Goal: Task Accomplishment & Management: Complete application form

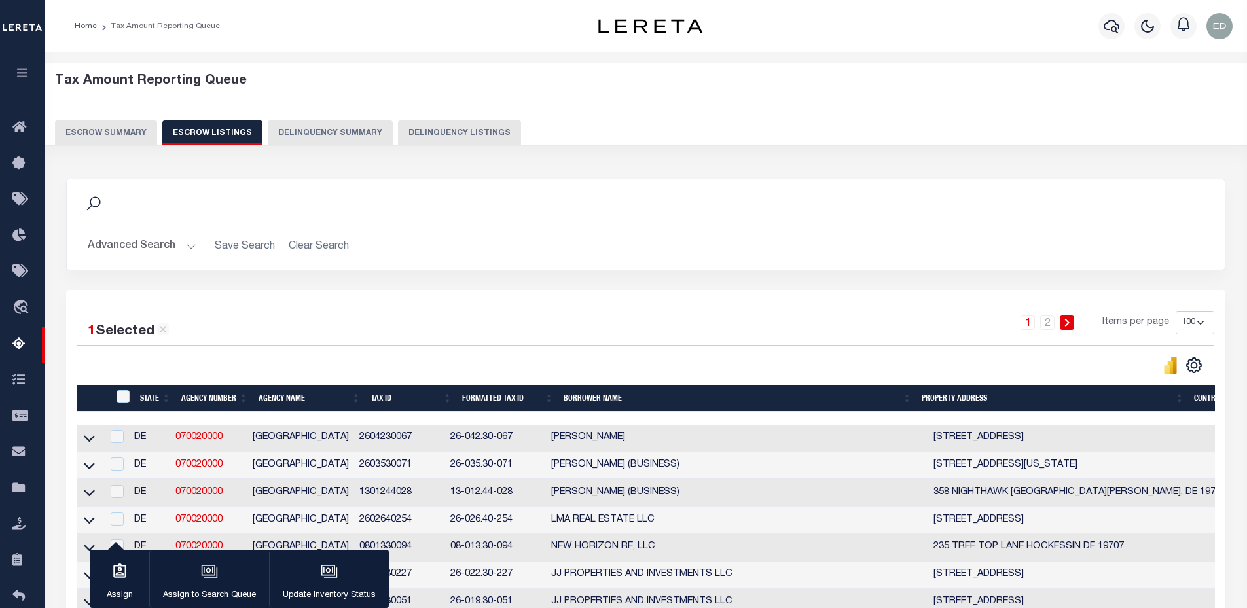
select select "100"
click at [26, 300] on link "travel_explore Order Management System" at bounding box center [22, 308] width 45 height 37
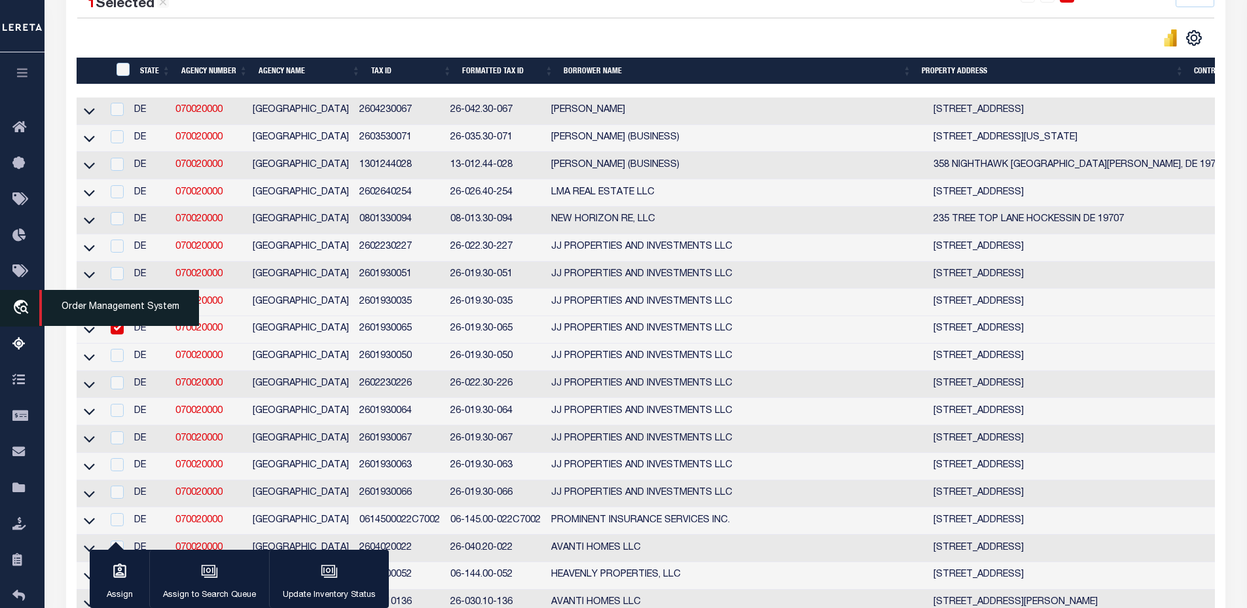
scroll to position [327, 0]
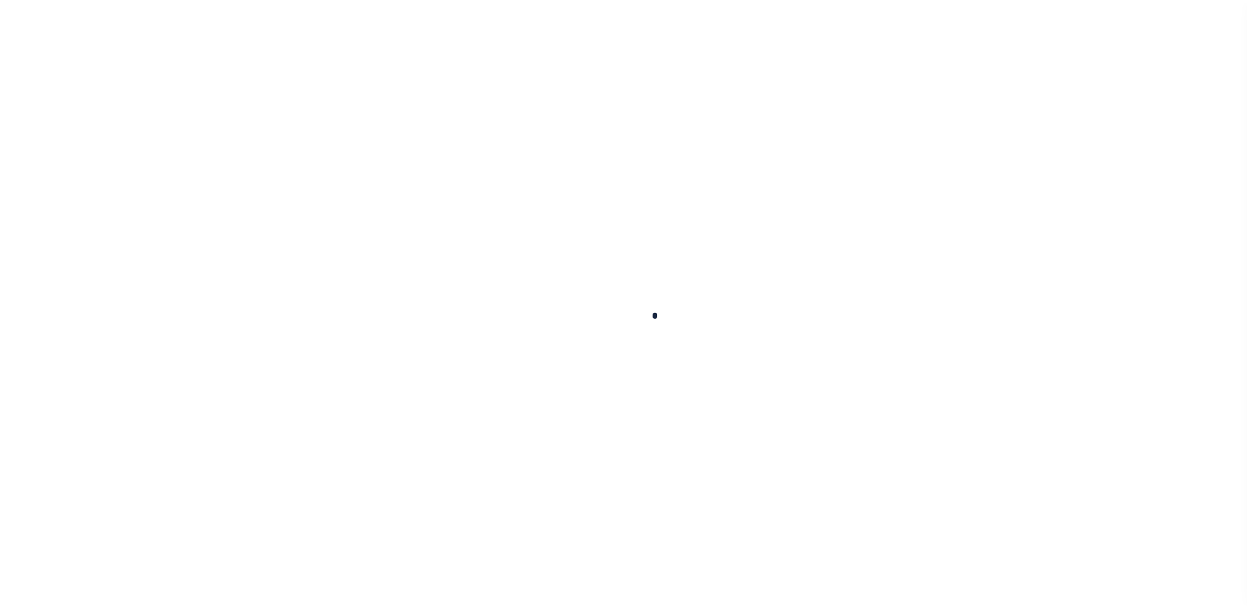
scroll to position [29, 0]
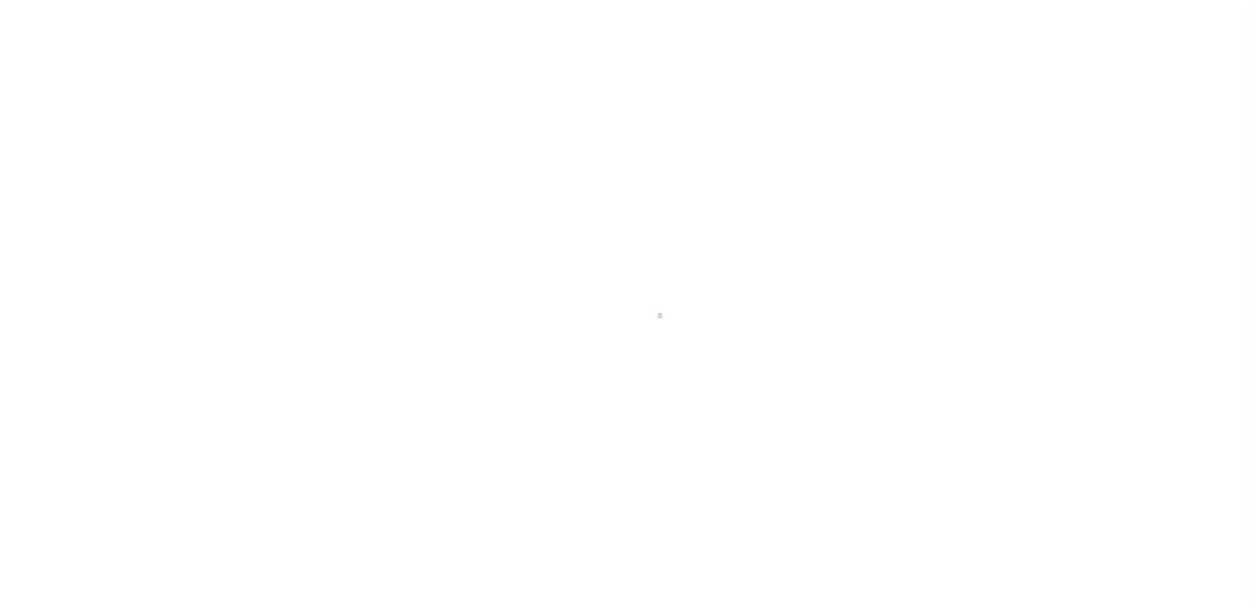
select select "200"
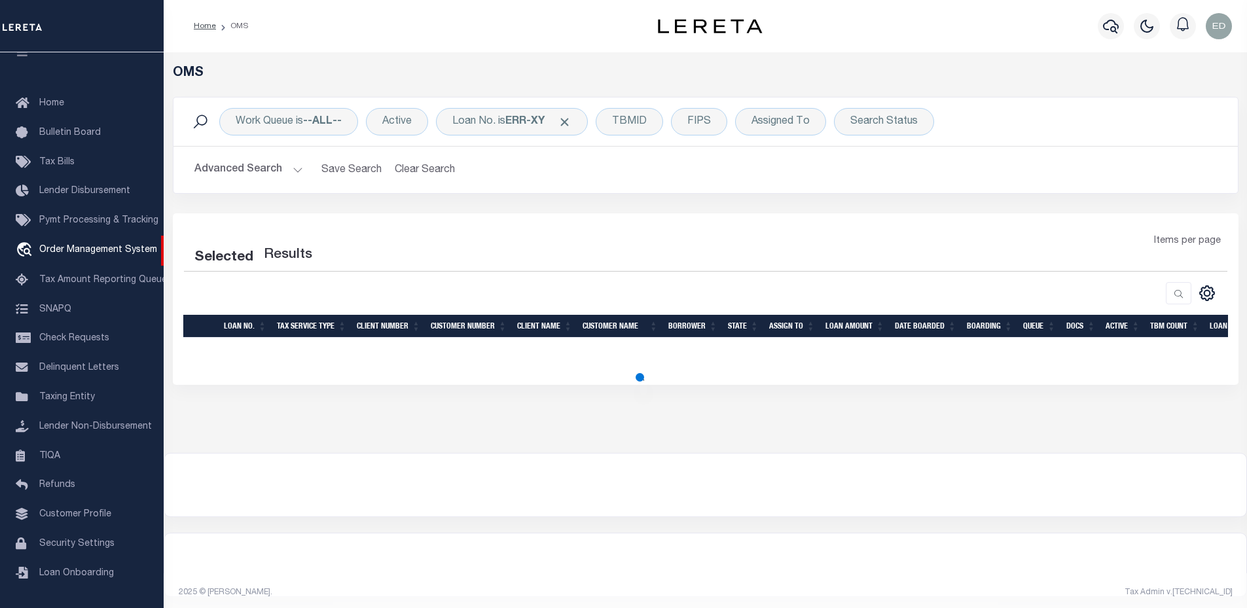
select select "200"
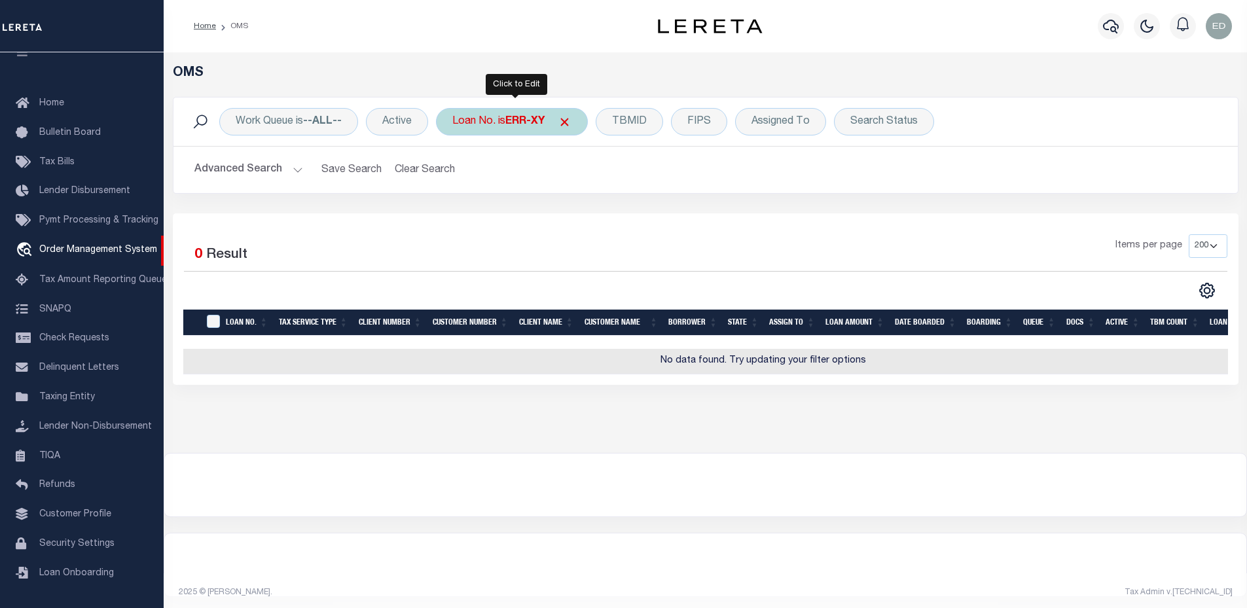
click at [508, 109] on div "Loan No. is ERR-XY" at bounding box center [512, 121] width 152 height 27
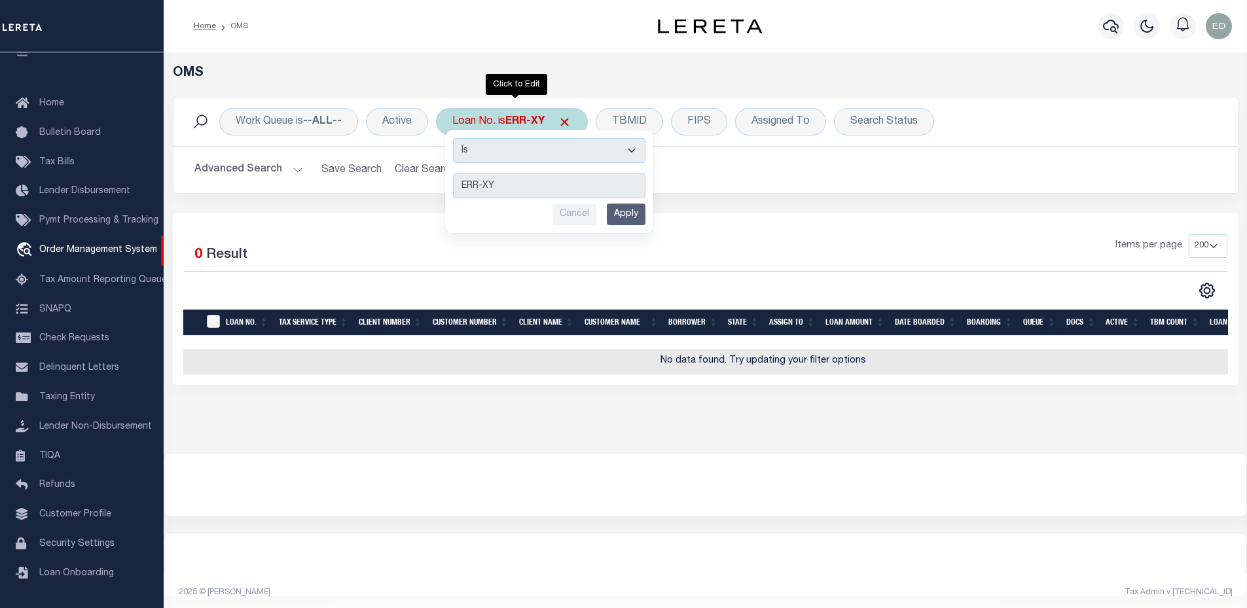
click at [509, 150] on select "Is Contains" at bounding box center [549, 150] width 192 height 25
select select "c"
click at [454, 138] on select "Is Contains" at bounding box center [549, 150] width 192 height 25
click at [620, 216] on input "Apply" at bounding box center [626, 215] width 39 height 22
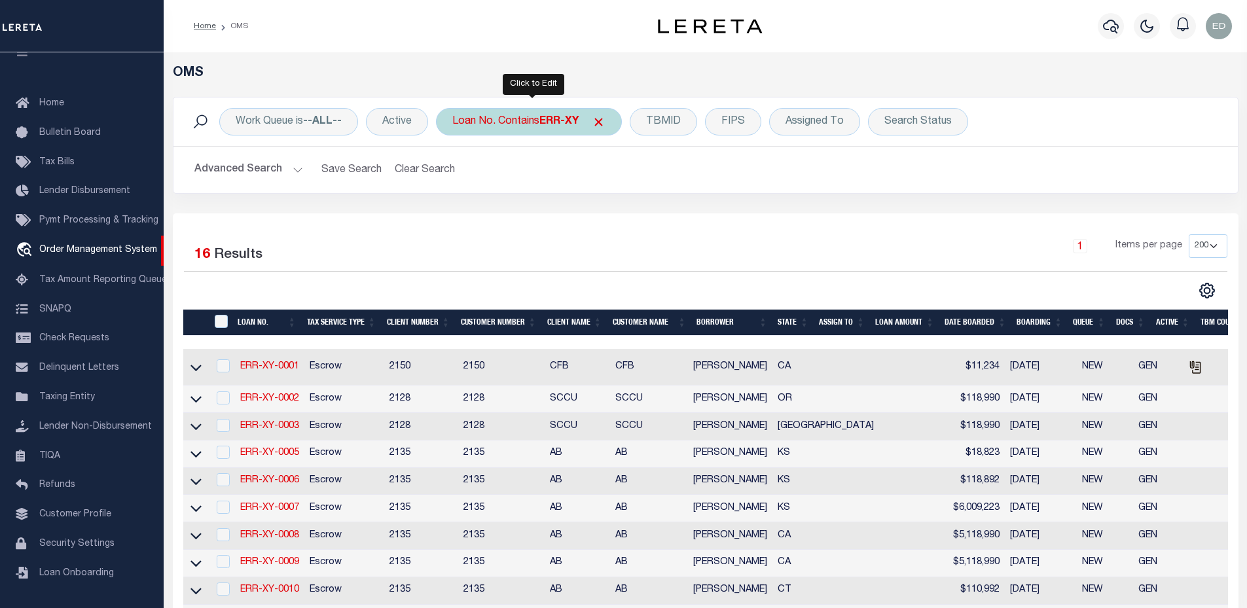
click at [508, 125] on div "Loan No. Contains ERR-XY" at bounding box center [529, 121] width 186 height 27
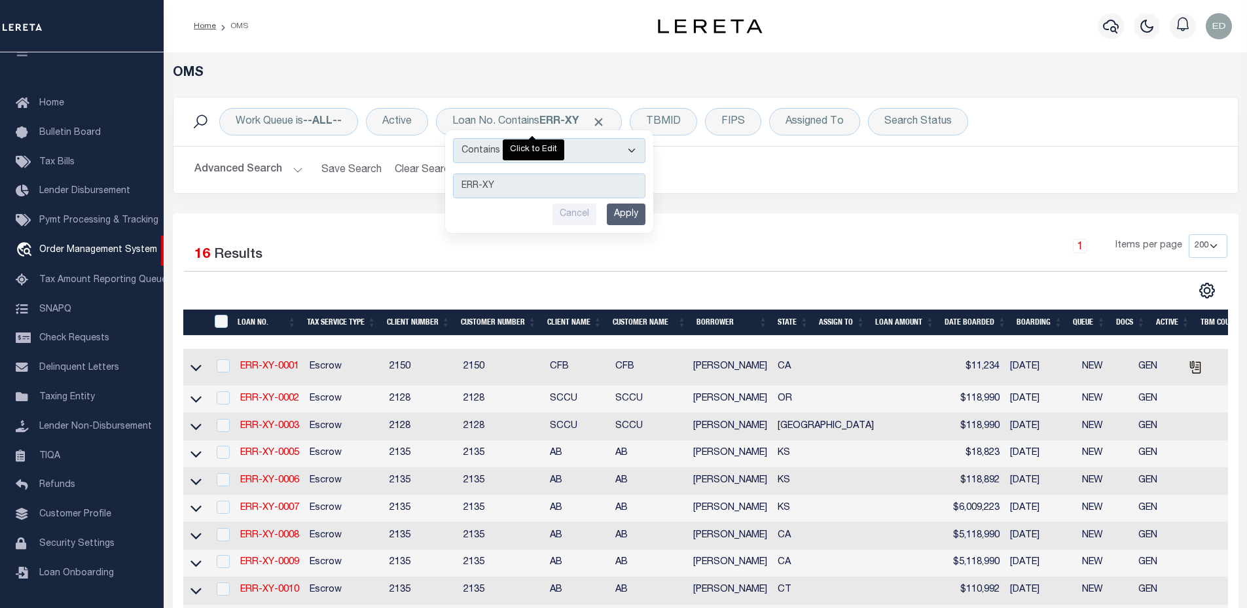
scroll to position [435, 0]
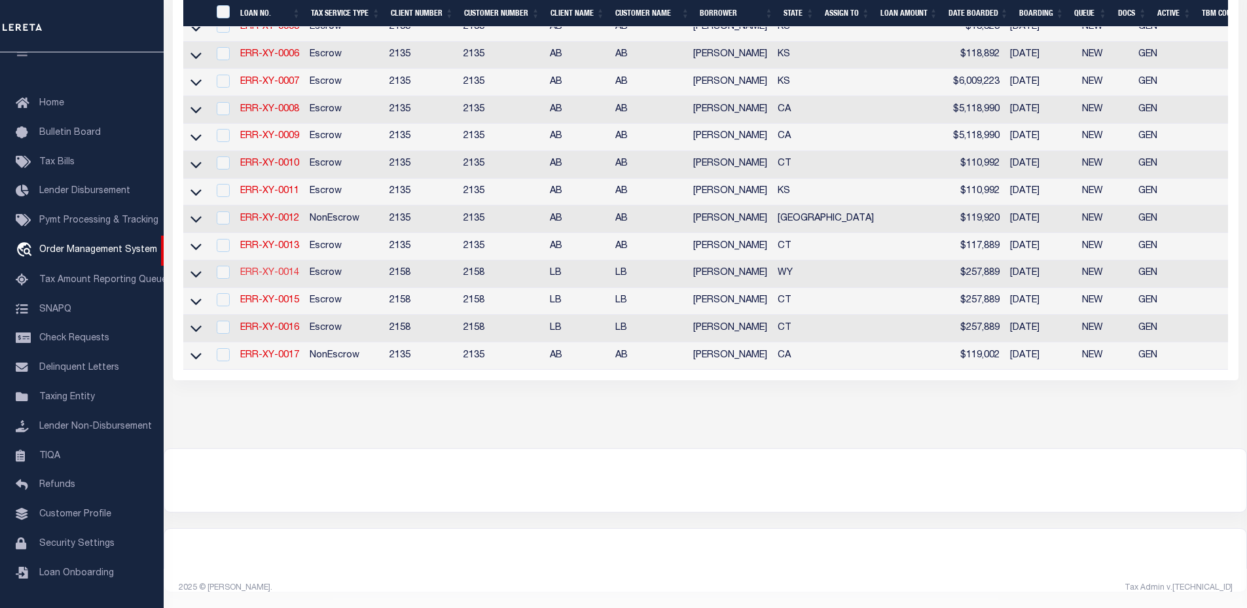
click at [285, 268] on link "ERR-XY-0014" at bounding box center [269, 272] width 59 height 9
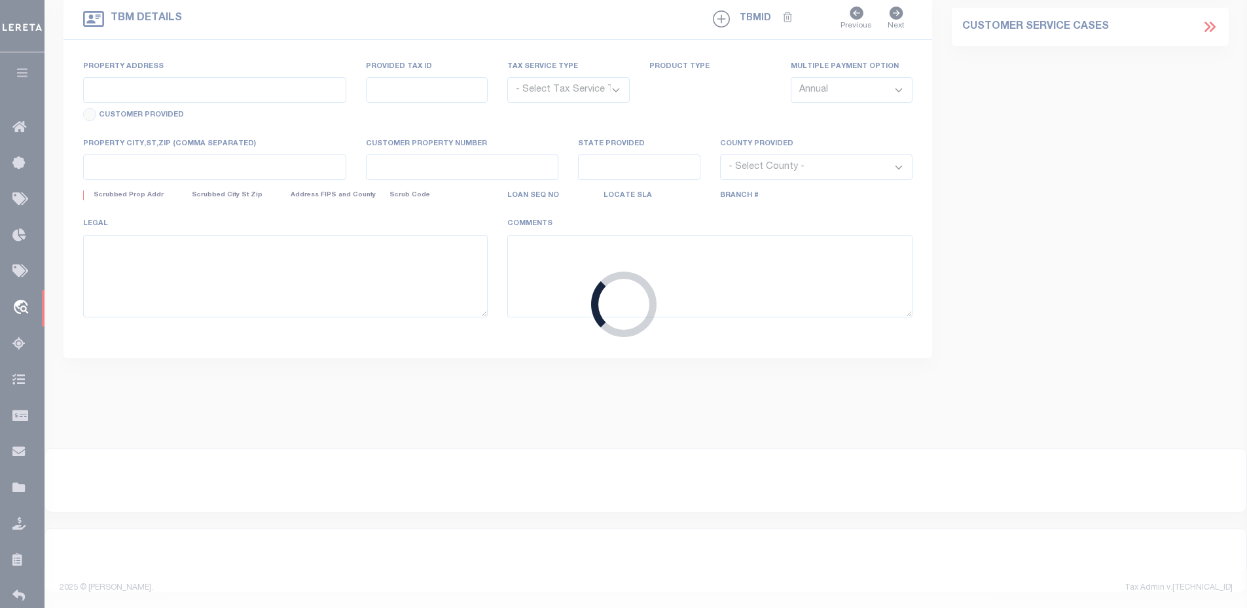
type input "ERR-XY-0014"
type input "John Brown"
select select
type input "09/24/2025"
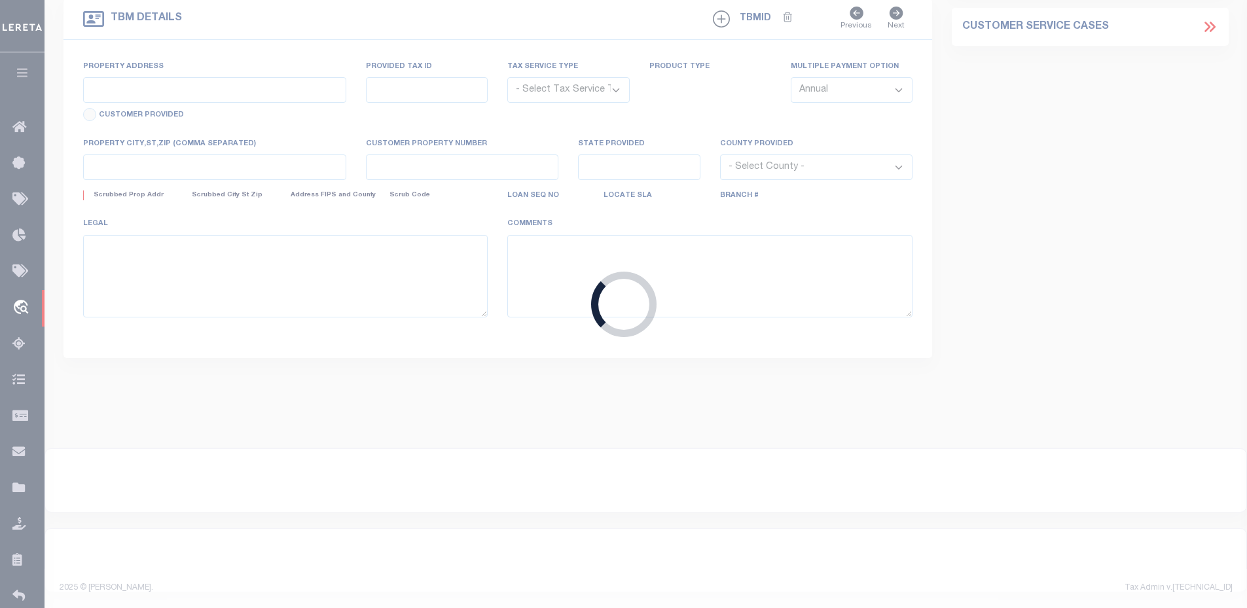
select select "10"
select select "Escrow"
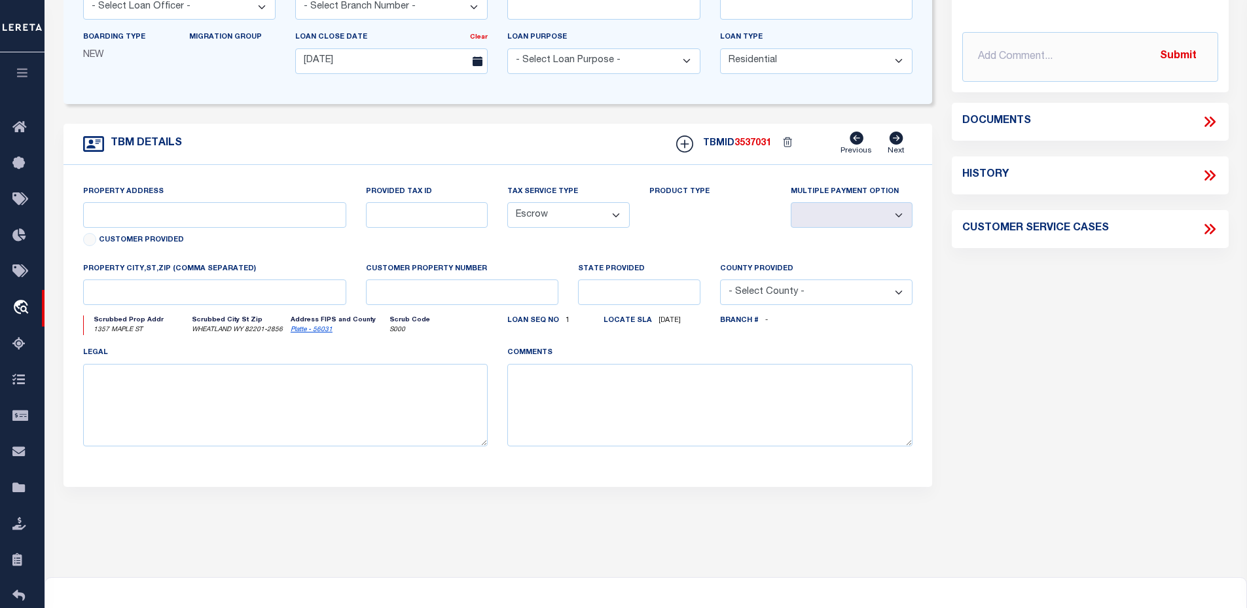
type input "1357 MAPLE ST"
select select
type input "WHEATLAND WY 82201-2856"
type input "WY"
select select
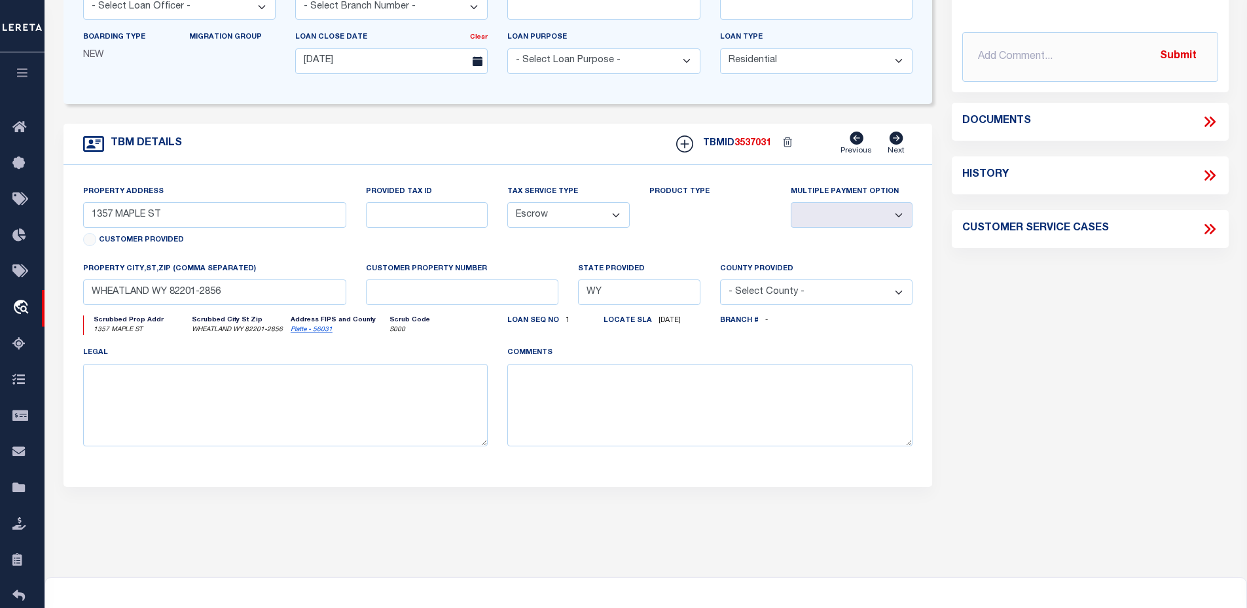
scroll to position [0, 0]
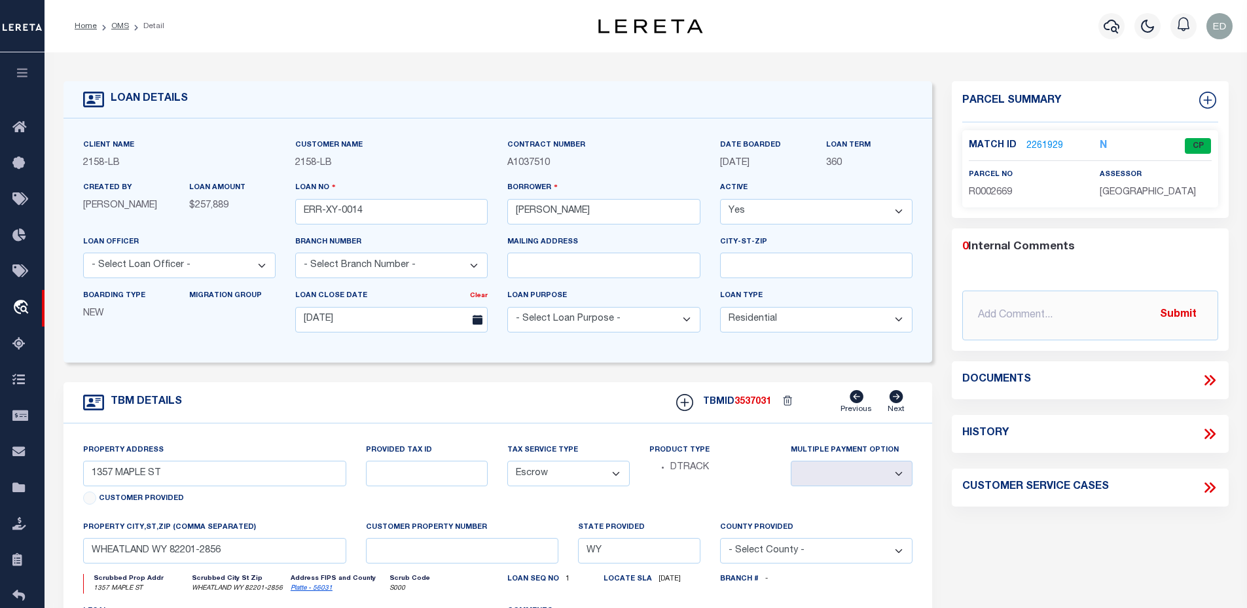
click at [1049, 139] on link "2261929" at bounding box center [1044, 146] width 37 height 14
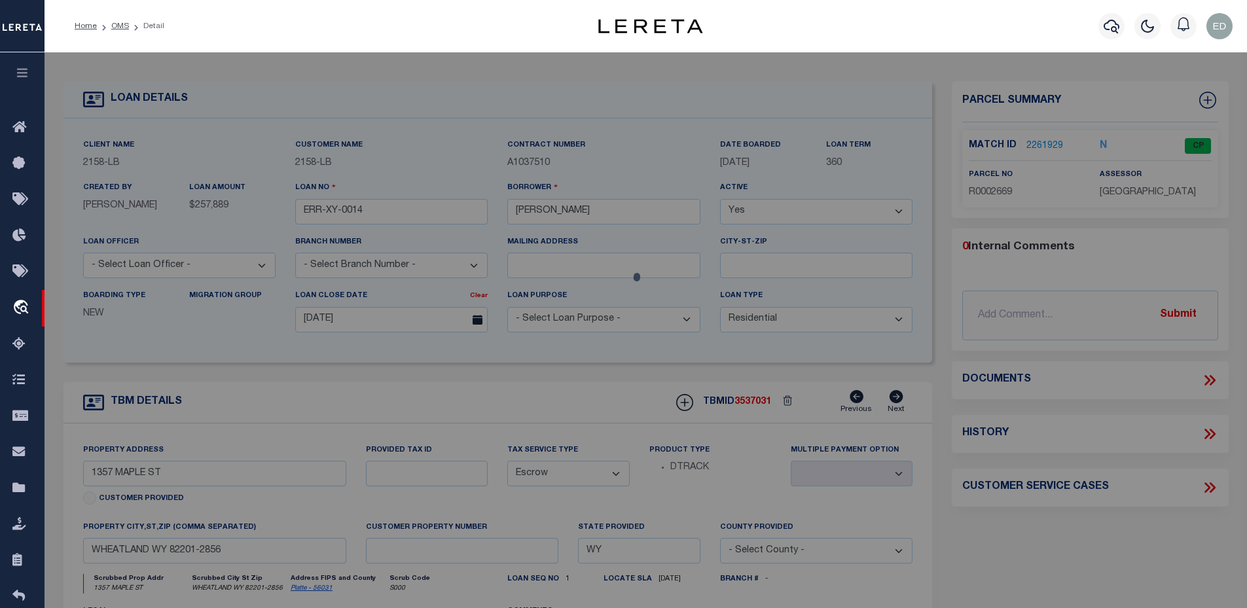
checkbox input "false"
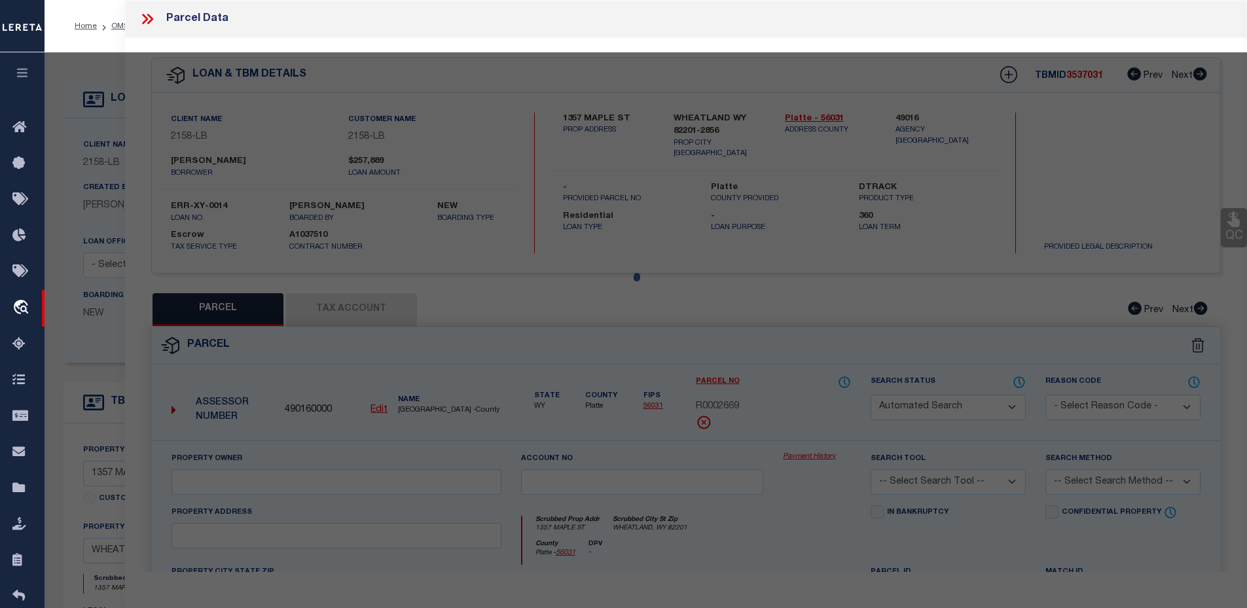
select select "CP"
type input "C,PARTRICK CULLEN"
select select "ATL"
select select "ADD"
type input "1357 MAPLE ST"
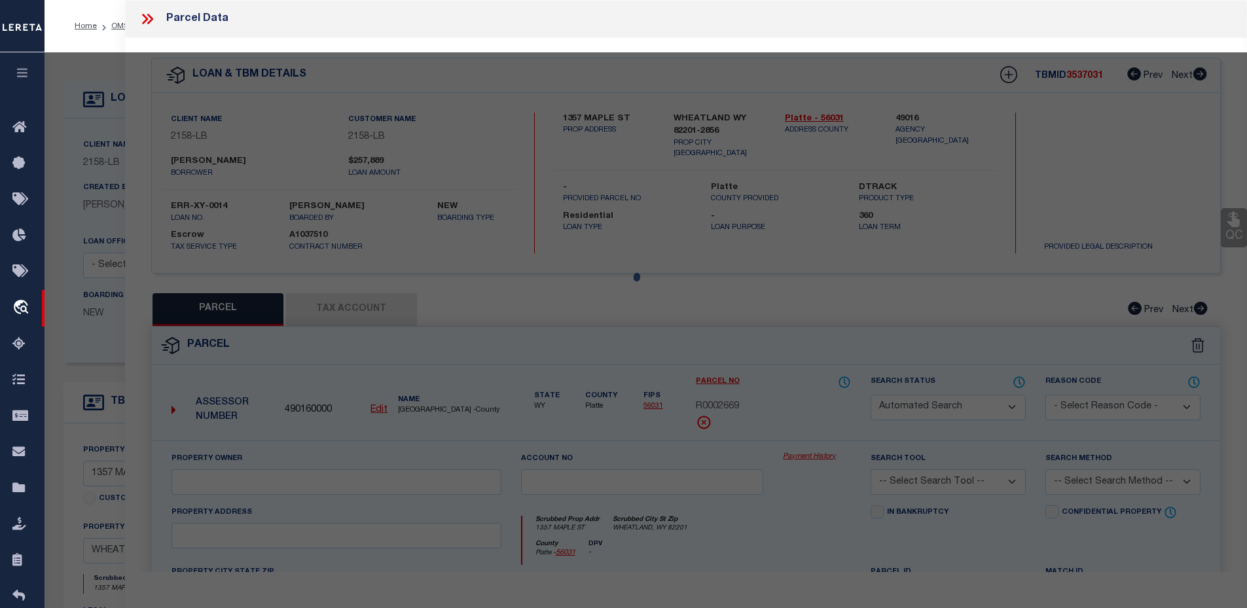
checkbox input "false"
type input "WHEATLAND, WY 82201"
type textarea "TOWN OF [GEOGRAPHIC_DATA], ORIGINAL TOWN, BLOCK 114, W2 OF LOTS 6 & 7"
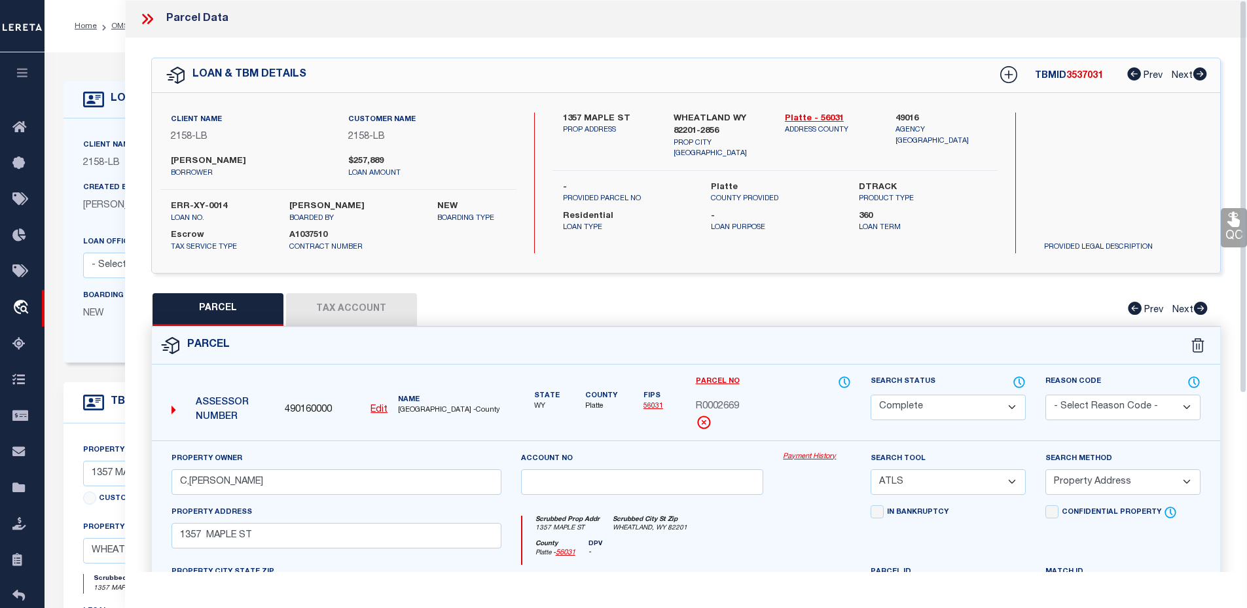
click at [304, 286] on div "QC QC QC" at bounding box center [686, 434] width 1123 height 793
click at [312, 291] on div "QC QC QC" at bounding box center [686, 434] width 1123 height 793
click at [326, 300] on button "Tax Account" at bounding box center [351, 309] width 131 height 33
select select "100"
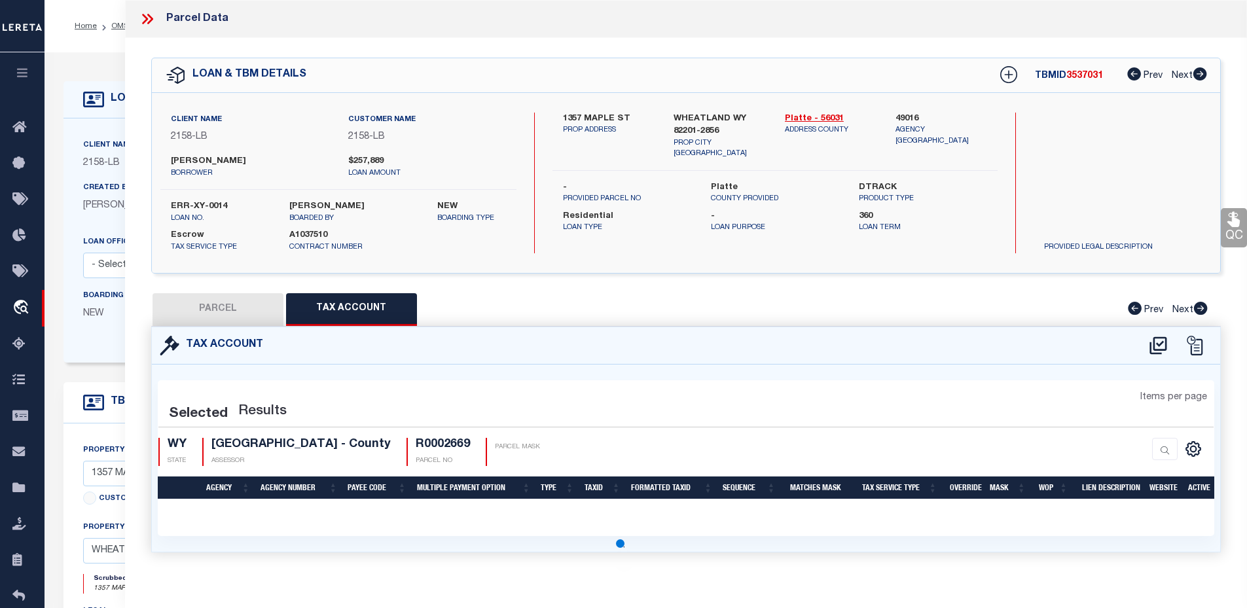
select select "100"
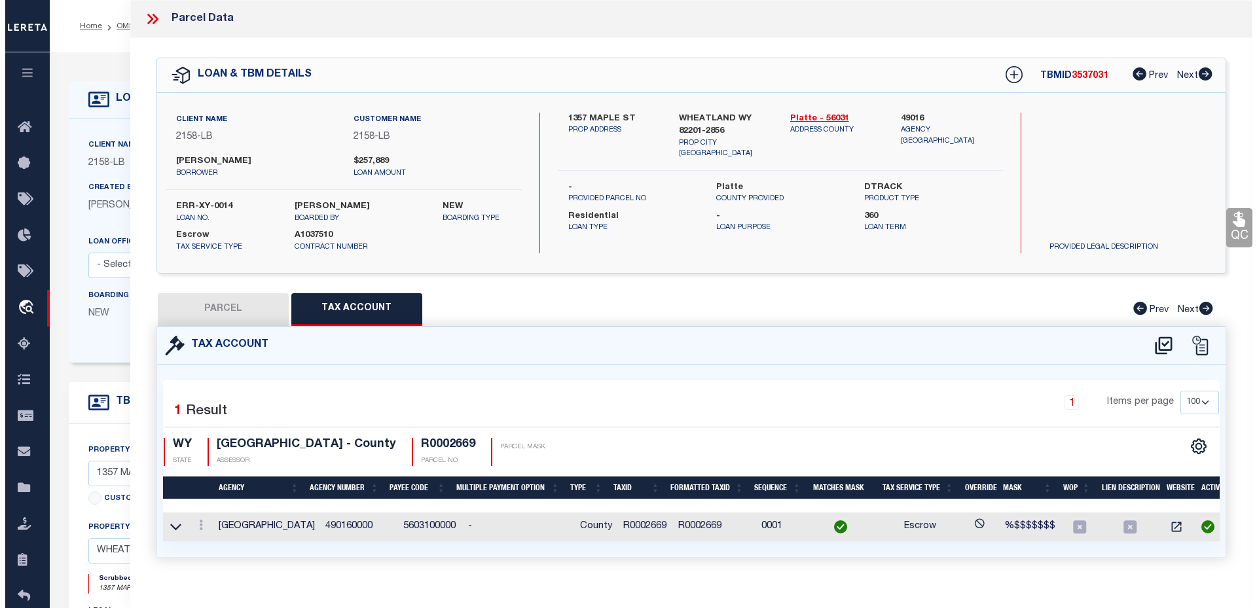
scroll to position [24, 0]
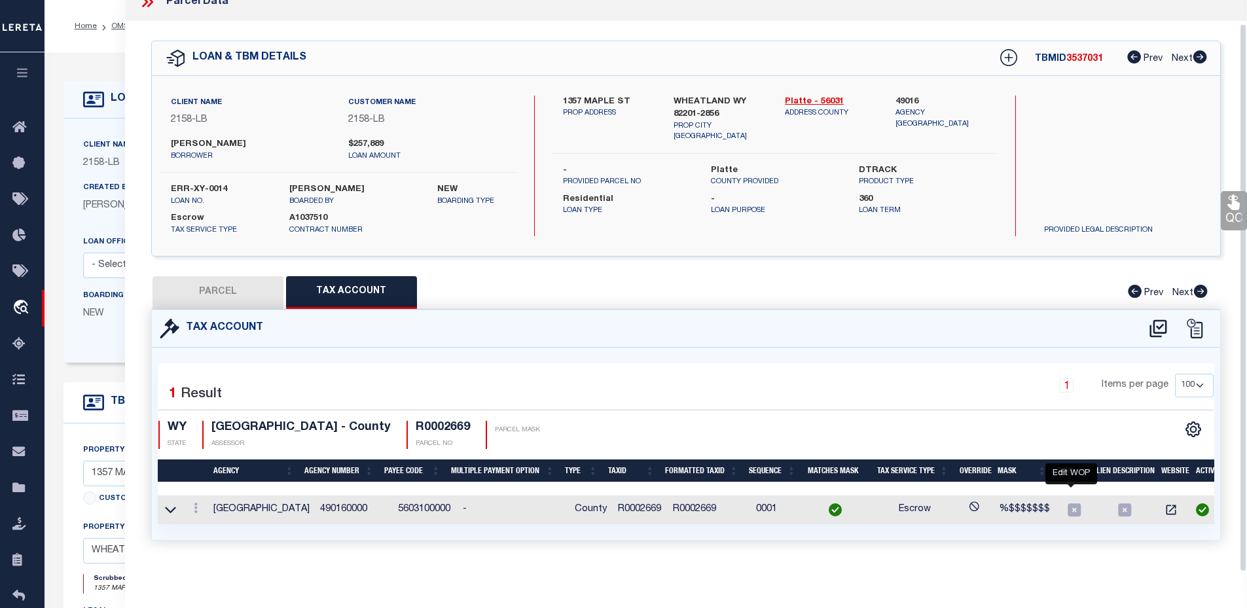
click at [1071, 503] on icon "" at bounding box center [1074, 509] width 13 height 13
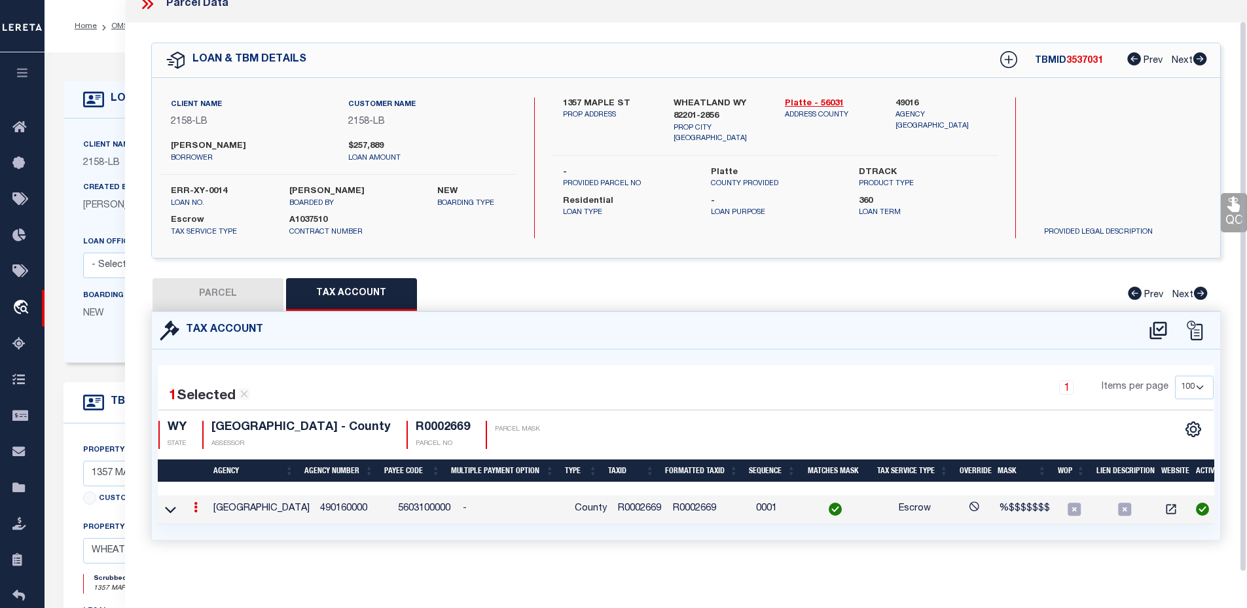
type input "R0002669"
type textarea "%$$$$$$$"
checkbox input "true"
type input "XXXXXXXX*"
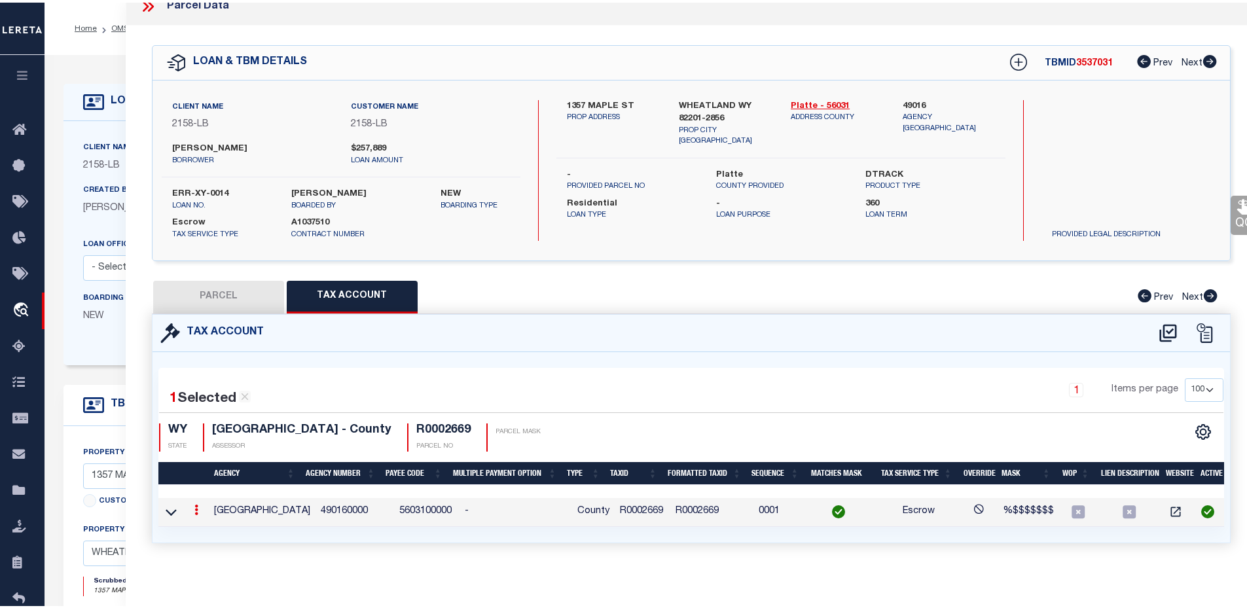
scroll to position [13, 0]
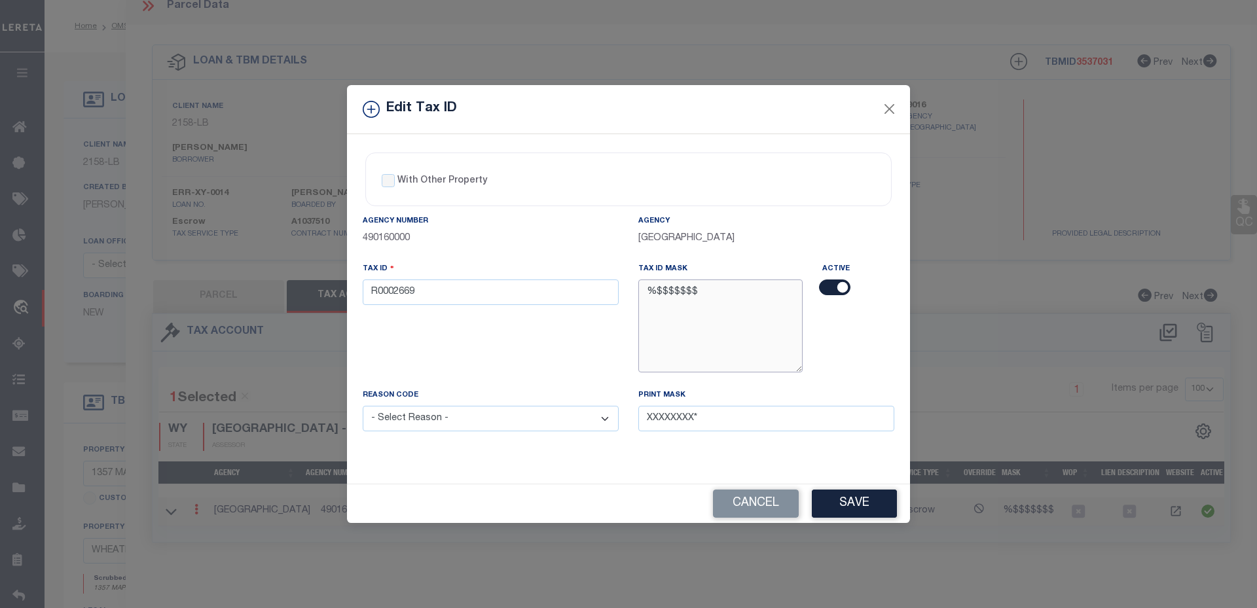
click at [683, 293] on textarea "%$$$$$$$" at bounding box center [720, 325] width 164 height 92
click at [1039, 311] on div "Edit Tax ID With Other Property With Other Property Type Temporary" at bounding box center [628, 304] width 1257 height 608
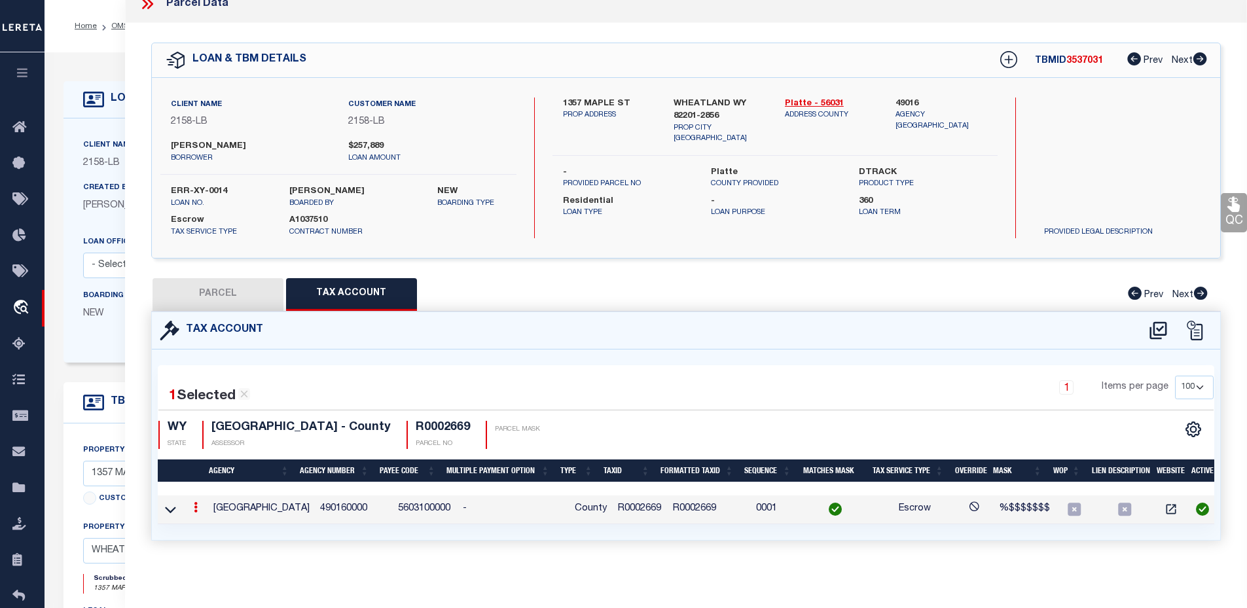
scroll to position [0, 0]
click at [344, 499] on td "490160000" at bounding box center [354, 509] width 79 height 29
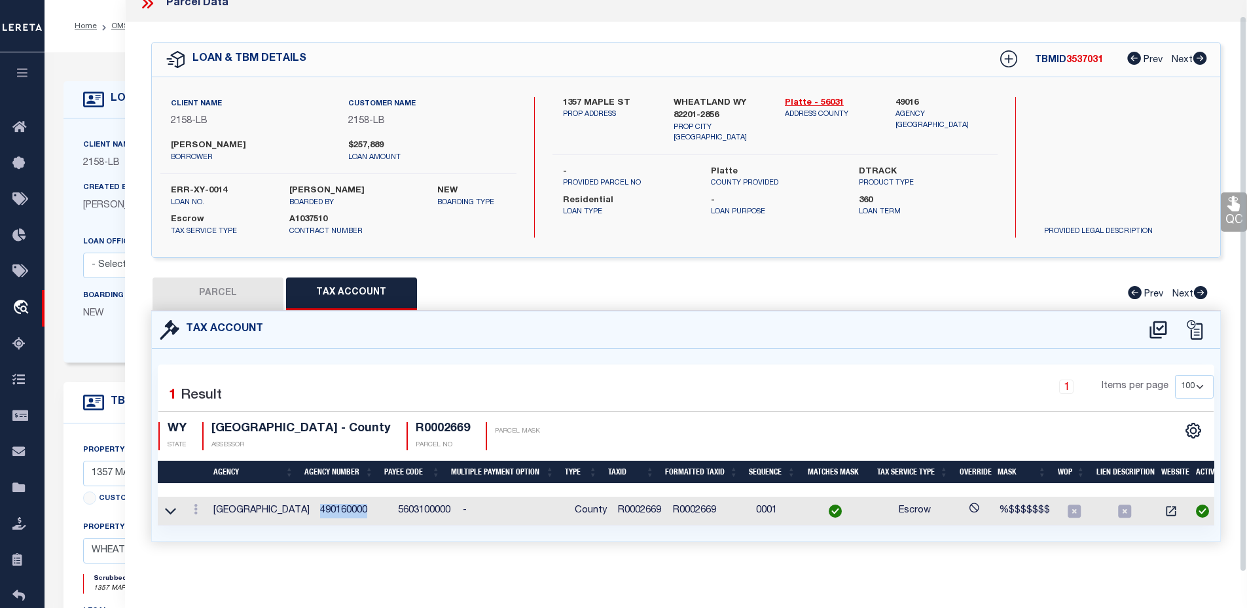
click at [344, 499] on td "490160000" at bounding box center [354, 511] width 79 height 29
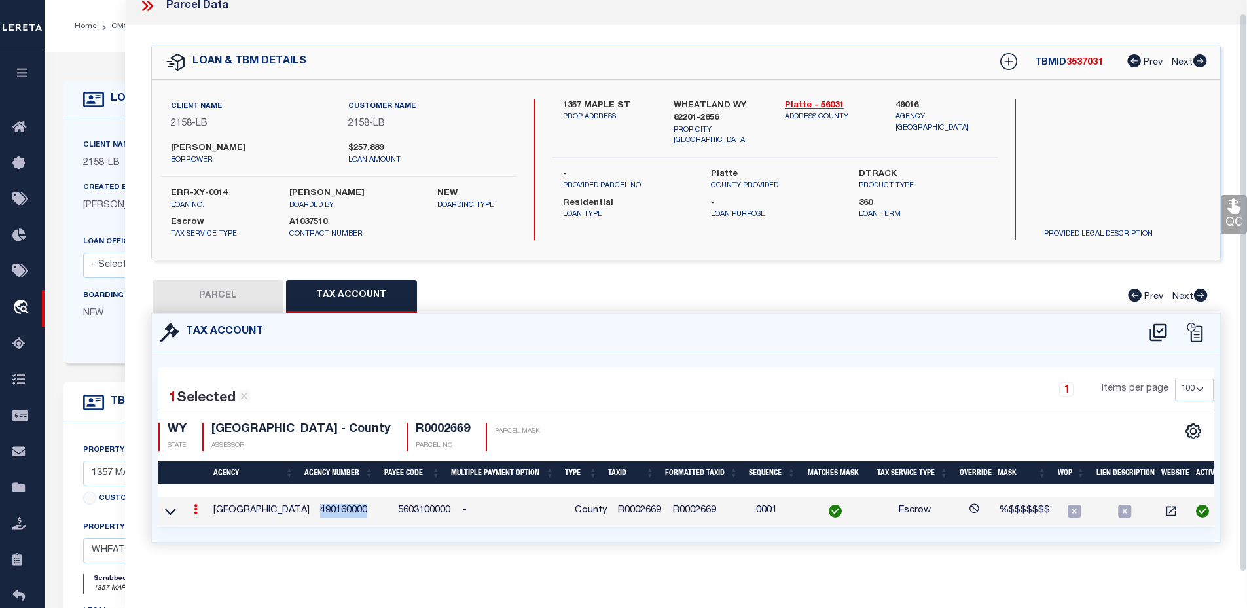
copy td "490160000"
click at [1066, 510] on icon "" at bounding box center [1074, 511] width 17 height 17
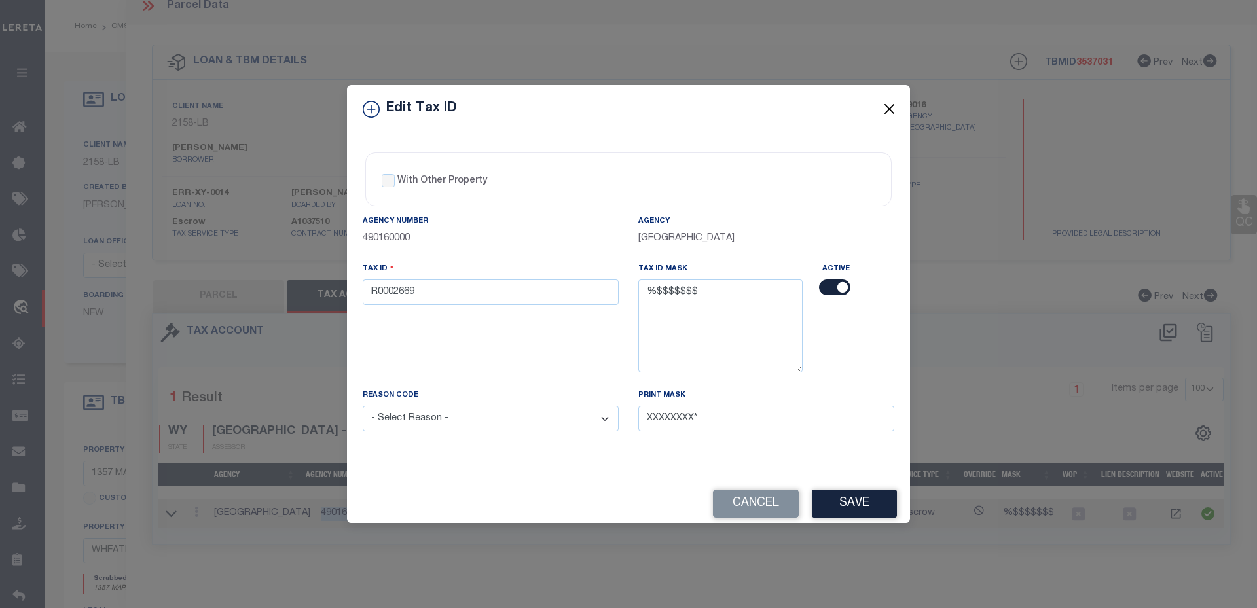
click at [893, 111] on button "Close" at bounding box center [889, 109] width 17 height 17
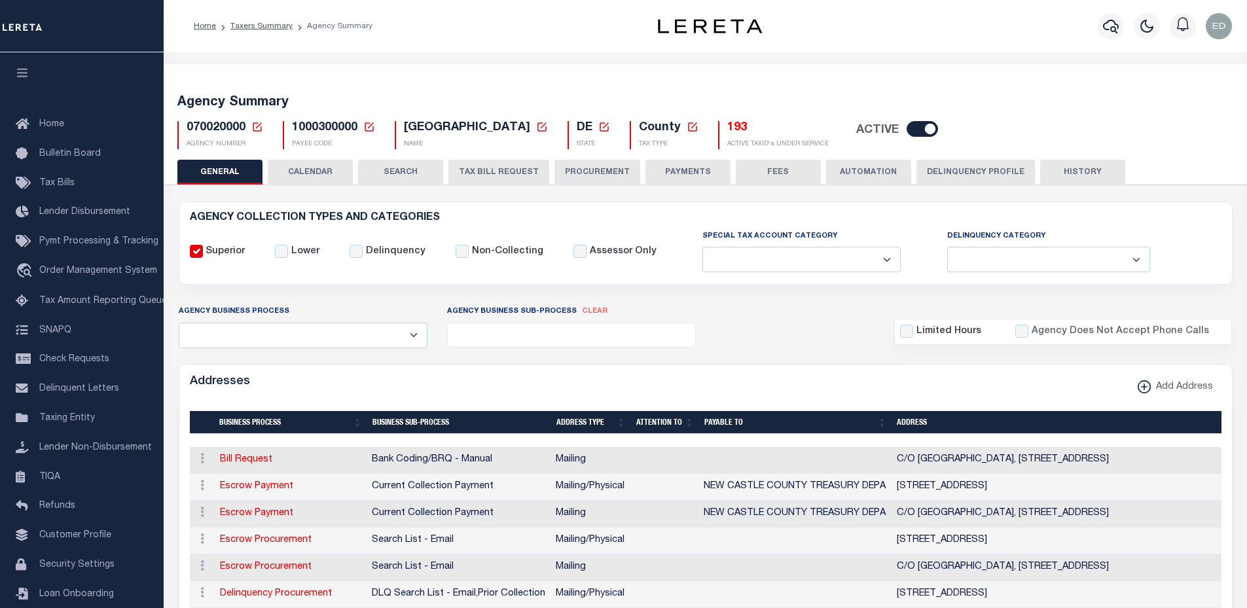
select select
click at [54, 423] on span "Taxing Entity" at bounding box center [67, 418] width 56 height 9
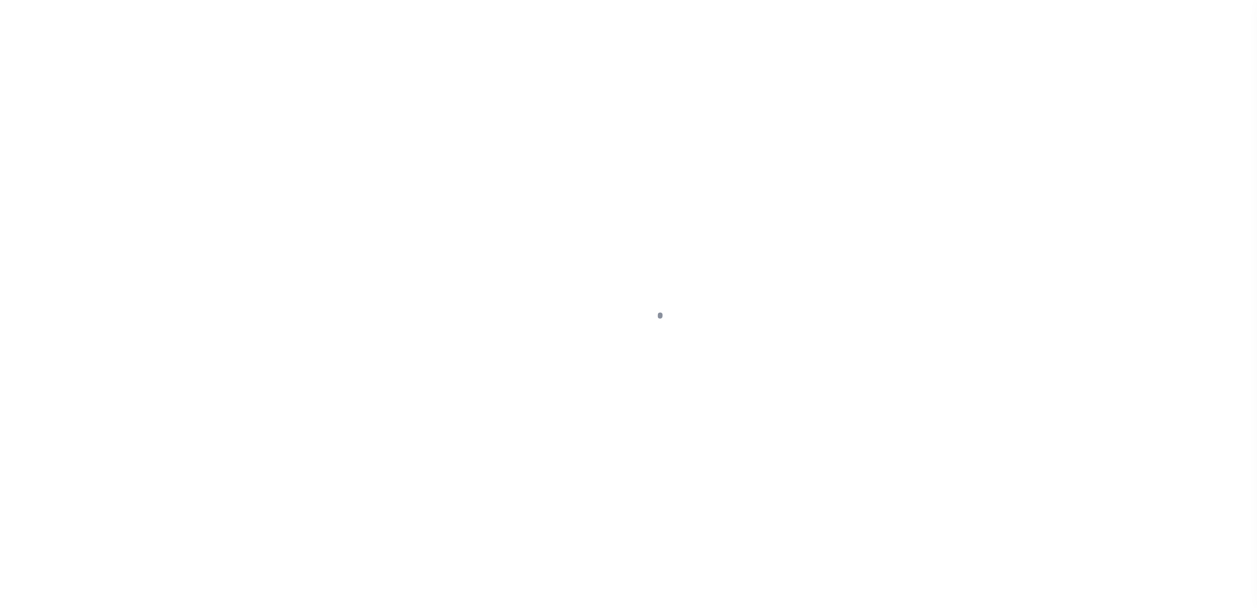
scroll to position [29, 0]
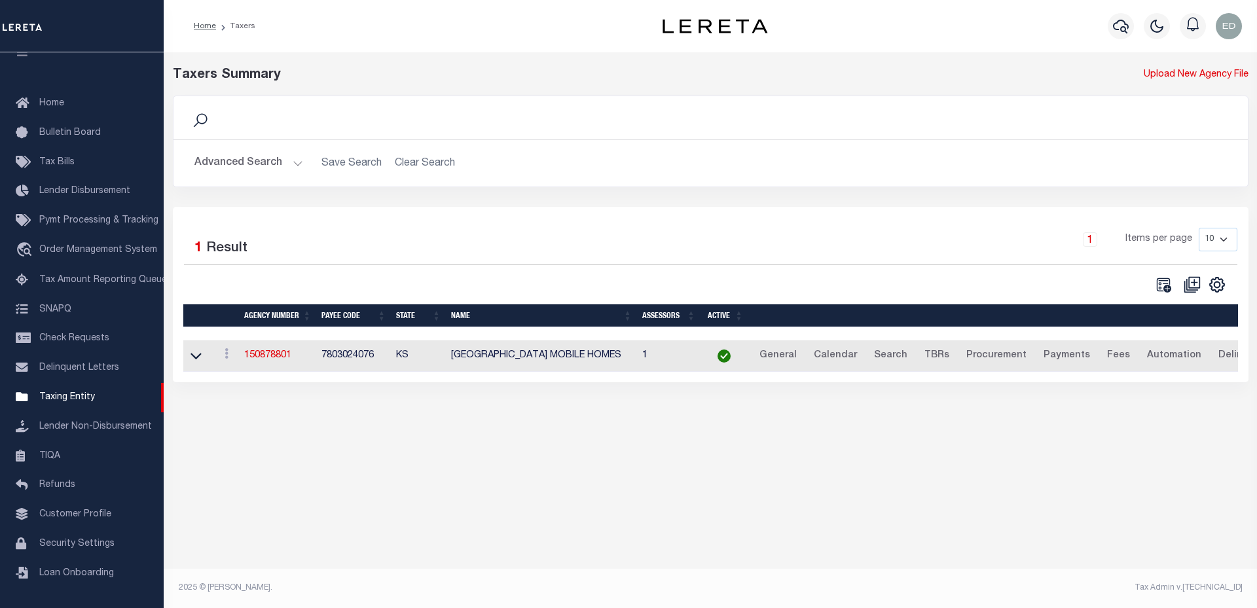
click at [242, 155] on button "Advanced Search" at bounding box center [248, 164] width 109 height 26
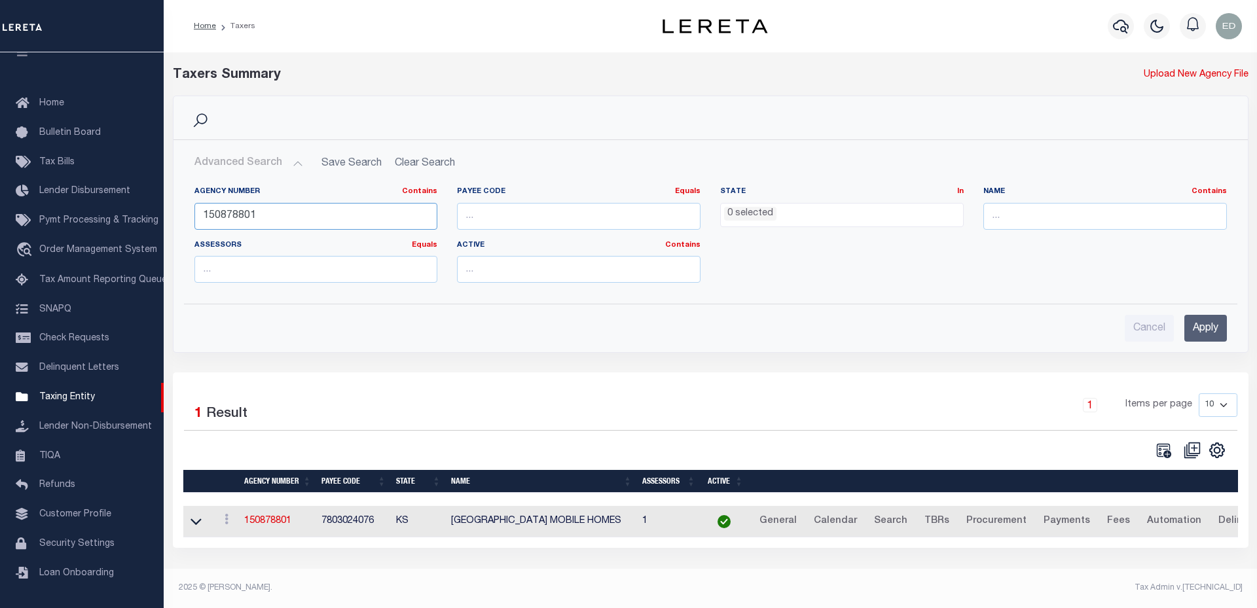
click at [323, 210] on input "150878801" at bounding box center [315, 216] width 243 height 27
paste input "490160000"
type input "490160000"
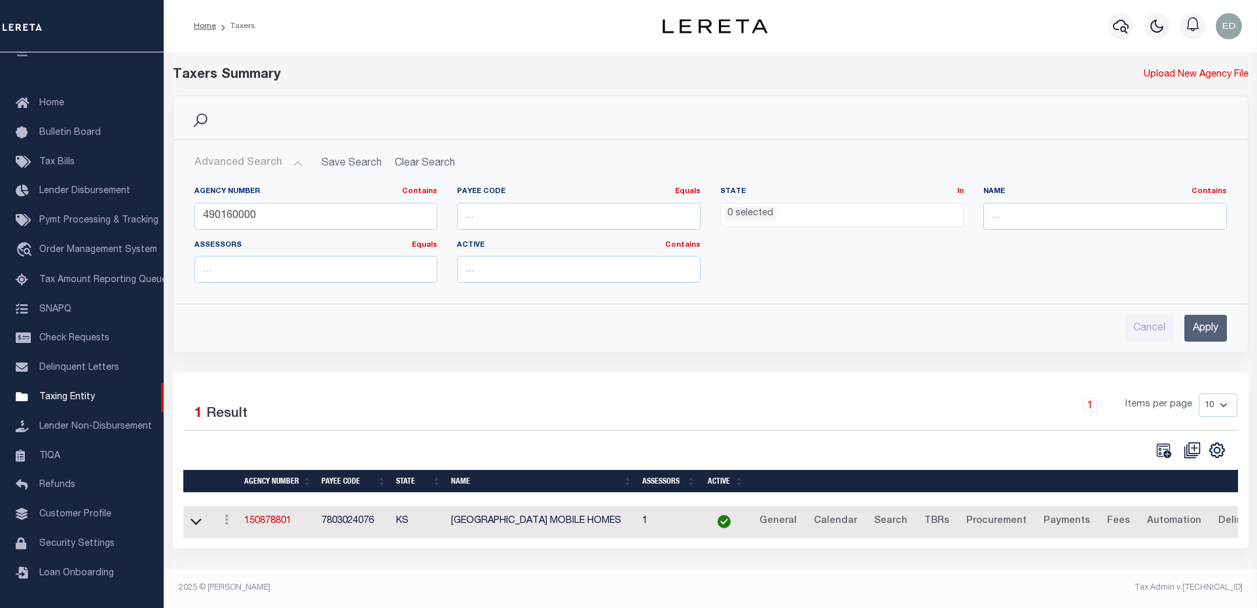
click at [1205, 330] on input "Apply" at bounding box center [1205, 328] width 43 height 27
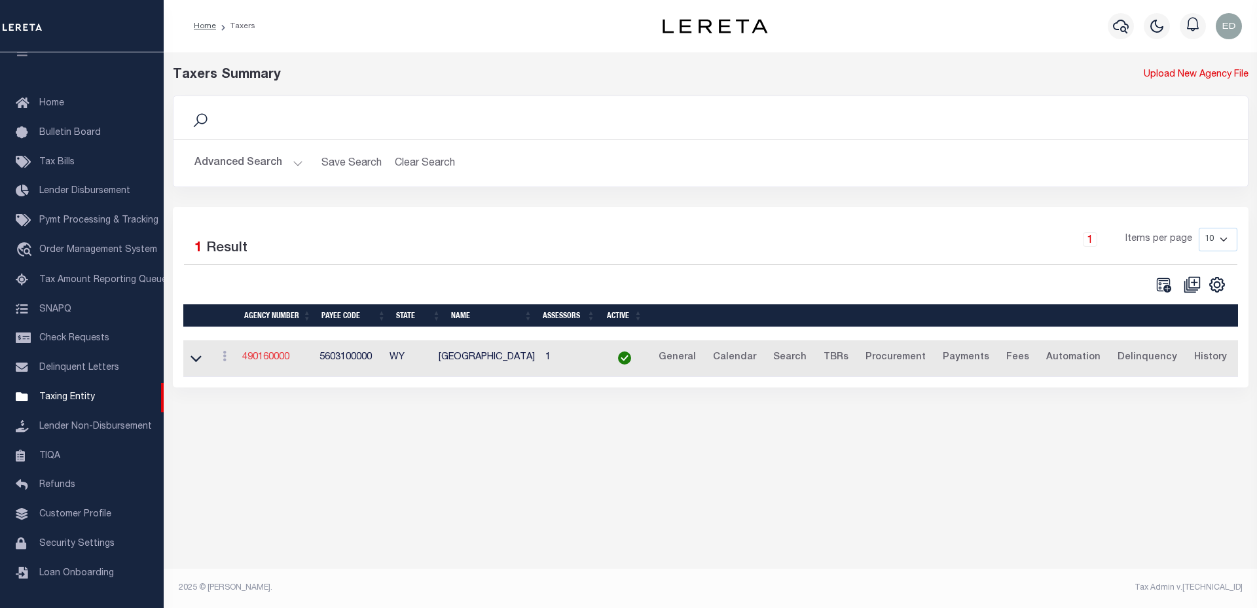
click at [279, 362] on link "490160000" at bounding box center [265, 357] width 47 height 9
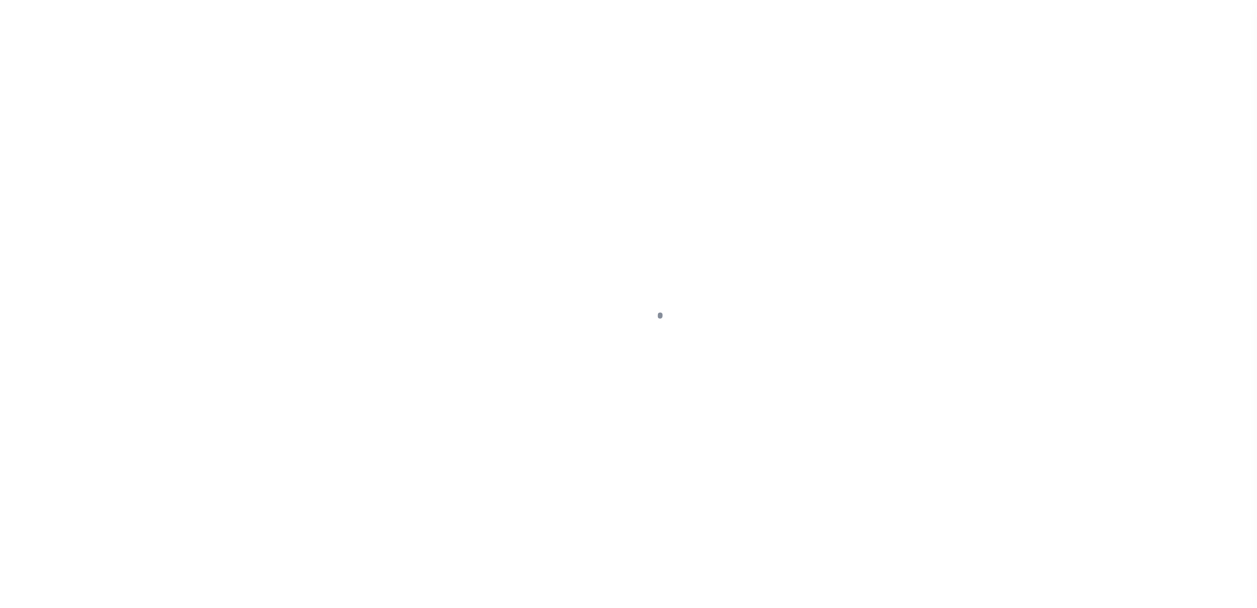
select select
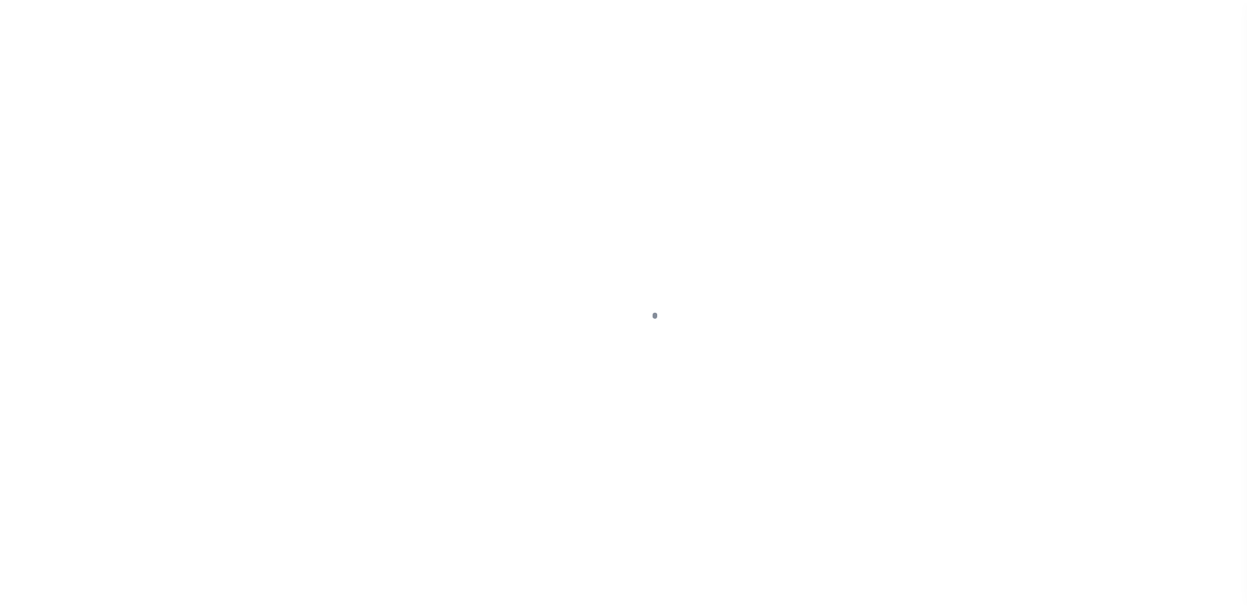
scroll to position [29, 0]
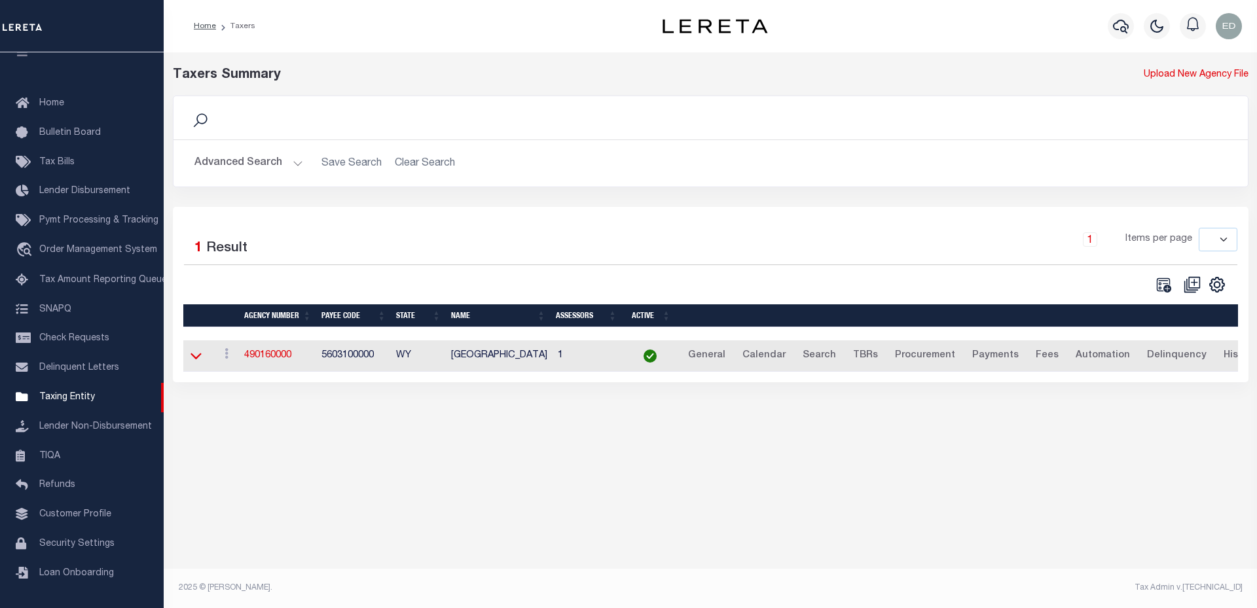
click at [198, 363] on icon at bounding box center [195, 356] width 11 height 14
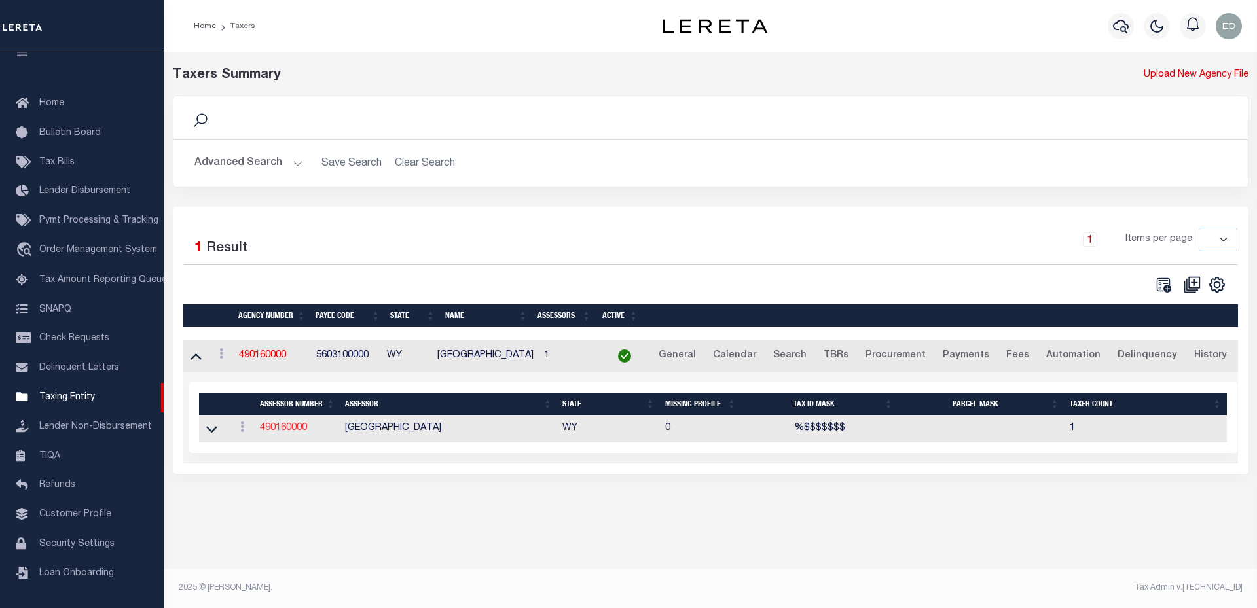
click at [282, 433] on link "490160000" at bounding box center [283, 427] width 47 height 9
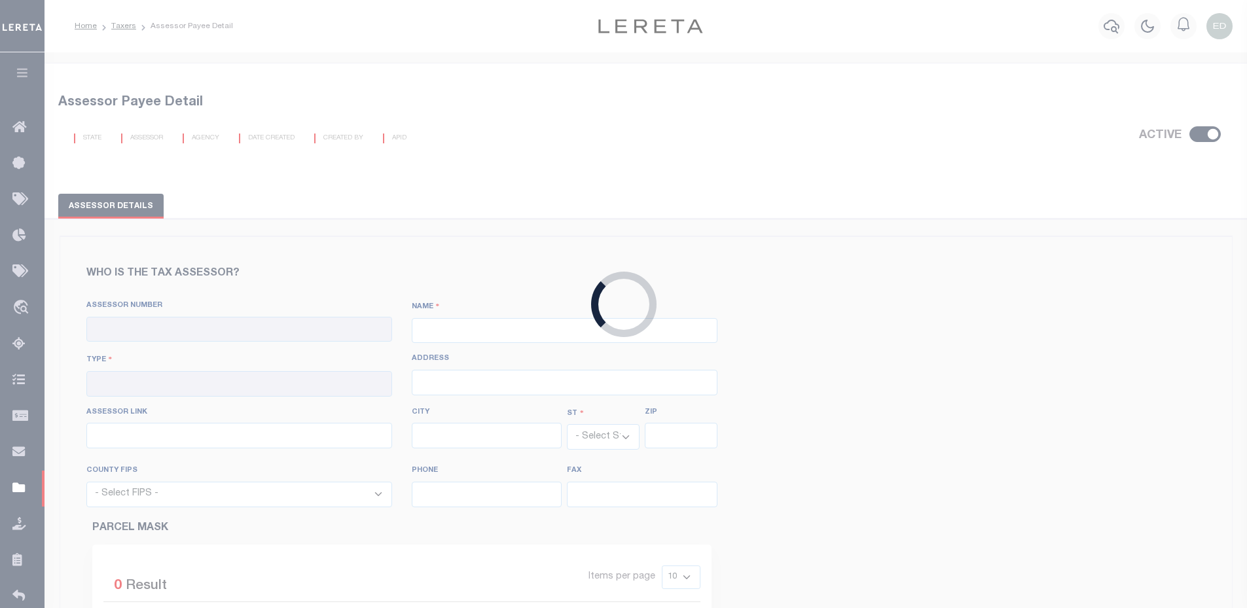
checkbox input "true"
type input "490160000"
type input "[GEOGRAPHIC_DATA]"
type input "00 - County"
type input "[STREET_ADDRESS]"
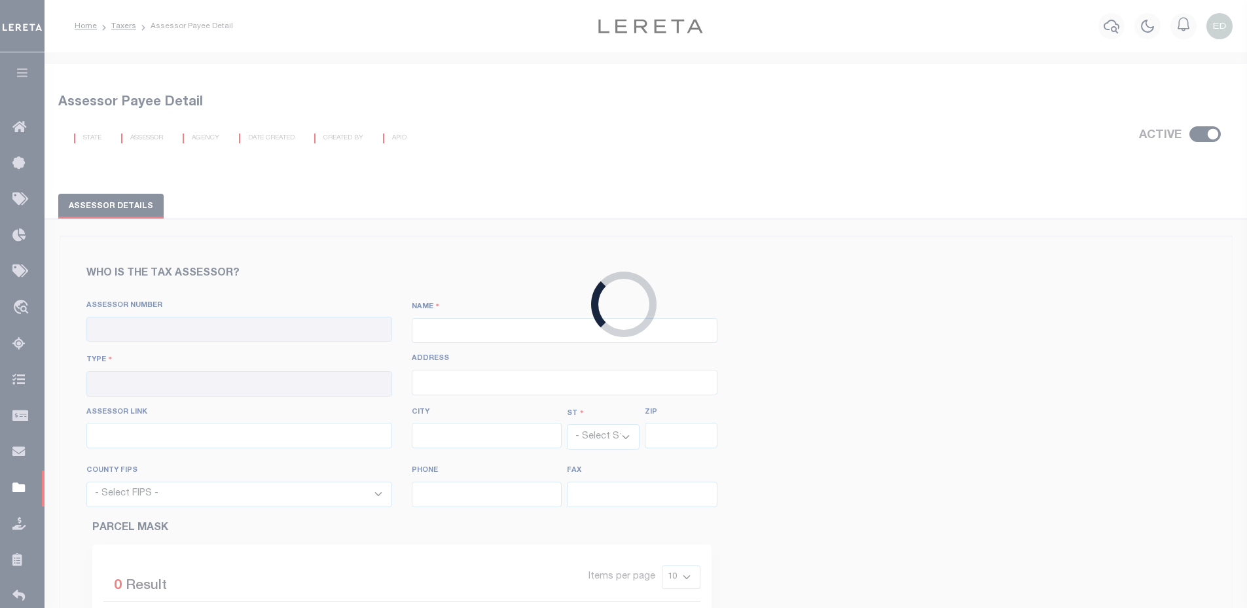
type input "[URL][DOMAIN_NAME]"
type input "Wheatland"
select select "WY"
type input "82201"
select select "56031"
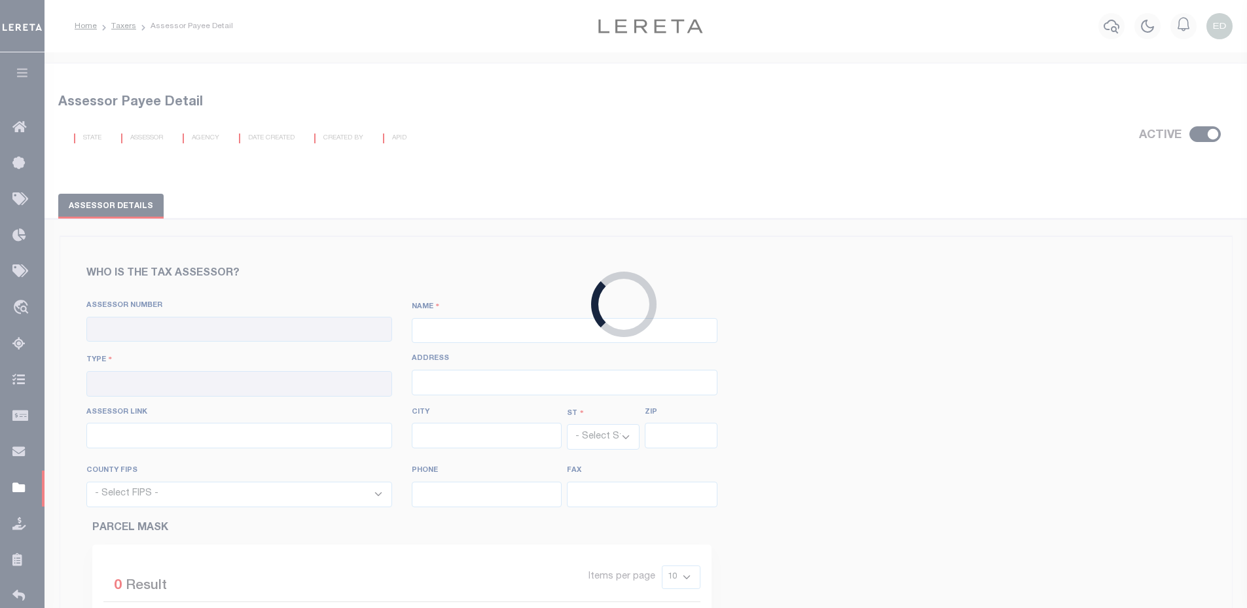
type input "[PHONE_NUMBER]"
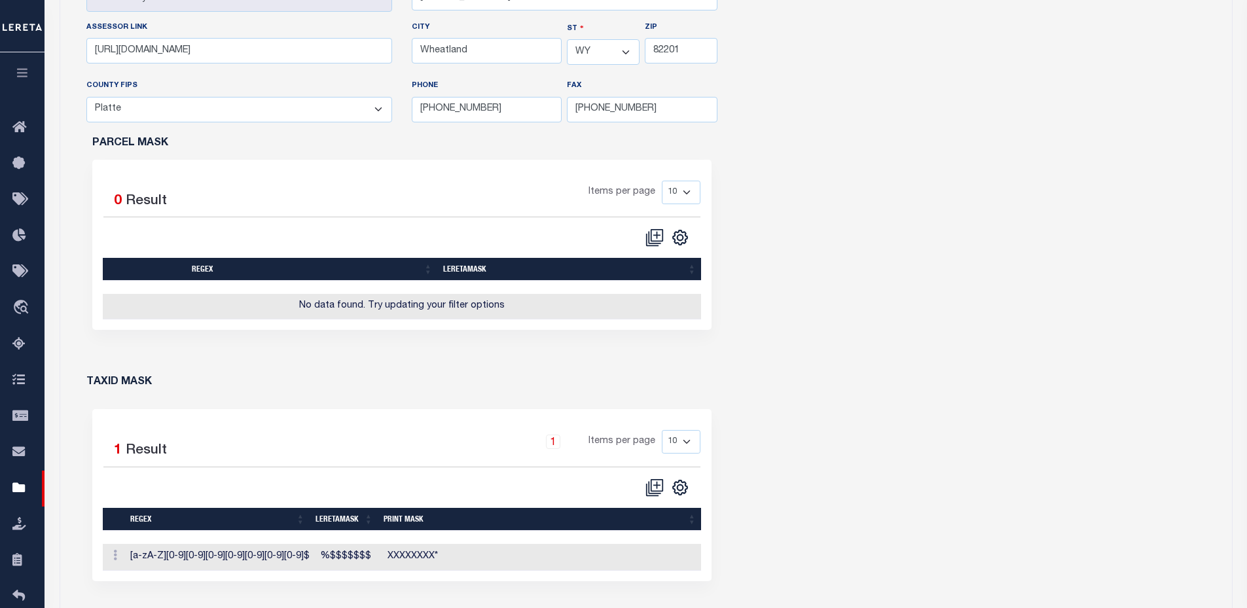
scroll to position [458, 0]
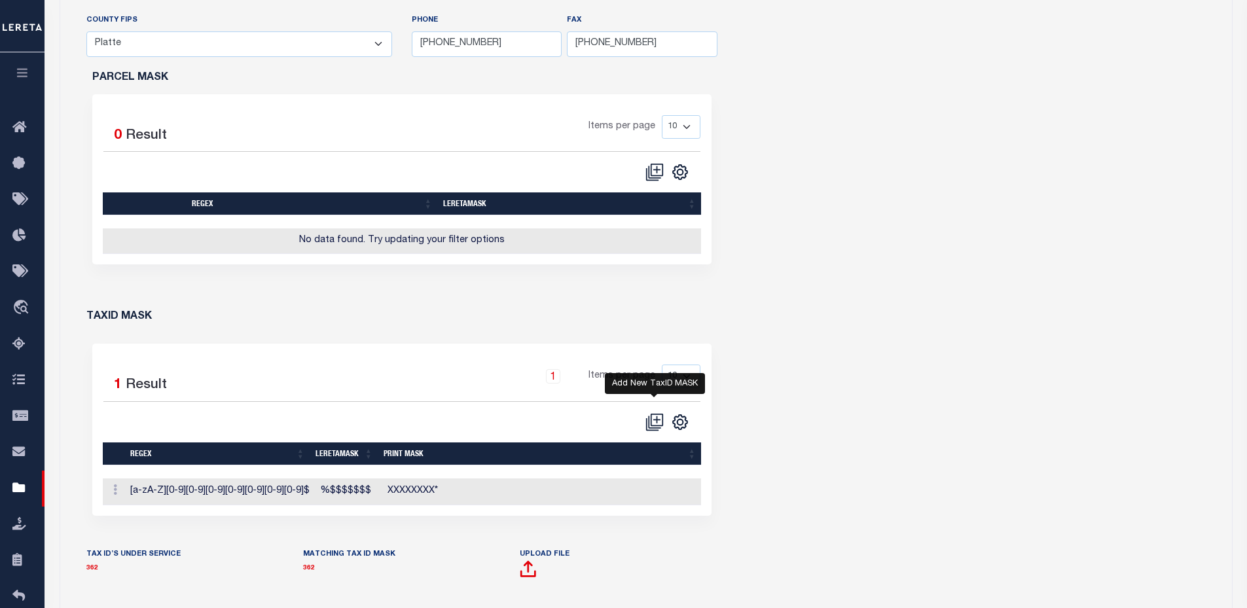
click at [658, 420] on icon "" at bounding box center [654, 422] width 18 height 18
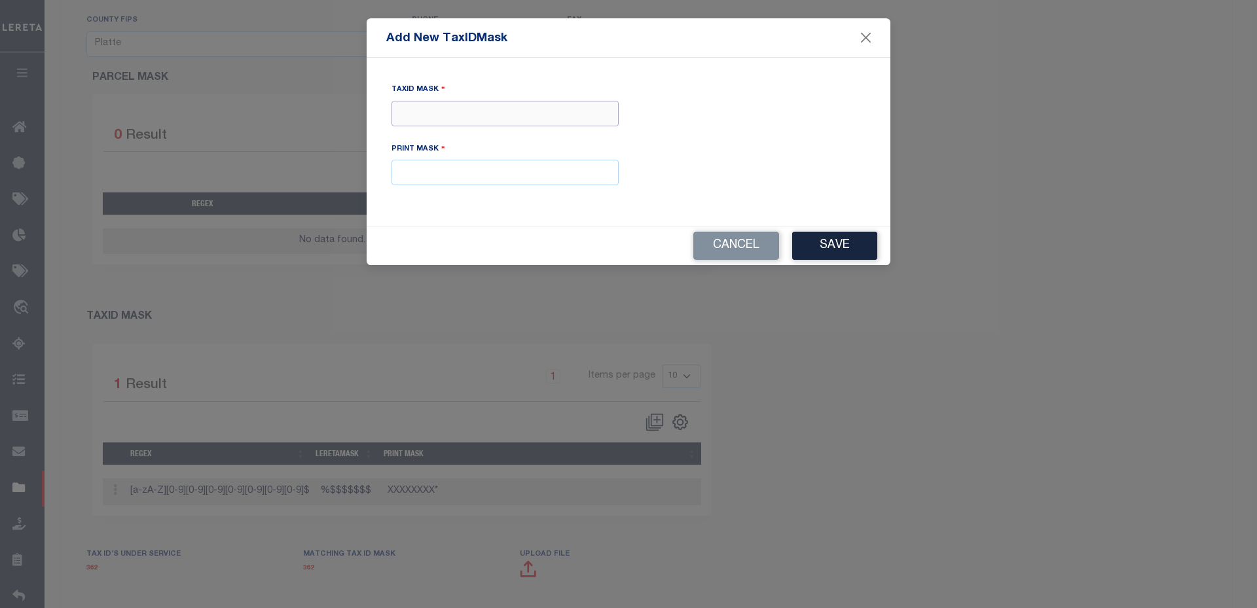
click at [425, 118] on input "Tax ID Mask" at bounding box center [504, 114] width 227 height 26
type input "XXX $$XXX 222 XX"
click at [510, 169] on input "text" at bounding box center [504, 173] width 227 height 26
drag, startPoint x: 514, startPoint y: 105, endPoint x: 370, endPoint y: 111, distance: 144.8
click at [370, 111] on div "TaxID Mask XXX $$XXX 222 XX Print Mask XXX" at bounding box center [629, 142] width 524 height 168
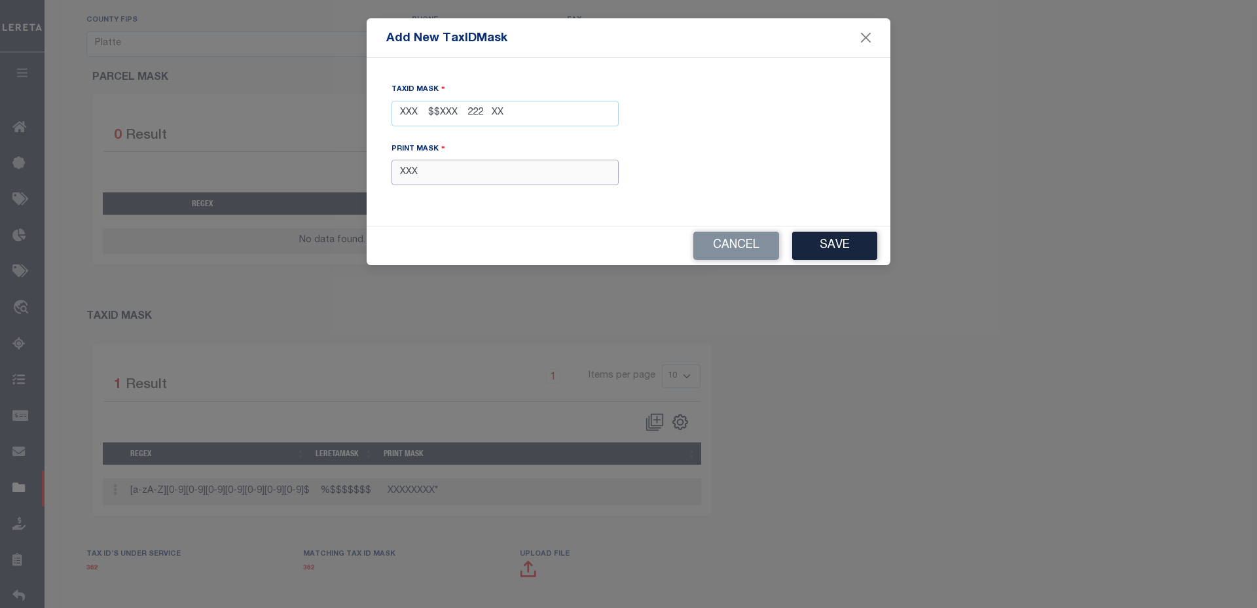
drag, startPoint x: 356, startPoint y: 179, endPoint x: 342, endPoint y: 181, distance: 13.9
click at [342, 181] on form "Add New TaxIDMask TaxID Mask XXX $$XXX 222 XX Print Mask XXX Cancel Save" at bounding box center [628, 141] width 1257 height 247
paste input "$$XXX 222 XX"
type input "XXX $$XXX 222 XX"
click at [839, 234] on button "Save" at bounding box center [834, 246] width 85 height 28
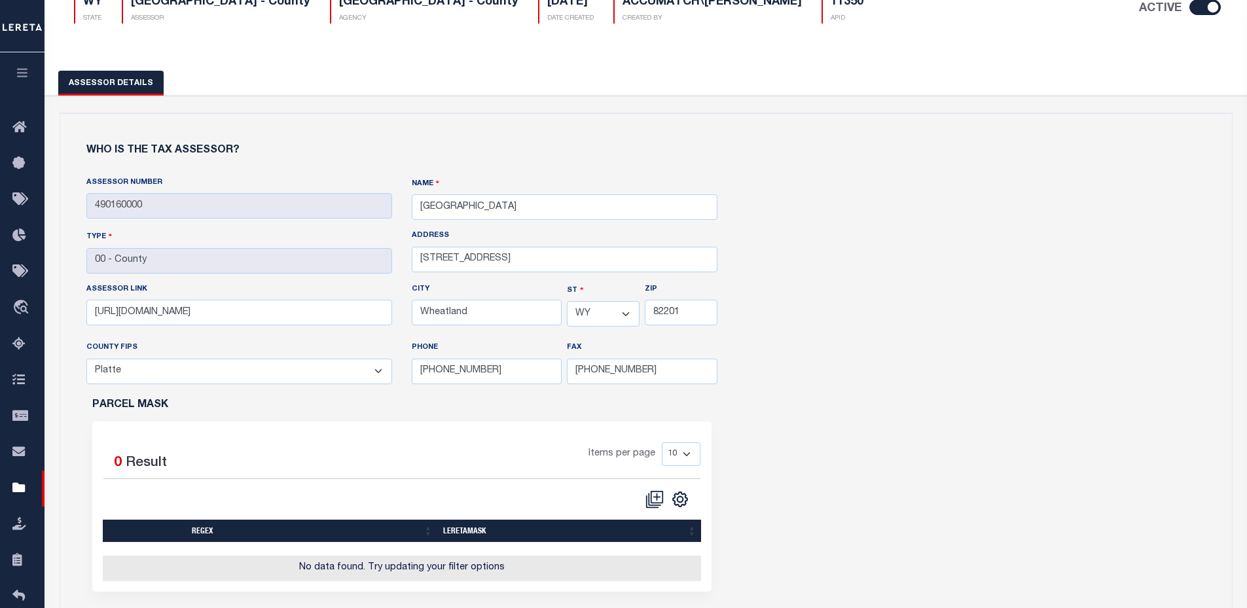
scroll to position [0, 0]
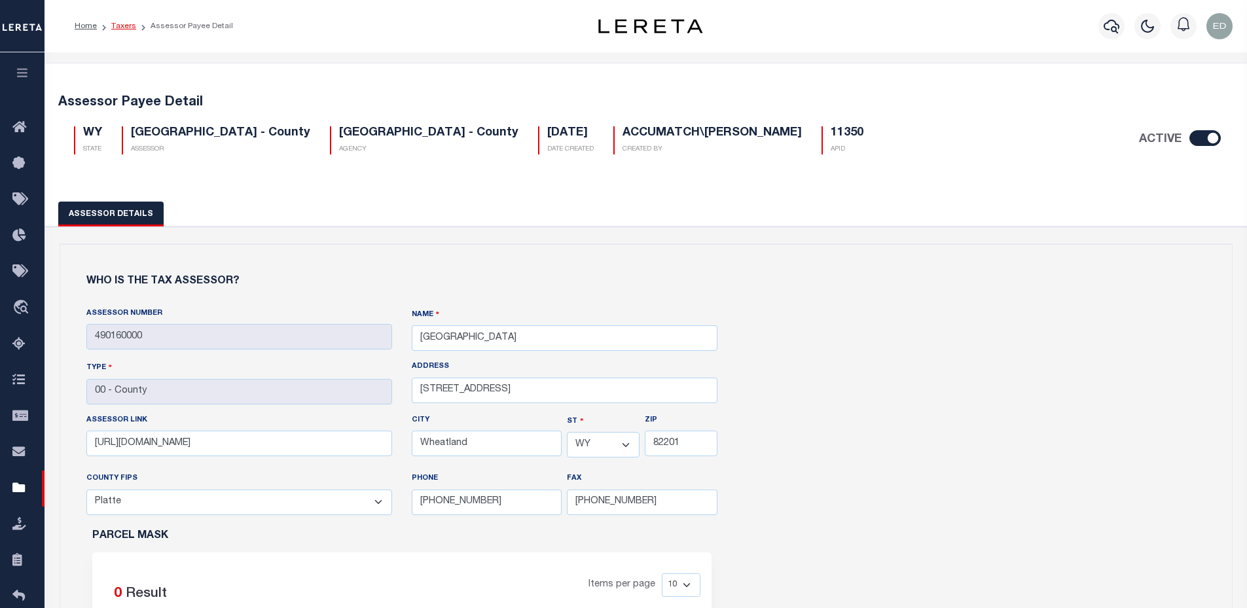
click at [126, 27] on link "Taxers" at bounding box center [123, 26] width 25 height 8
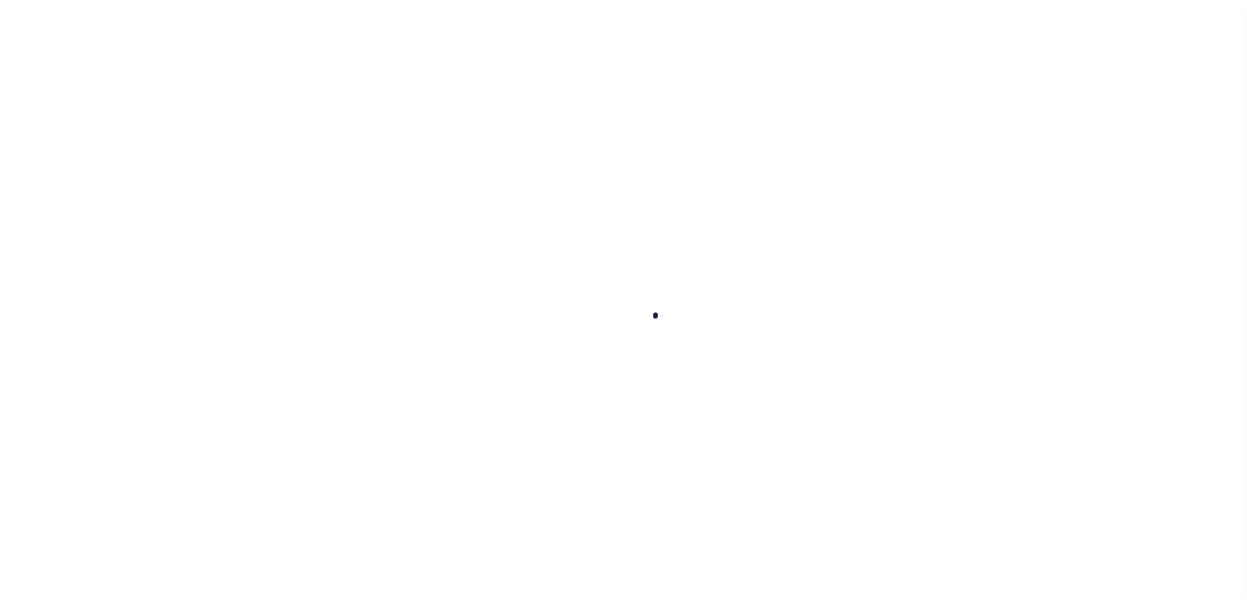
select select "10"
select select "Escrow"
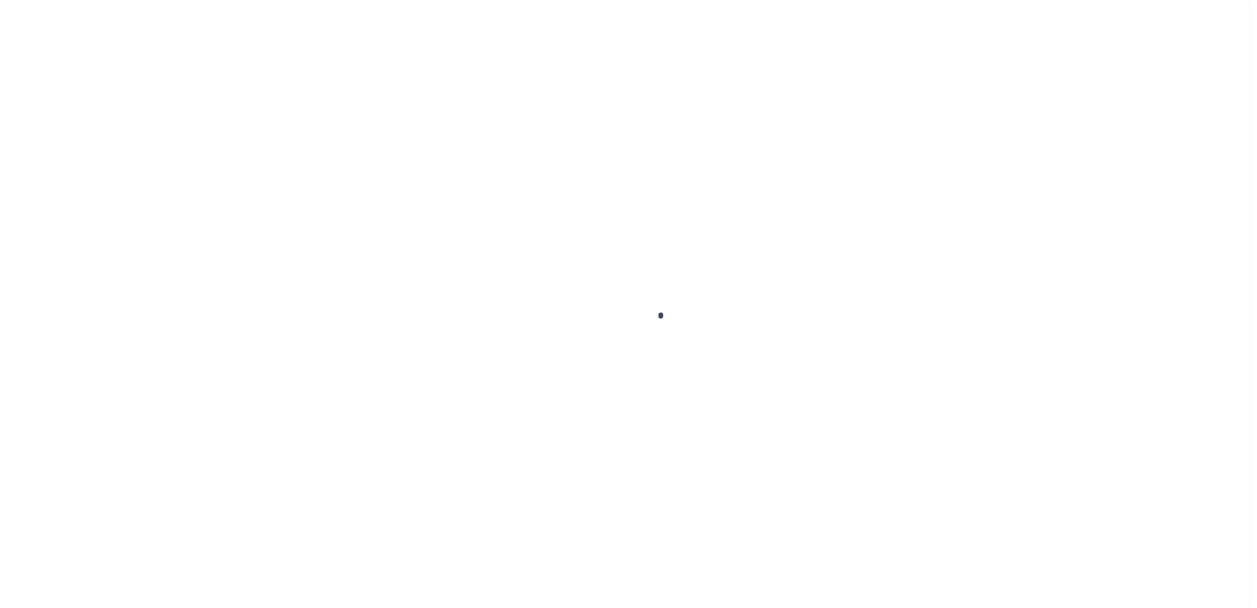
scroll to position [29, 0]
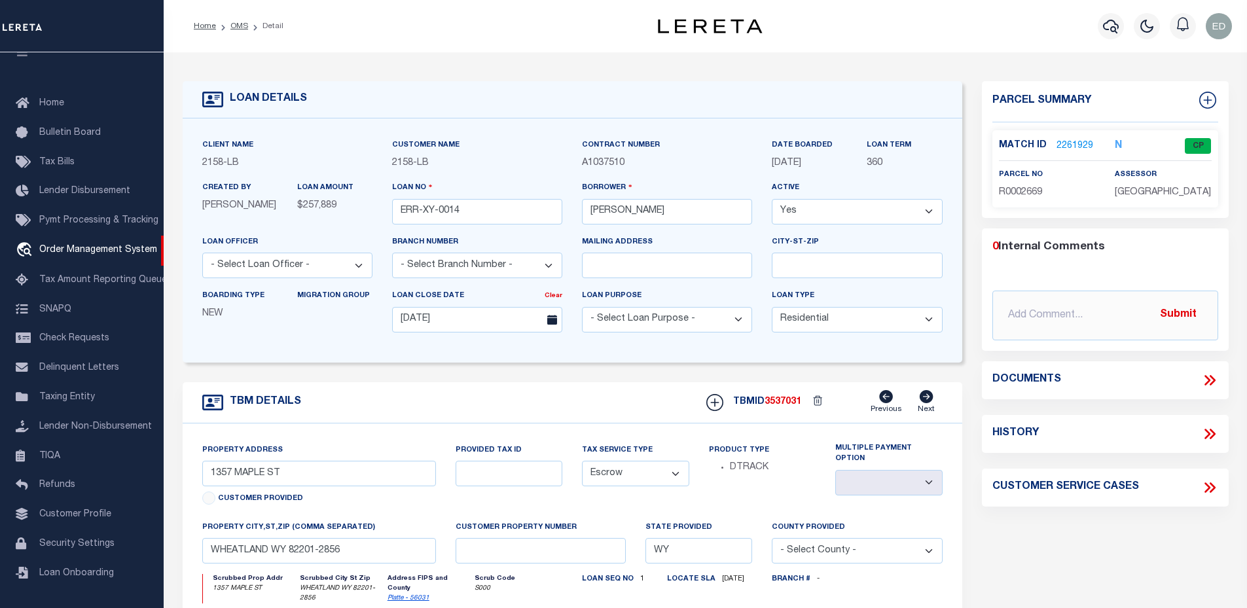
click at [1081, 146] on link "2261929" at bounding box center [1074, 146] width 37 height 14
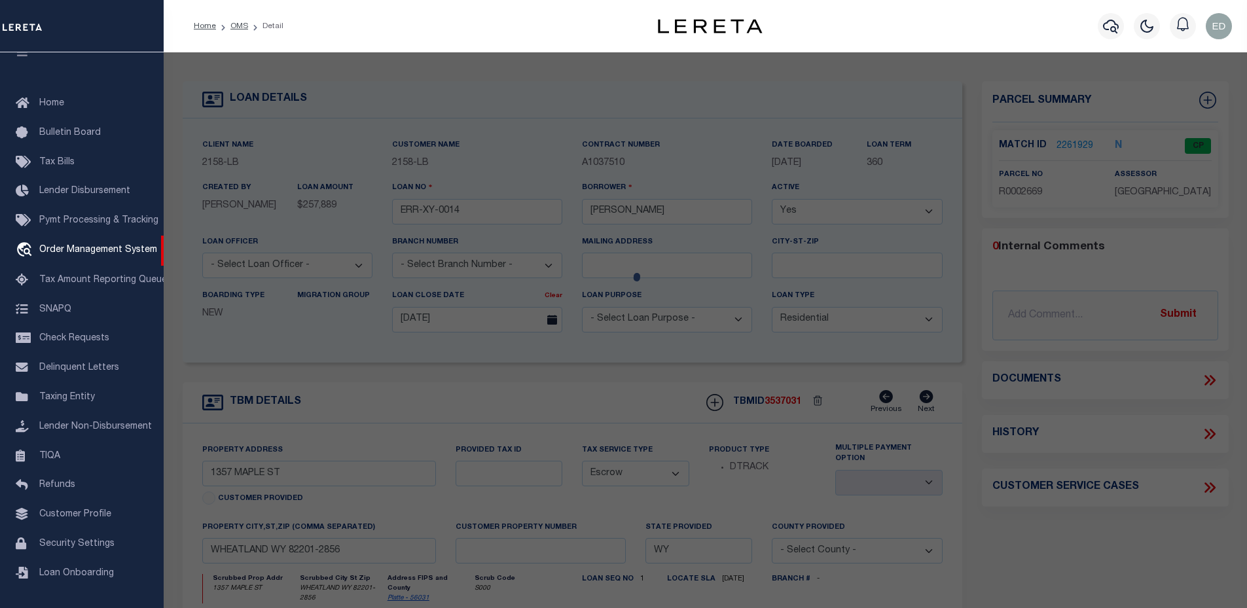
checkbox input "false"
select select "CP"
type input "C,PARTRICK CULLEN"
select select "ATL"
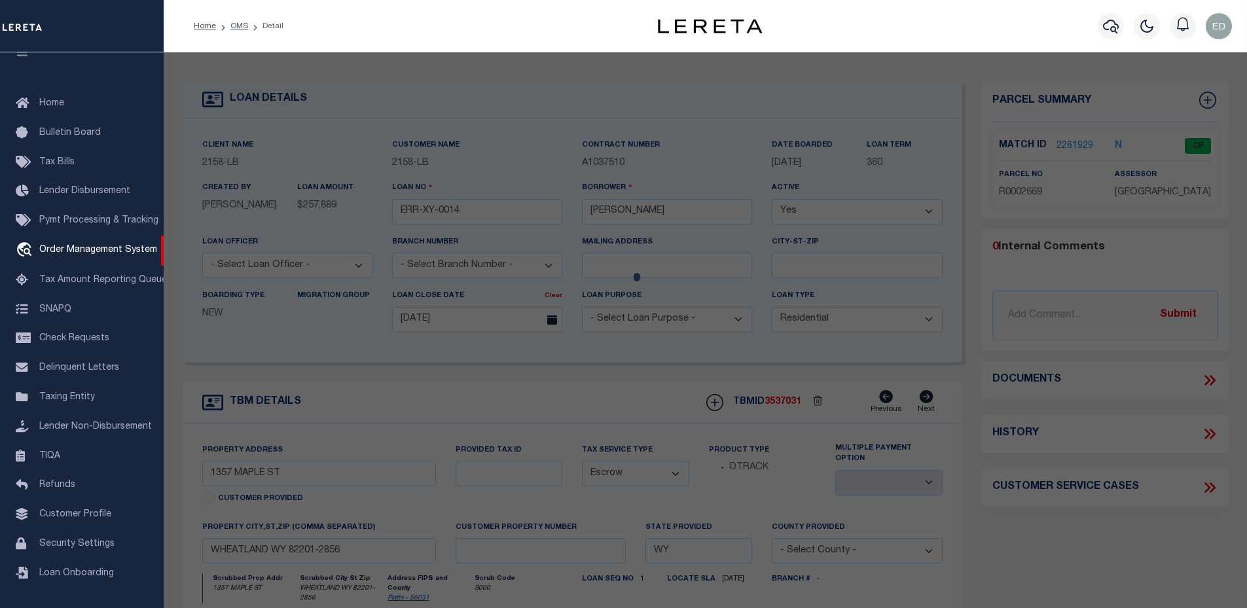
select select "ADD"
type input "1357 MAPLE ST"
checkbox input "false"
type input "WHEATLAND, WY 82201"
type textarea "TOWN OF WHEATLAND, ORIGINAL TOWN, BLOCK 114, W2 OF LOTS 6 & 7"
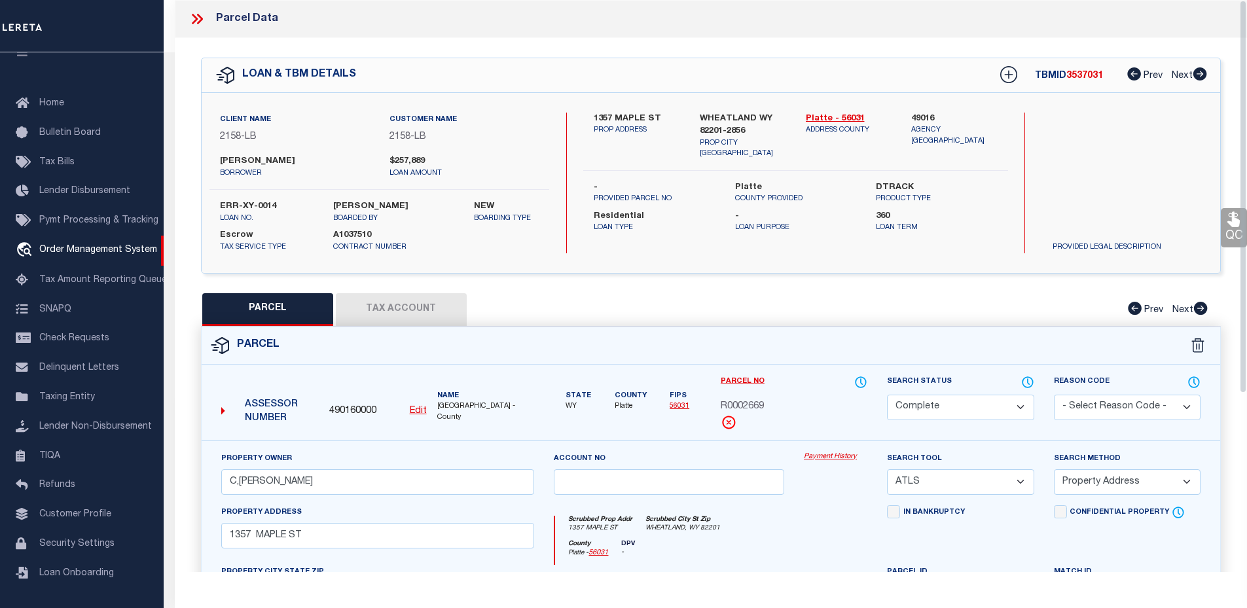
click at [383, 312] on button "Tax Account" at bounding box center [401, 309] width 131 height 33
select select "100"
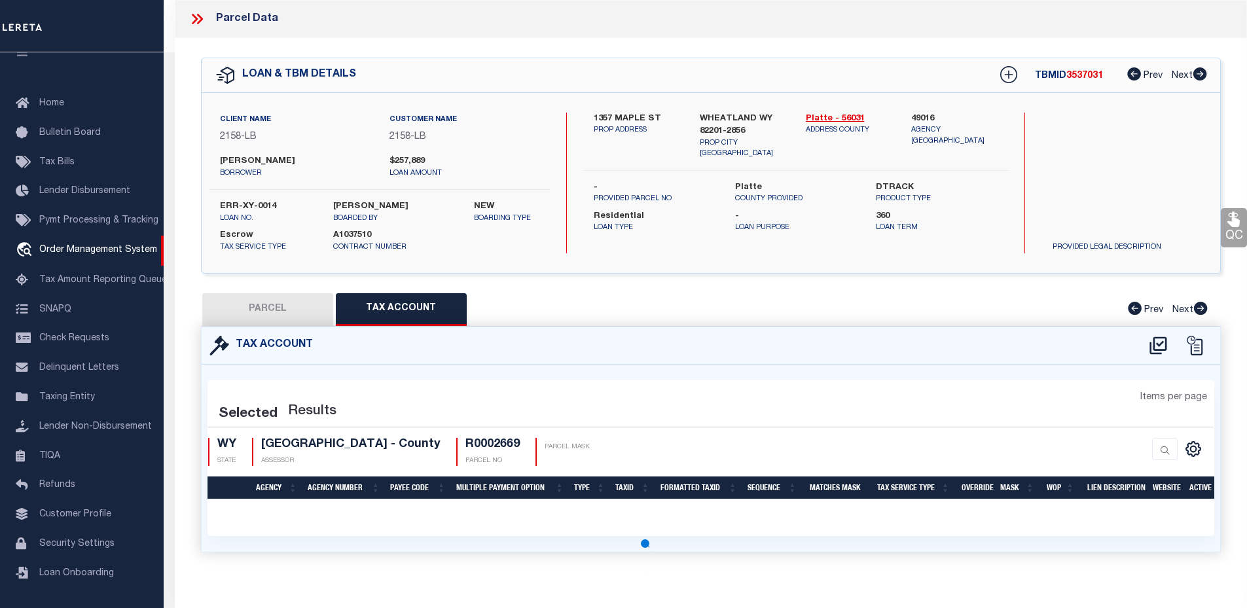
select select "100"
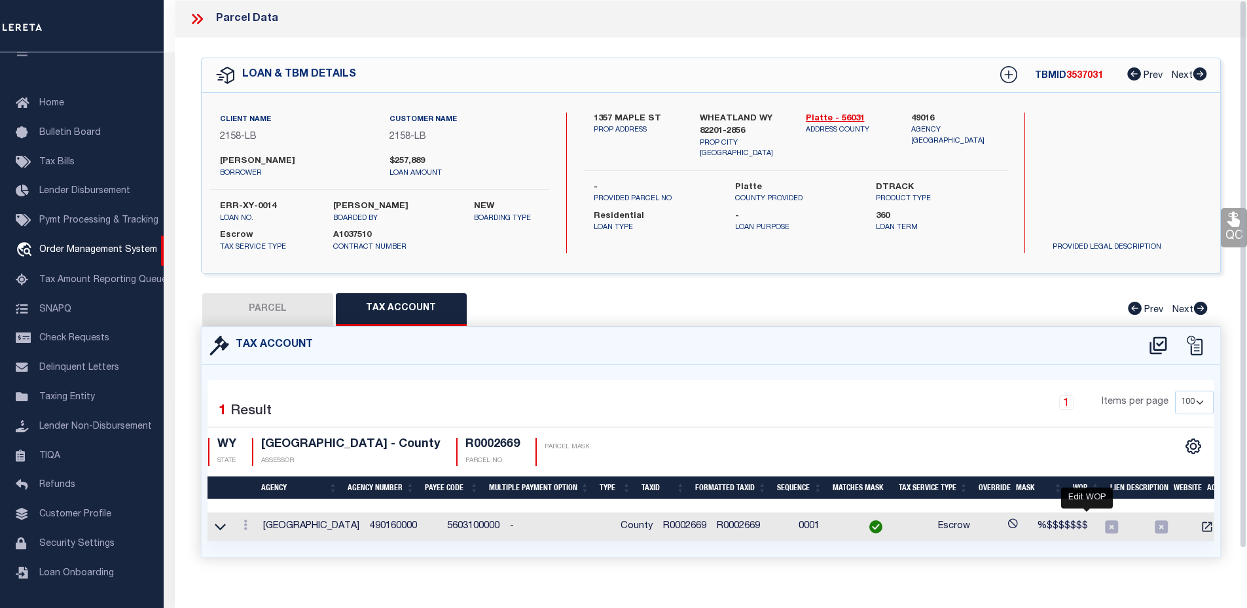
click at [1105, 523] on icon "" at bounding box center [1111, 526] width 13 height 13
type input "R0002669"
type textarea "%$$$$$$$"
checkbox input "true"
type input "XXXXXXXX*"
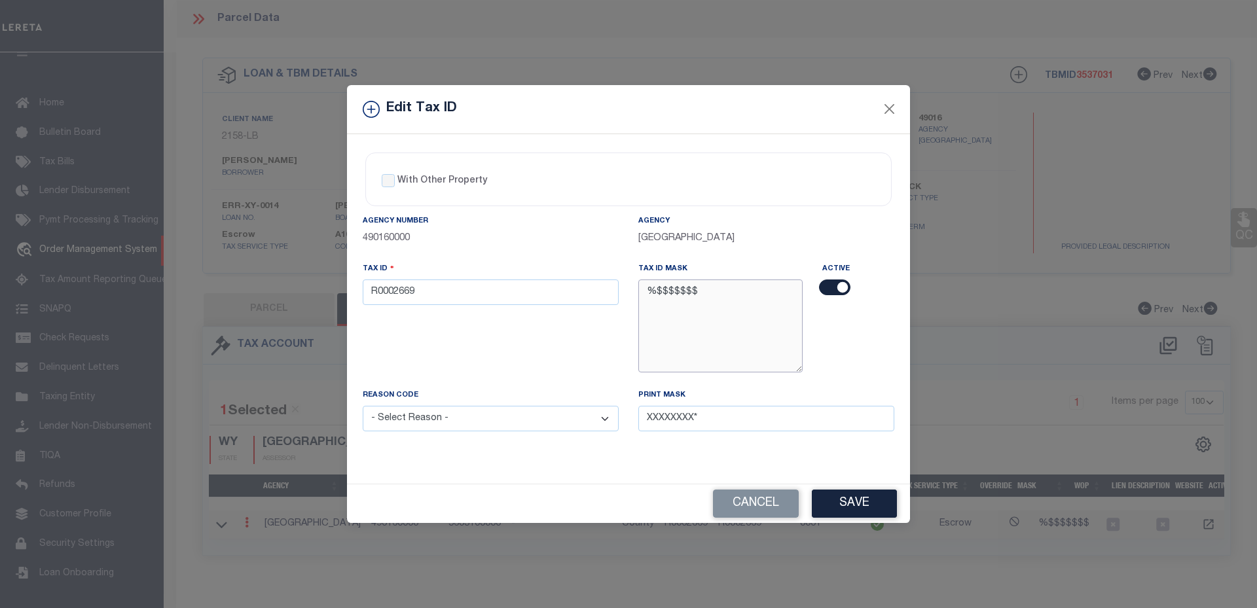
click at [685, 308] on textarea "%$$$$$$$" at bounding box center [720, 325] width 164 height 92
click at [886, 106] on button "Close" at bounding box center [889, 109] width 17 height 17
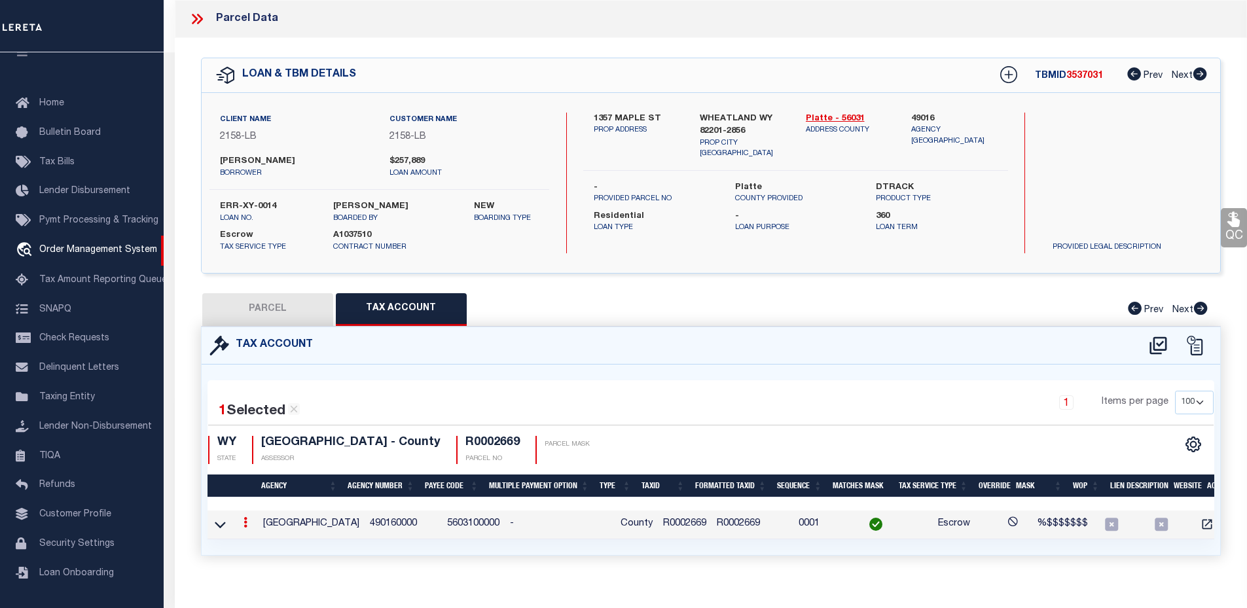
click at [920, 115] on label "49016" at bounding box center [954, 119] width 86 height 13
copy label "49016"
click at [197, 16] on icon at bounding box center [197, 18] width 17 height 17
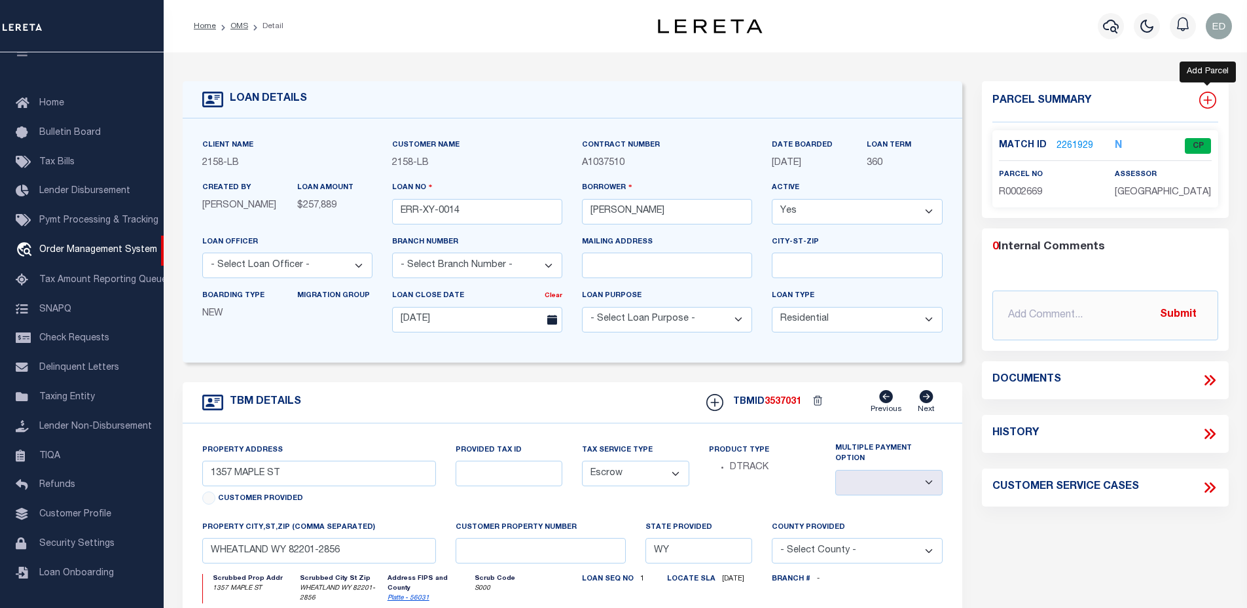
click at [1207, 102] on icon at bounding box center [1207, 100] width 9 height 9
select select "IP"
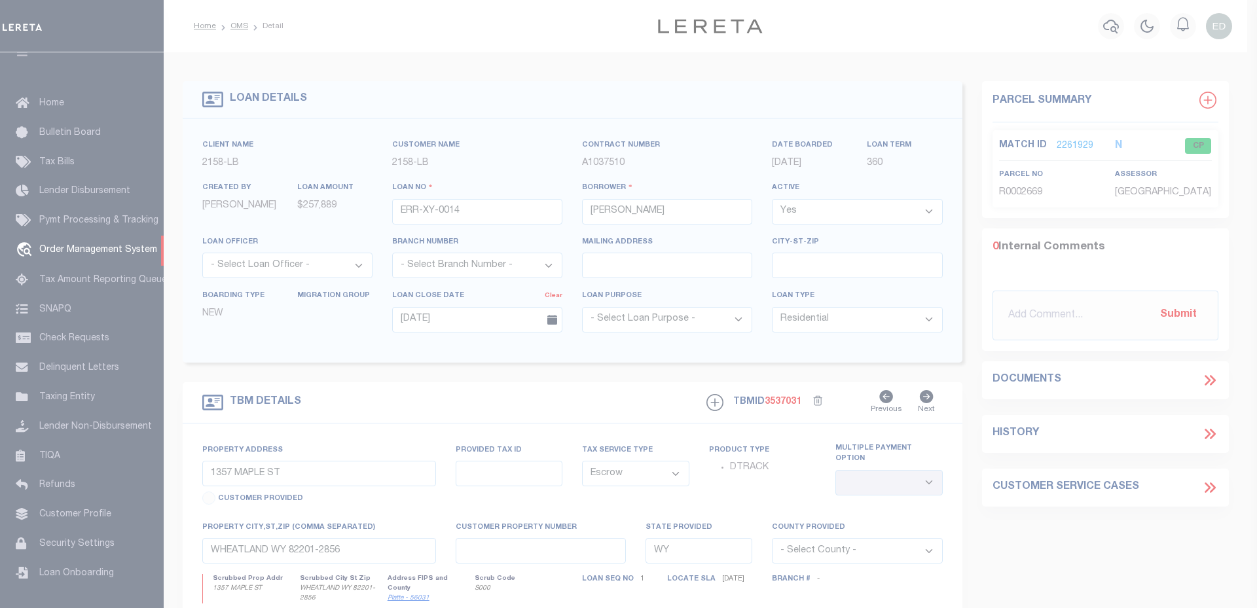
type textarea "-"
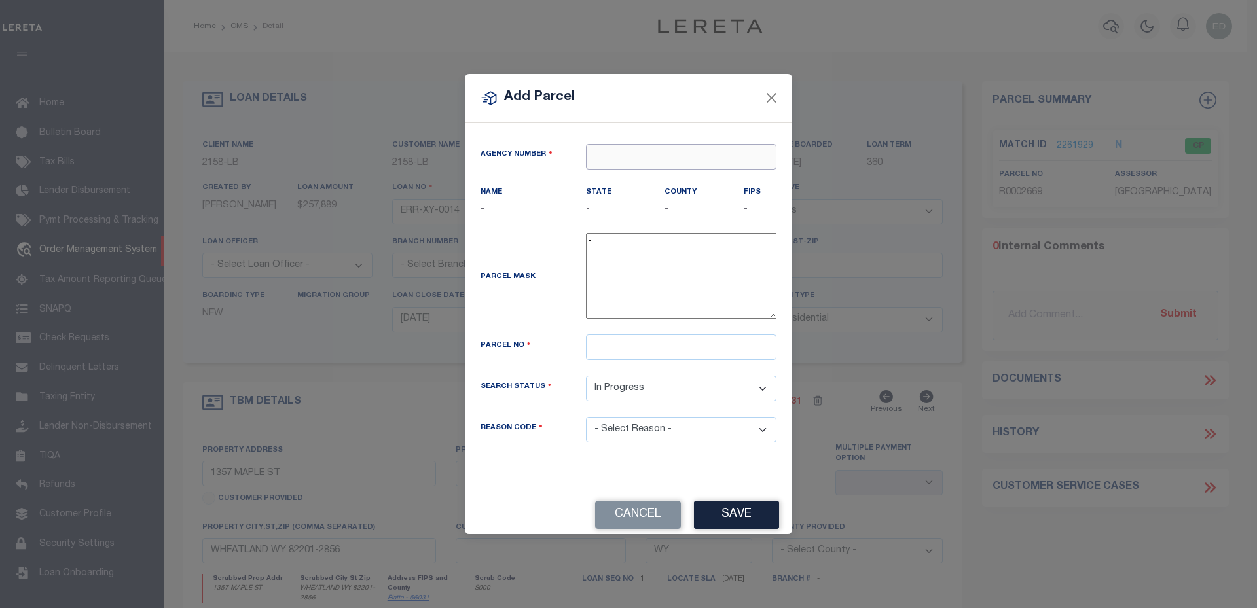
click at [692, 159] on input "text" at bounding box center [681, 157] width 190 height 26
paste input "49016"
click at [669, 171] on div "490160000 : PLATTE COUNTY" at bounding box center [680, 189] width 189 height 37
type input "490160000"
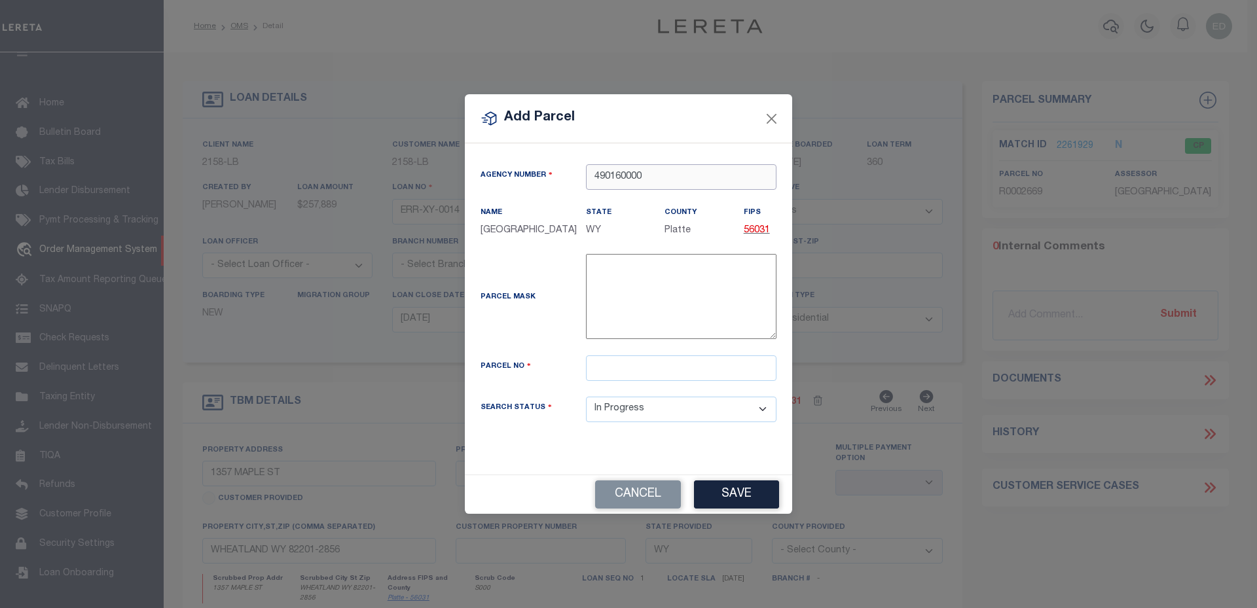
type input "490160000"
click at [653, 370] on input "text" at bounding box center [681, 368] width 190 height 26
type input "5222265"
click at [721, 488] on button "Save" at bounding box center [736, 494] width 85 height 28
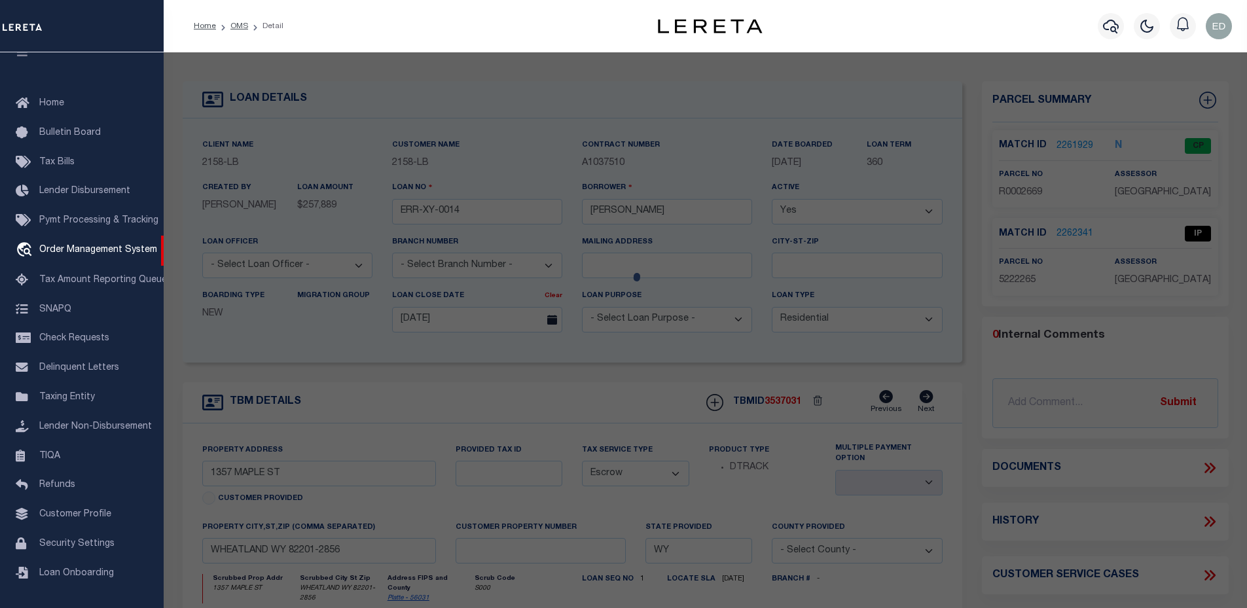
select select "AS"
select select
checkbox input "false"
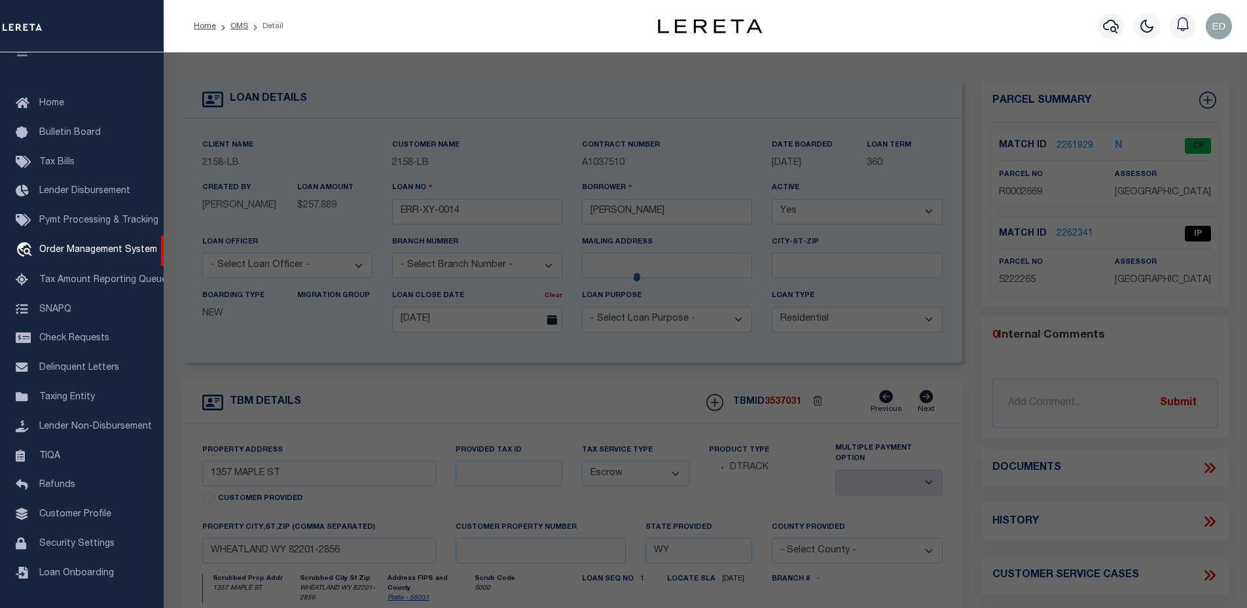
select select "IP"
checkbox input "false"
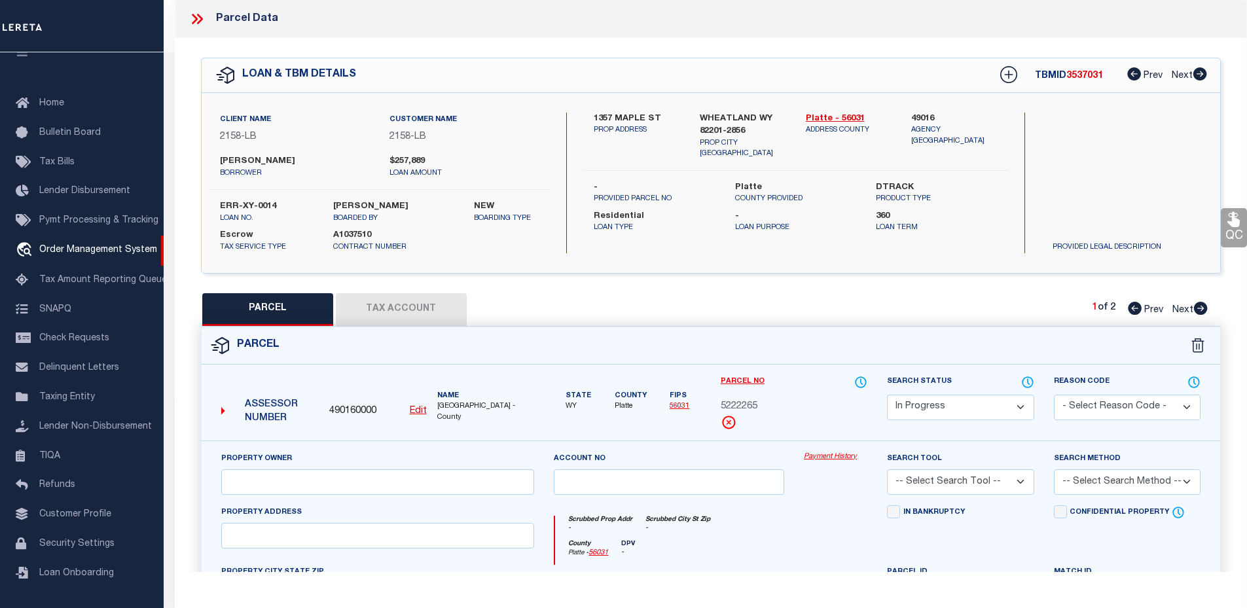
click at [397, 295] on button "Tax Account" at bounding box center [401, 309] width 131 height 33
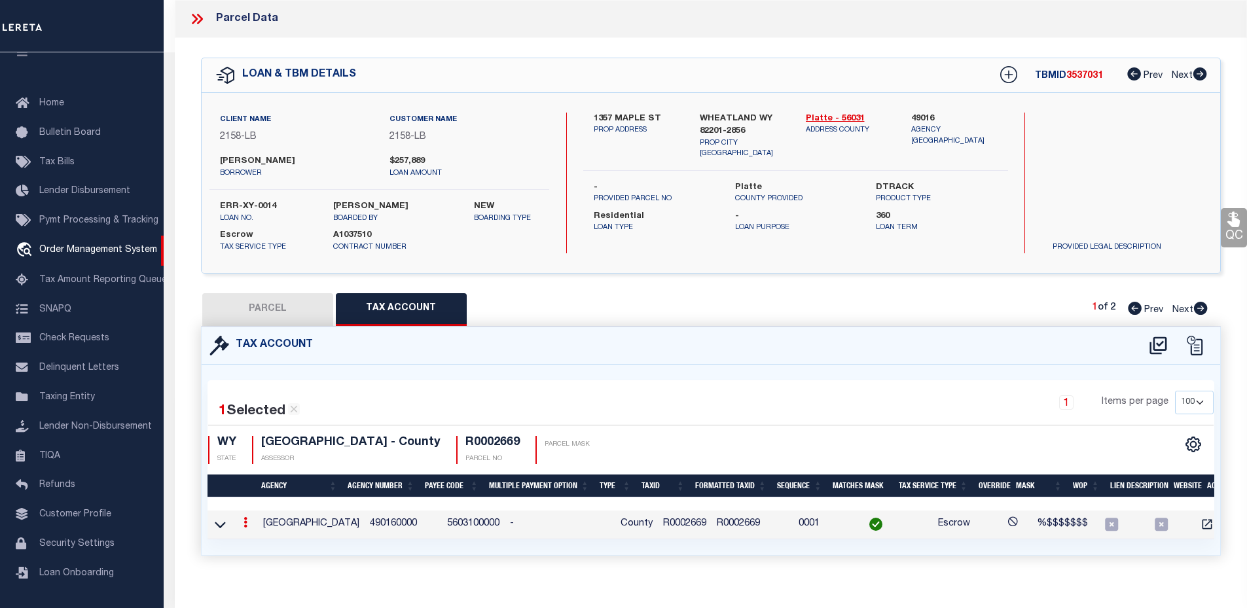
select select "100"
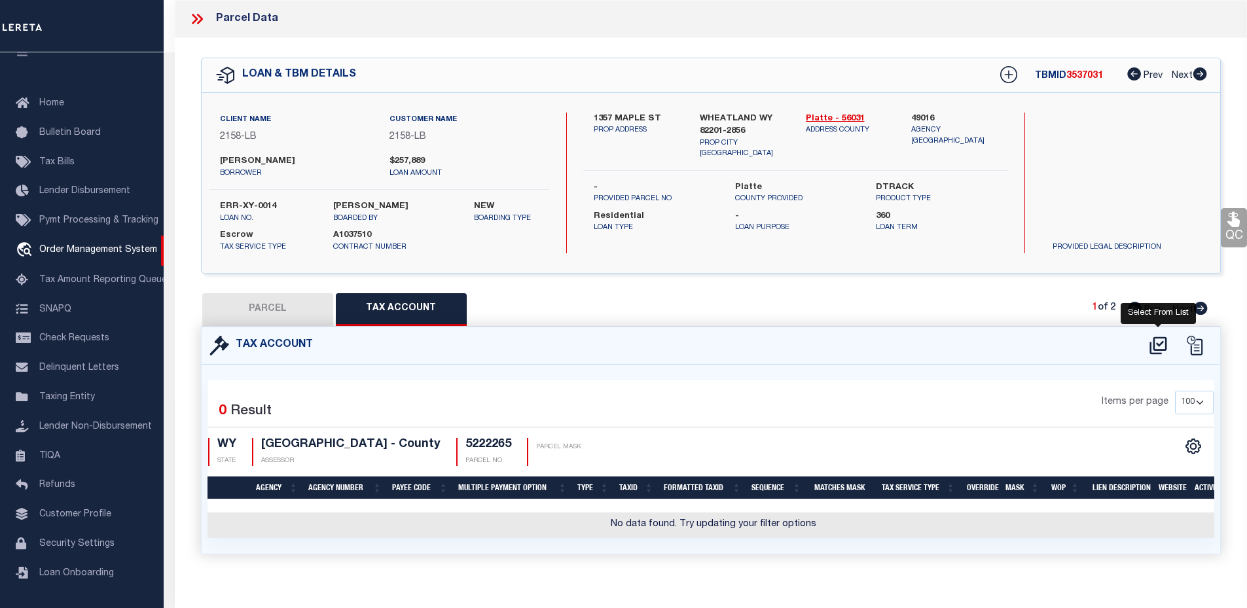
click at [1159, 348] on icon at bounding box center [1157, 345] width 17 height 18
select select "100"
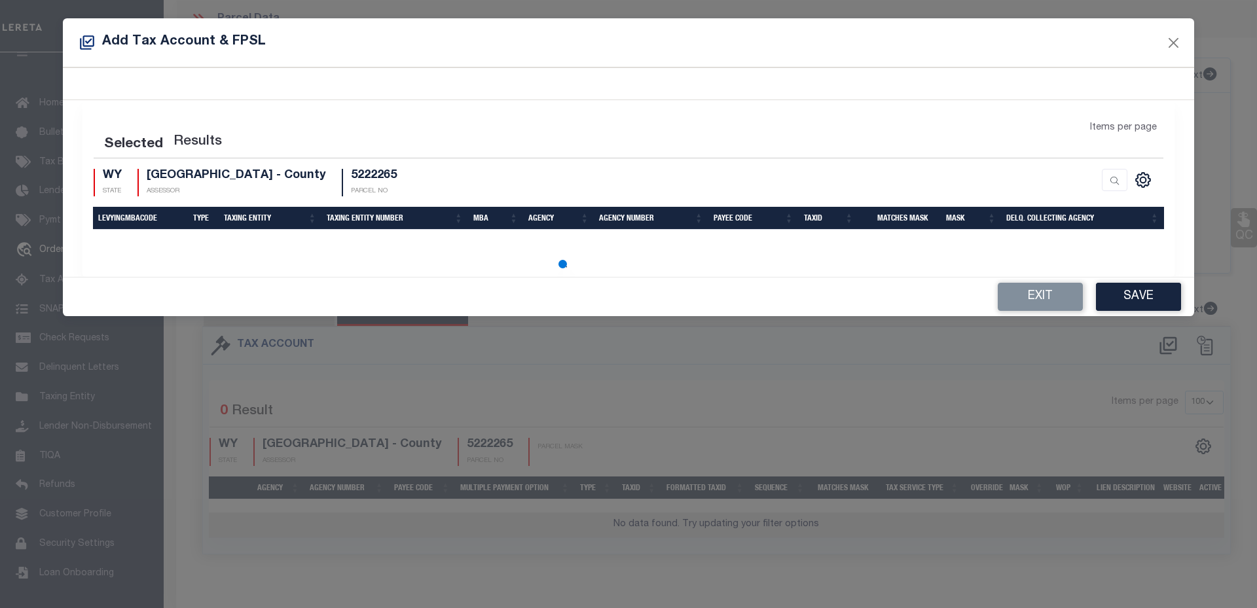
select select "100"
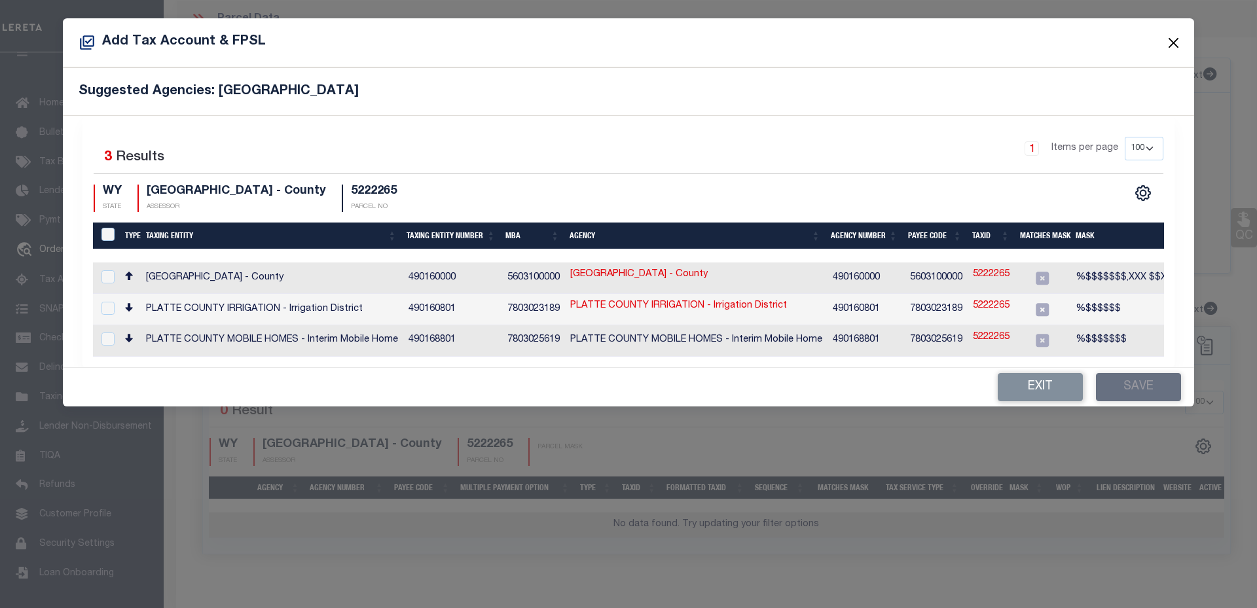
click at [1171, 48] on button "Close" at bounding box center [1173, 42] width 17 height 17
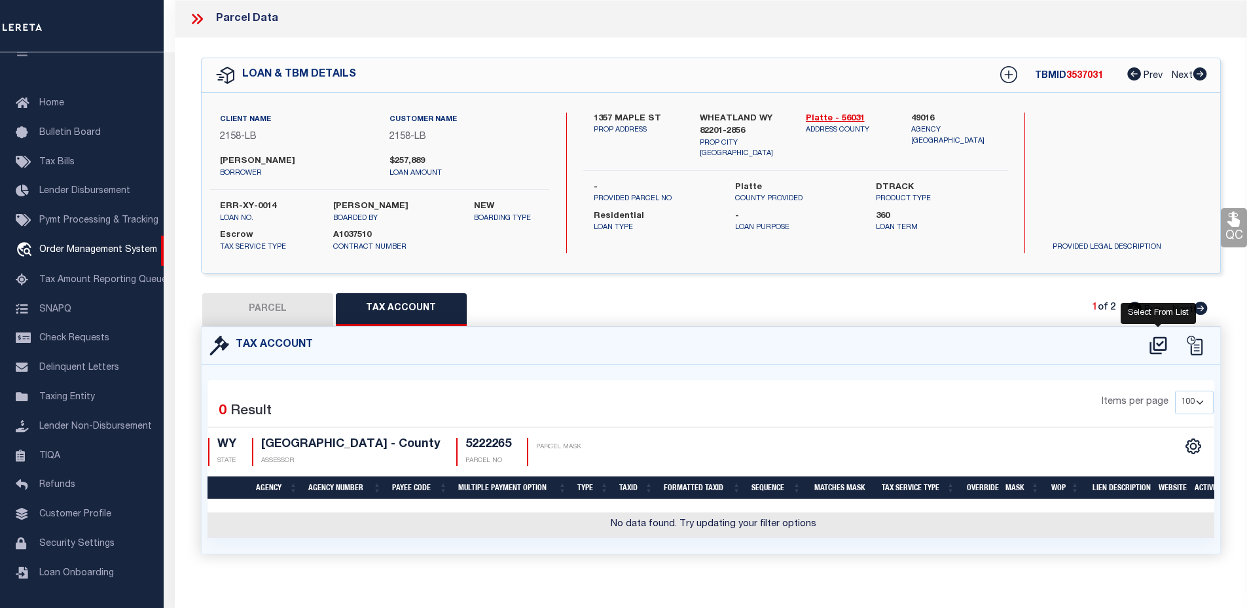
click at [1157, 344] on icon at bounding box center [1158, 345] width 22 height 21
select select "100"
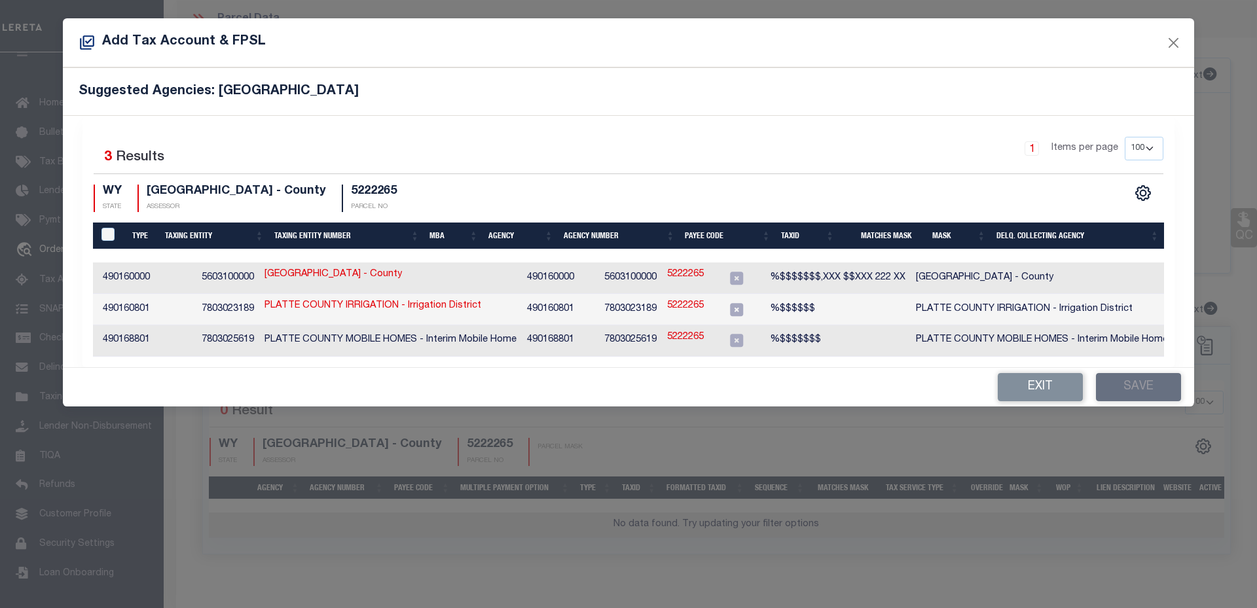
scroll to position [0, 175]
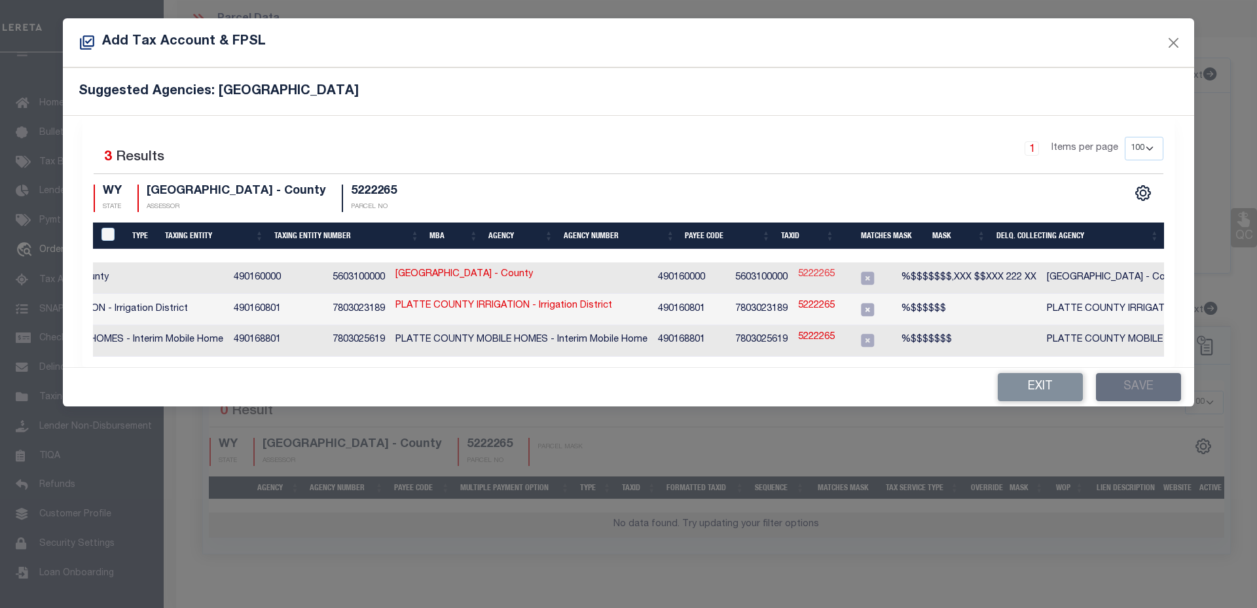
click at [804, 272] on link "5222265" at bounding box center [816, 275] width 37 height 14
type input "5222265"
type textarea "%$$$$$$$,XXX $$XXX 222 XX"
checkbox input "true"
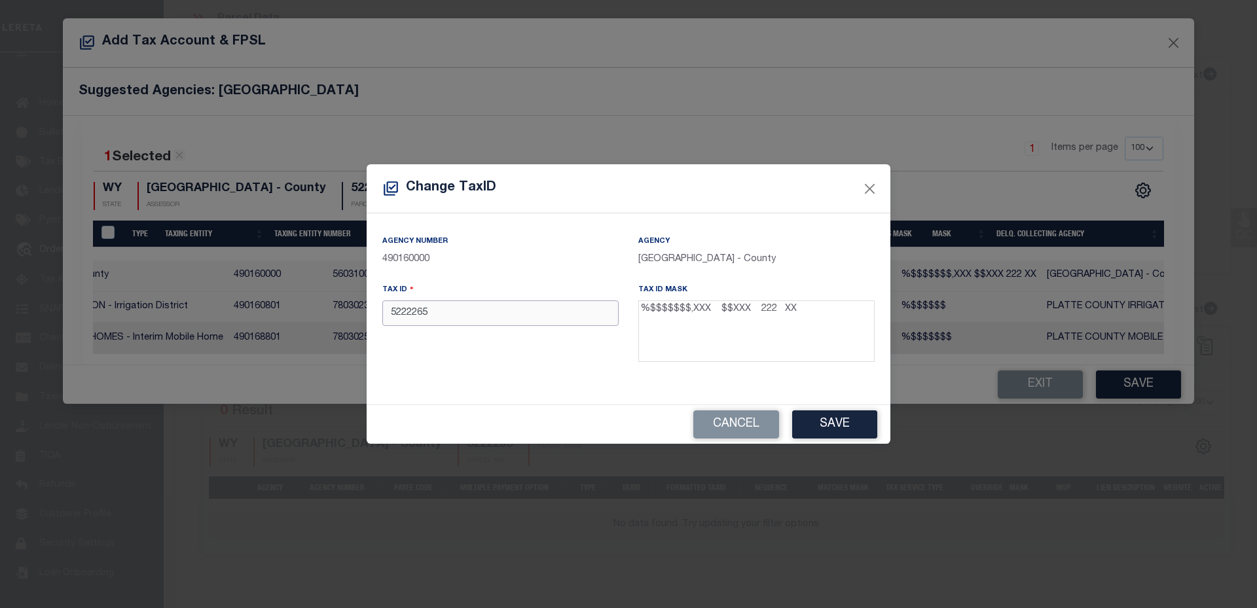
click at [431, 314] on input "5222265" at bounding box center [500, 313] width 236 height 26
drag, startPoint x: 706, startPoint y: 313, endPoint x: 719, endPoint y: 313, distance: 12.4
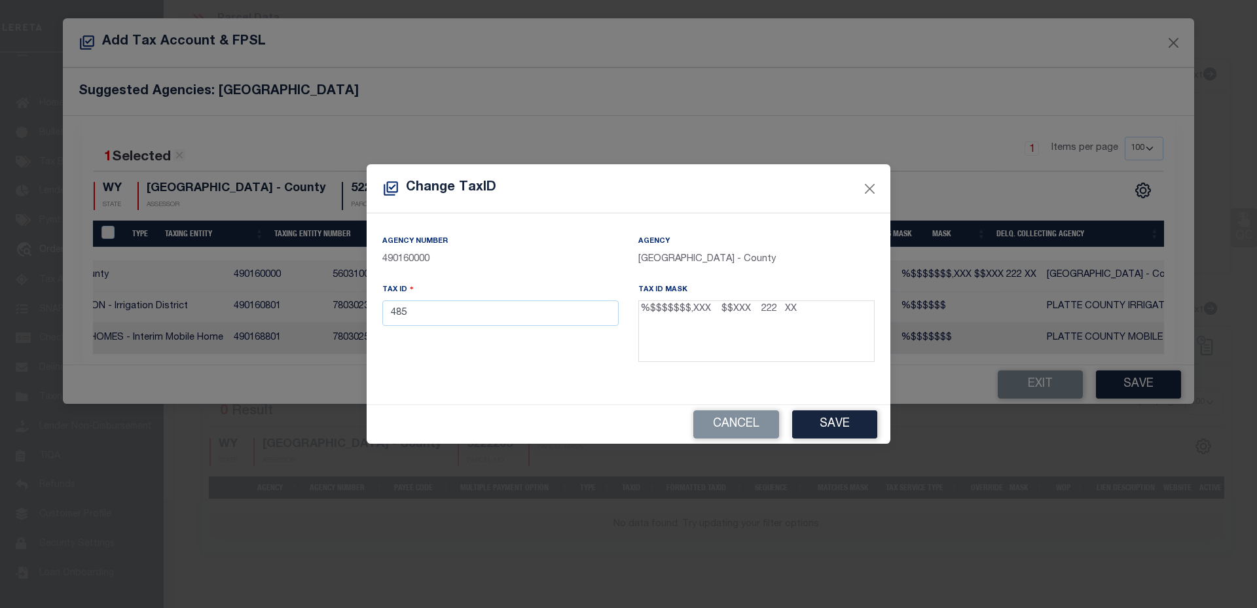
click at [719, 313] on textarea "%$$$$$$$,XXX $$XXX 222 XX" at bounding box center [756, 331] width 236 height 62
click at [469, 317] on input "485" at bounding box center [500, 313] width 236 height 26
click at [747, 314] on textarea "%$$$$$$$,XXX $$XXX 222 XX" at bounding box center [756, 331] width 236 height 62
click at [746, 312] on textarea "%$$$$$$$,XXX $$XXX 222 XX" at bounding box center [756, 331] width 236 height 62
drag, startPoint x: 744, startPoint y: 312, endPoint x: 756, endPoint y: 312, distance: 11.8
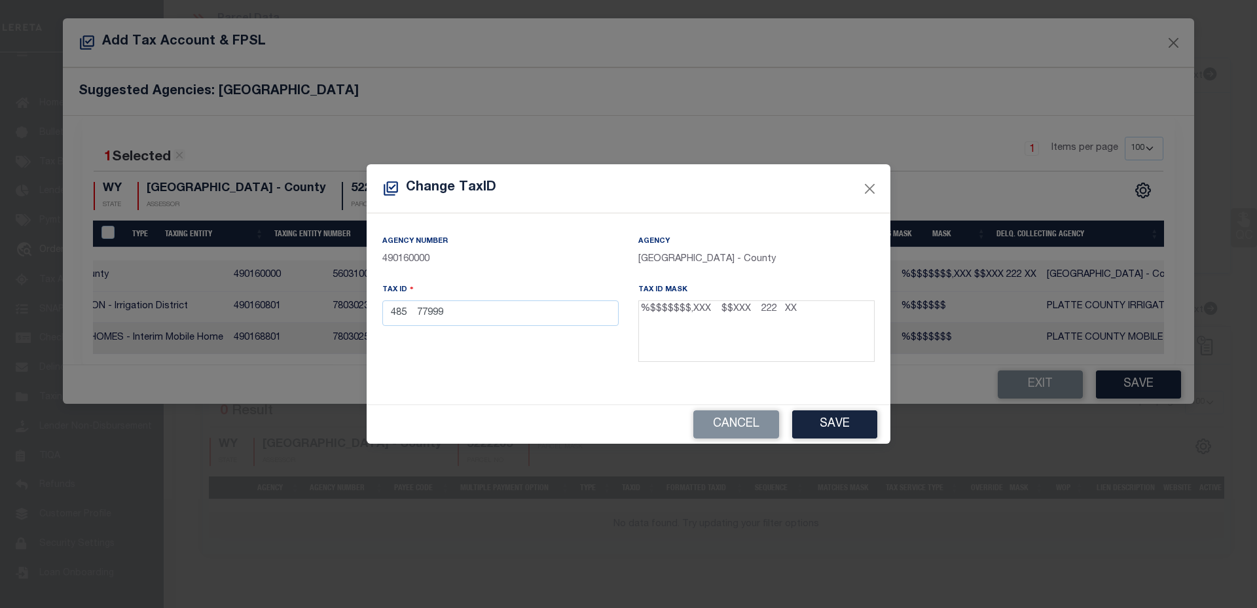
click at [756, 312] on textarea "%$$$$$$$,XXX $$XXX 222 XX" at bounding box center [756, 331] width 236 height 62
click at [455, 321] on input "485 77999" at bounding box center [500, 313] width 236 height 26
drag, startPoint x: 770, startPoint y: 314, endPoint x: 781, endPoint y: 314, distance: 10.5
click at [781, 314] on textarea "%$$$$$$$,XXX $$XXX 222 XX" at bounding box center [756, 331] width 236 height 62
click at [574, 315] on input "485 77999 222" at bounding box center [500, 313] width 236 height 26
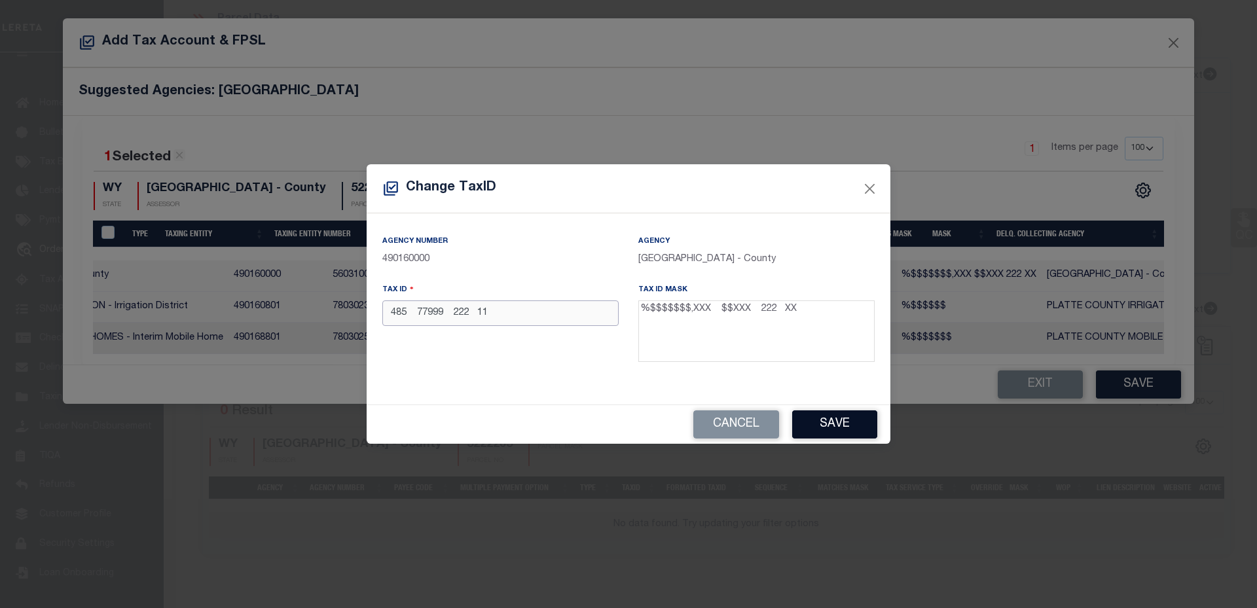
type input "485 77999 222 11"
click at [801, 417] on button "Save" at bounding box center [834, 424] width 85 height 28
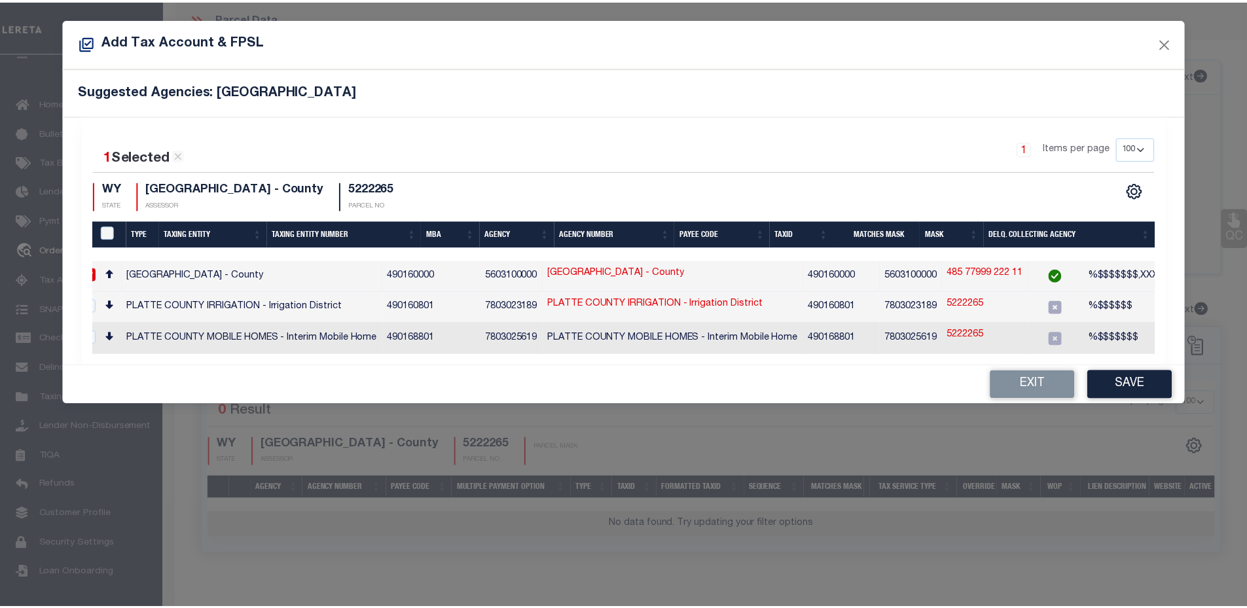
scroll to position [0, 0]
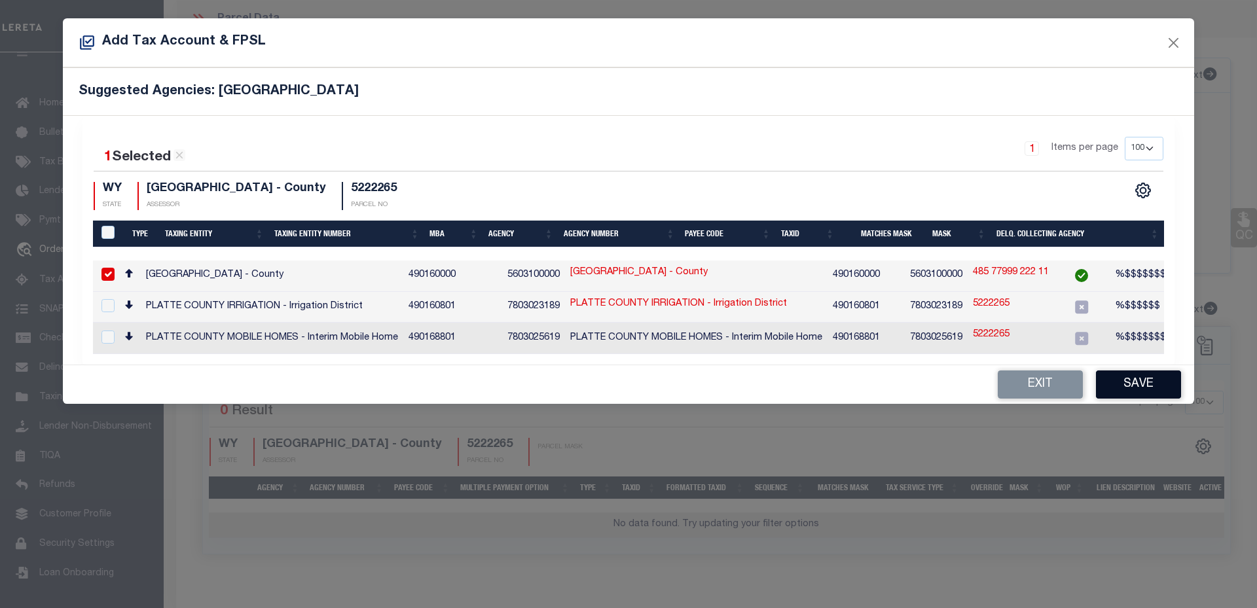
click at [1123, 381] on button "Save" at bounding box center [1138, 384] width 85 height 28
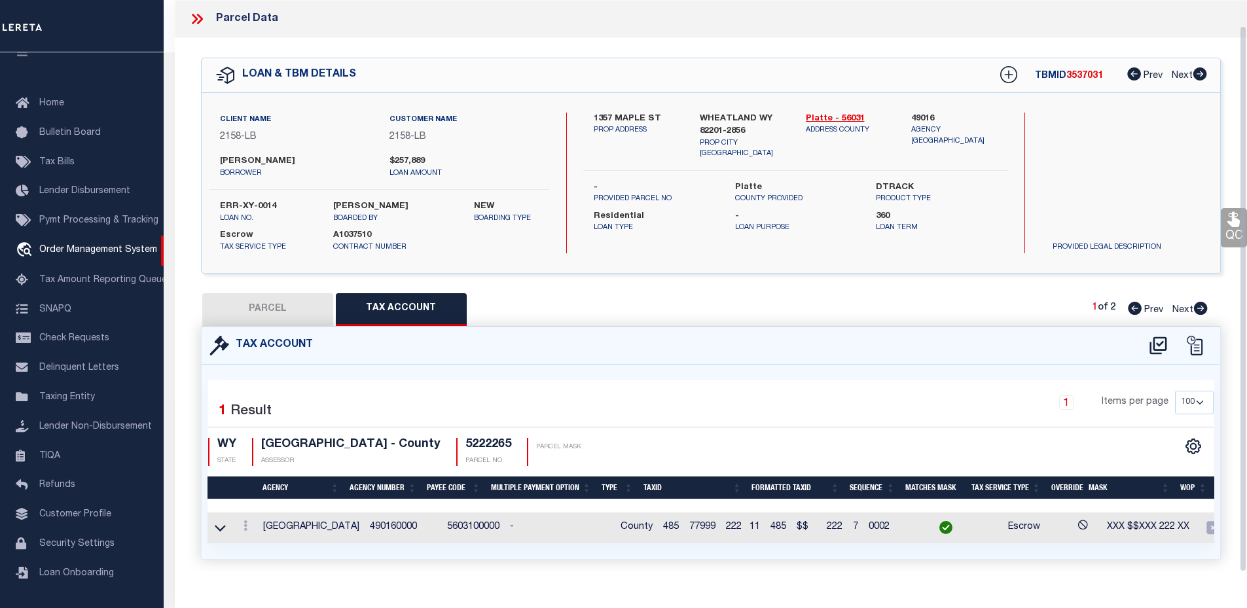
scroll to position [26, 0]
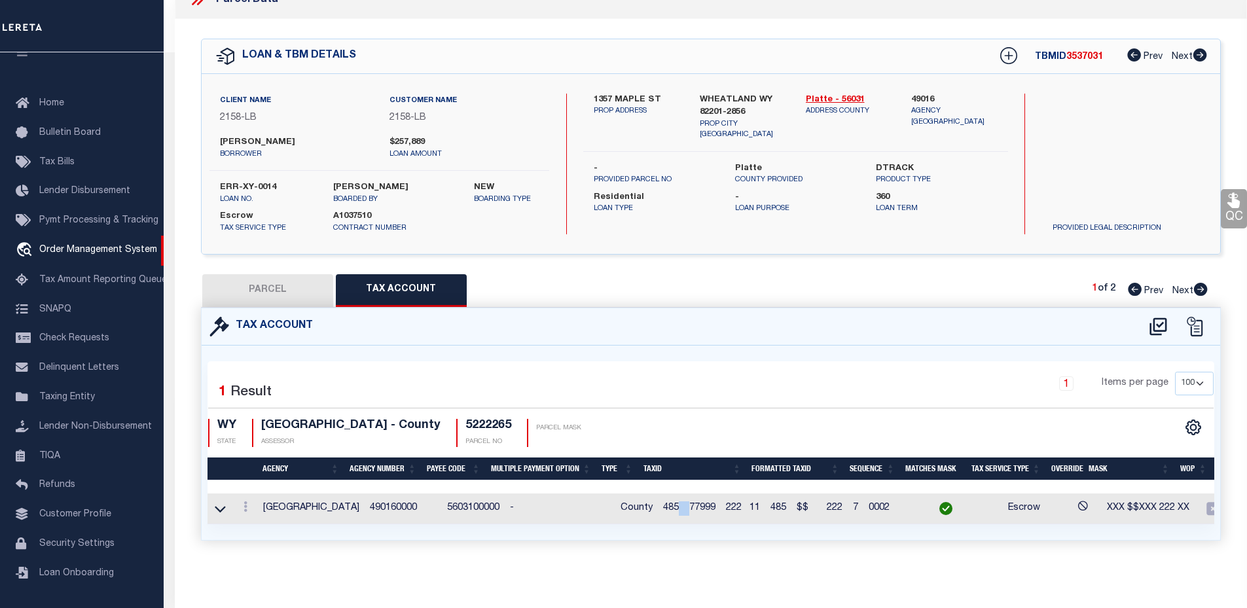
drag, startPoint x: 658, startPoint y: 501, endPoint x: 671, endPoint y: 500, distance: 12.5
click at [671, 503] on span "485 77999 222 11" at bounding box center [711, 507] width 97 height 9
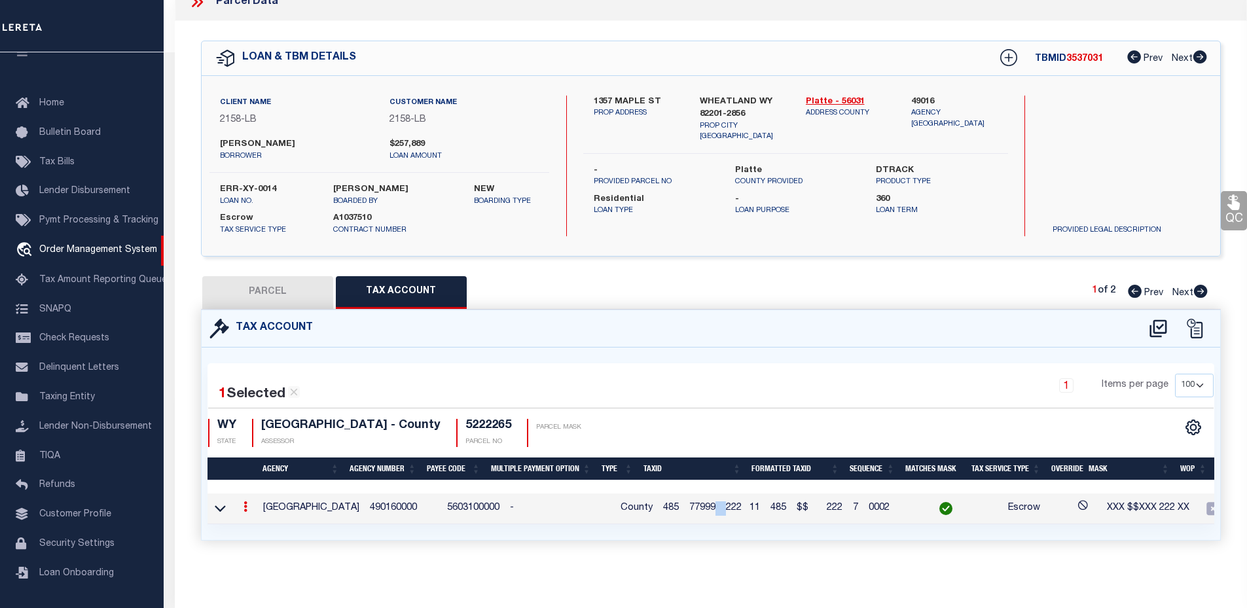
drag, startPoint x: 693, startPoint y: 500, endPoint x: 706, endPoint y: 499, distance: 13.1
click at [706, 503] on span "485 77999 222 11" at bounding box center [711, 507] width 97 height 9
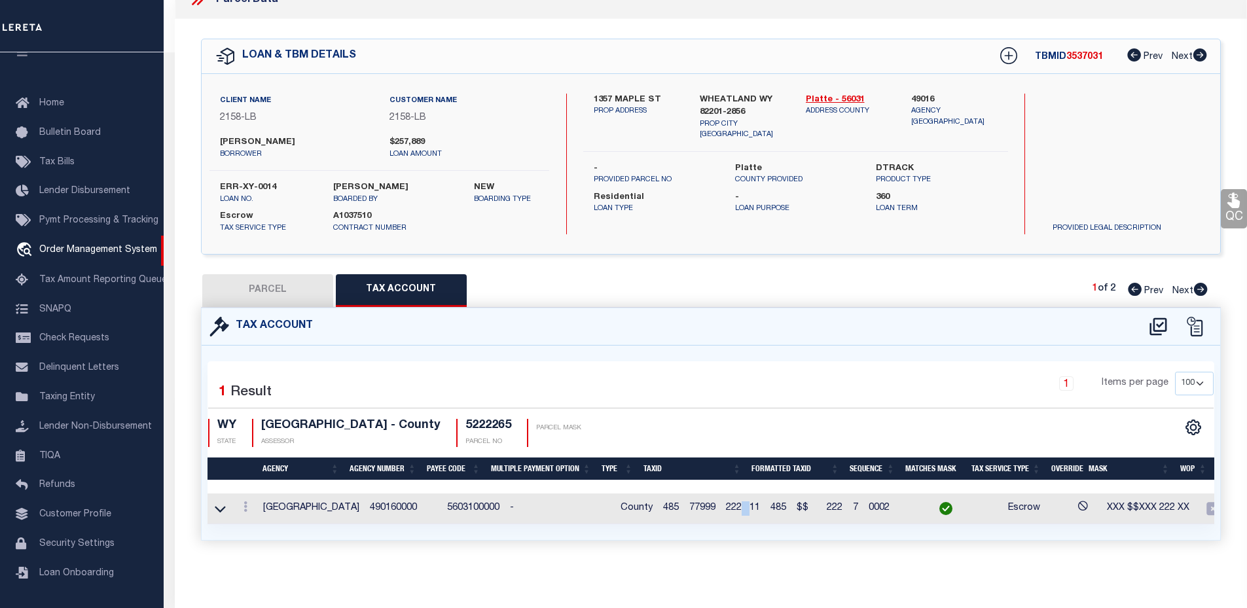
drag, startPoint x: 721, startPoint y: 499, endPoint x: 730, endPoint y: 499, distance: 9.8
click at [730, 503] on span "485 77999 222 11" at bounding box center [711, 507] width 97 height 9
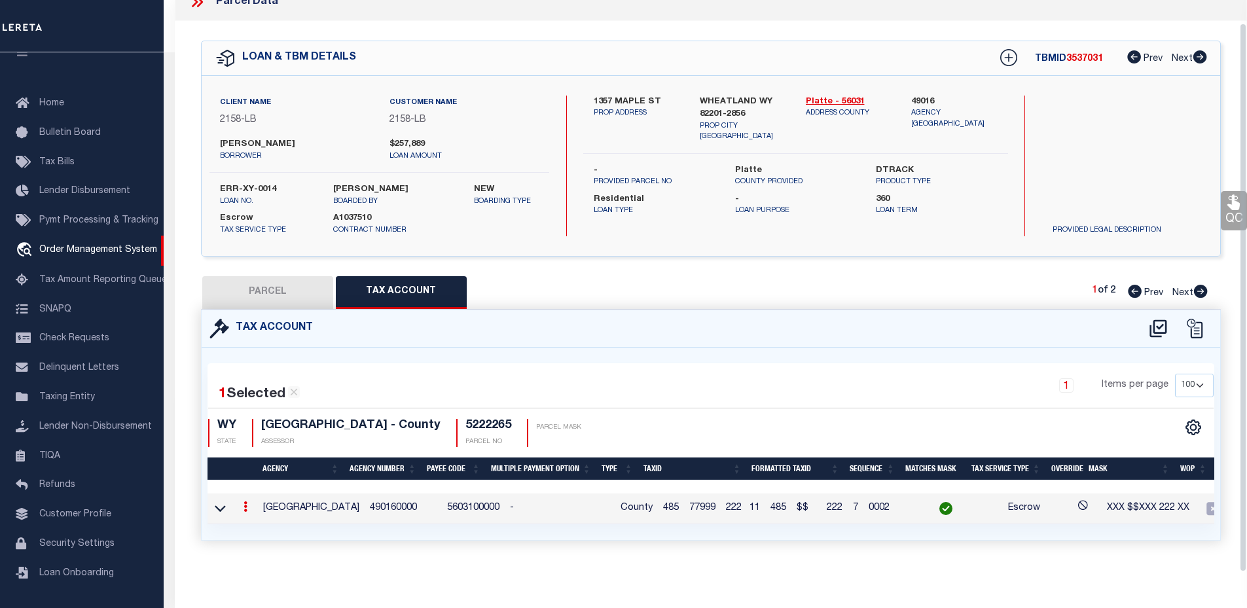
click at [765, 499] on td "485 $$ 222 7" at bounding box center [814, 509] width 98 height 31
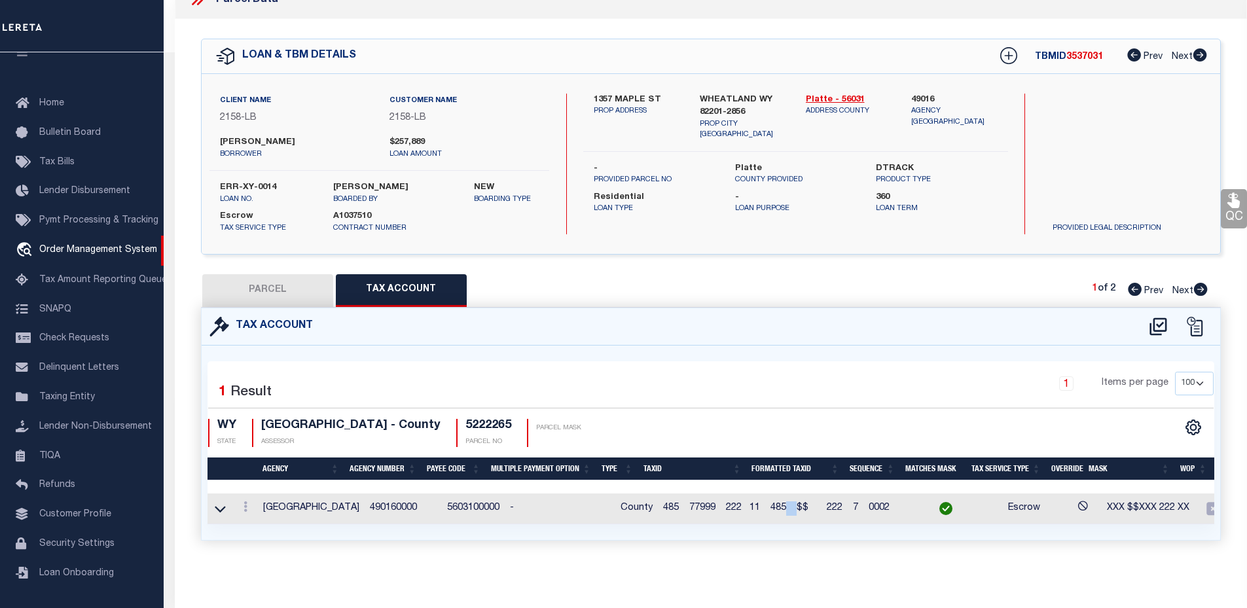
drag, startPoint x: 767, startPoint y: 501, endPoint x: 779, endPoint y: 501, distance: 11.8
click at [779, 503] on span "485 $$ 222 7" at bounding box center [814, 507] width 88 height 9
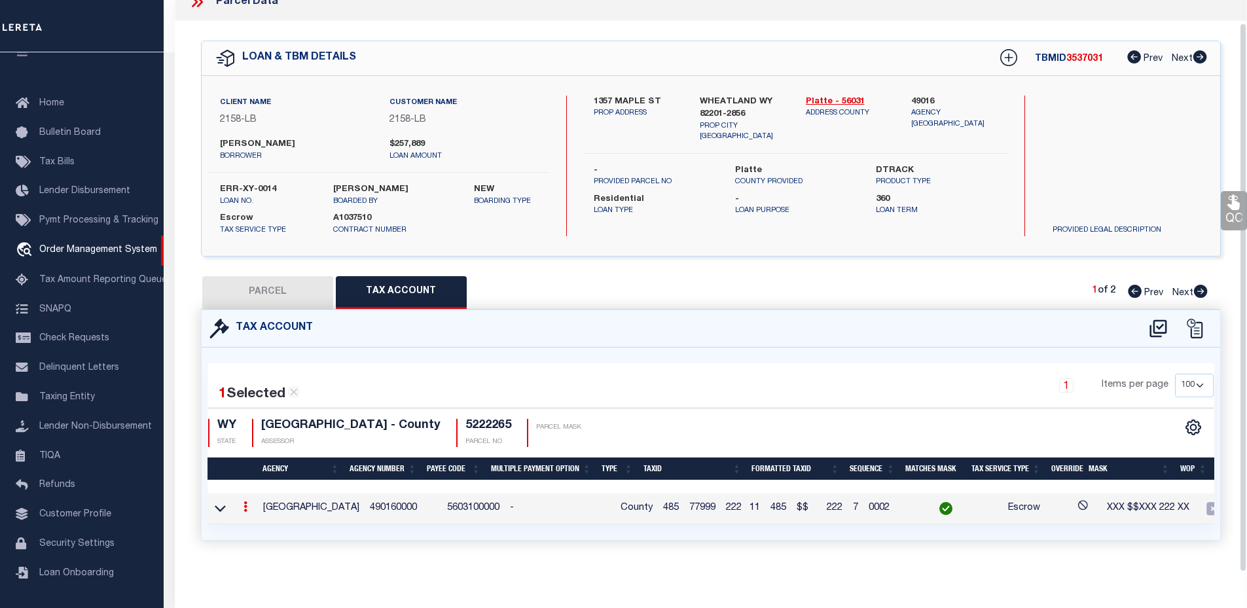
click at [788, 503] on span "485 $$ 222 7" at bounding box center [814, 507] width 88 height 9
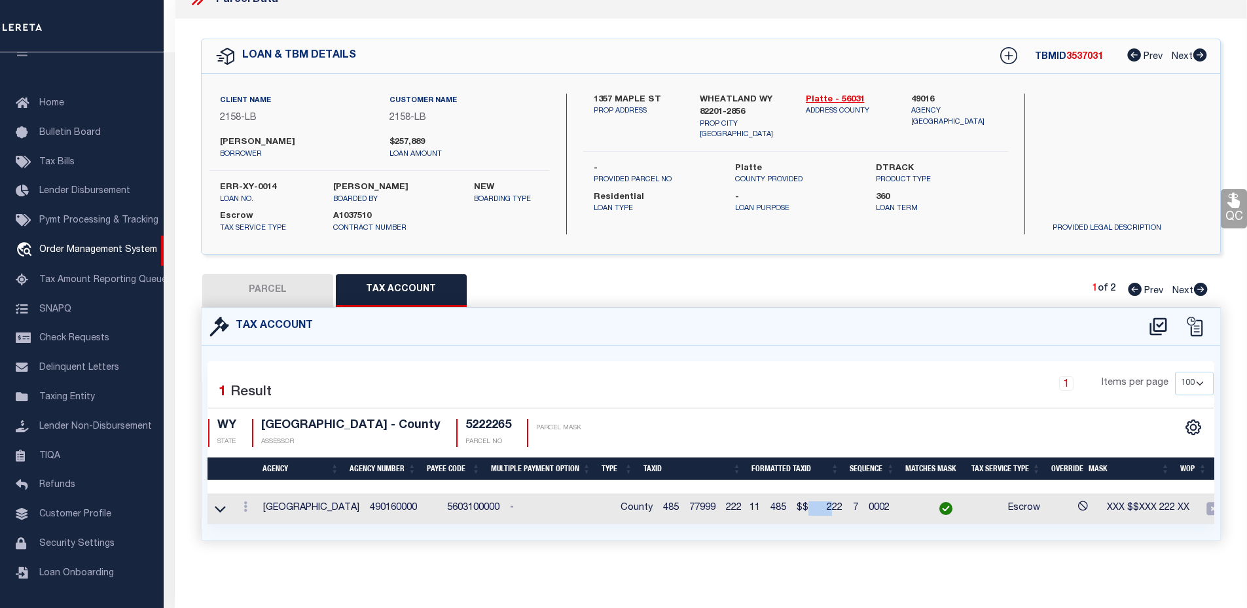
drag, startPoint x: 789, startPoint y: 501, endPoint x: 810, endPoint y: 501, distance: 21.6
click at [810, 503] on span "485 $$ 222 7" at bounding box center [814, 507] width 88 height 9
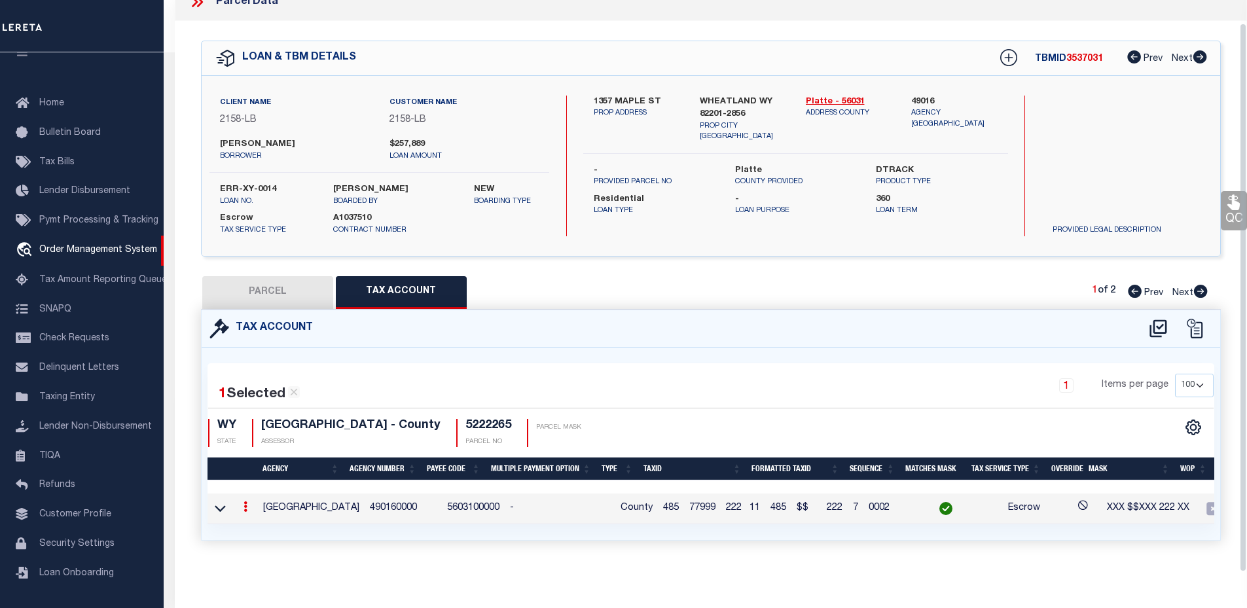
click at [825, 503] on span "485 $$ 222 7" at bounding box center [814, 507] width 88 height 9
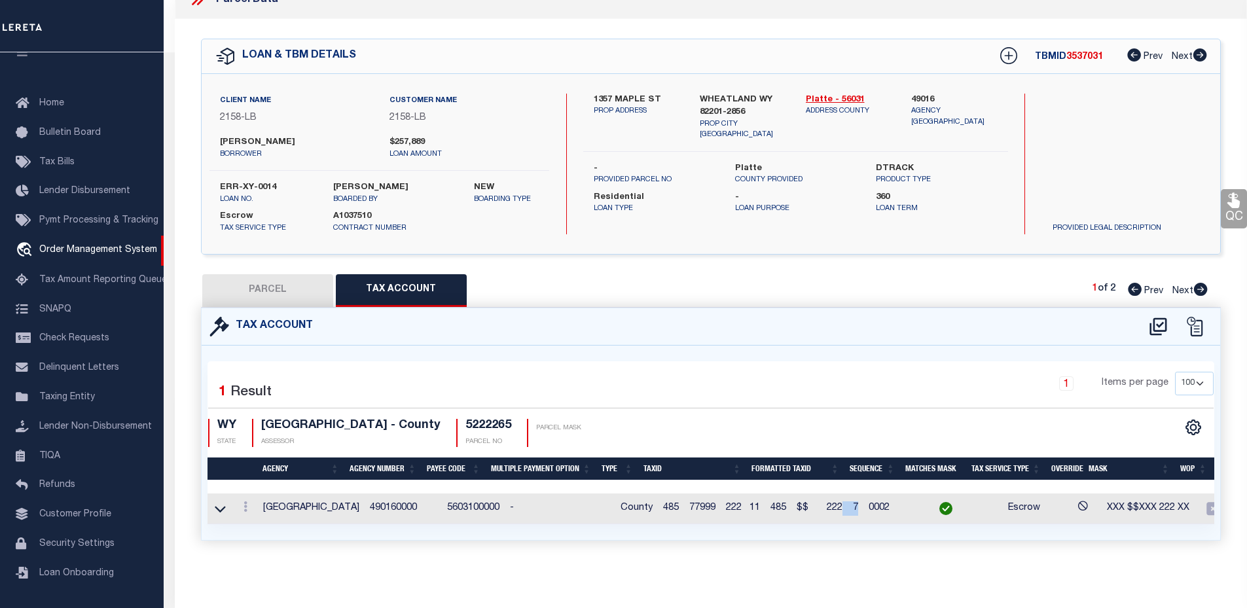
drag, startPoint x: 821, startPoint y: 501, endPoint x: 838, endPoint y: 502, distance: 16.4
click at [838, 503] on span "485 $$ 222 7" at bounding box center [814, 507] width 88 height 9
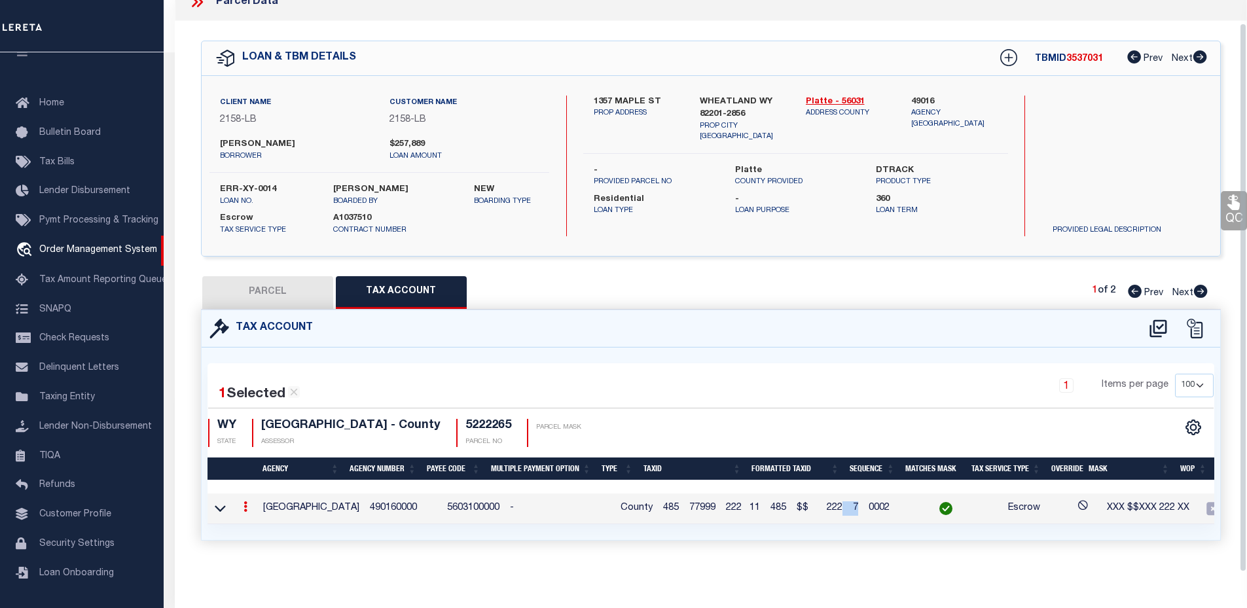
click at [838, 503] on span "485 $$ 222 7" at bounding box center [814, 507] width 88 height 9
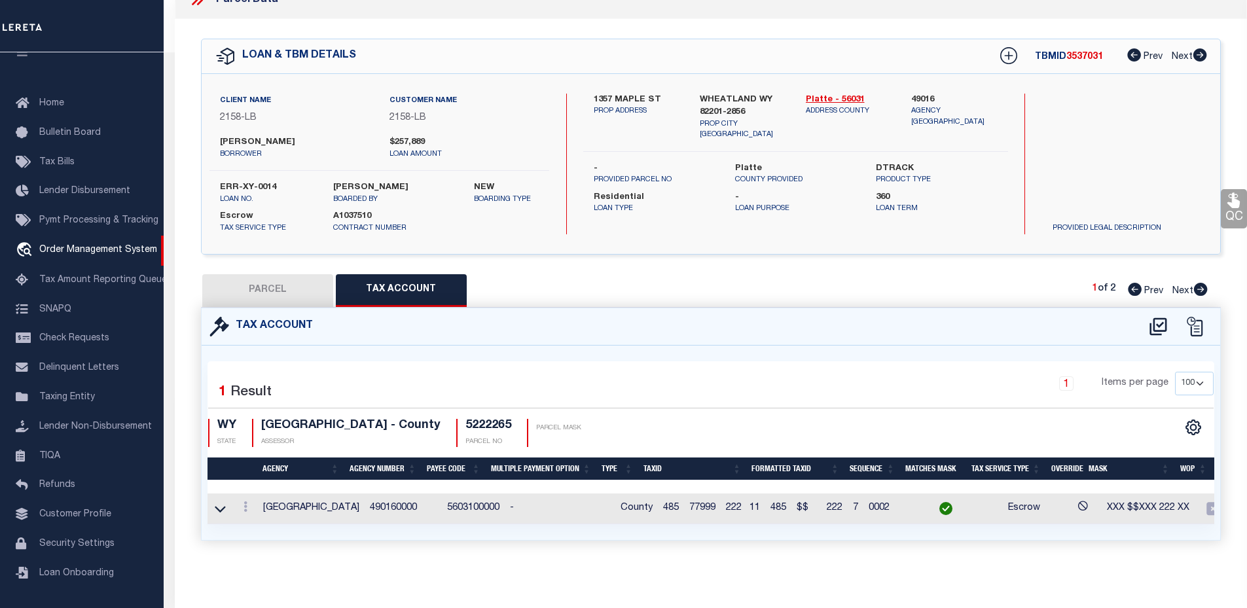
click at [442, 501] on td "5603100000" at bounding box center [473, 509] width 63 height 31
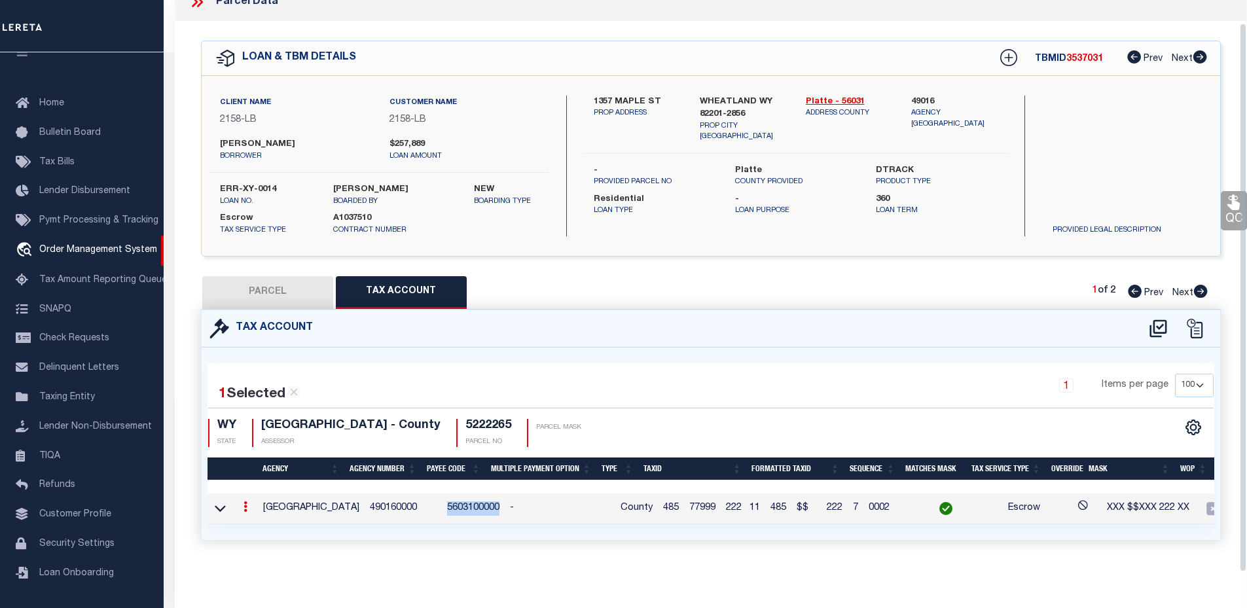
click at [442, 501] on td "5603100000" at bounding box center [473, 509] width 63 height 31
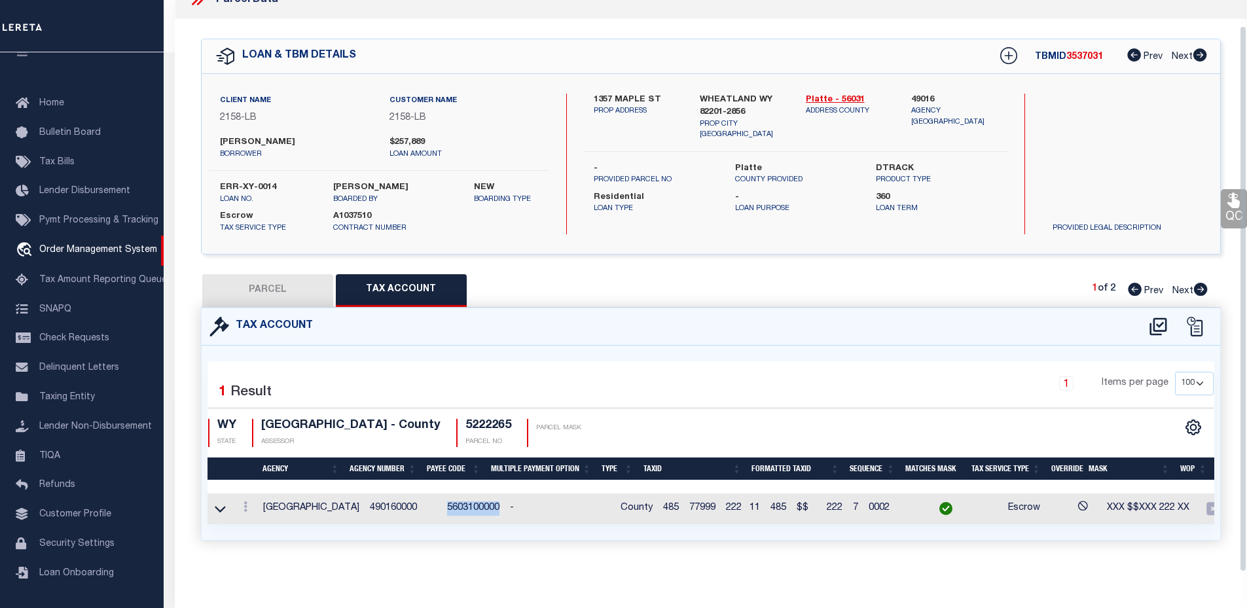
copy td "5603100000"
click at [467, 497] on td "5603100000" at bounding box center [473, 509] width 63 height 31
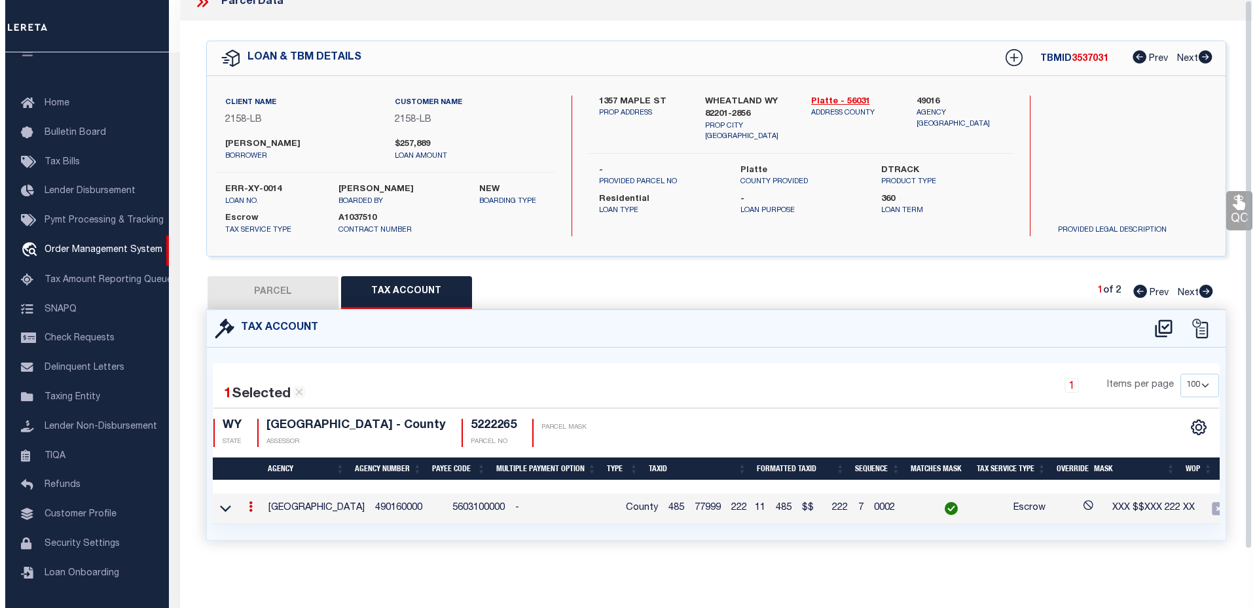
scroll to position [0, 0]
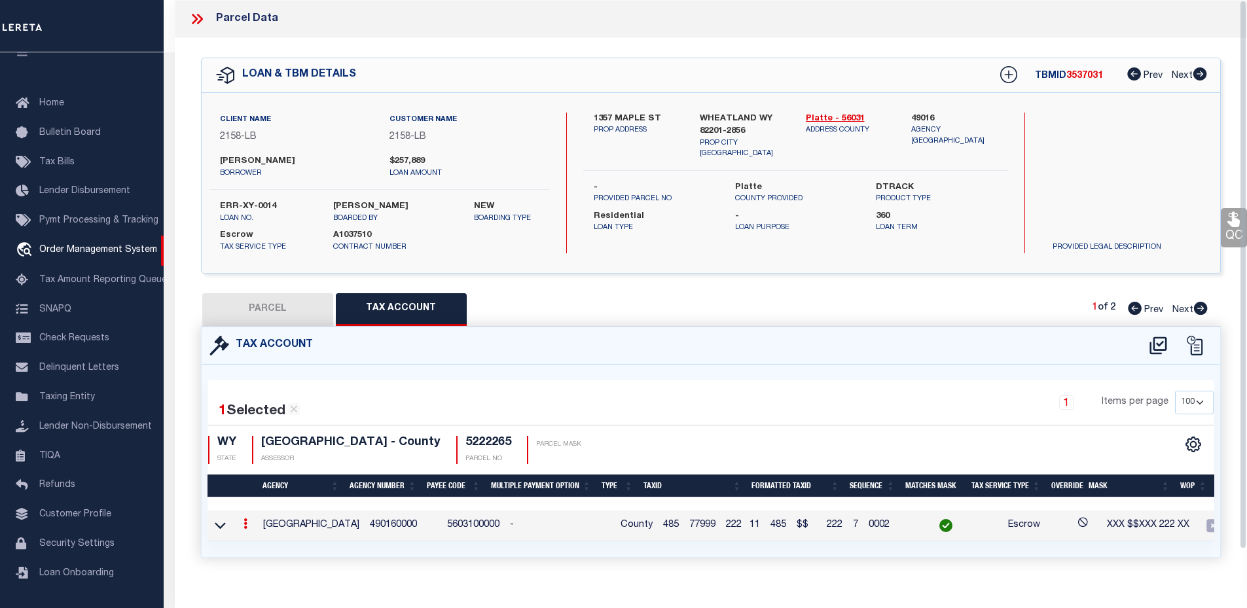
click at [192, 15] on icon at bounding box center [195, 19] width 6 height 10
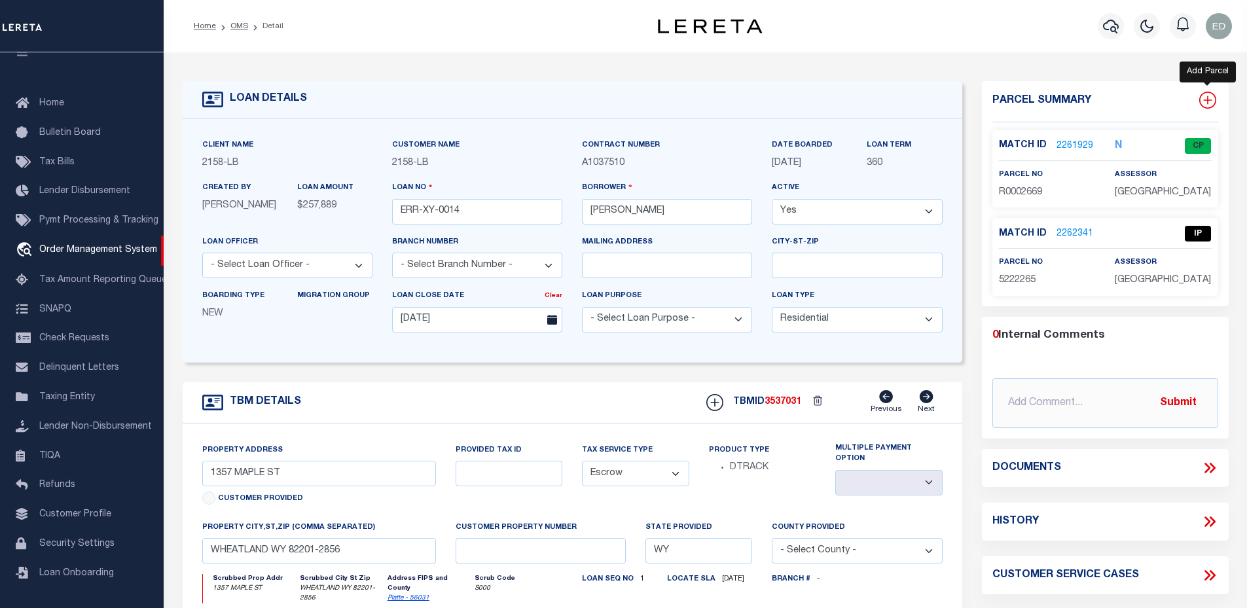
click at [1211, 97] on icon at bounding box center [1207, 100] width 17 height 17
select select "IP"
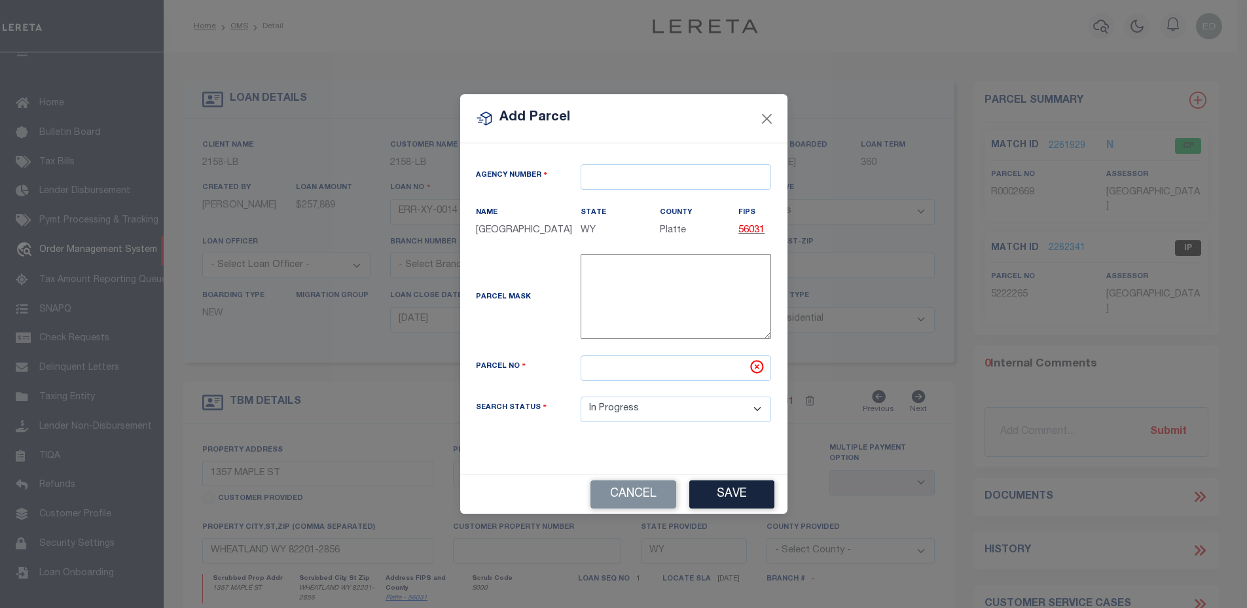
type textarea "-"
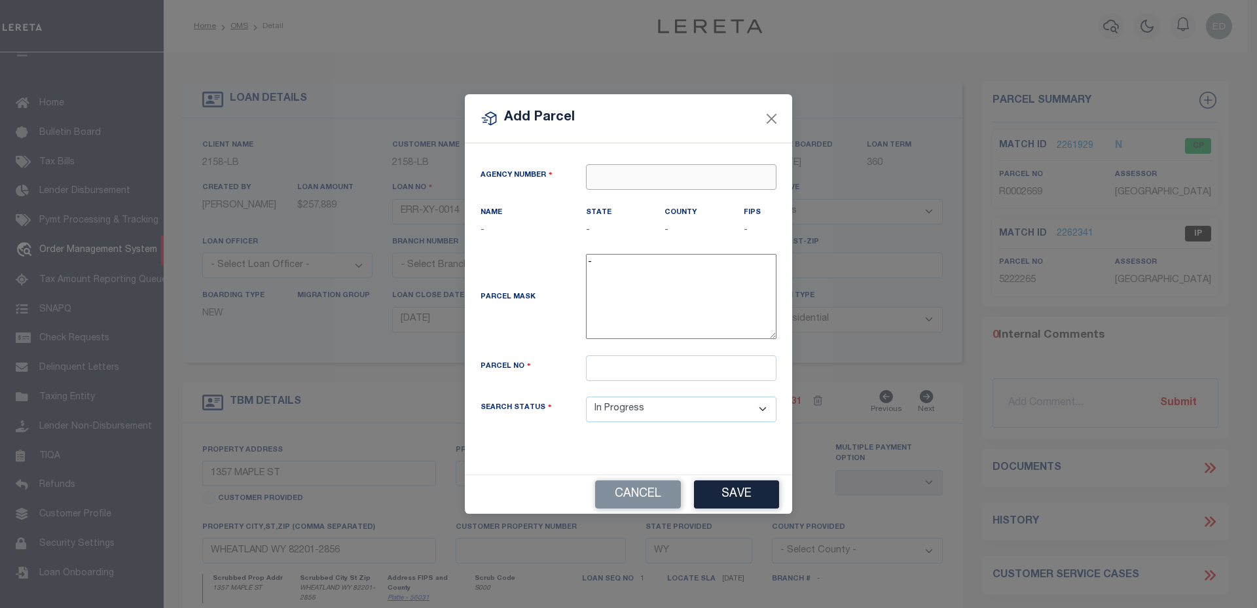
click at [619, 177] on input "text" at bounding box center [681, 177] width 190 height 26
type input "420010"
click at [678, 175] on input "text" at bounding box center [681, 177] width 190 height 26
click at [678, 175] on input "4800" at bounding box center [681, 177] width 190 height 26
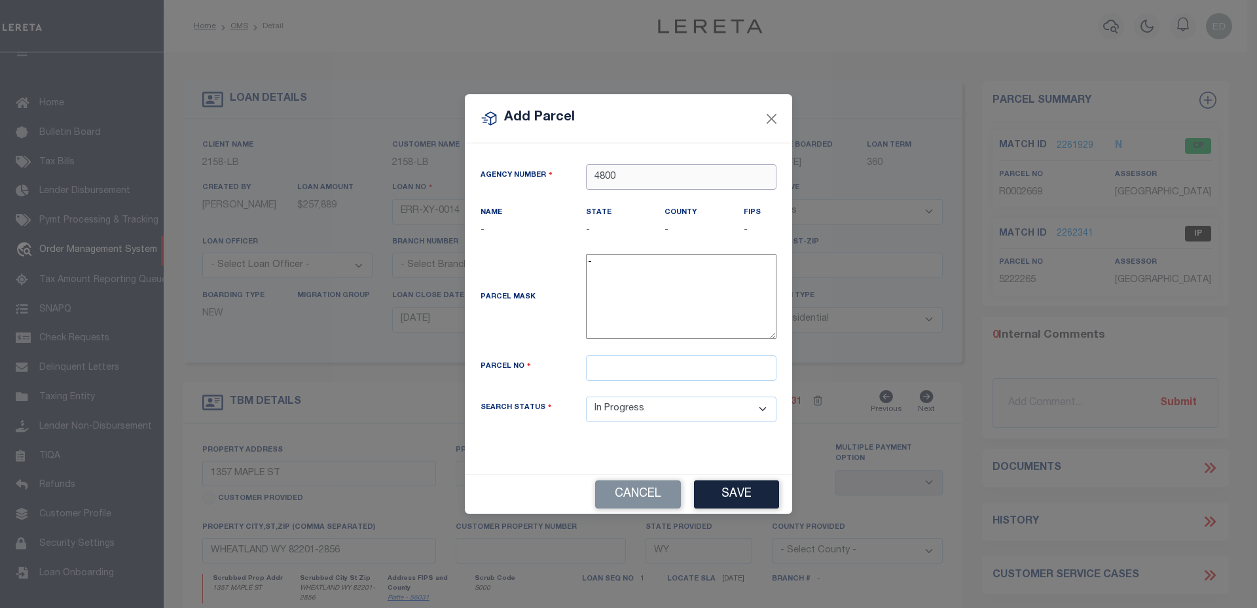
click at [678, 175] on input "4800" at bounding box center [681, 177] width 190 height 26
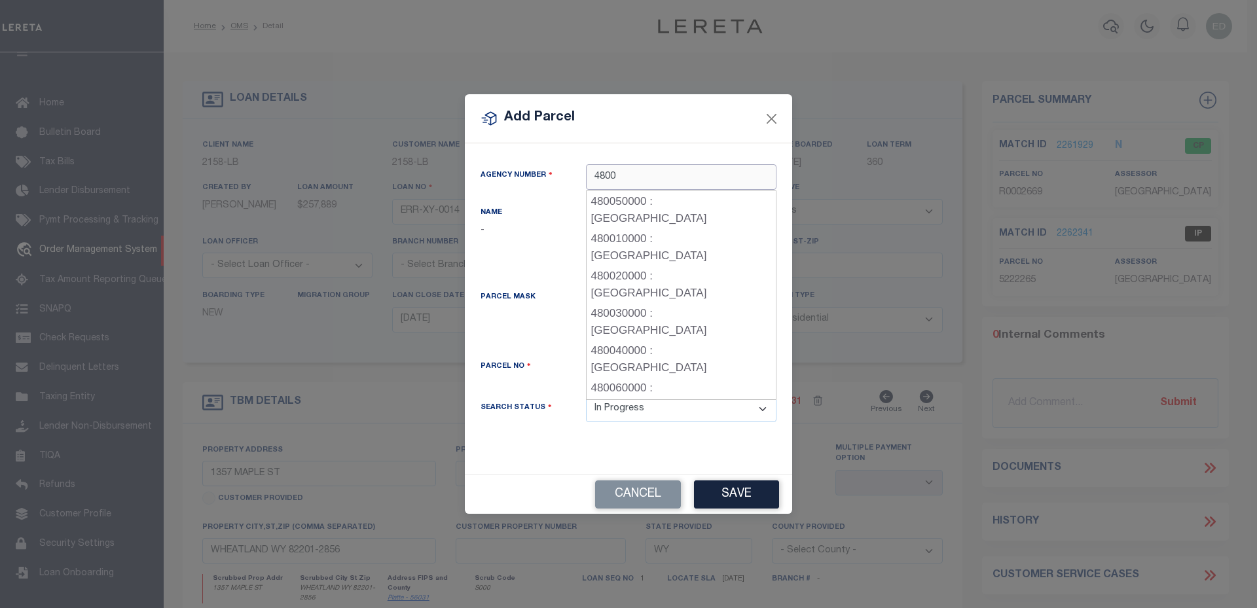
type input "4800"
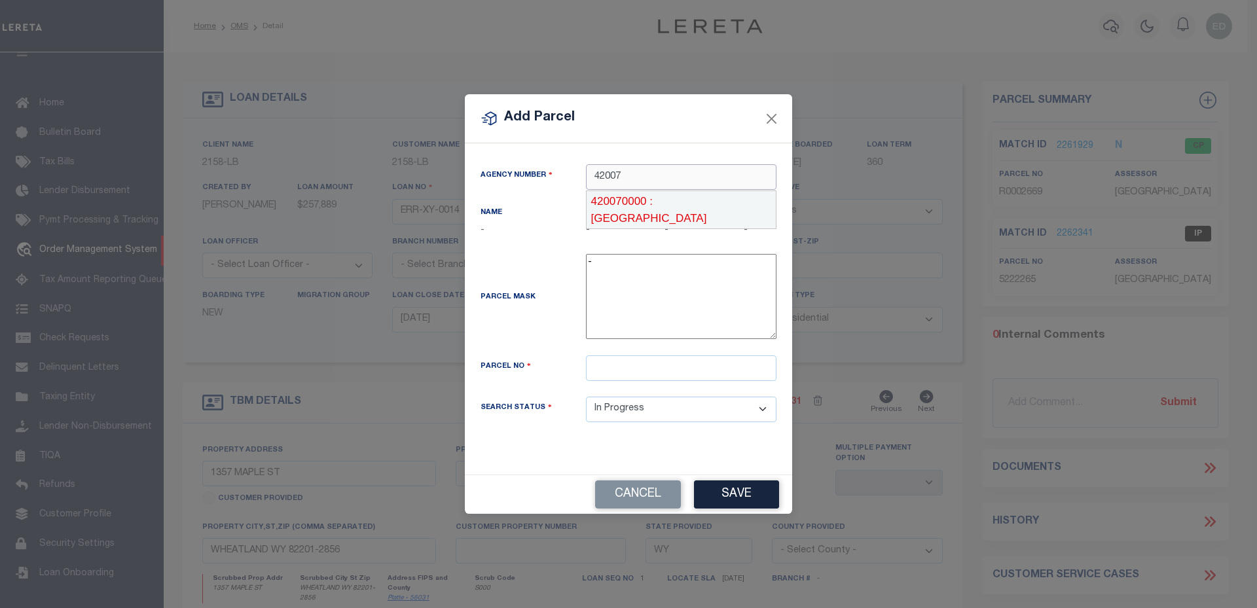
click at [636, 203] on div "420070000 : ATASCOSA COUNTY" at bounding box center [680, 209] width 189 height 37
type input "420070000"
click at [621, 378] on input "text" at bounding box center [681, 368] width 190 height 26
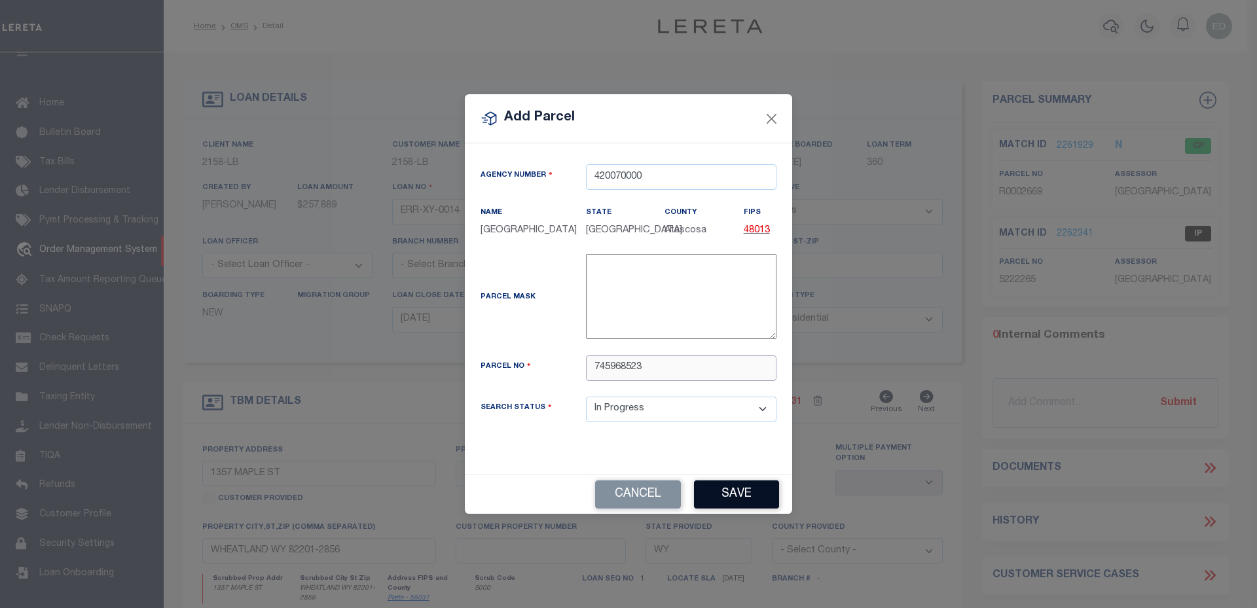
type input "745968523"
click at [732, 501] on button "Save" at bounding box center [736, 494] width 85 height 28
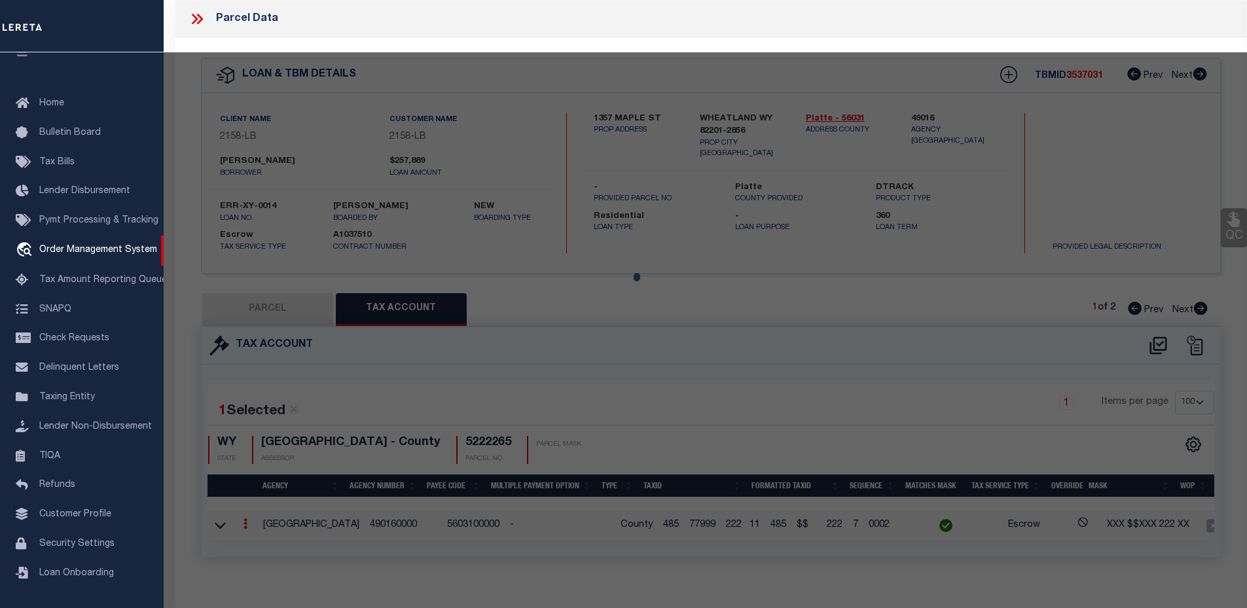
select select "AS"
checkbox input "false"
select select "IP"
checkbox input "false"
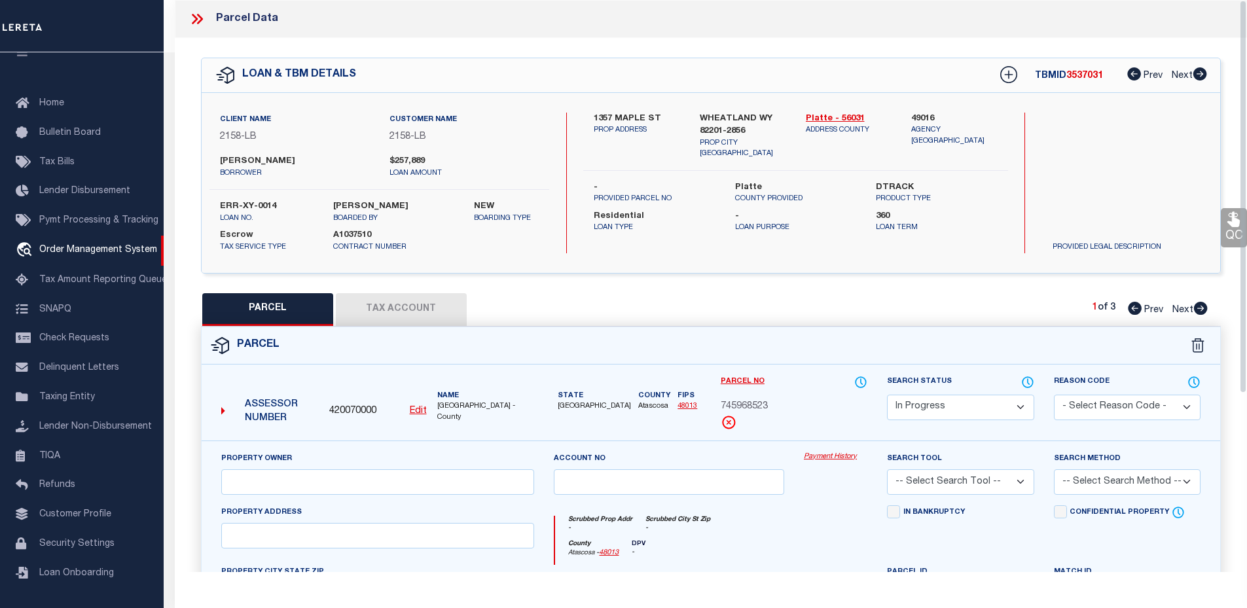
click at [384, 306] on button "Tax Account" at bounding box center [401, 309] width 131 height 33
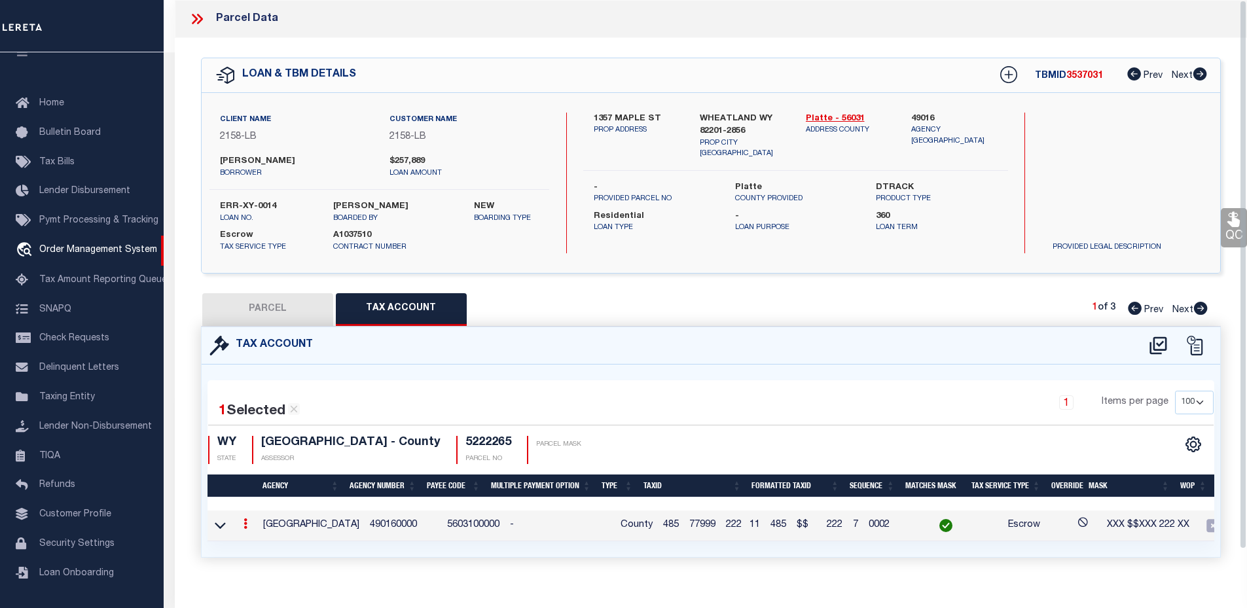
select select "100"
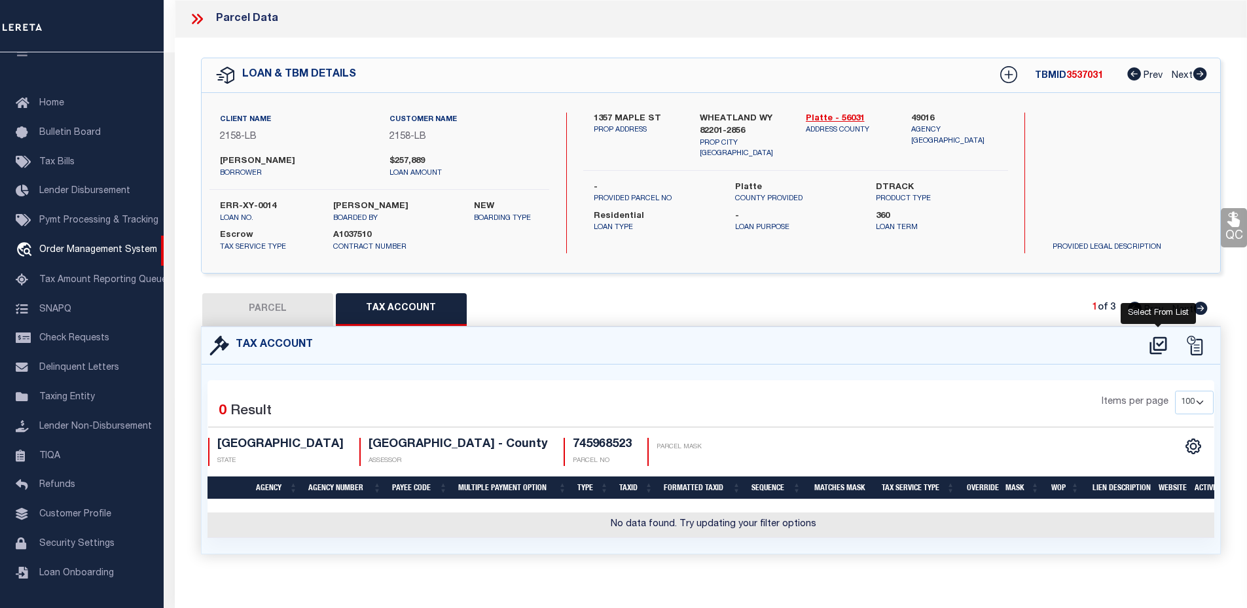
click at [1165, 346] on icon at bounding box center [1157, 345] width 17 height 18
select select "100"
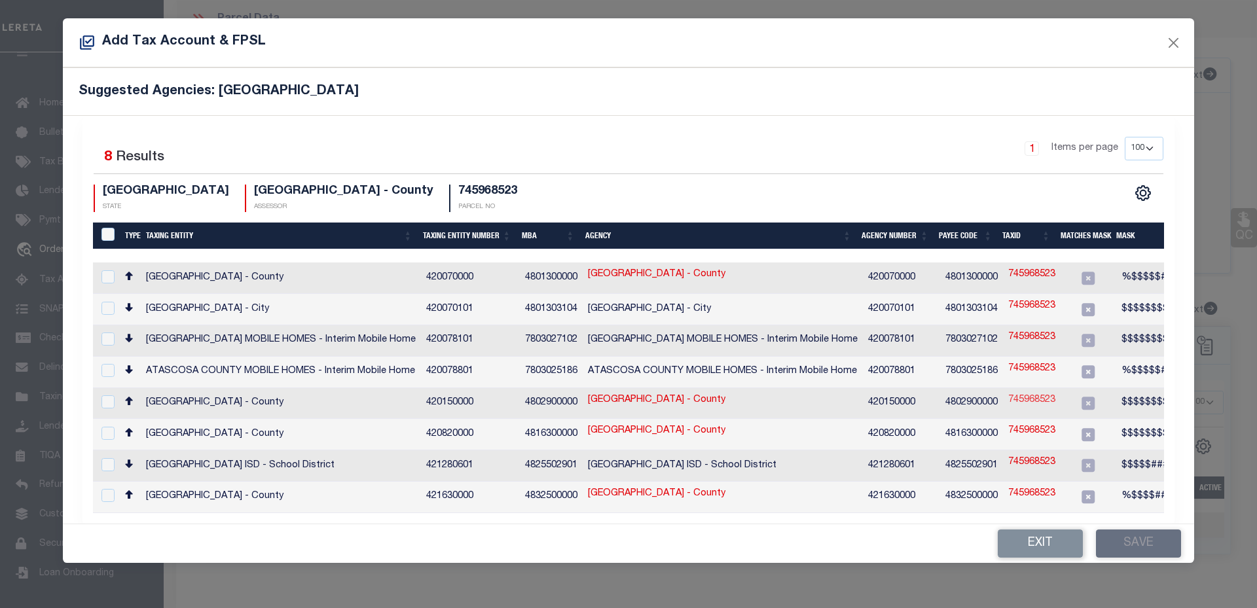
click at [1024, 393] on link "745968523" at bounding box center [1031, 400] width 47 height 14
type input "745968523"
type textarea "$$$$$$$$$$$$"
checkbox input "true"
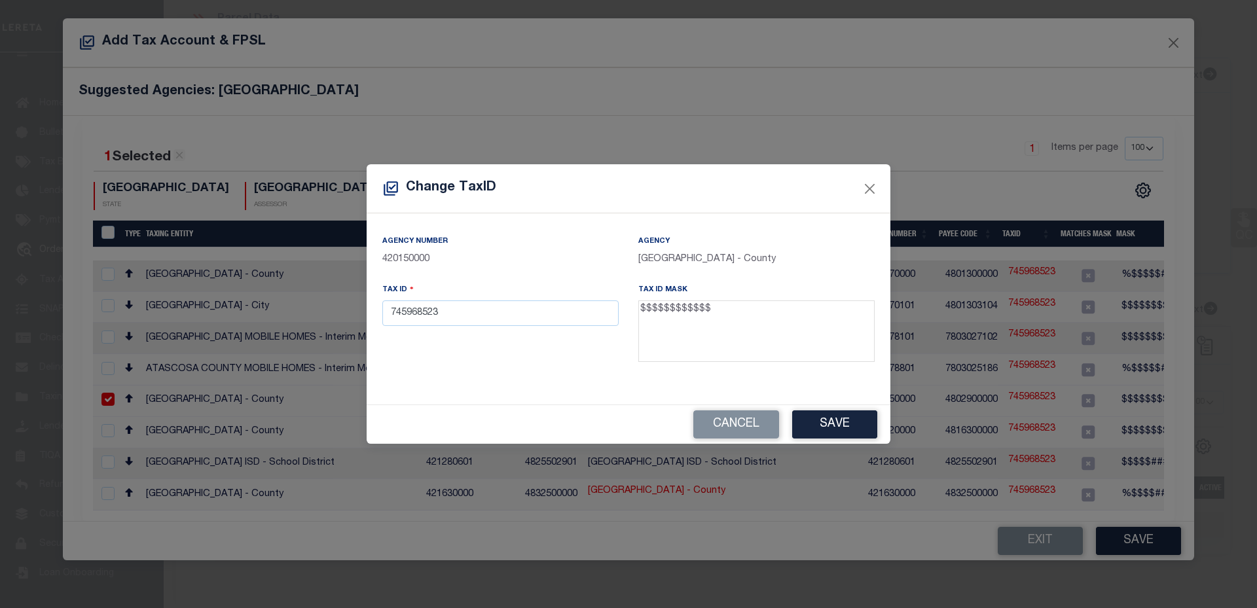
drag, startPoint x: 706, startPoint y: 313, endPoint x: 751, endPoint y: 314, distance: 45.2
click at [751, 314] on textarea "$$$$$$$$$$$$" at bounding box center [756, 331] width 236 height 62
drag, startPoint x: 751, startPoint y: 314, endPoint x: 720, endPoint y: 314, distance: 31.4
click at [721, 314] on textarea "$$$$$$$$$$$$" at bounding box center [756, 331] width 236 height 62
click at [720, 314] on textarea "$$$$$$$$$$$$" at bounding box center [756, 331] width 236 height 62
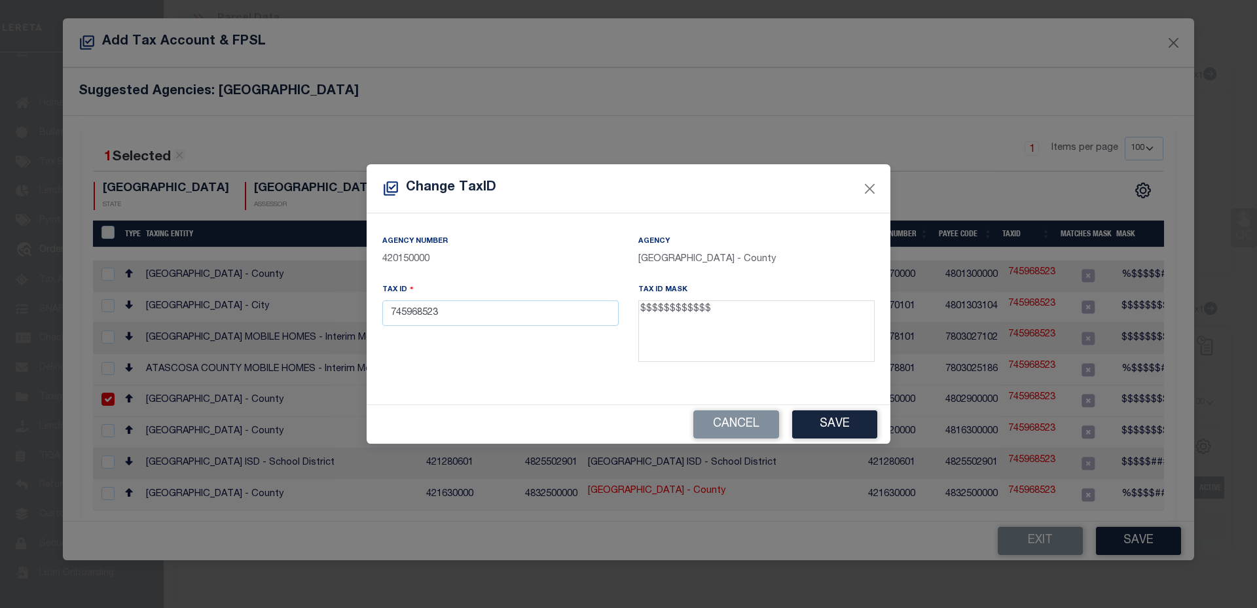
drag, startPoint x: 704, startPoint y: 313, endPoint x: 581, endPoint y: 313, distance: 123.7
click at [581, 313] on div "Agency Number 420150000 Agency BEXAR COUNTY - County Tax ID 745968523 Tax ID Ma…" at bounding box center [628, 303] width 512 height 138
click at [658, 314] on textarea "$$$$$$$$$$$$" at bounding box center [756, 331] width 236 height 62
click at [866, 194] on button "Close" at bounding box center [869, 188] width 17 height 17
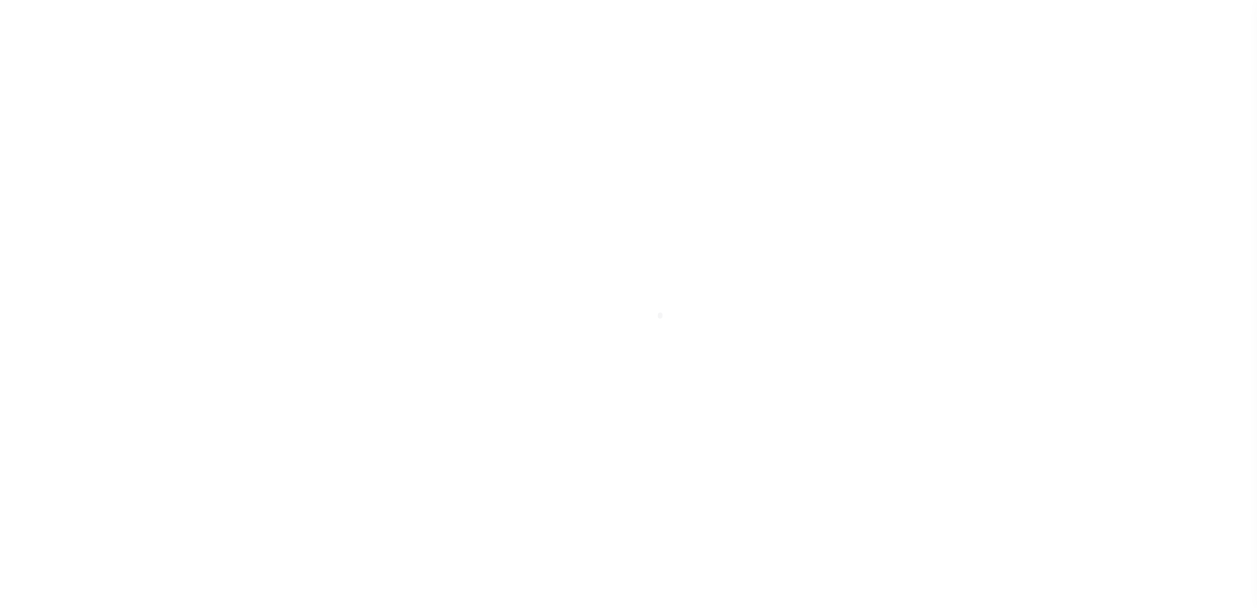
select select
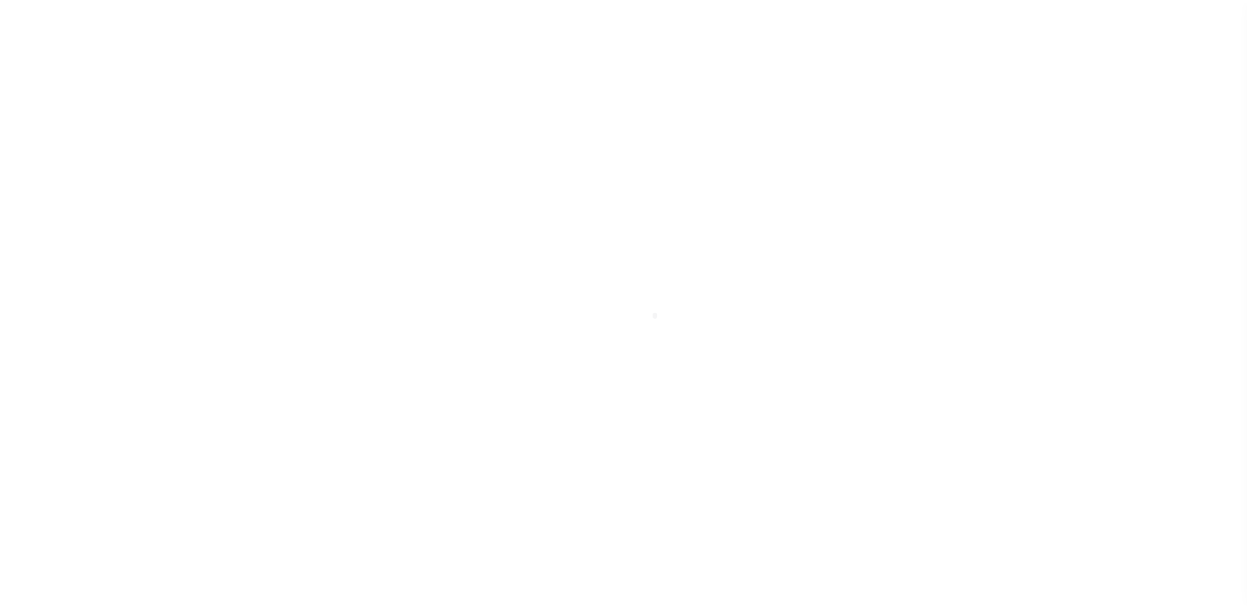
scroll to position [29, 0]
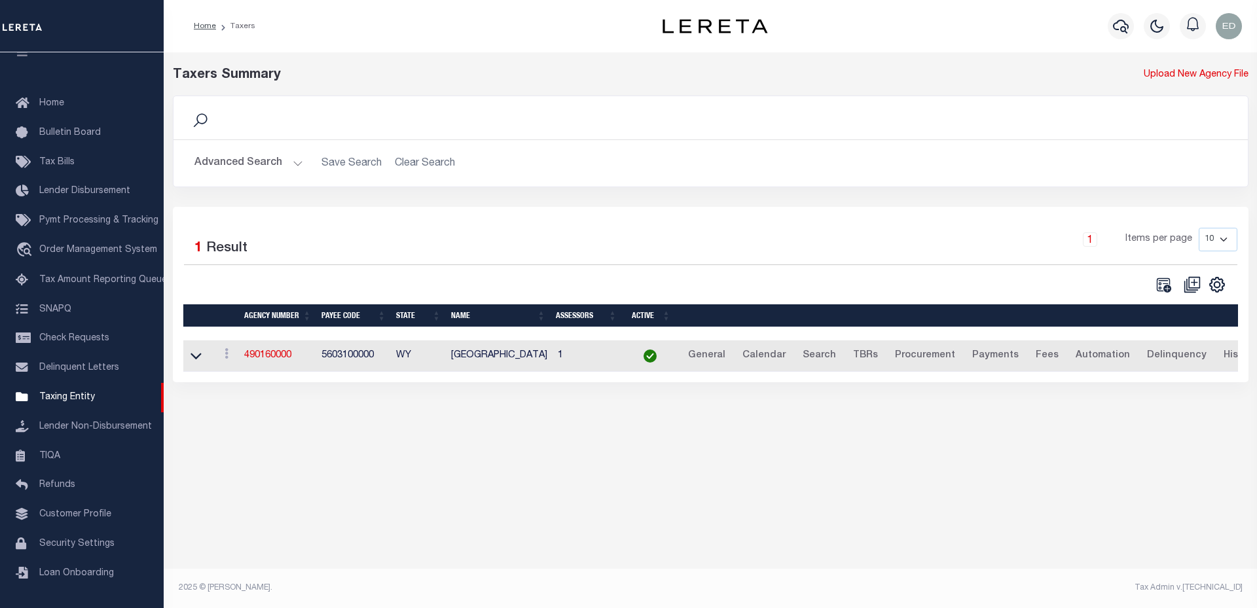
click at [276, 166] on button "Advanced Search" at bounding box center [248, 164] width 109 height 26
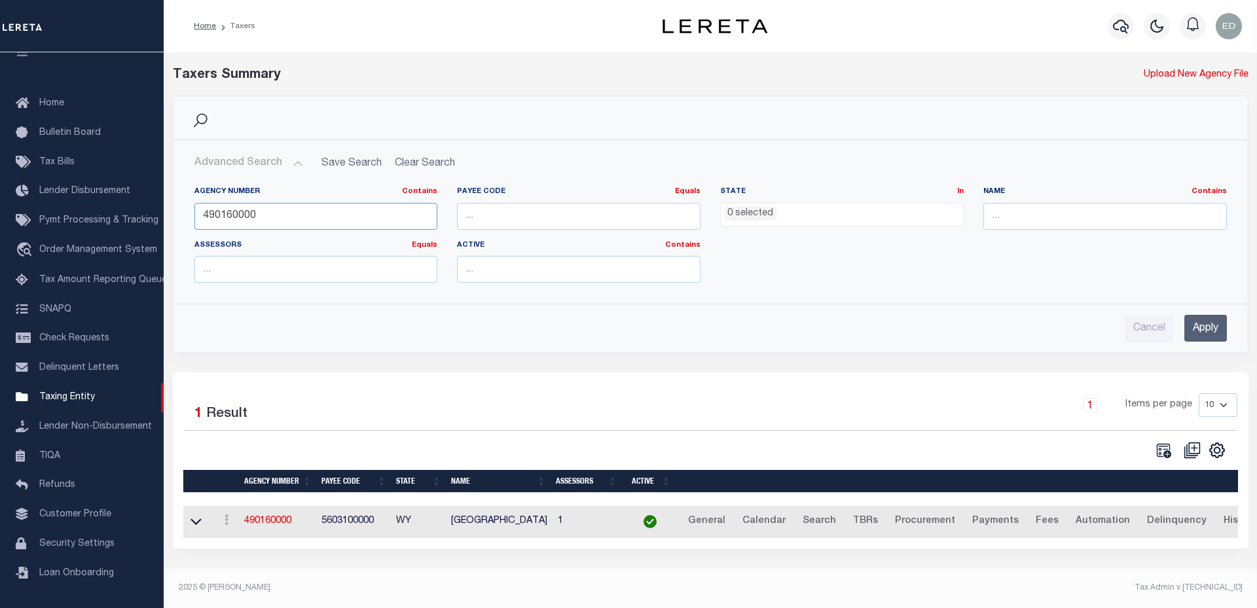
click at [417, 209] on input "490160000" at bounding box center [315, 216] width 243 height 27
click at [1206, 323] on input "Apply" at bounding box center [1205, 328] width 43 height 27
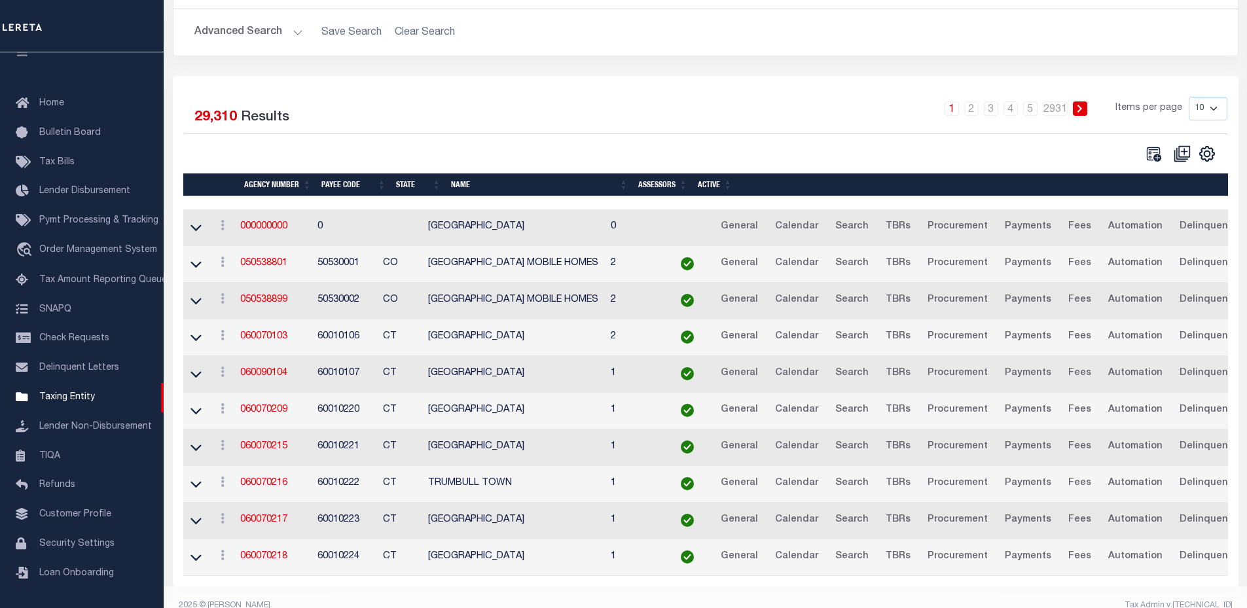
scroll to position [159, 0]
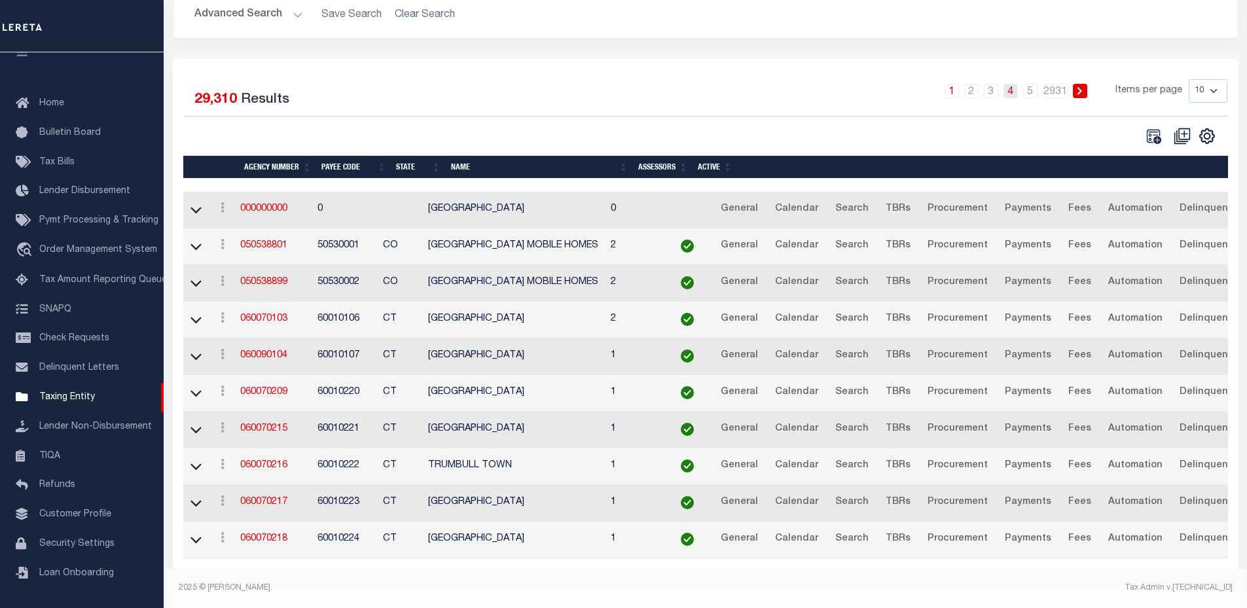
click at [1013, 84] on link "4" at bounding box center [1010, 91] width 14 height 14
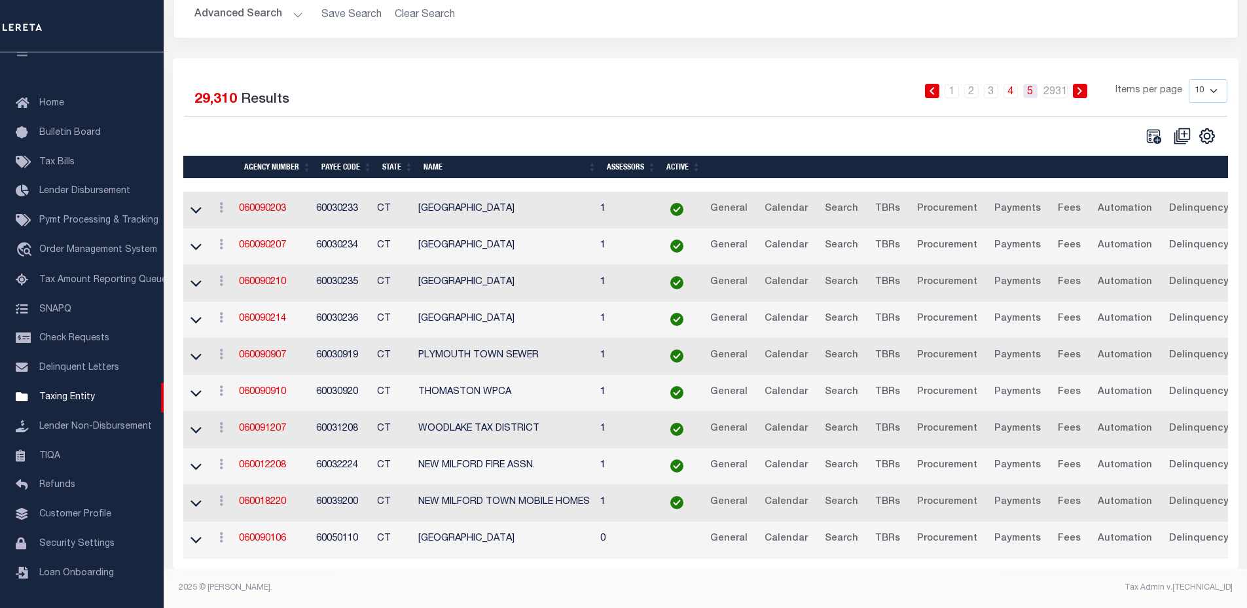
click at [1036, 84] on link "5" at bounding box center [1030, 91] width 14 height 14
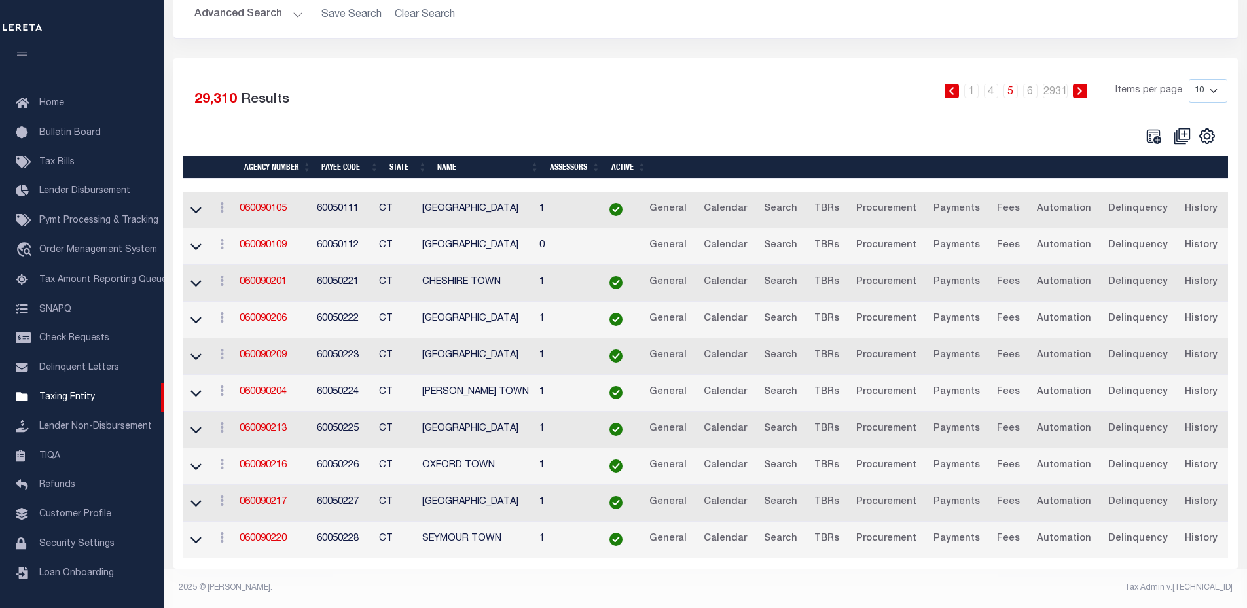
scroll to position [0, 0]
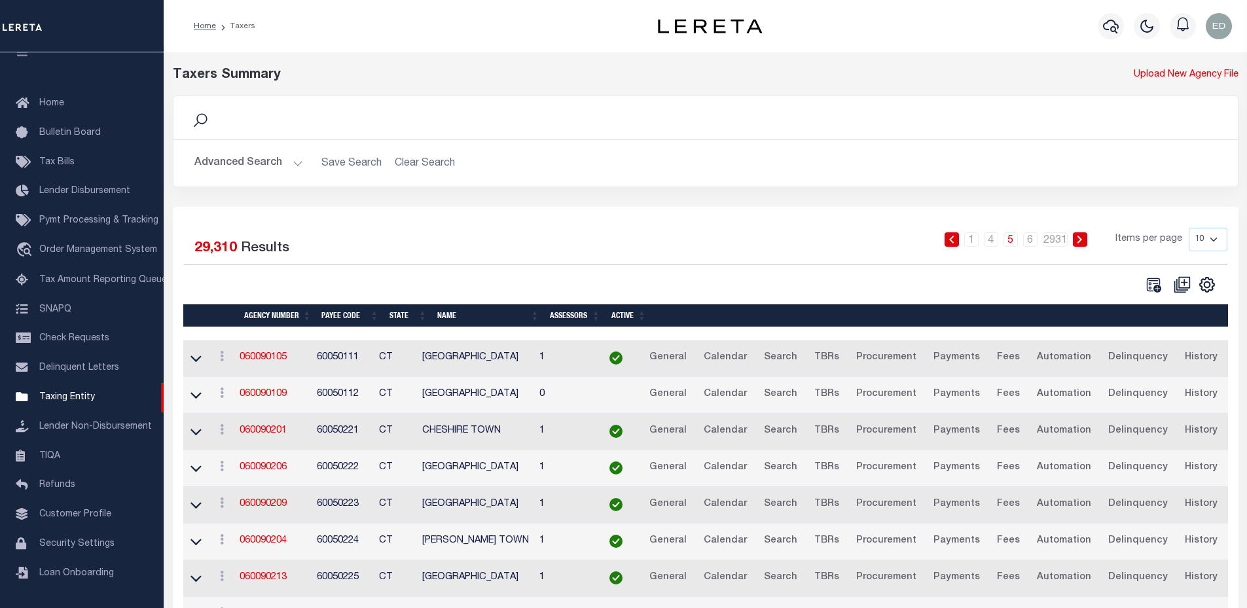
click at [271, 166] on button "Advanced Search" at bounding box center [248, 164] width 109 height 26
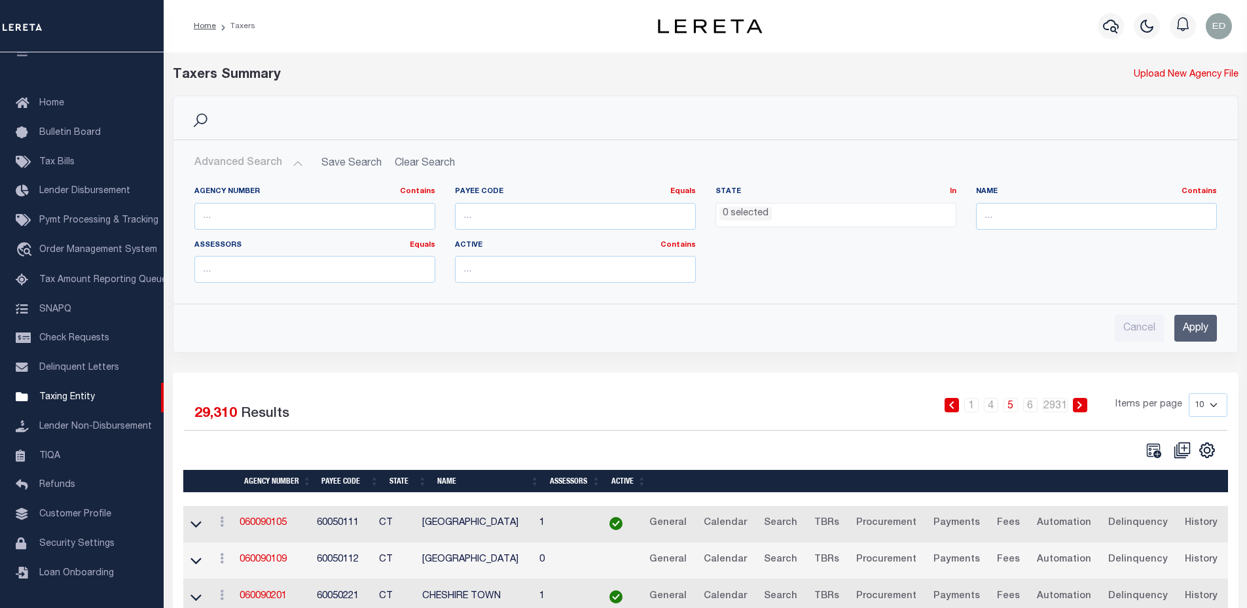
click at [749, 221] on li "0 selected" at bounding box center [745, 214] width 52 height 14
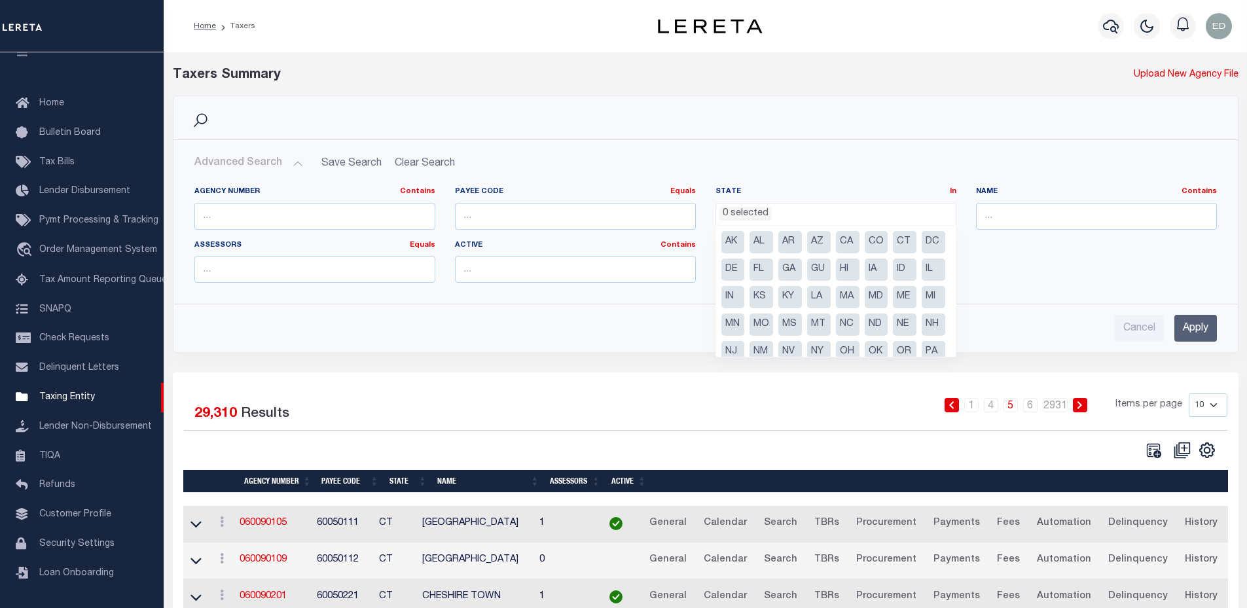
scroll to position [65, 0]
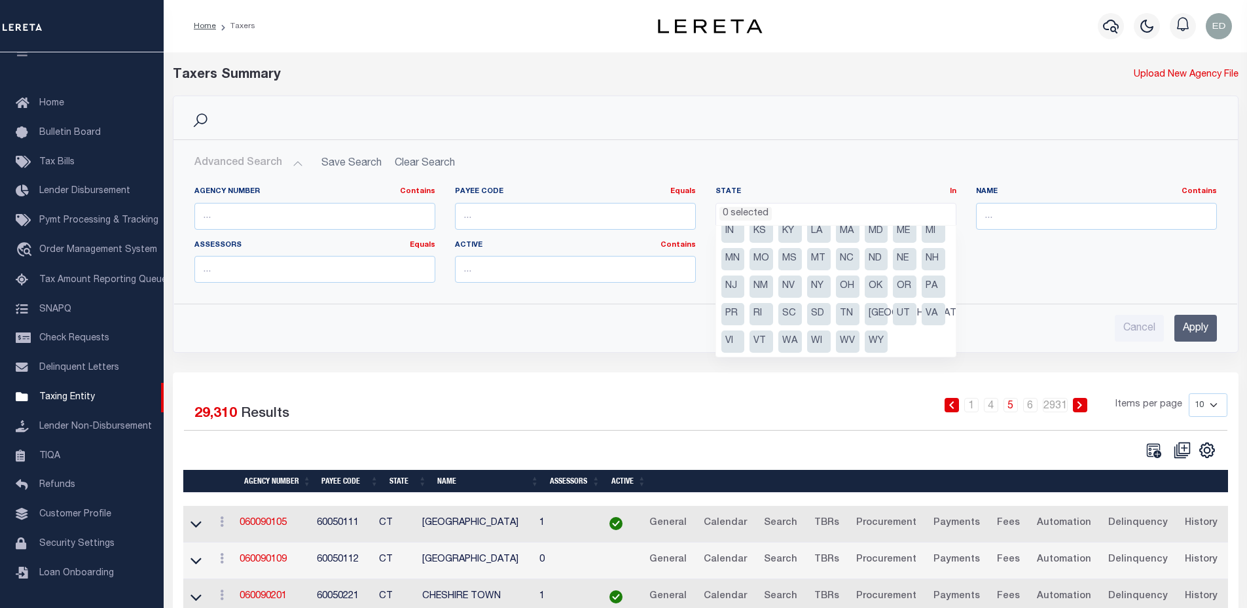
click at [865, 325] on li "[GEOGRAPHIC_DATA]" at bounding box center [877, 314] width 24 height 22
select select "[GEOGRAPHIC_DATA]"
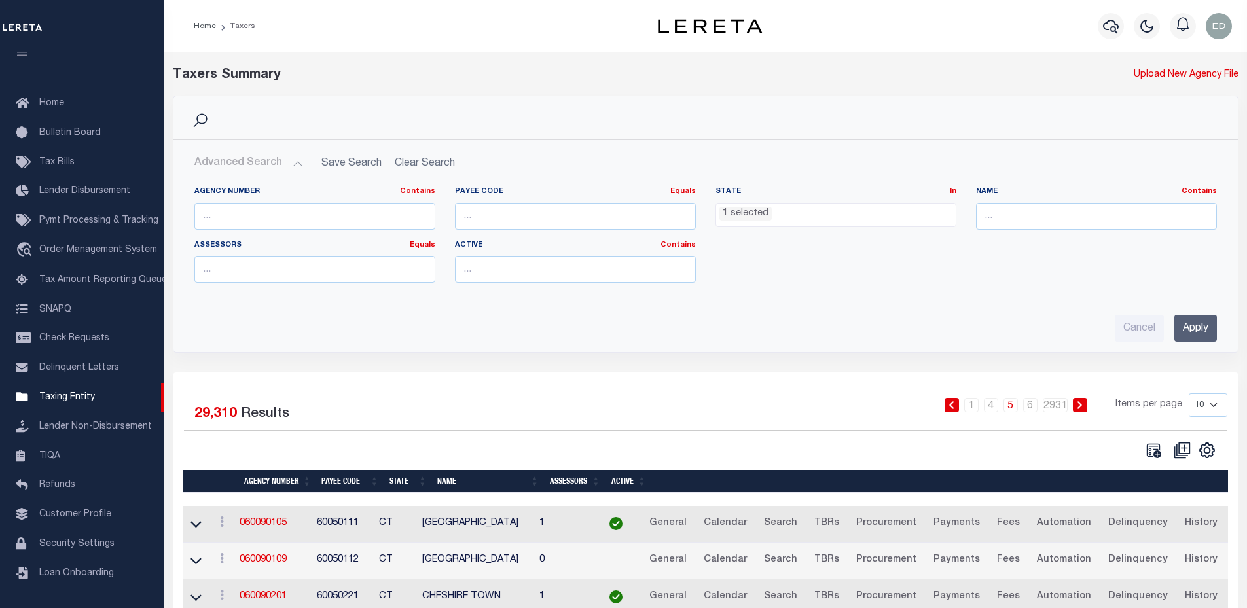
click at [1184, 338] on input "Apply" at bounding box center [1195, 328] width 43 height 27
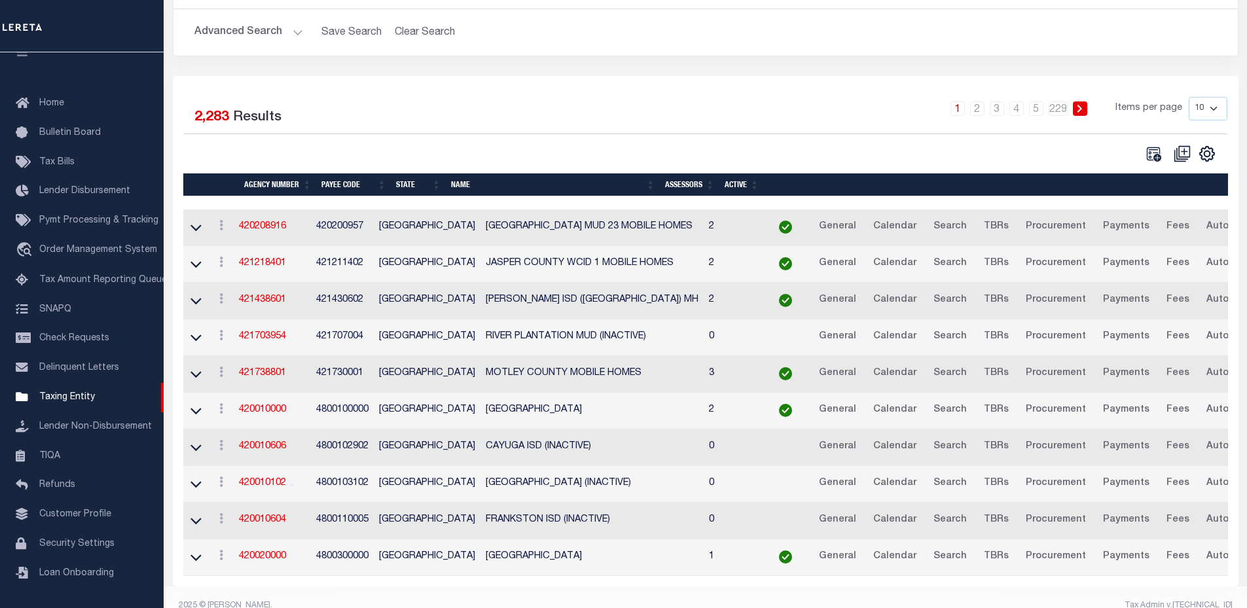
scroll to position [159, 0]
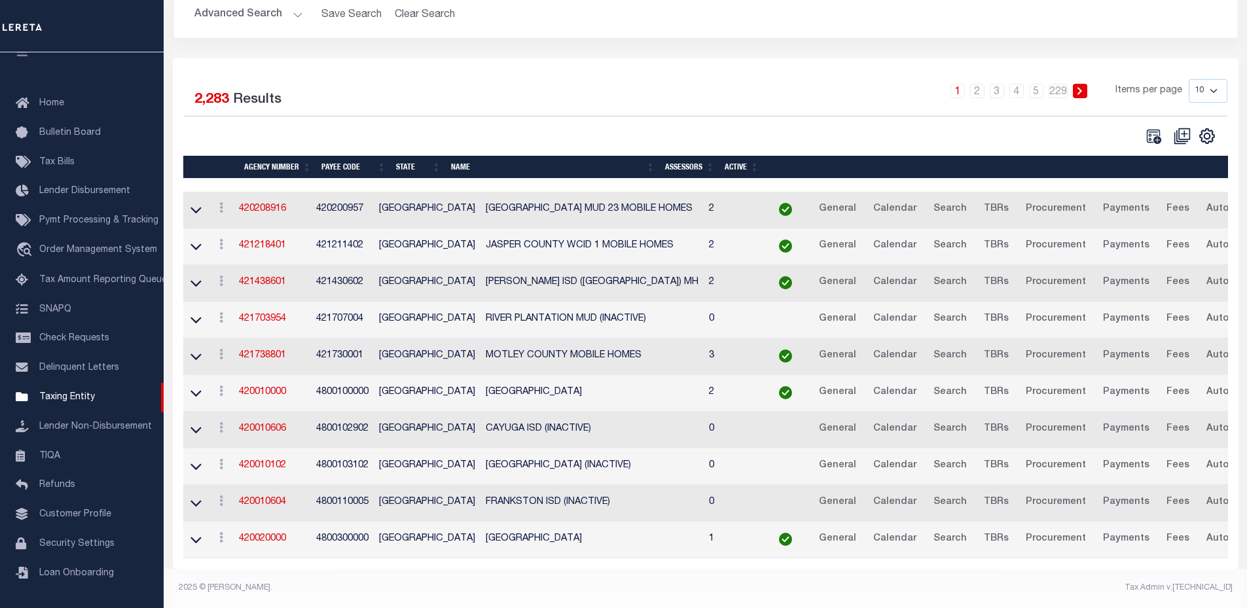
click at [1206, 85] on select "10 25 50 100" at bounding box center [1208, 91] width 39 height 24
select select "100"
click at [1189, 79] on select "10 25 50 100" at bounding box center [1208, 91] width 39 height 24
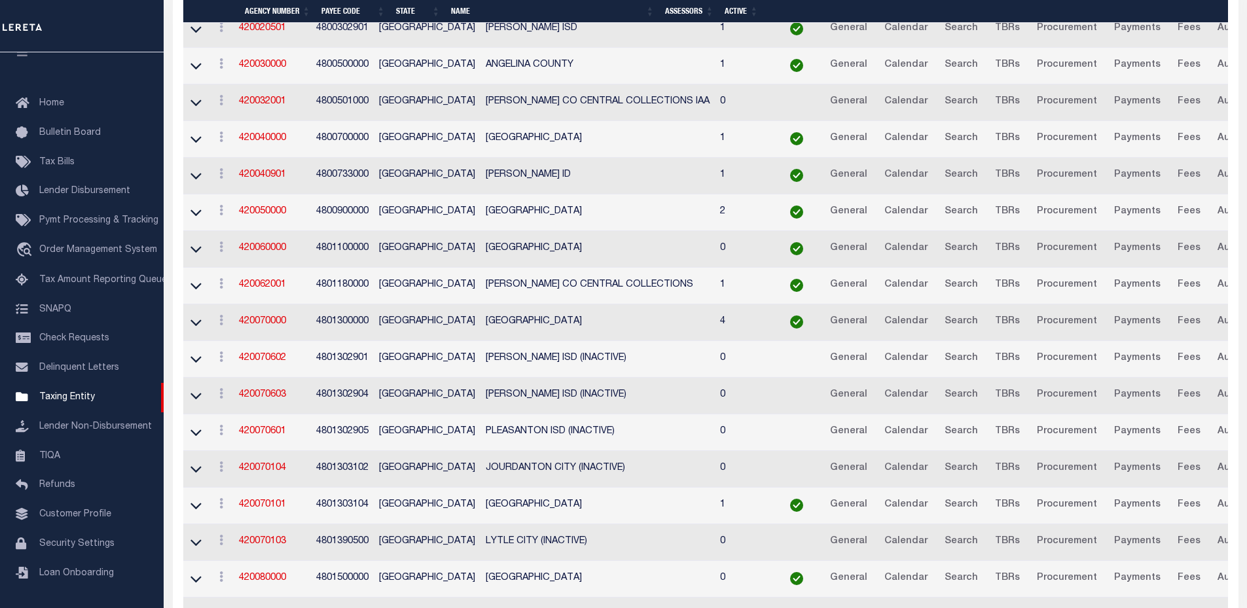
scroll to position [748, 0]
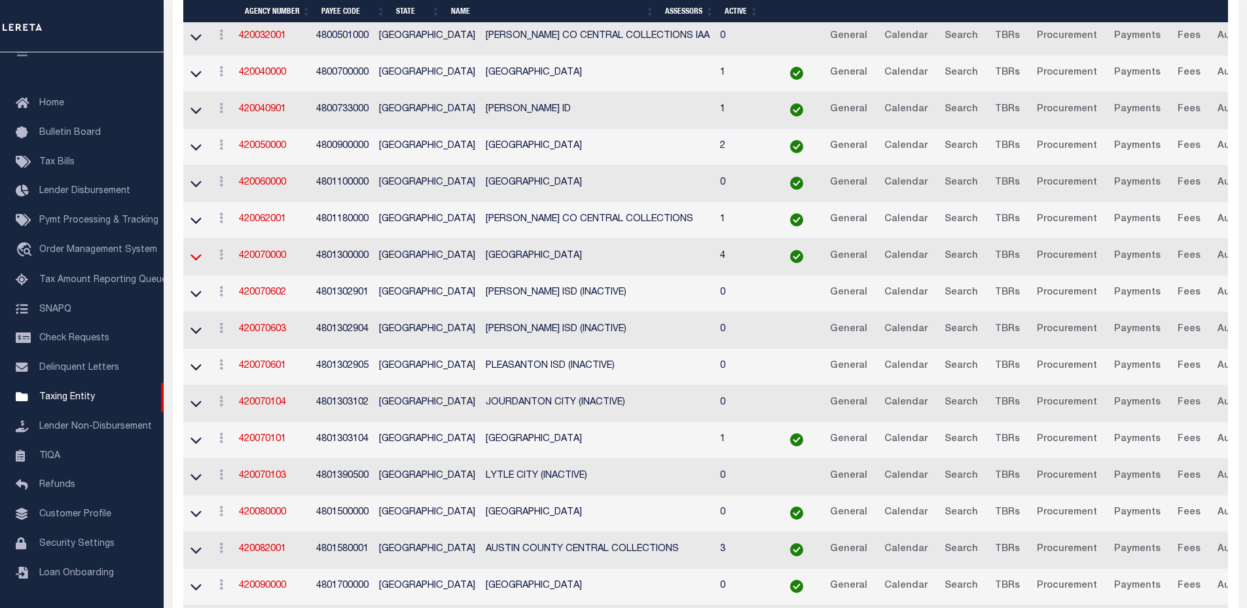
click at [196, 258] on icon at bounding box center [195, 257] width 11 height 14
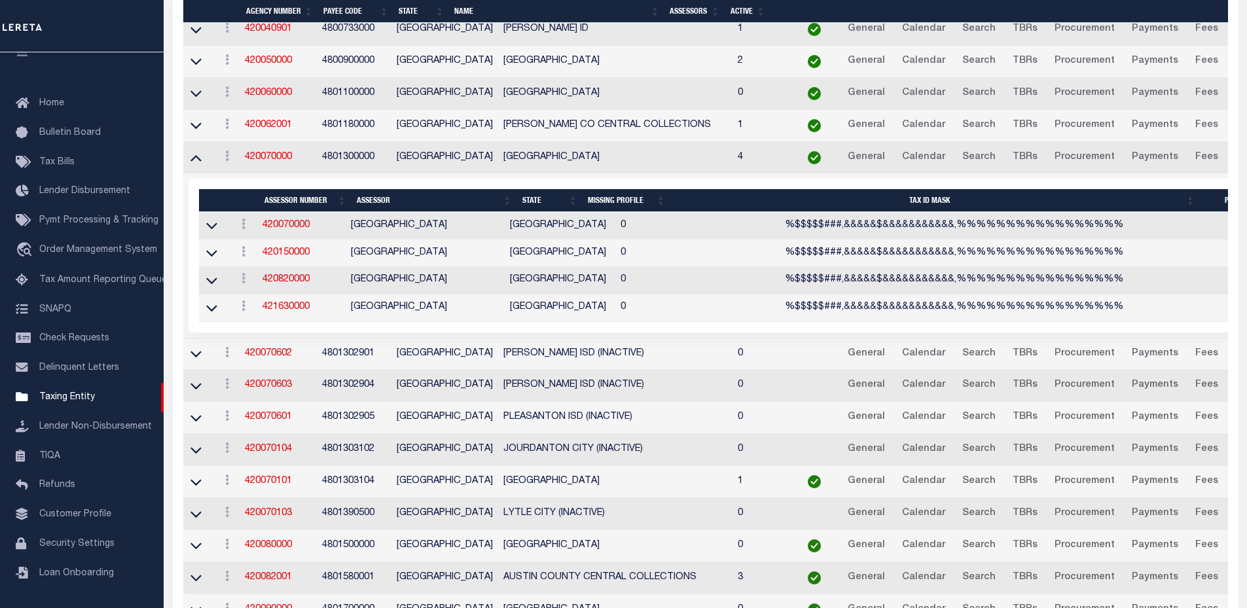
scroll to position [827, 0]
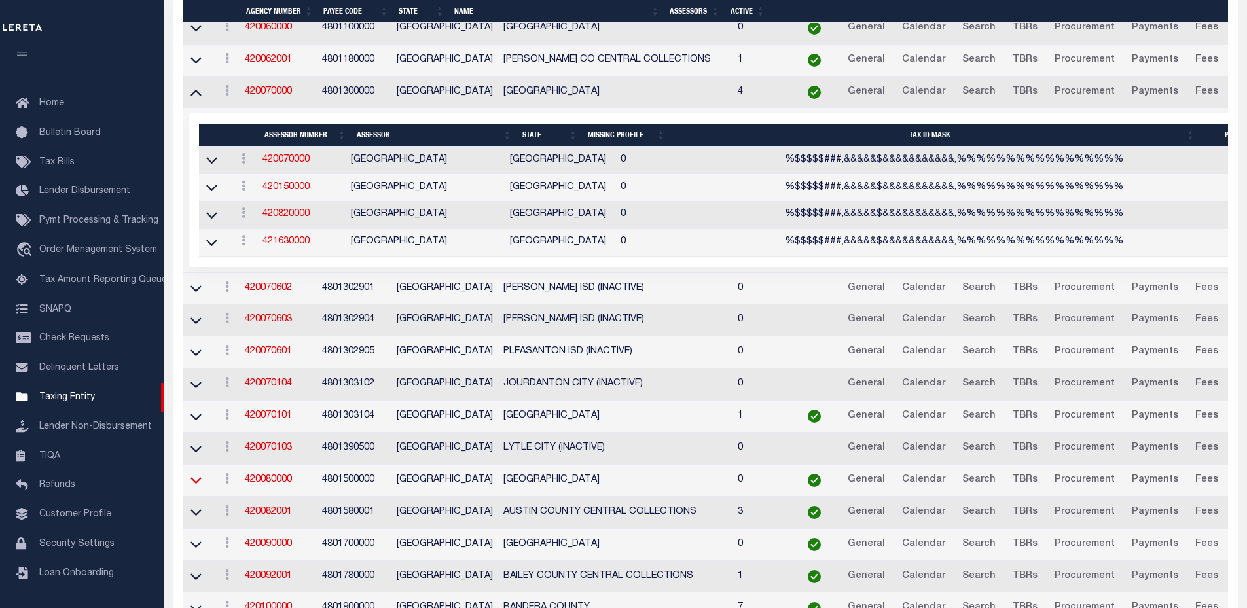
click at [198, 484] on icon at bounding box center [195, 481] width 11 height 7
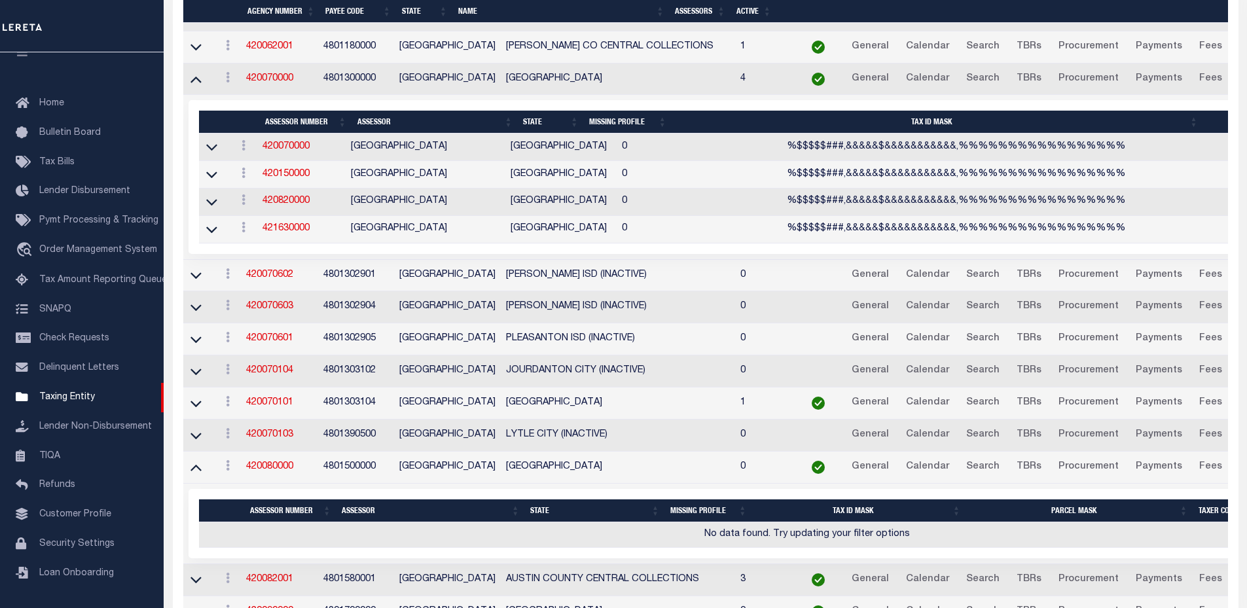
scroll to position [905, 0]
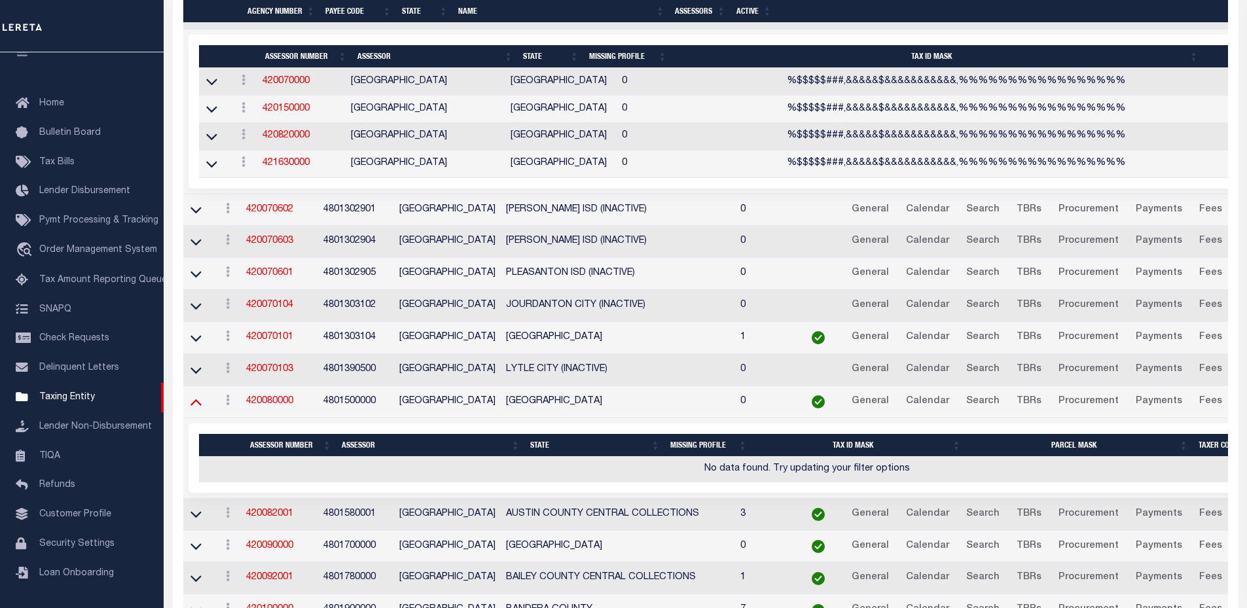
click at [196, 406] on icon at bounding box center [195, 402] width 11 height 14
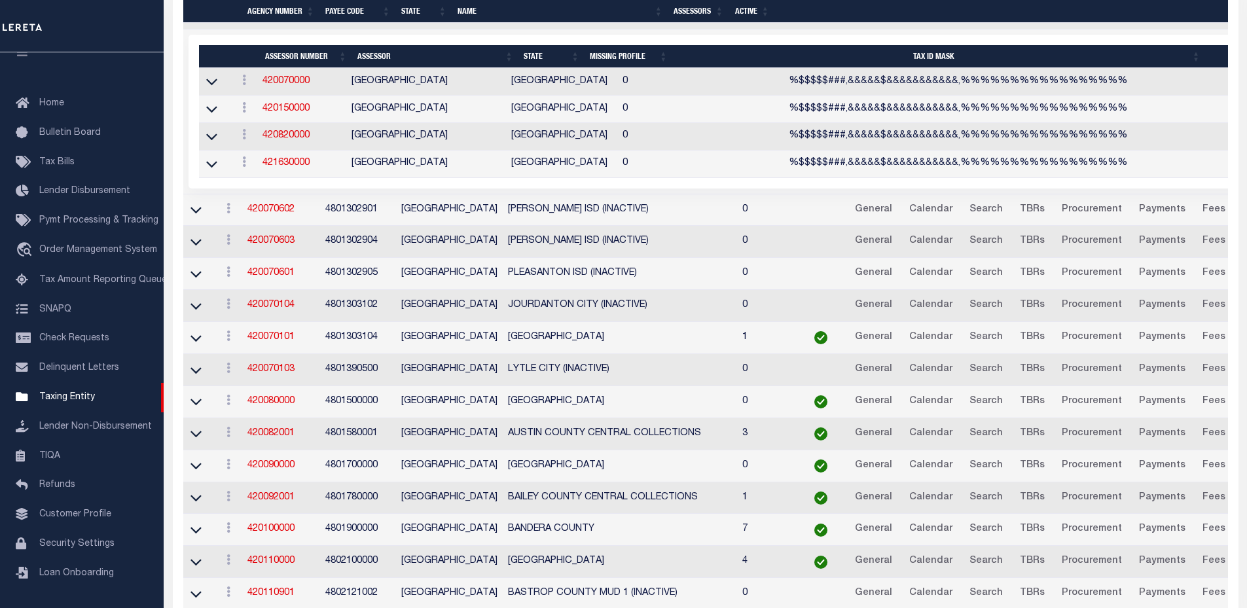
scroll to position [882, 0]
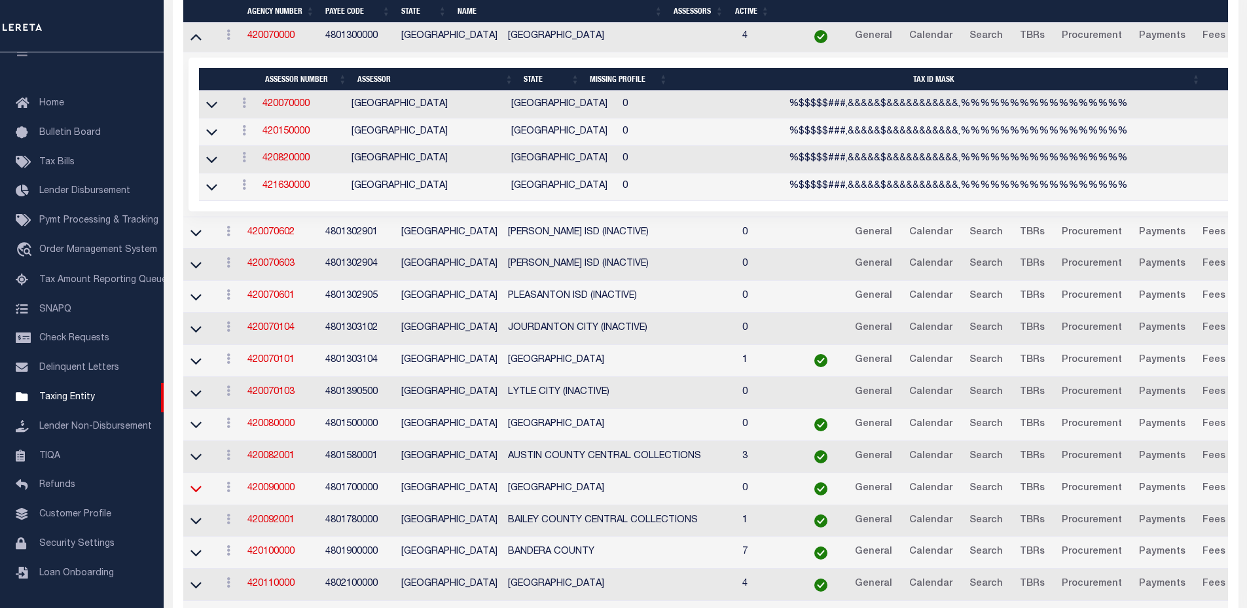
click at [192, 491] on icon at bounding box center [195, 489] width 11 height 7
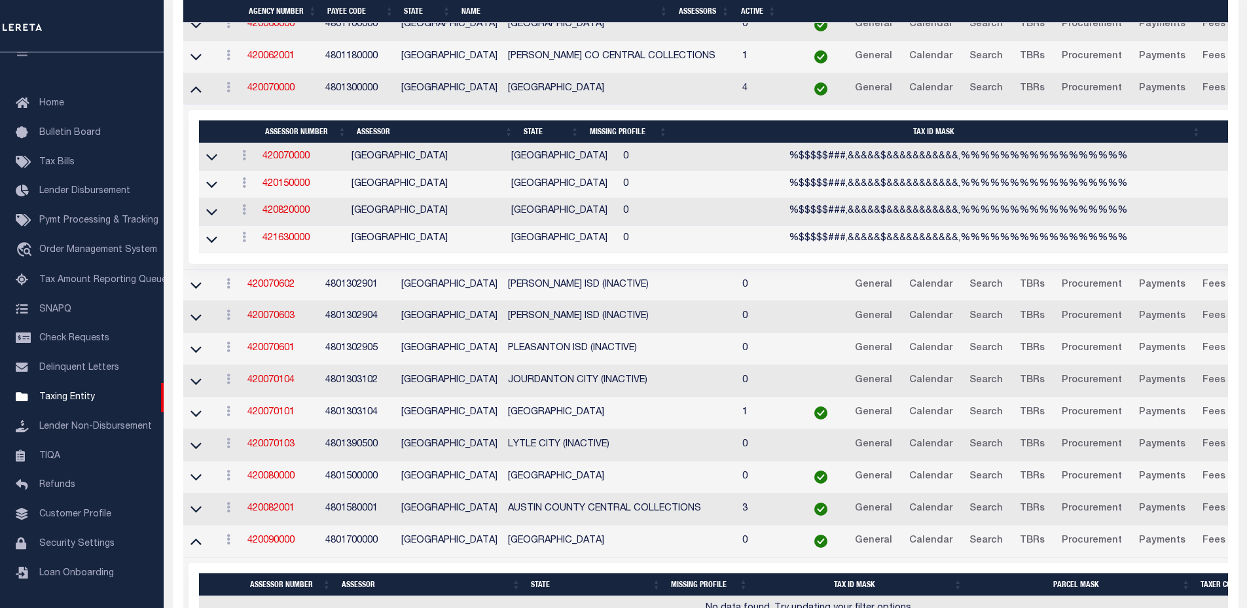
scroll to position [764, 0]
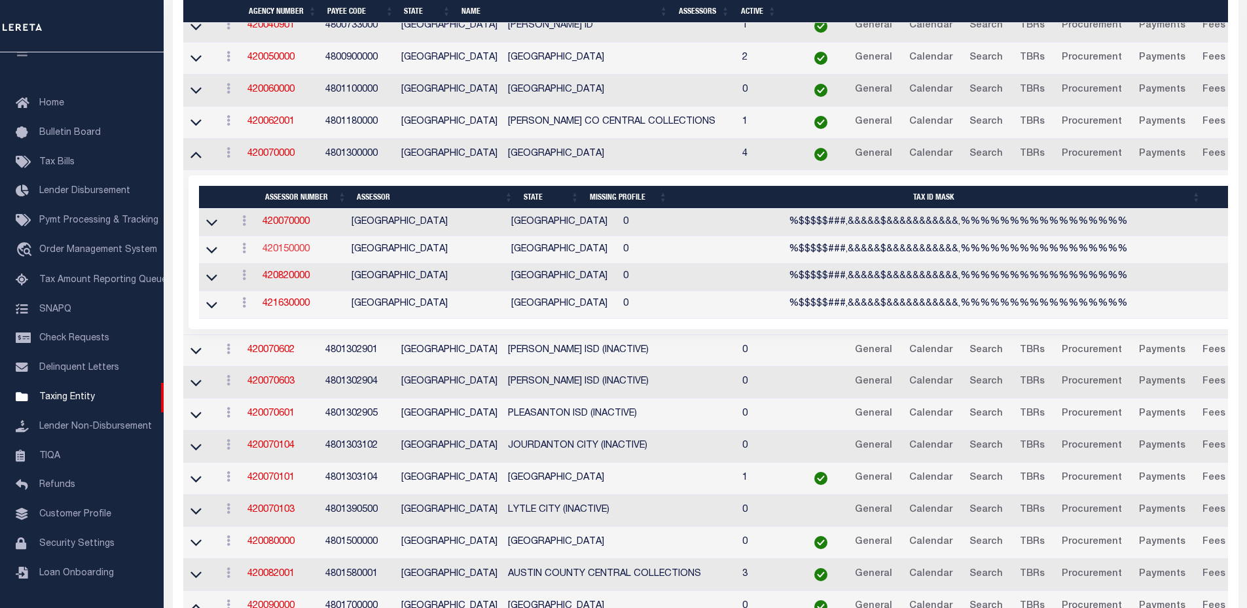
click at [302, 251] on link "420150000" at bounding box center [285, 249] width 47 height 9
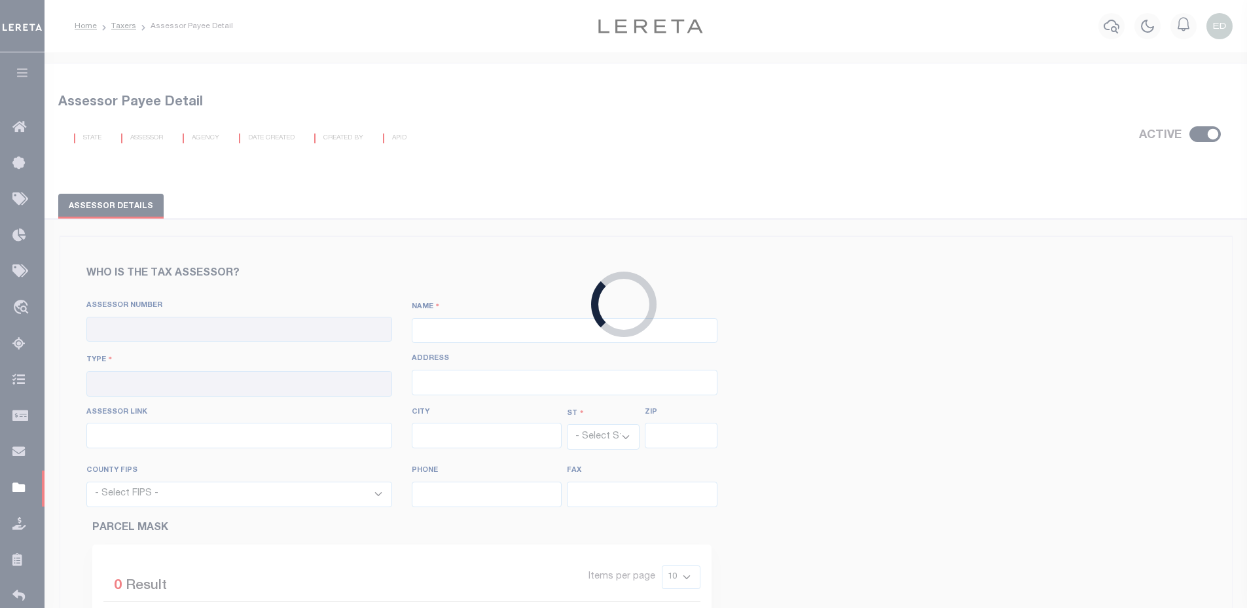
checkbox input "true"
type input "420150000"
type input "[GEOGRAPHIC_DATA]"
type input "00 - County"
type input "233 N Pecos La Trinidad Vista Verde"
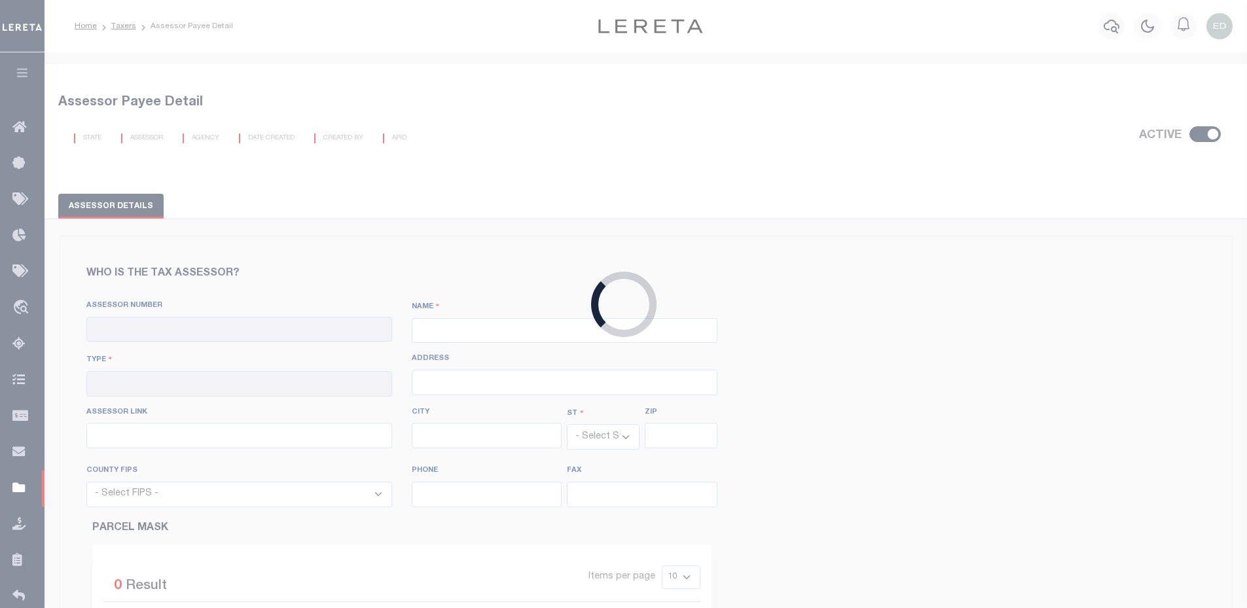
type input "https://bexar.trueautomation.com/clientdb/?cid=110"
type input "San Antonio"
select select "[GEOGRAPHIC_DATA]"
type input "78207"
select select "48029"
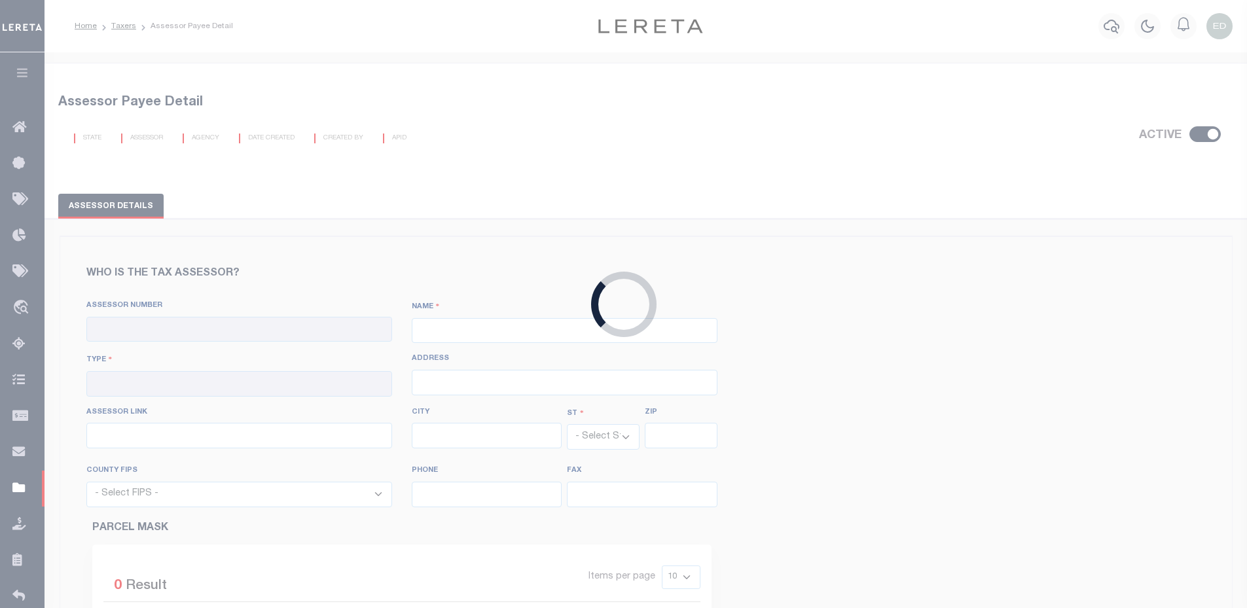
type input "(210) 335-6628"
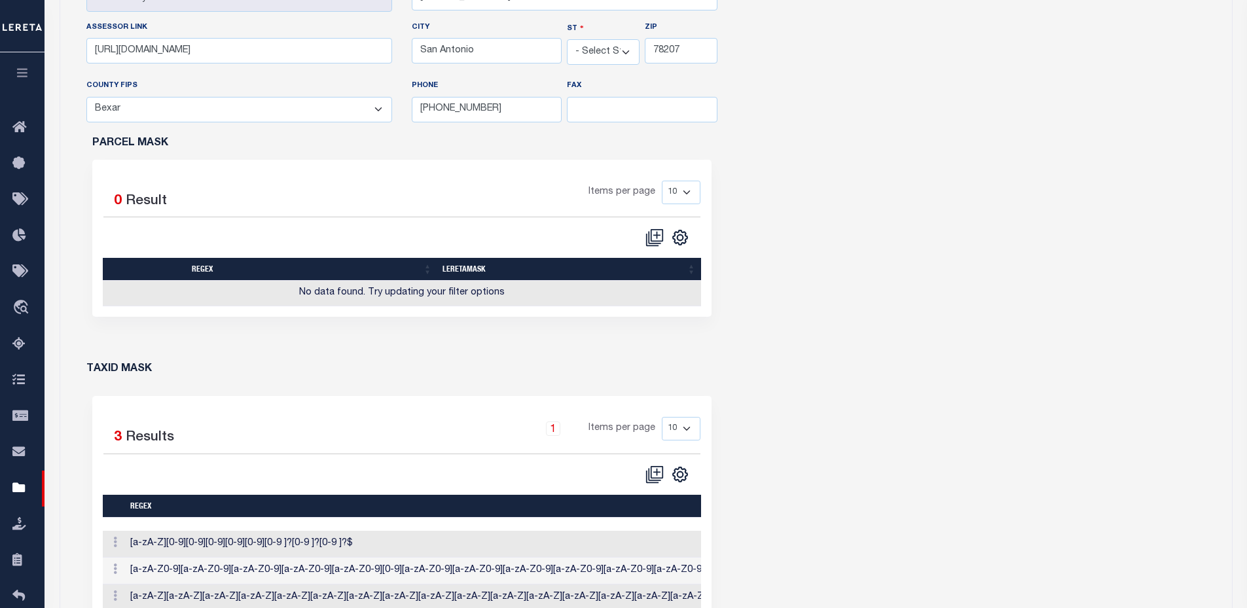
scroll to position [458, 0]
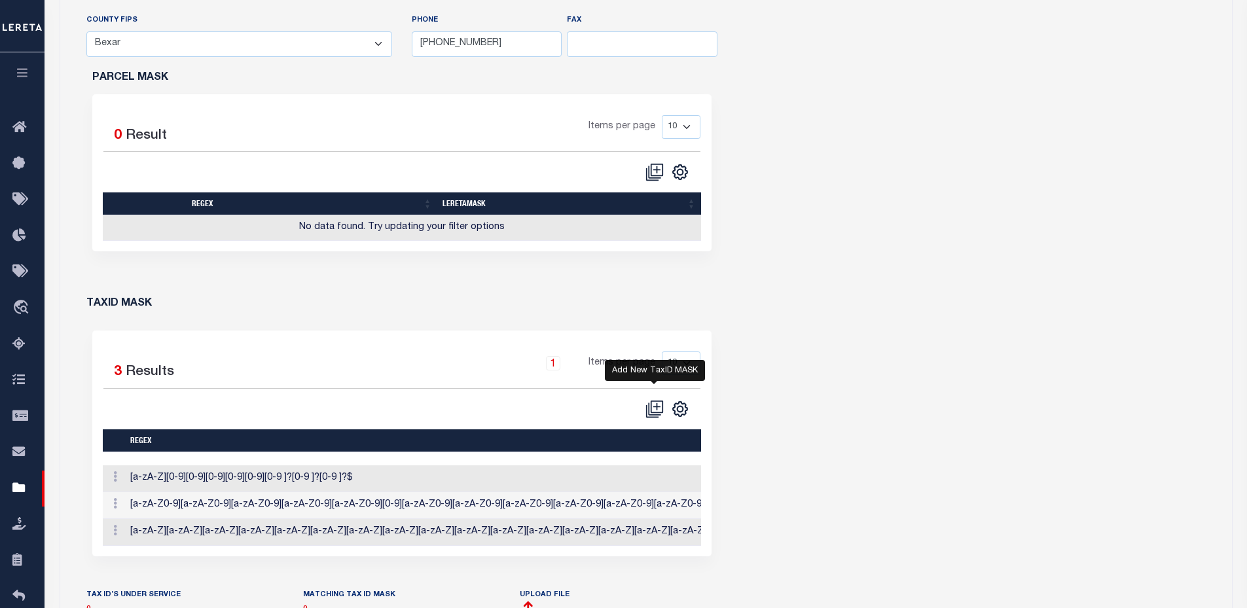
click at [647, 410] on icon "" at bounding box center [654, 409] width 18 height 18
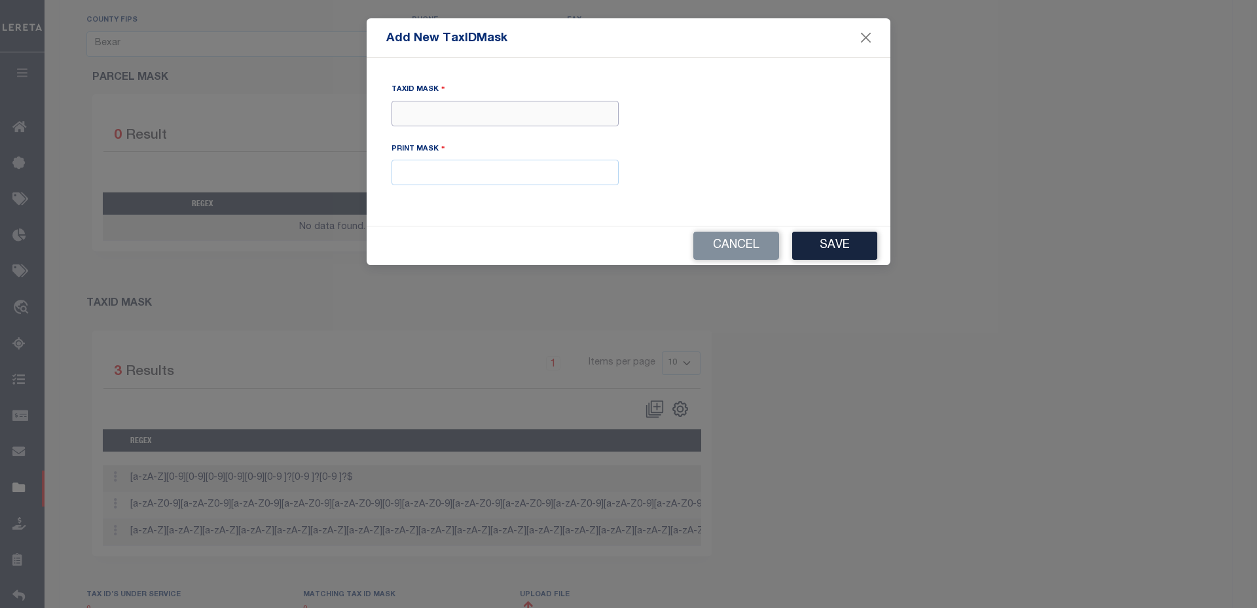
click at [445, 112] on input "Tax ID Mask" at bounding box center [504, 114] width 227 height 26
drag, startPoint x: 458, startPoint y: 112, endPoint x: 386, endPoint y: 111, distance: 71.4
click at [386, 111] on div "TaxID Mask XXXX Print Mask" at bounding box center [505, 141] width 247 height 118
type input "XXXX"
click at [473, 174] on input "text" at bounding box center [504, 173] width 227 height 26
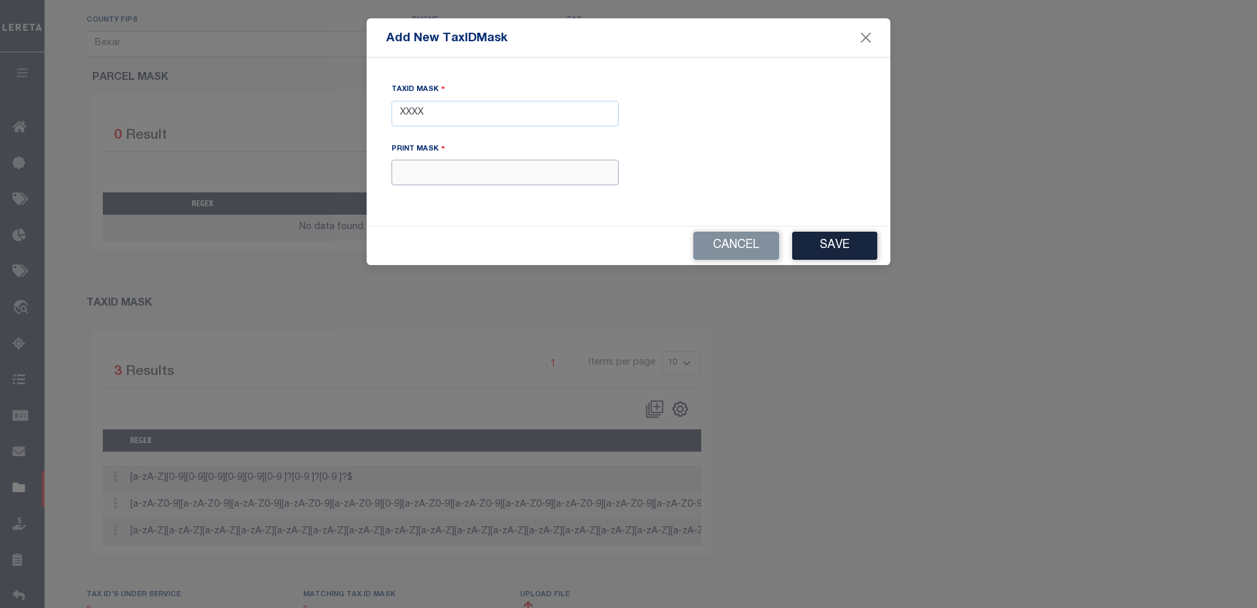
paste input "XXXX"
type input "XXXX"
click at [823, 234] on button "Save" at bounding box center [834, 246] width 85 height 28
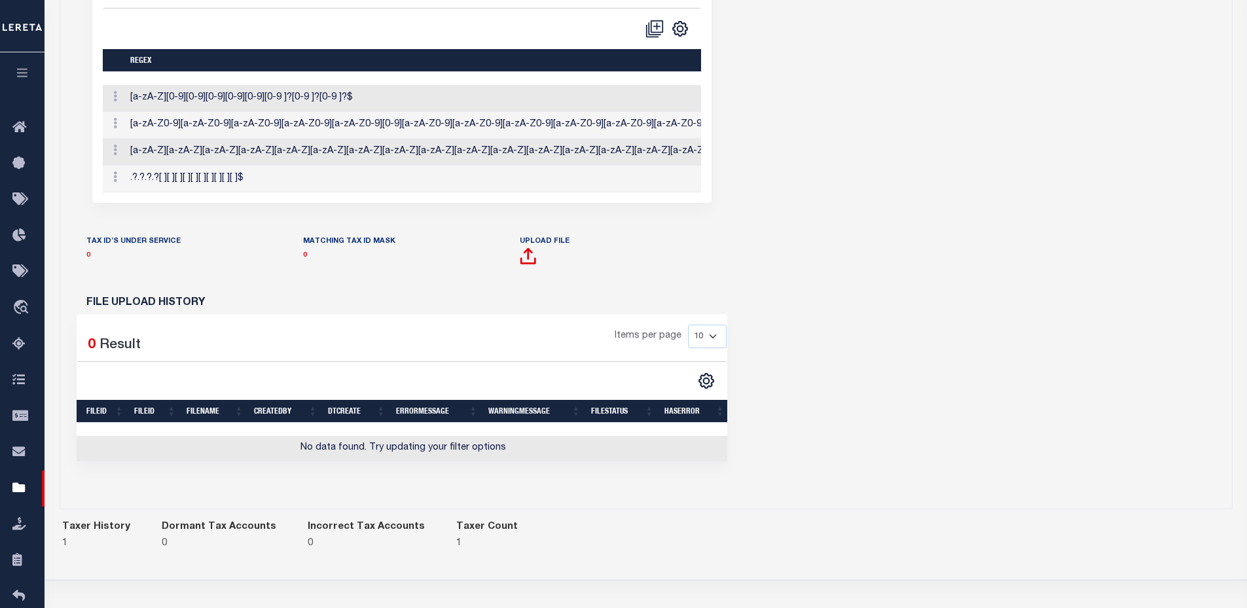
scroll to position [773, 0]
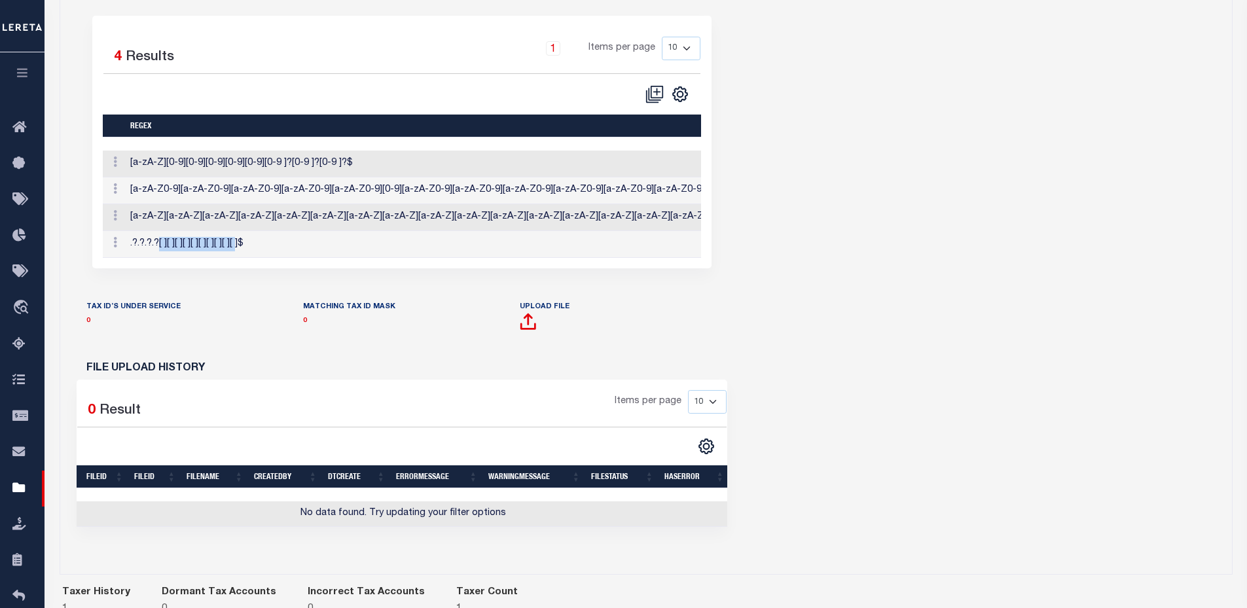
drag, startPoint x: 162, startPoint y: 245, endPoint x: 236, endPoint y: 243, distance: 73.3
click at [236, 243] on td ".?.?.?.?[ ][ ][ ][ ][ ][ ][ ][ ][ ][ ]$" at bounding box center [546, 244] width 842 height 27
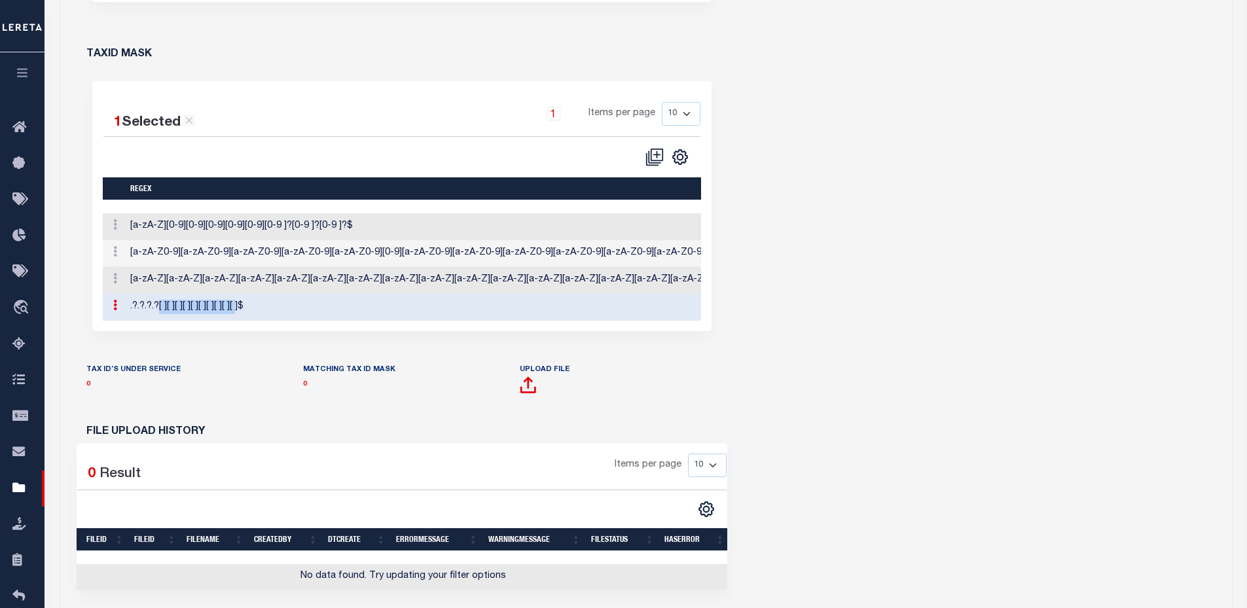
scroll to position [642, 0]
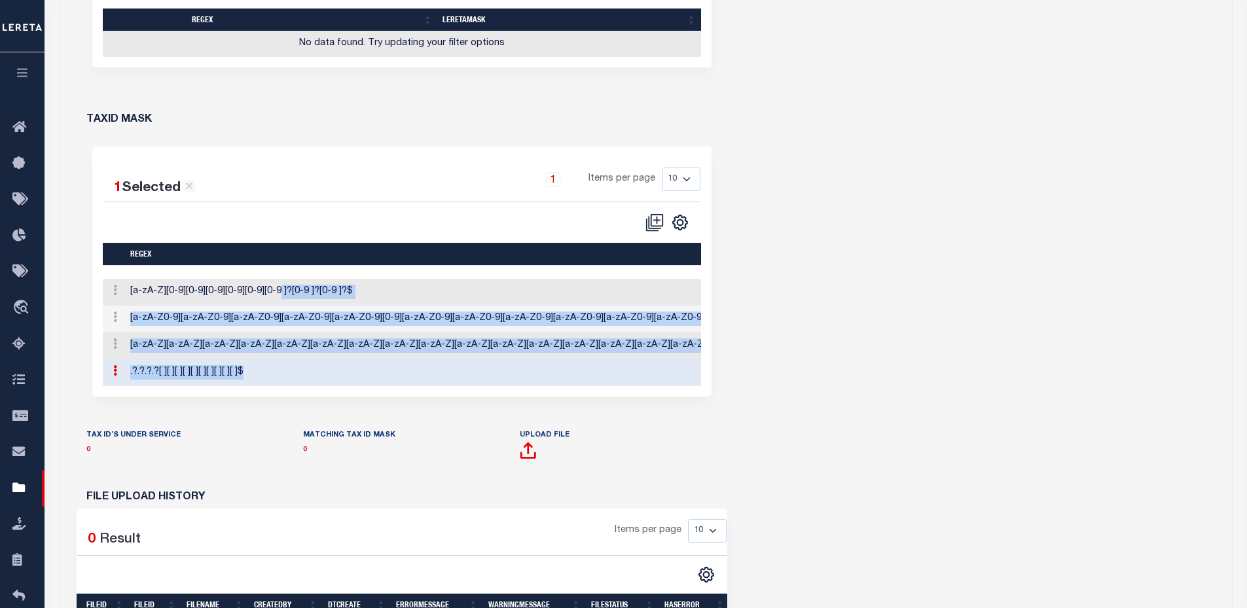
drag, startPoint x: 274, startPoint y: 367, endPoint x: 277, endPoint y: 302, distance: 65.5
click at [277, 302] on tbody "Edit TaxID Mask Delete [a-zA-Z][0-9][0-9][0-9][0-9][0-9][0-9 ]?[0-9 ]?[0-9 ]?$ …" at bounding box center [681, 332] width 1156 height 107
click at [287, 311] on td "[a-zA-Z0-9][a-zA-Z0-9][a-zA-Z0-9][a-zA-Z0-9][a-zA-Z0-9][0-9][a-zA-Z0-9][a-zA-Z0…" at bounding box center [546, 319] width 842 height 27
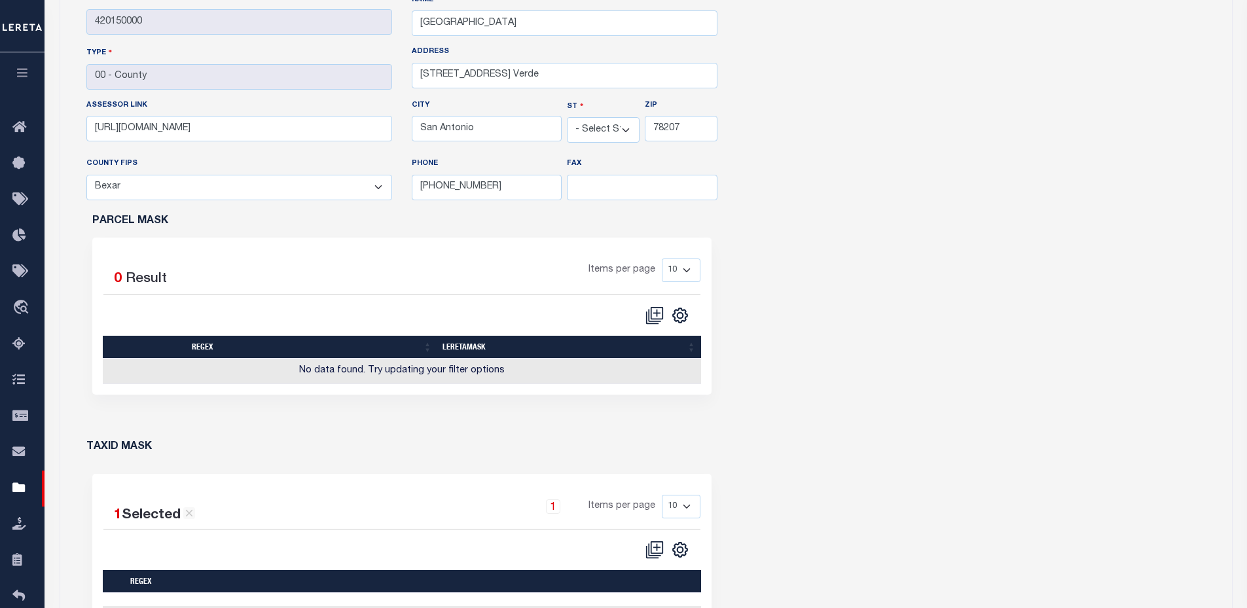
scroll to position [0, 0]
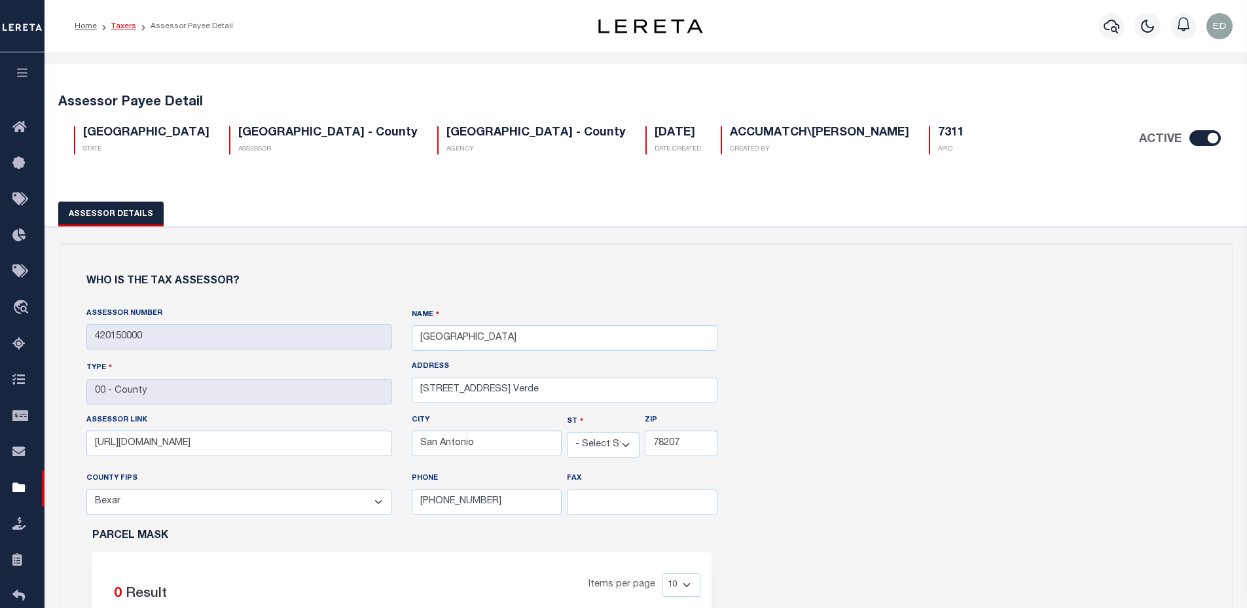
click at [129, 25] on link "Taxers" at bounding box center [123, 26] width 25 height 8
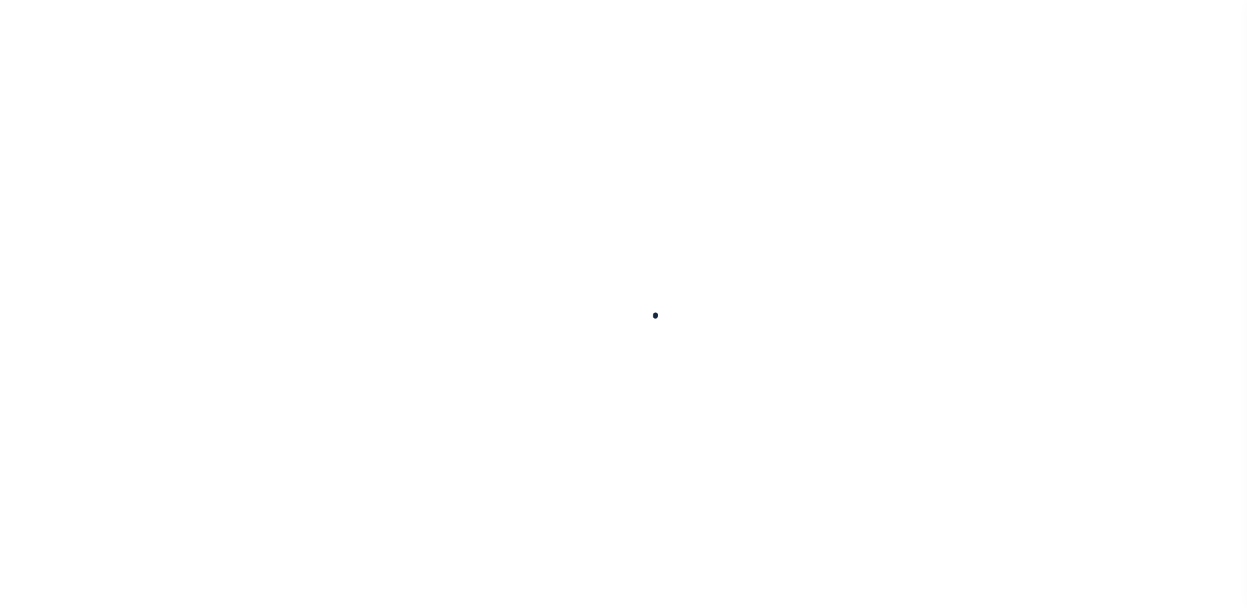
select select "10"
select select "Escrow"
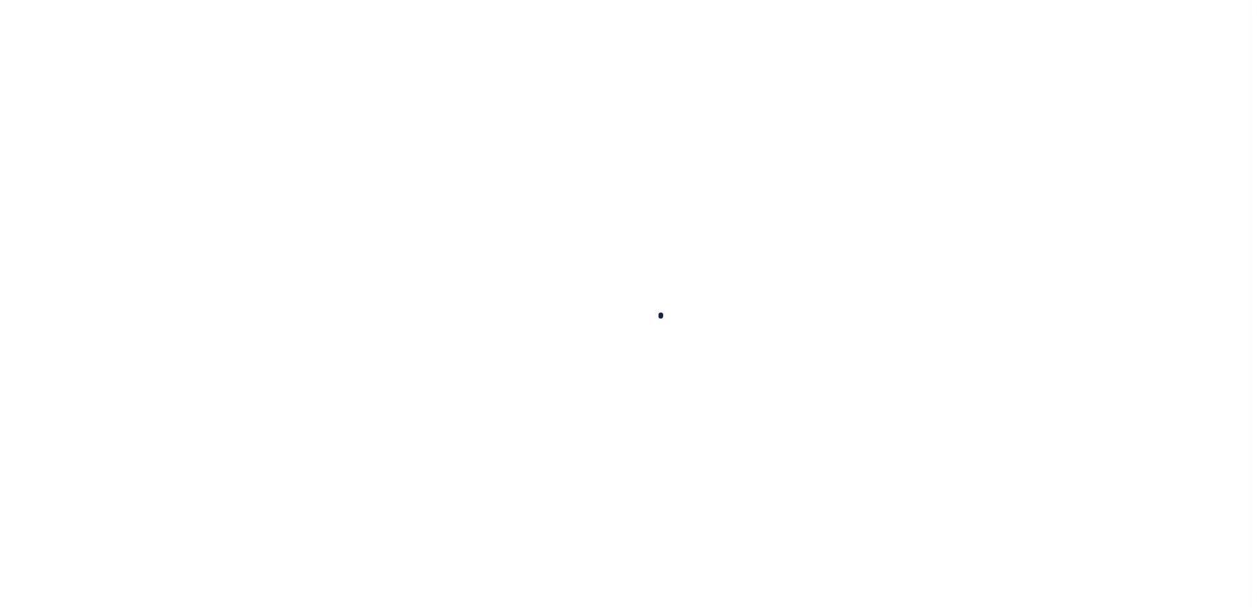
scroll to position [29, 0]
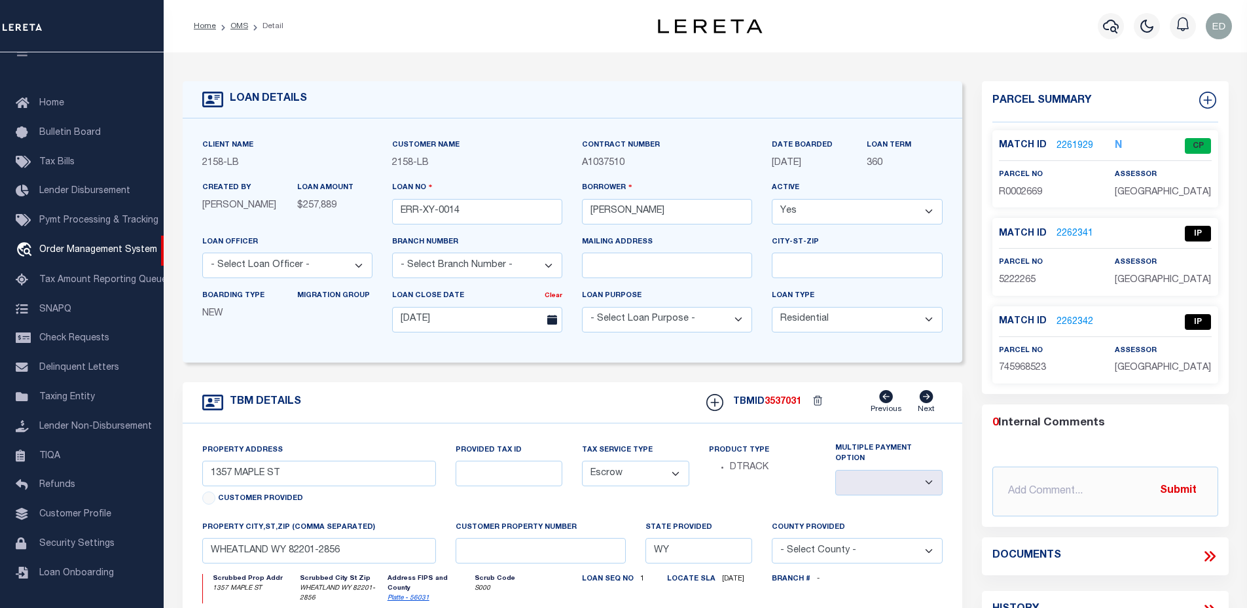
click at [1068, 319] on link "2262342" at bounding box center [1074, 322] width 37 height 14
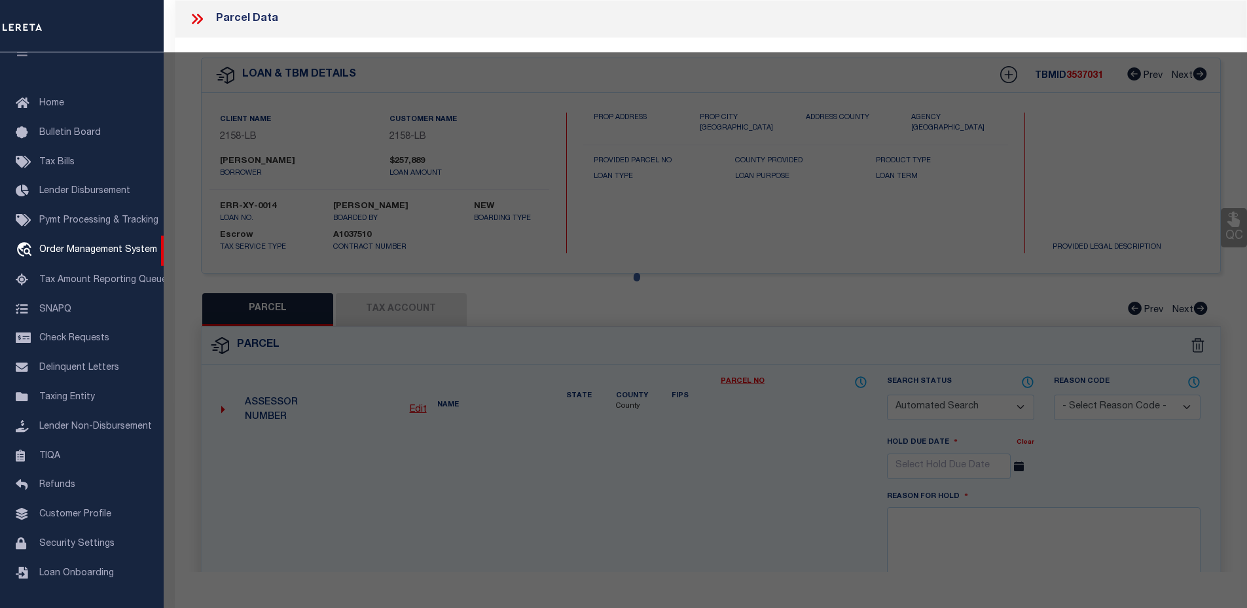
checkbox input "false"
select select "IP"
checkbox input "false"
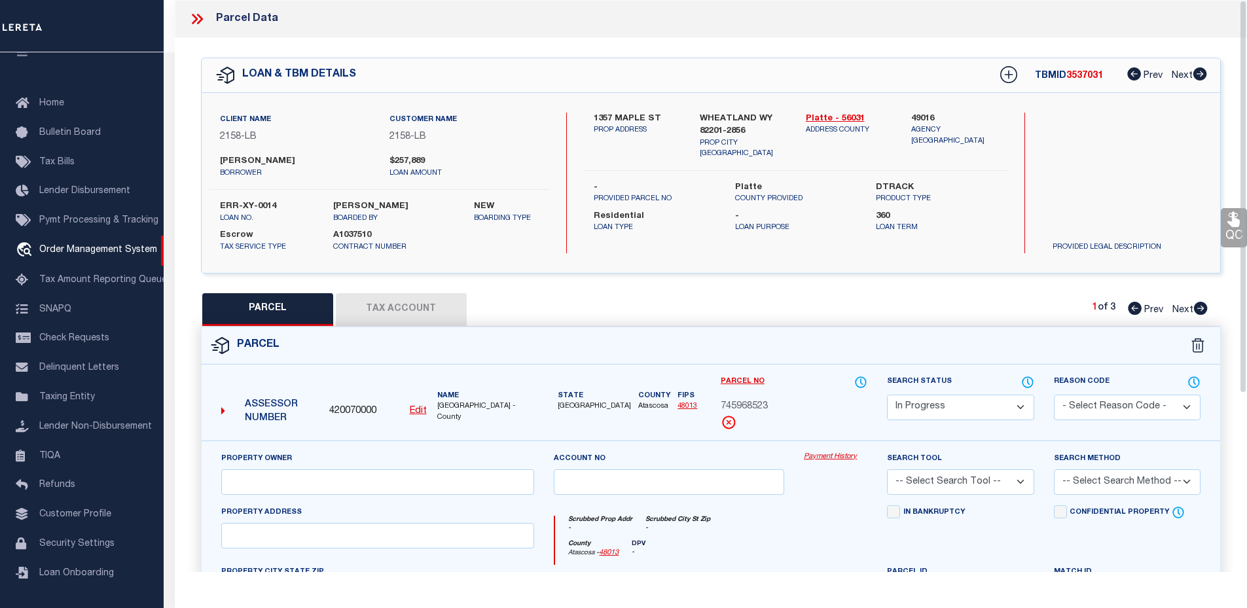
click at [452, 304] on button "Tax Account" at bounding box center [401, 309] width 131 height 33
select select "100"
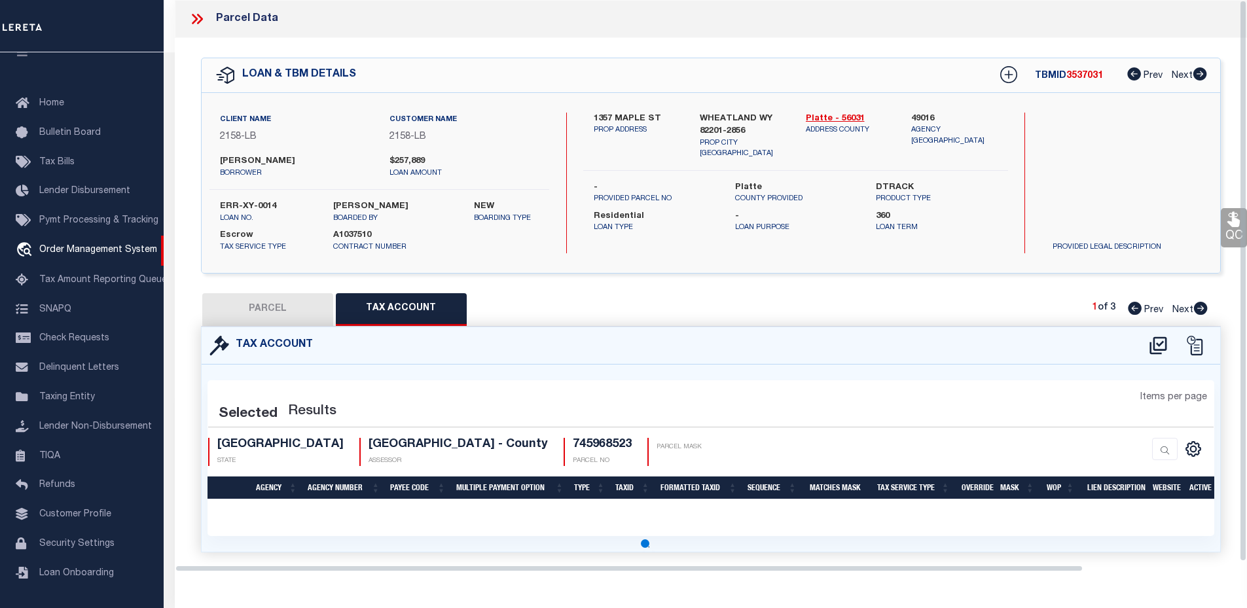
select select "100"
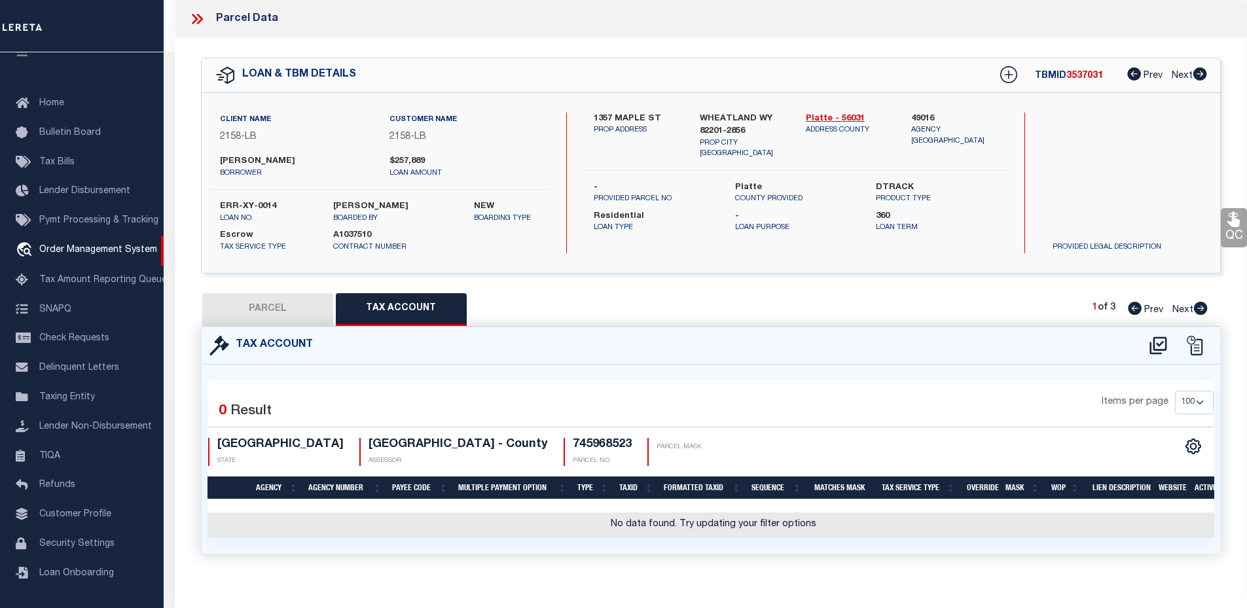
click at [1153, 352] on icon at bounding box center [1157, 345] width 17 height 18
select select "100"
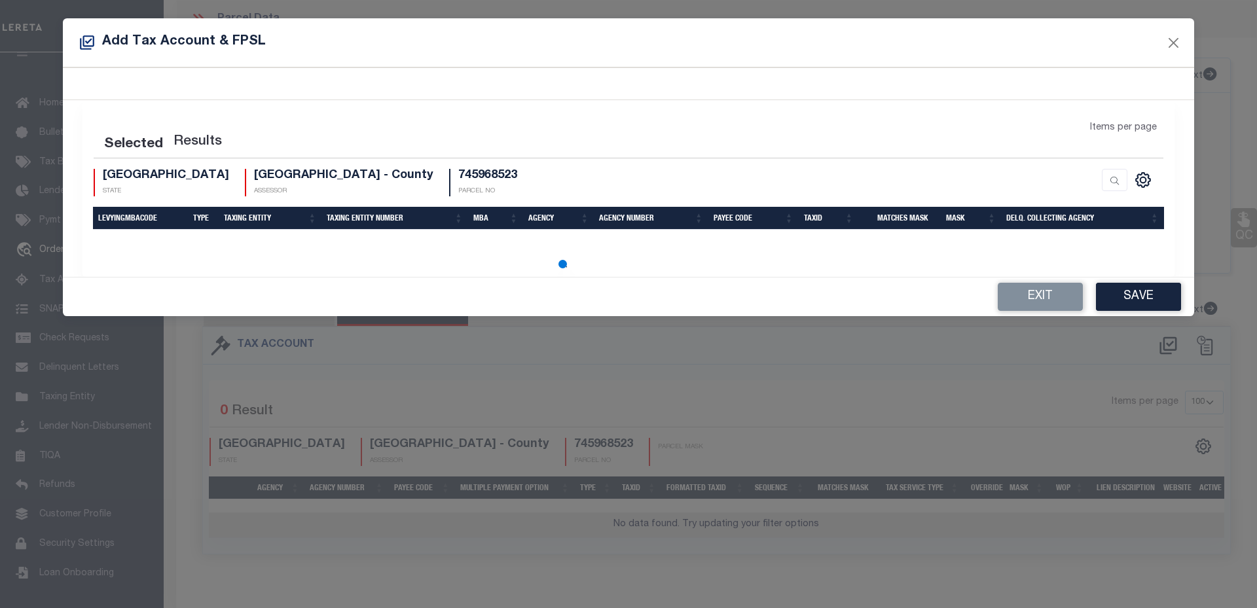
select select "100"
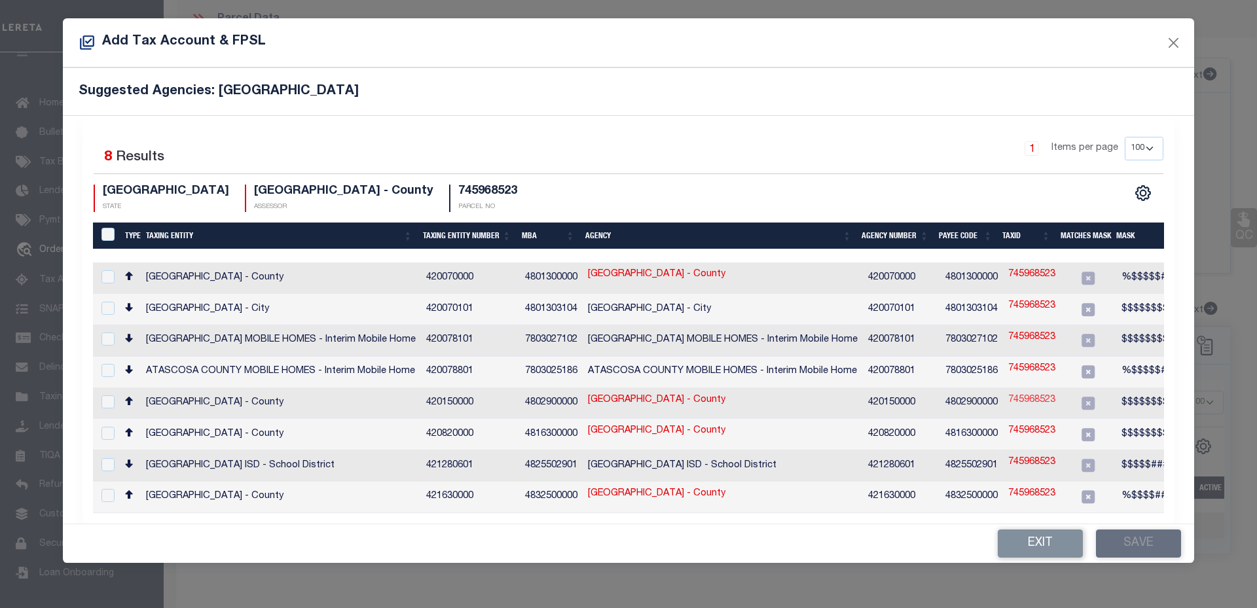
click at [1030, 393] on link "745968523" at bounding box center [1031, 400] width 47 height 14
type input "745968523"
type textarea "$$$$$$$$$$$$"
checkbox input "true"
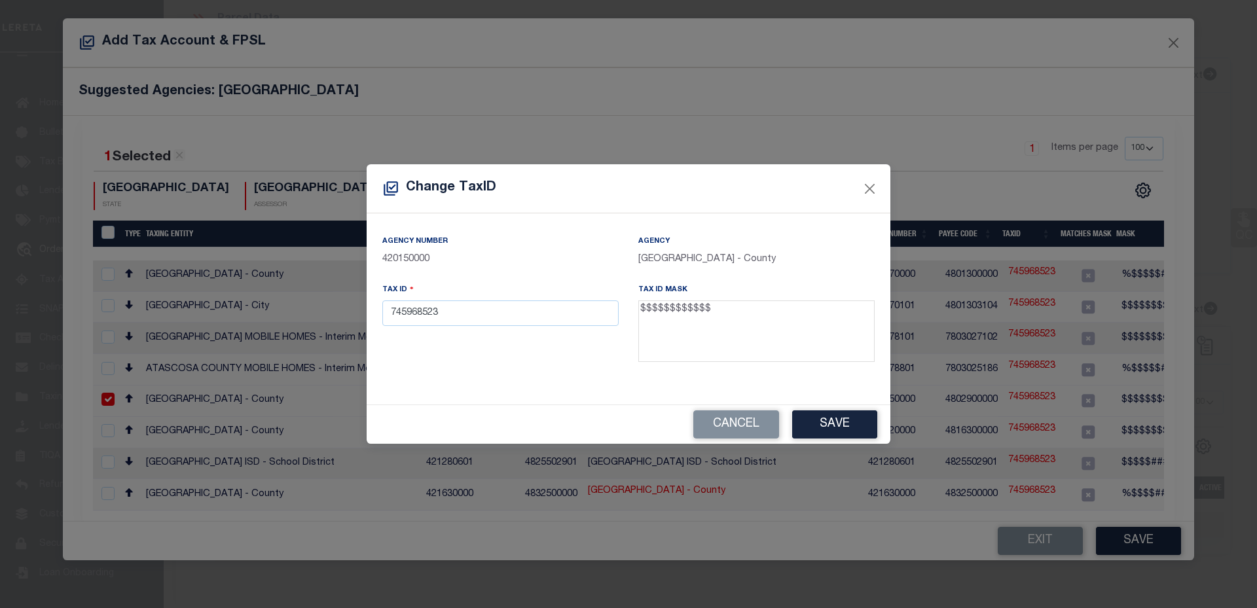
click at [723, 319] on textarea "$$$$$$$$$$$$" at bounding box center [756, 331] width 236 height 62
drag, startPoint x: 726, startPoint y: 315, endPoint x: 614, endPoint y: 317, distance: 111.9
click at [614, 317] on div "Agency Number 420150000 Agency [GEOGRAPHIC_DATA] - County Tax ID 745968523 Tax …" at bounding box center [628, 303] width 512 height 138
click at [727, 313] on textarea "$$$$$$$$$$$$" at bounding box center [756, 331] width 236 height 62
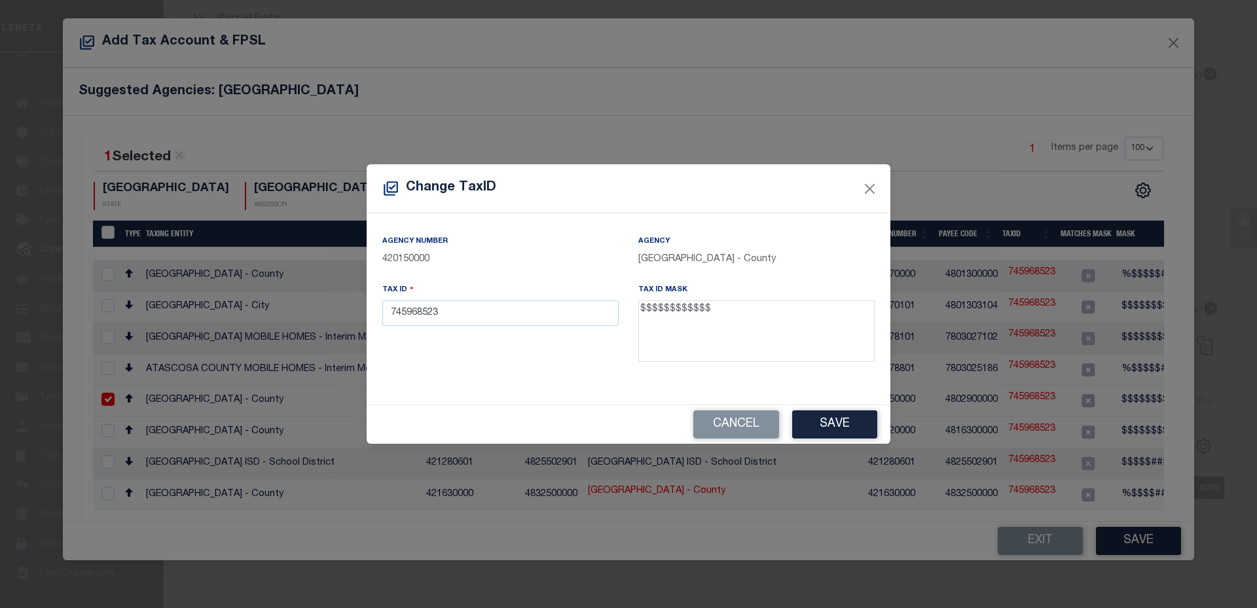
click at [727, 313] on textarea "$$$$$$$$$$$$" at bounding box center [756, 331] width 236 height 62
click at [873, 187] on button "Close" at bounding box center [869, 188] width 17 height 17
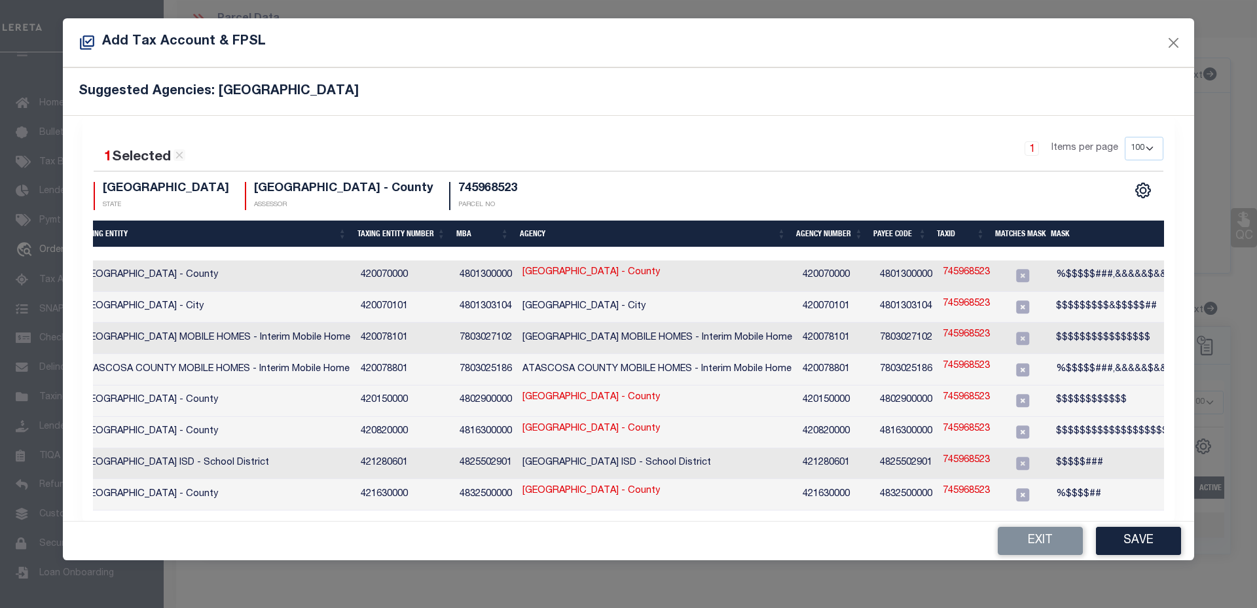
scroll to position [0, 0]
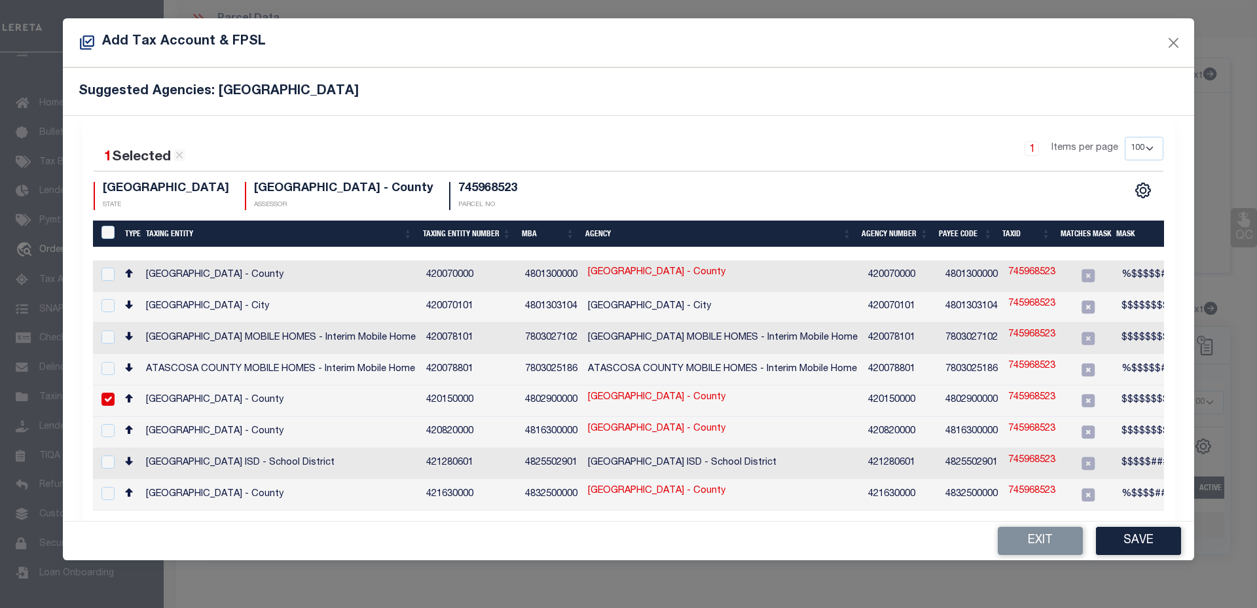
click at [177, 451] on td "[GEOGRAPHIC_DATA] ISD - School District" at bounding box center [281, 463] width 280 height 31
checkbox input "true"
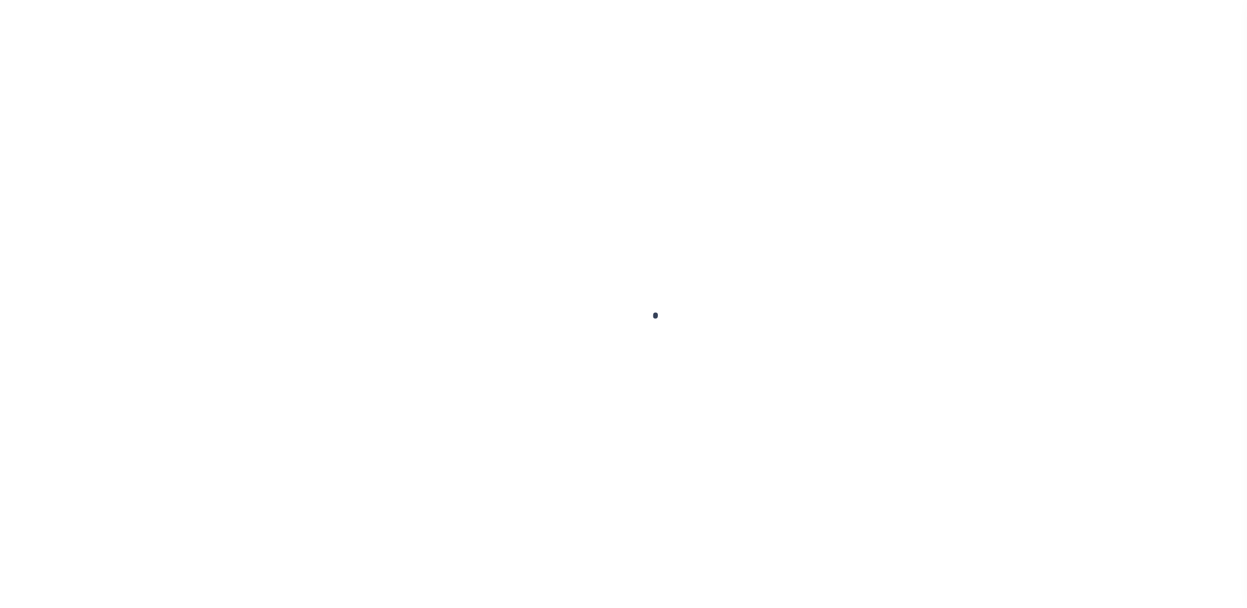
select select "100"
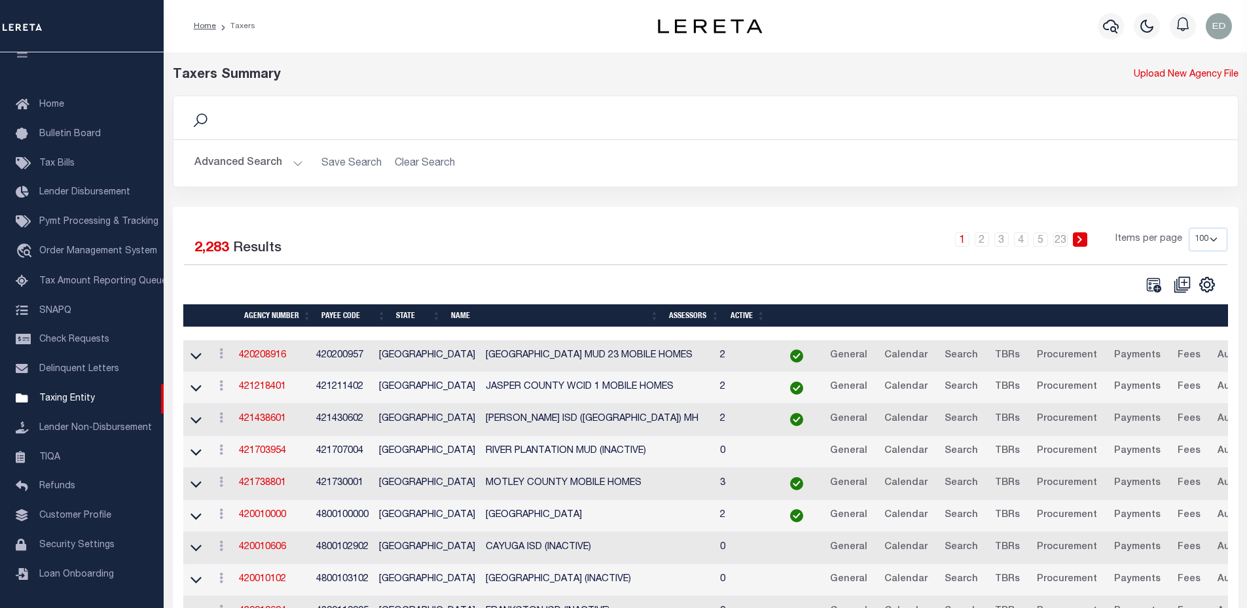
click at [248, 152] on button "Advanced Search" at bounding box center [248, 164] width 109 height 26
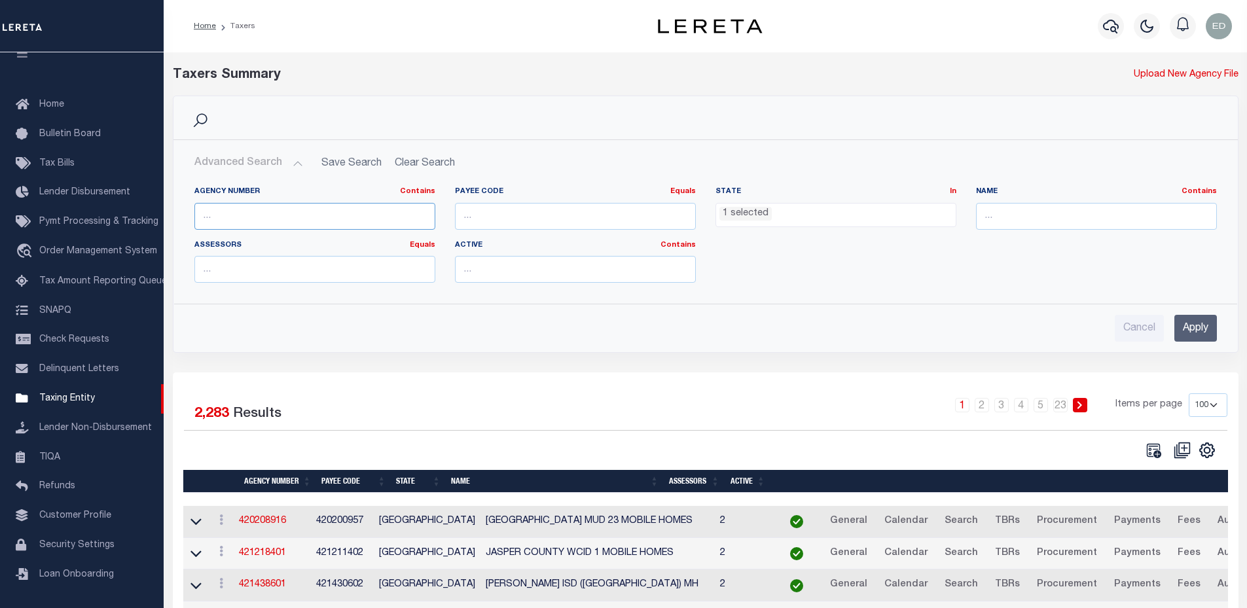
click at [358, 209] on input "text" at bounding box center [314, 216] width 241 height 27
click at [1035, 220] on input "text" at bounding box center [1096, 216] width 241 height 27
type input "[GEOGRAPHIC_DATA]"
click at [1181, 332] on input "Apply" at bounding box center [1195, 328] width 43 height 27
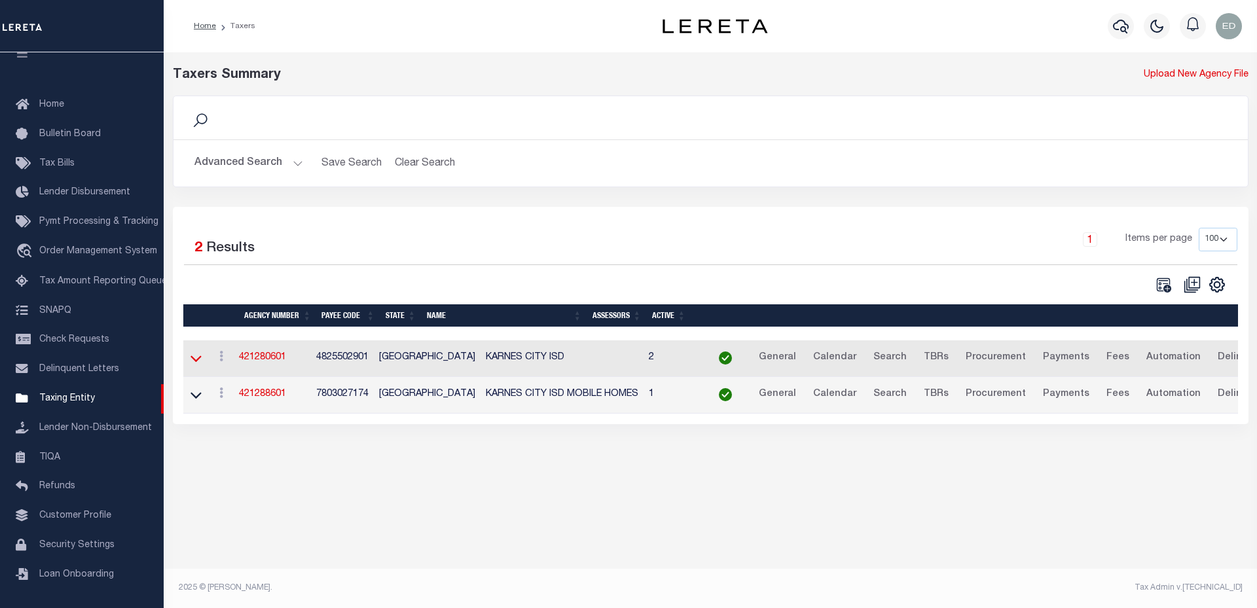
click at [193, 365] on icon at bounding box center [195, 358] width 11 height 14
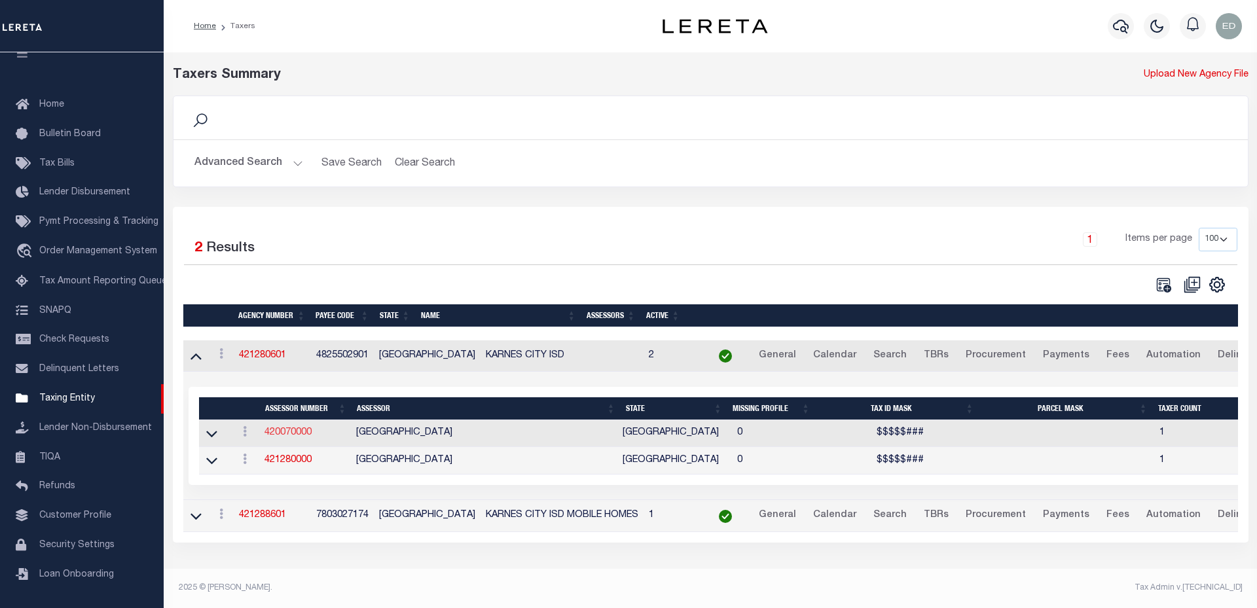
click at [283, 435] on link "420070000" at bounding box center [287, 432] width 47 height 9
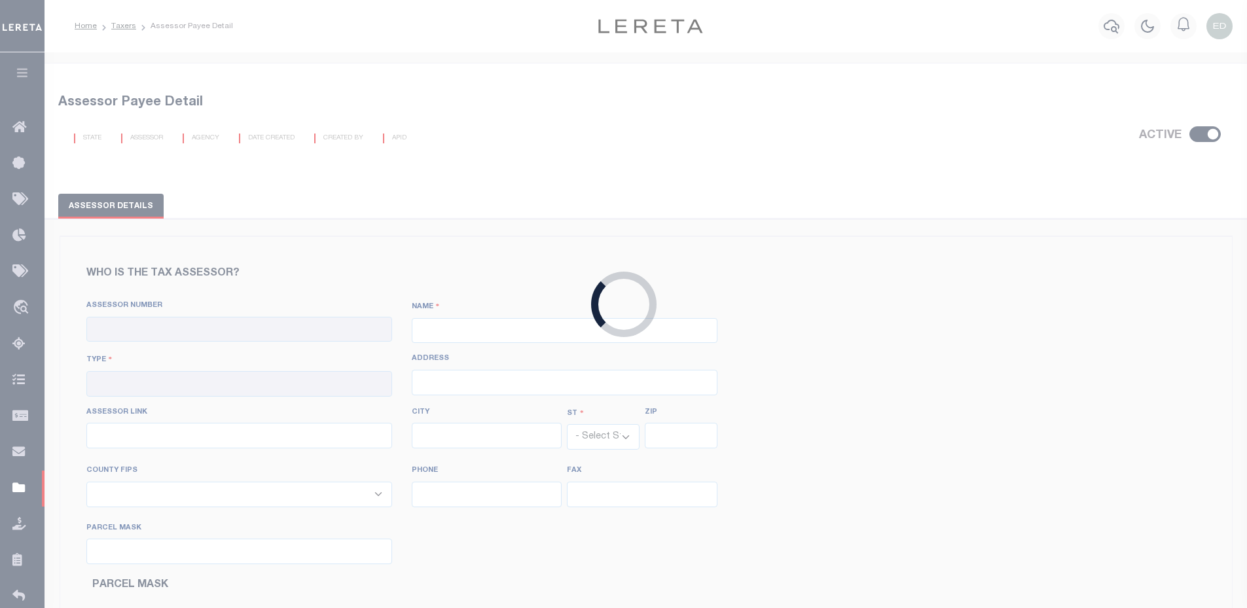
checkbox input "true"
type input "420070000"
type input "[GEOGRAPHIC_DATA]"
type input "00 - County"
type input "1001 Oak St"
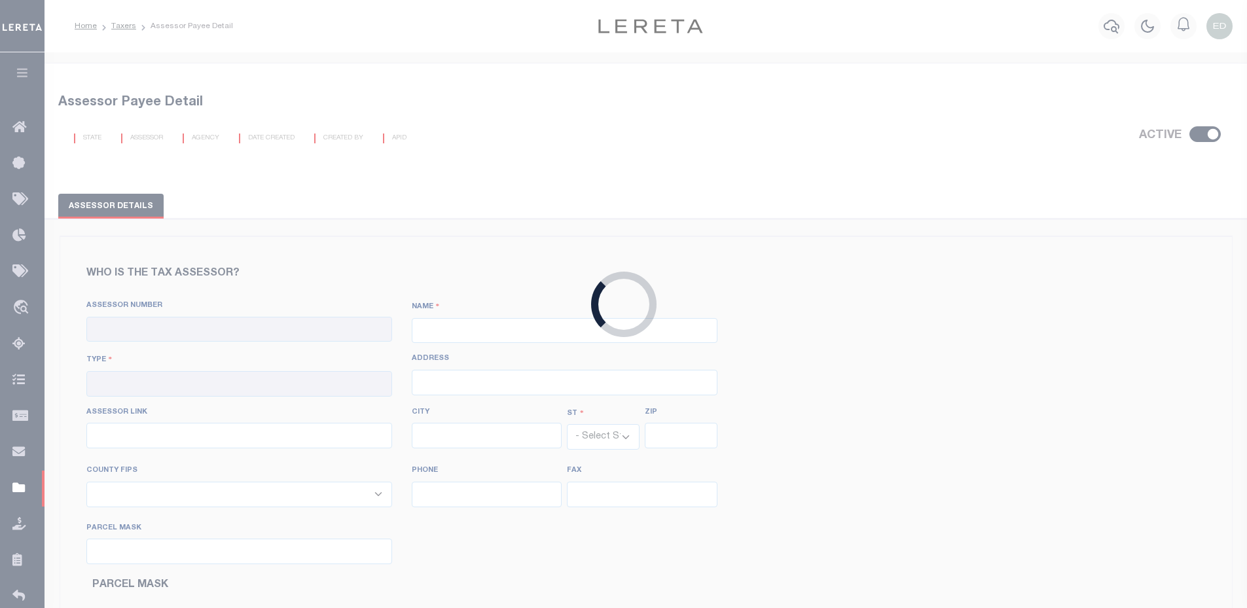
type input "https://propaccess.trueautomation.com/clientdb/?cid=68"
type input "Jourdanton"
select select "[GEOGRAPHIC_DATA]"
type input "78026"
type input "830-769-3142"
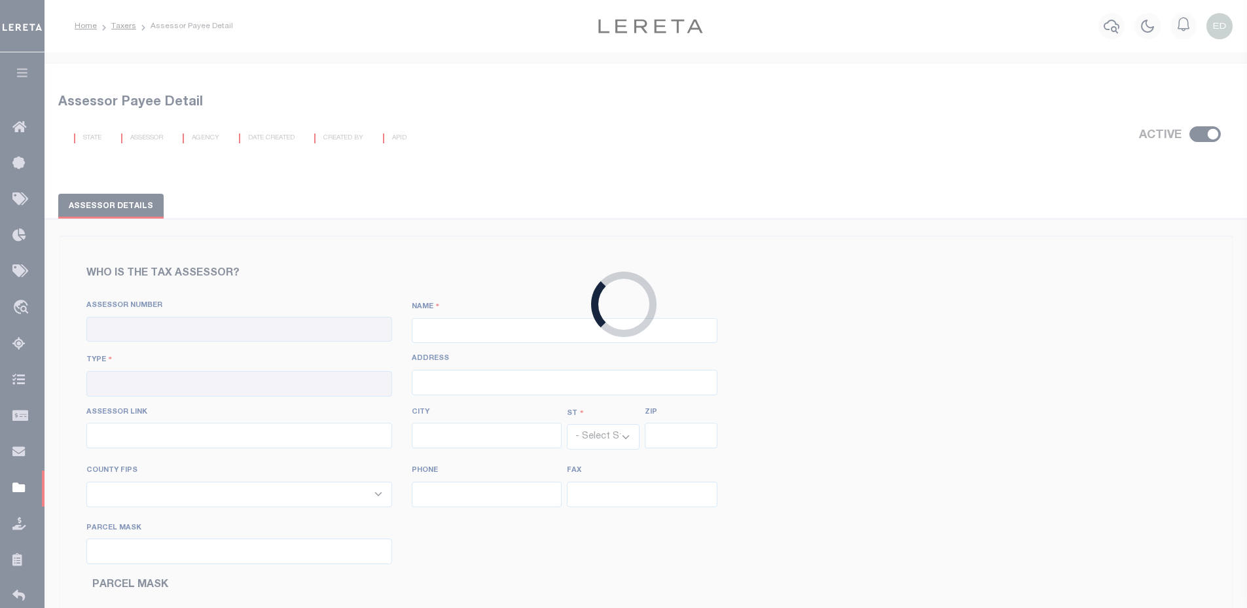
type input "830-769-2115"
select select "48013"
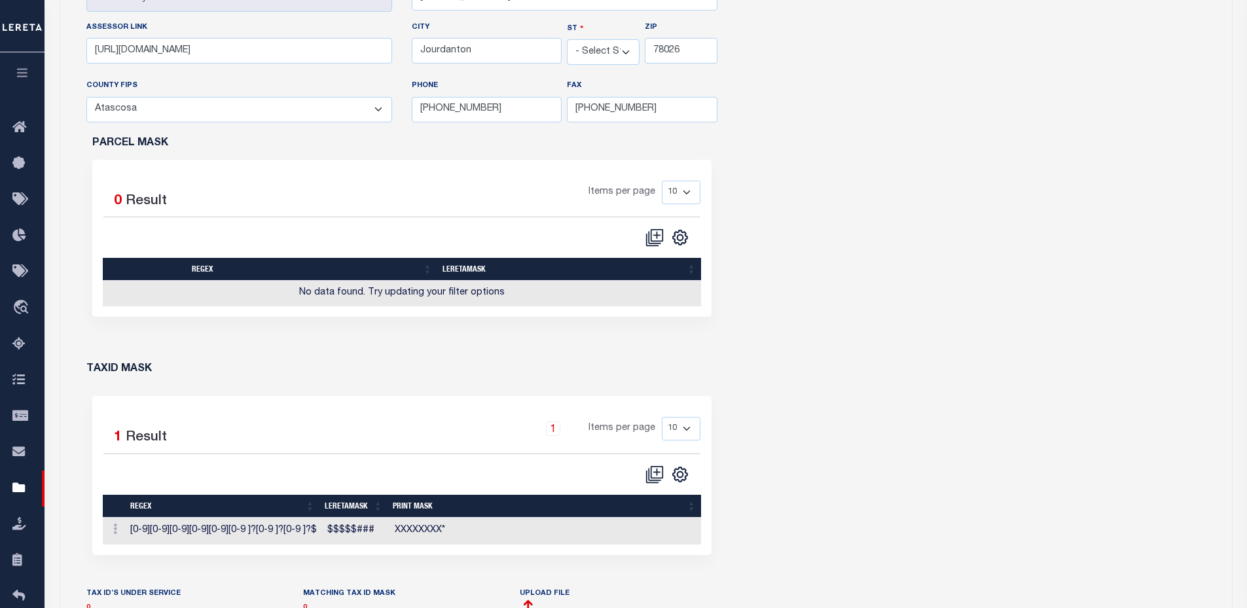
scroll to position [655, 0]
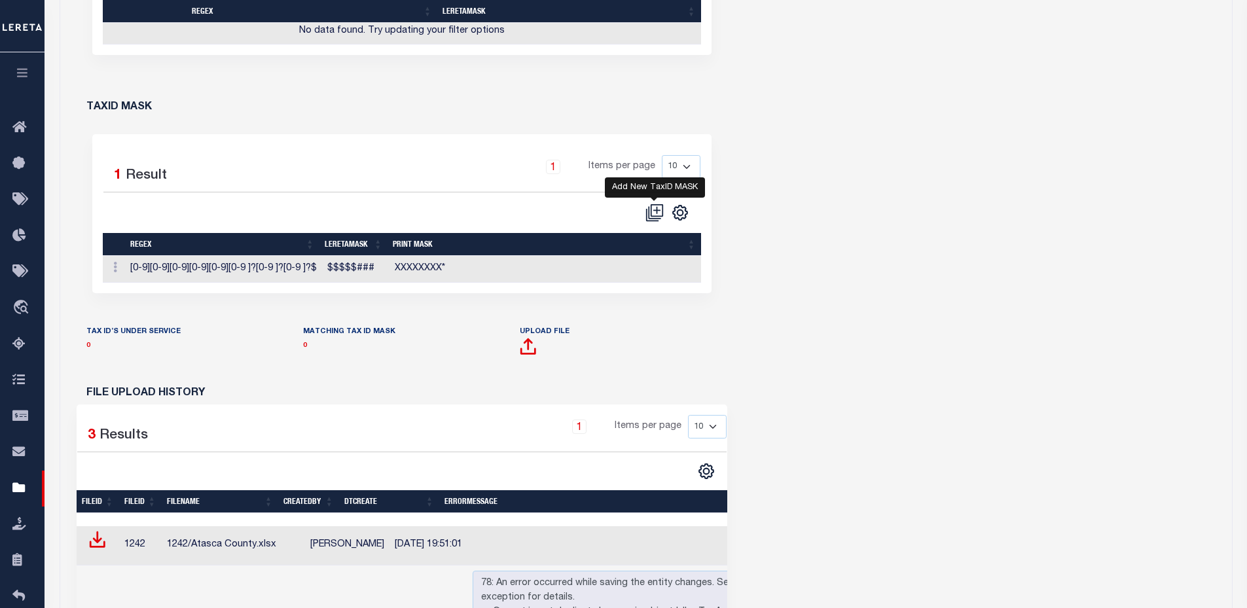
click at [660, 209] on icon "" at bounding box center [654, 213] width 18 height 18
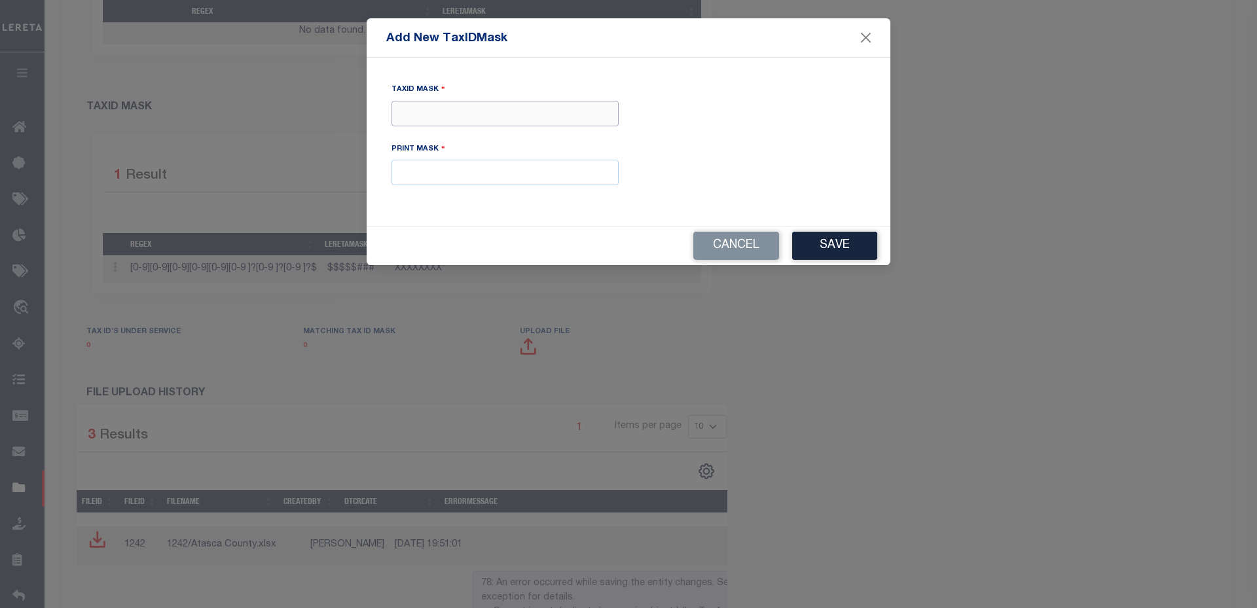
click at [477, 120] on input "Tax ID Mask" at bounding box center [504, 114] width 227 height 26
type input "x"
click at [477, 107] on input "XXXX" at bounding box center [504, 114] width 227 height 26
click at [784, 131] on div "TaxID Mask XXXX Print Mask" at bounding box center [628, 141] width 504 height 129
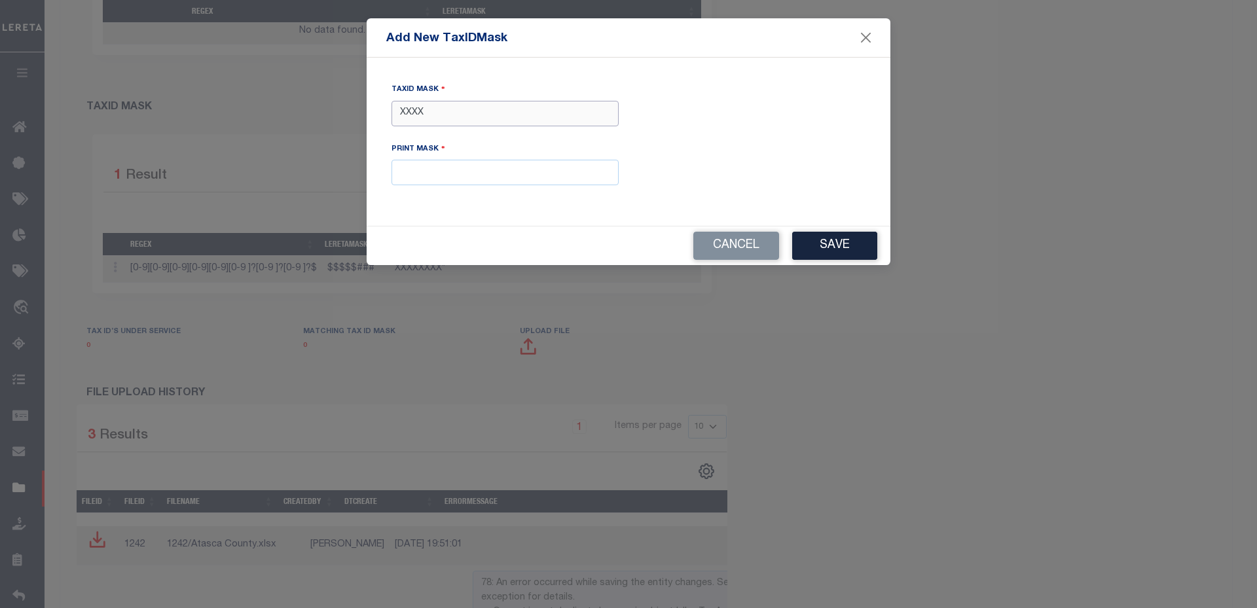
click at [490, 109] on input "XXXX" at bounding box center [504, 114] width 227 height 26
click at [427, 111] on input "XXXX" at bounding box center [504, 114] width 227 height 26
click at [423, 111] on input "XXXX" at bounding box center [504, 114] width 227 height 26
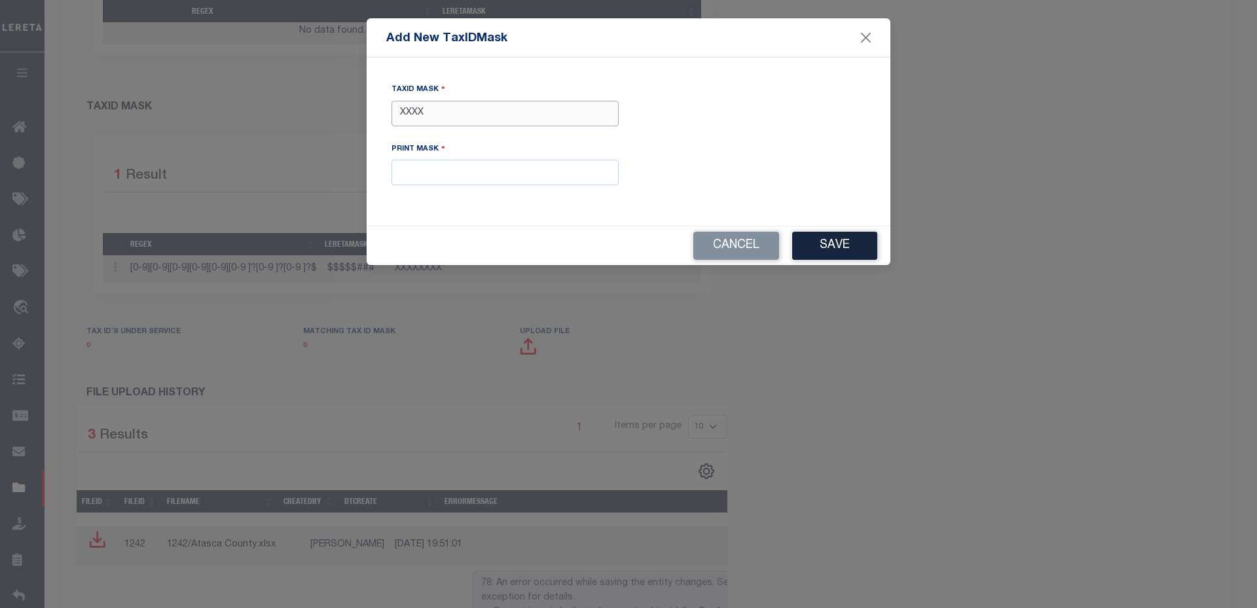
click at [423, 111] on input "XXXX" at bounding box center [504, 114] width 227 height 26
click at [437, 110] on input "XXXX" at bounding box center [504, 114] width 227 height 26
type input "XXXX"
click at [443, 172] on input "text" at bounding box center [504, 173] width 227 height 26
drag, startPoint x: 478, startPoint y: 115, endPoint x: 323, endPoint y: 106, distance: 155.4
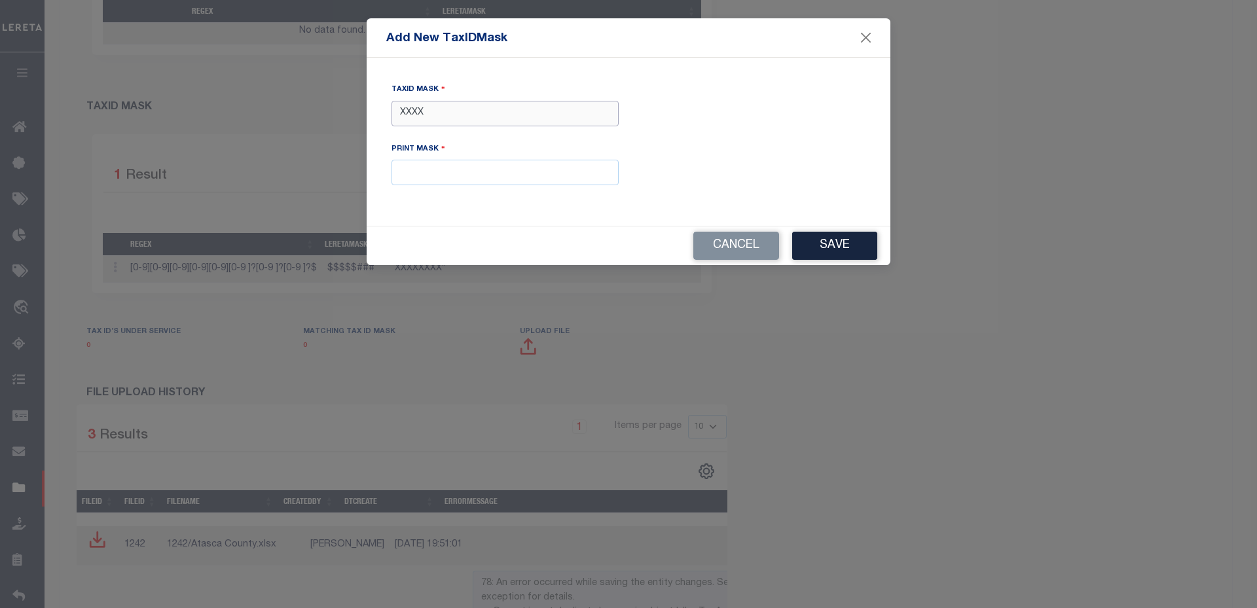
click at [323, 106] on form "Add New TaxIDMask TaxID Mask XXXX Print Mask Cancel Save" at bounding box center [628, 141] width 1257 height 247
click at [469, 179] on input "text" at bounding box center [504, 173] width 227 height 26
paste input "XXXX"
type input "XXXX"
click at [824, 245] on button "Save" at bounding box center [834, 246] width 85 height 28
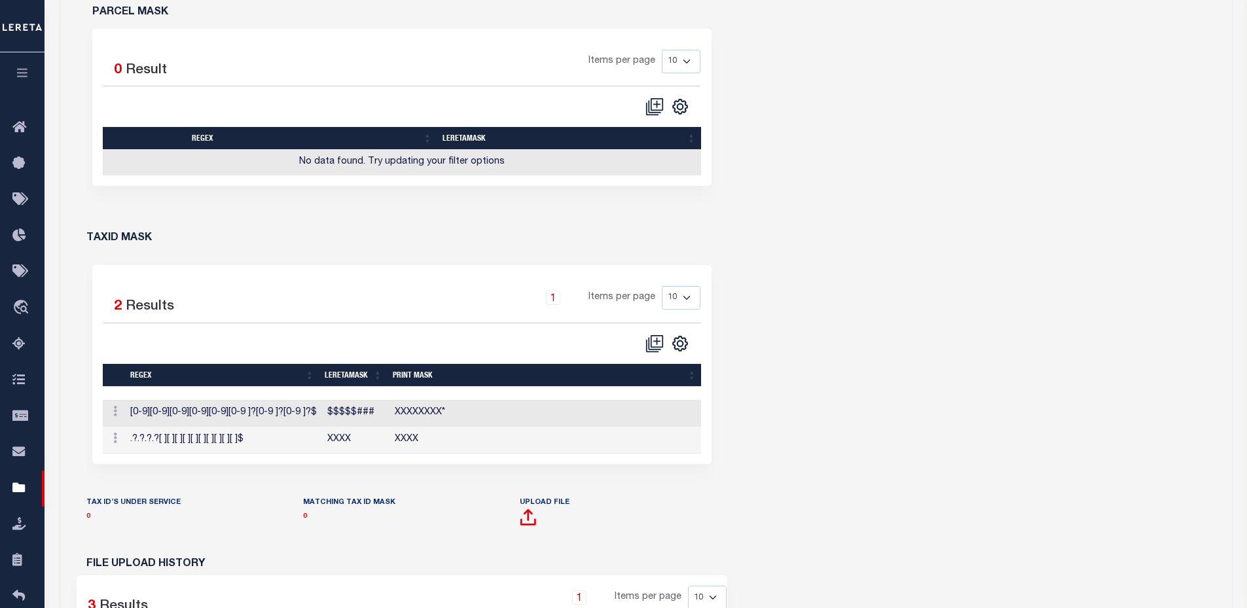
scroll to position [589, 0]
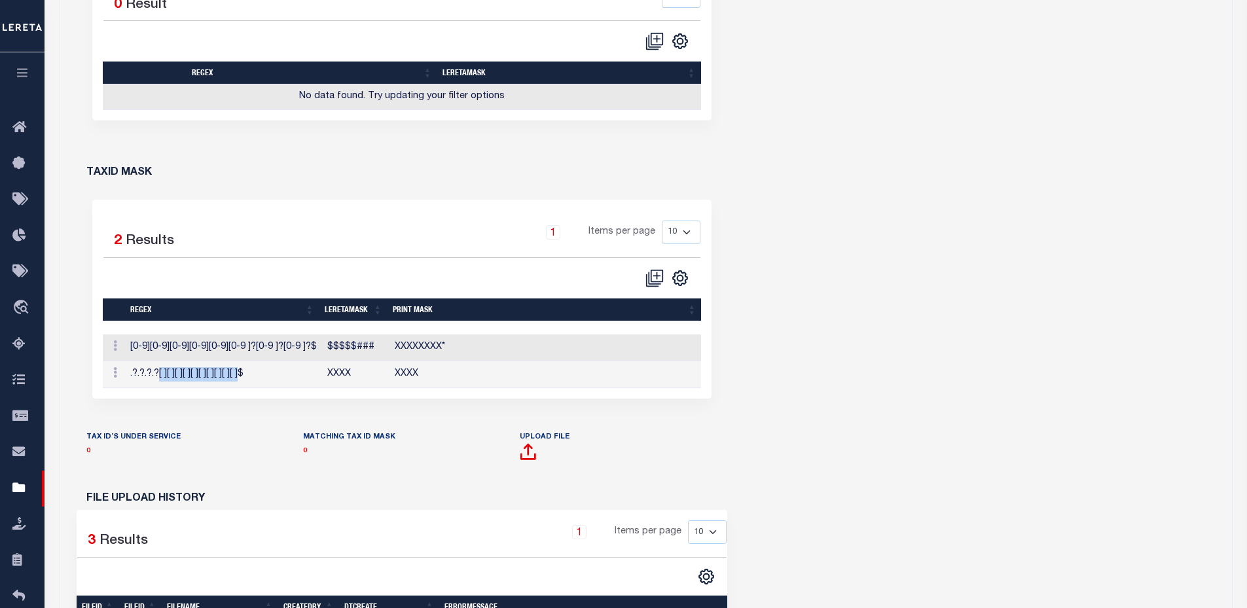
drag, startPoint x: 160, startPoint y: 374, endPoint x: 239, endPoint y: 386, distance: 79.3
click at [239, 386] on td ".?.?.?.?[ ][ ][ ][ ][ ][ ][ ][ ][ ][ ]$" at bounding box center [223, 374] width 197 height 27
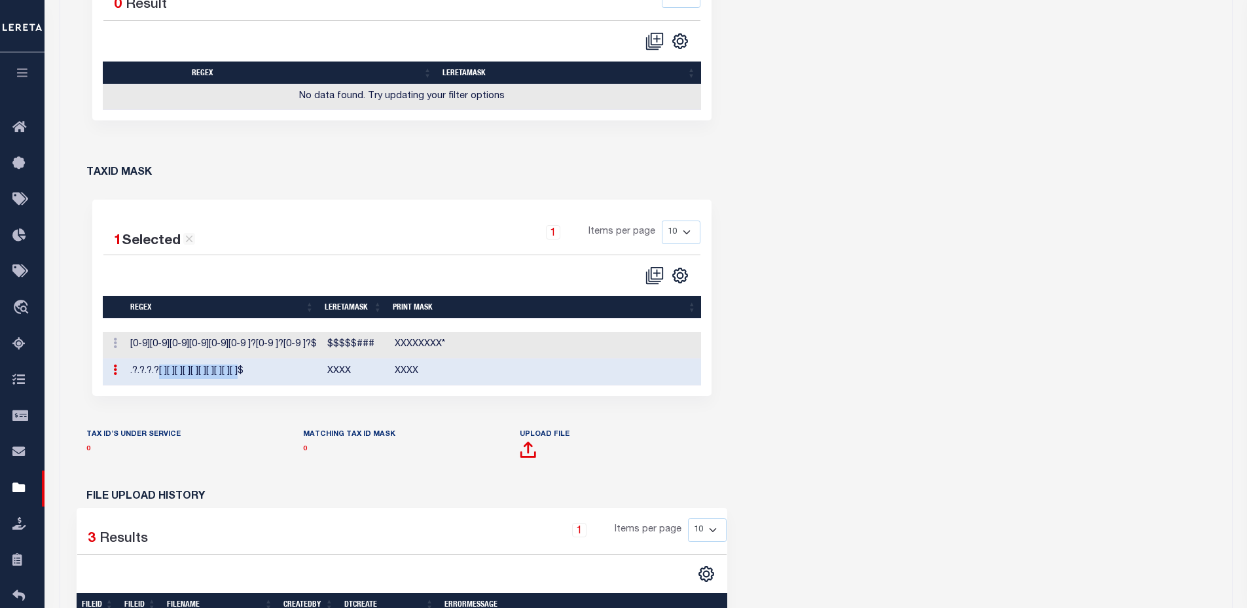
click at [115, 372] on icon at bounding box center [115, 370] width 4 height 10
click at [137, 391] on link "Edit TaxID Mask" at bounding box center [160, 391] width 102 height 22
type input "XXXX"
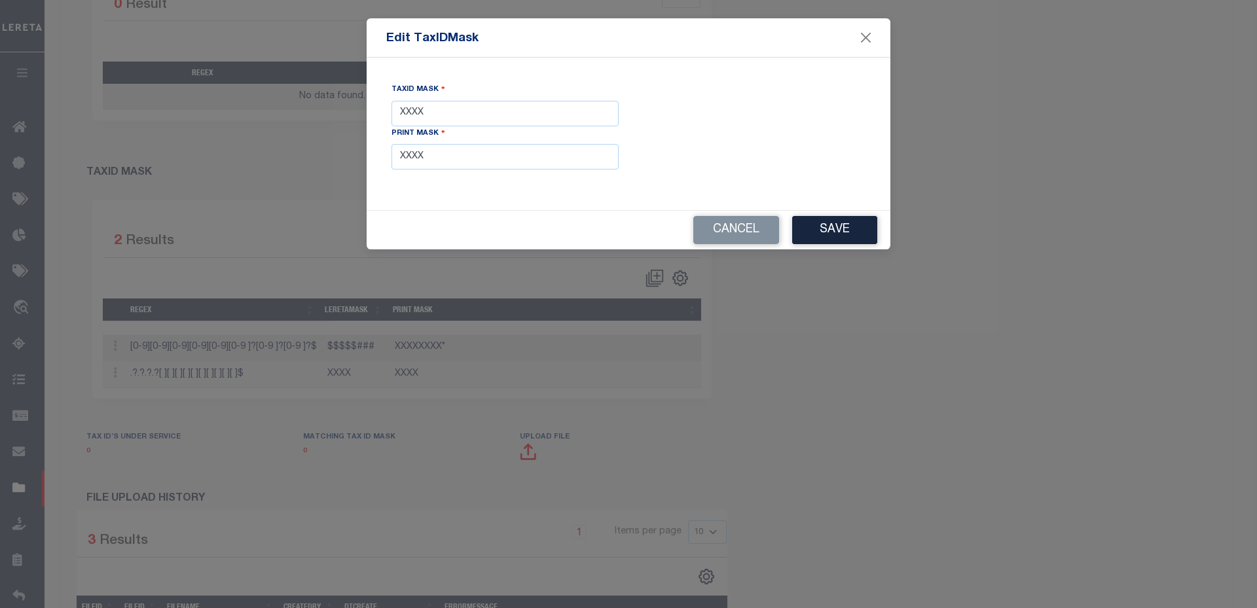
click at [494, 98] on div "TaxID Mask XXXX Print Mask XXXX" at bounding box center [504, 125] width 227 height 87
click at [493, 113] on input "XXXX" at bounding box center [504, 114] width 227 height 26
drag, startPoint x: 493, startPoint y: 113, endPoint x: 393, endPoint y: 115, distance: 100.2
click at [374, 113] on div "TaxID Mask XXXX Print Mask XXXX" at bounding box center [629, 134] width 524 height 153
click at [501, 116] on input "XXXX" at bounding box center [504, 114] width 227 height 26
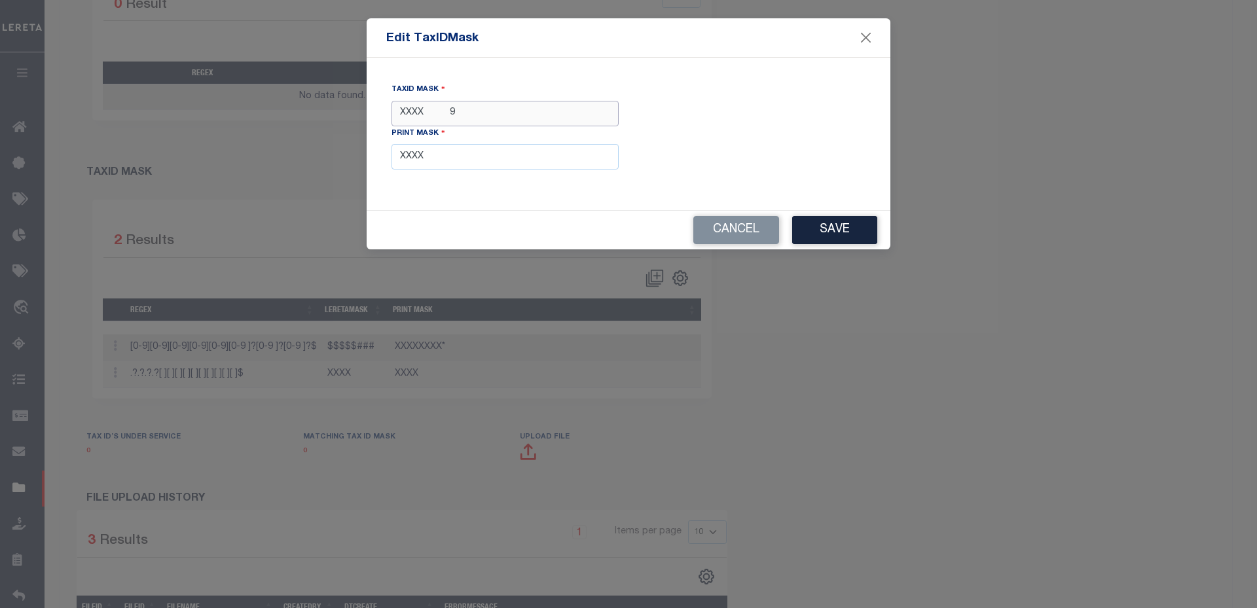
type input "XXXX 9"
drag, startPoint x: 478, startPoint y: 153, endPoint x: 380, endPoint y: 154, distance: 98.2
click at [380, 154] on div "TaxID Mask XXXX 9 Print Mask XXXX" at bounding box center [628, 133] width 504 height 113
click at [478, 156] on input "XXXX" at bounding box center [504, 157] width 227 height 26
type input "XXXX 9"
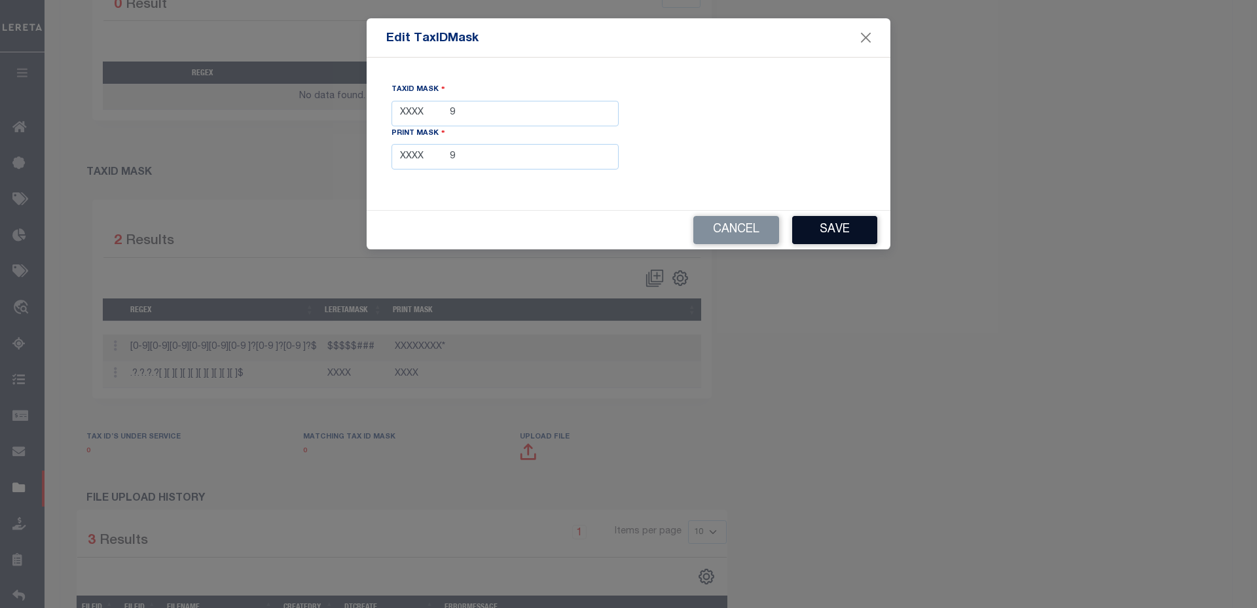
click at [844, 239] on button "Save" at bounding box center [834, 230] width 85 height 28
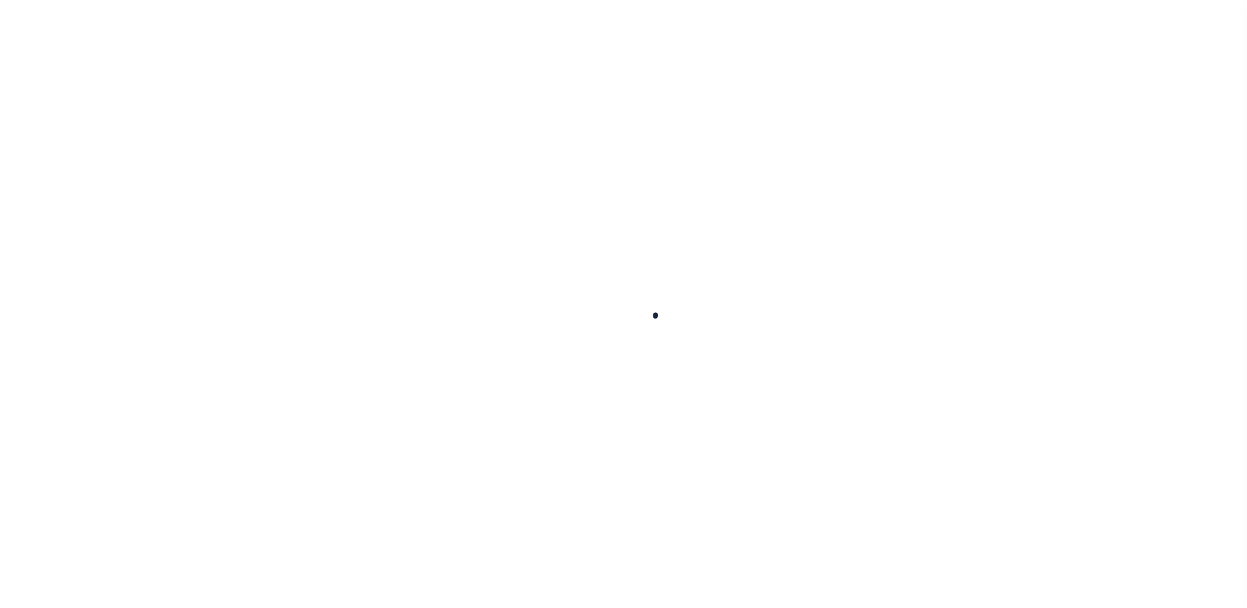
select select "10"
select select "Escrow"
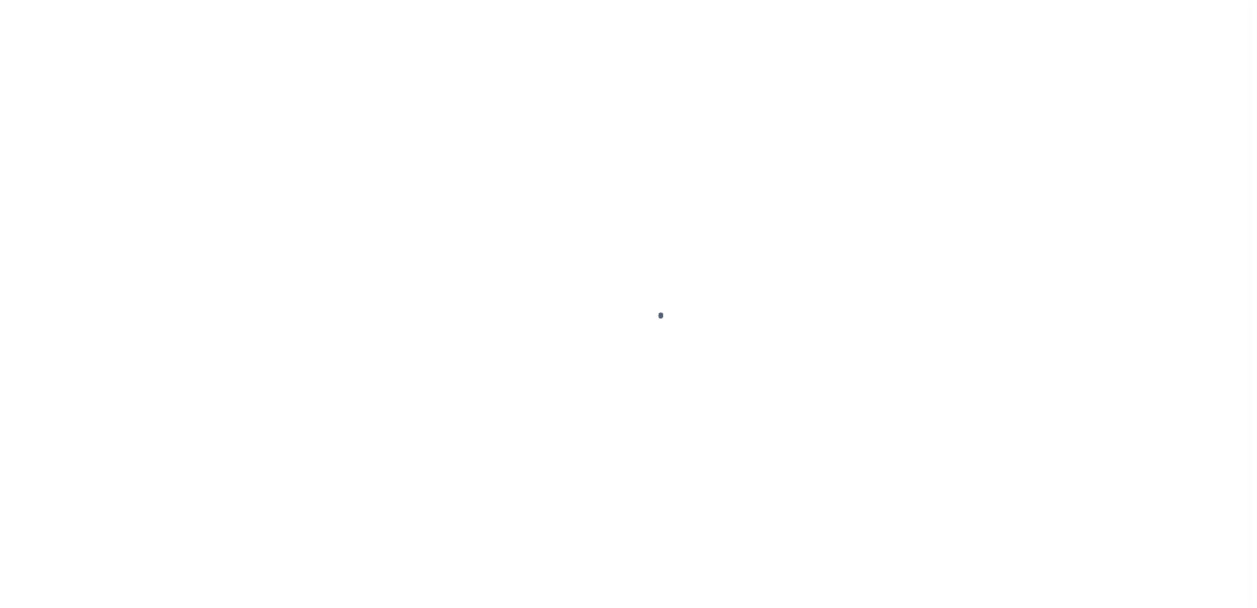
scroll to position [29, 0]
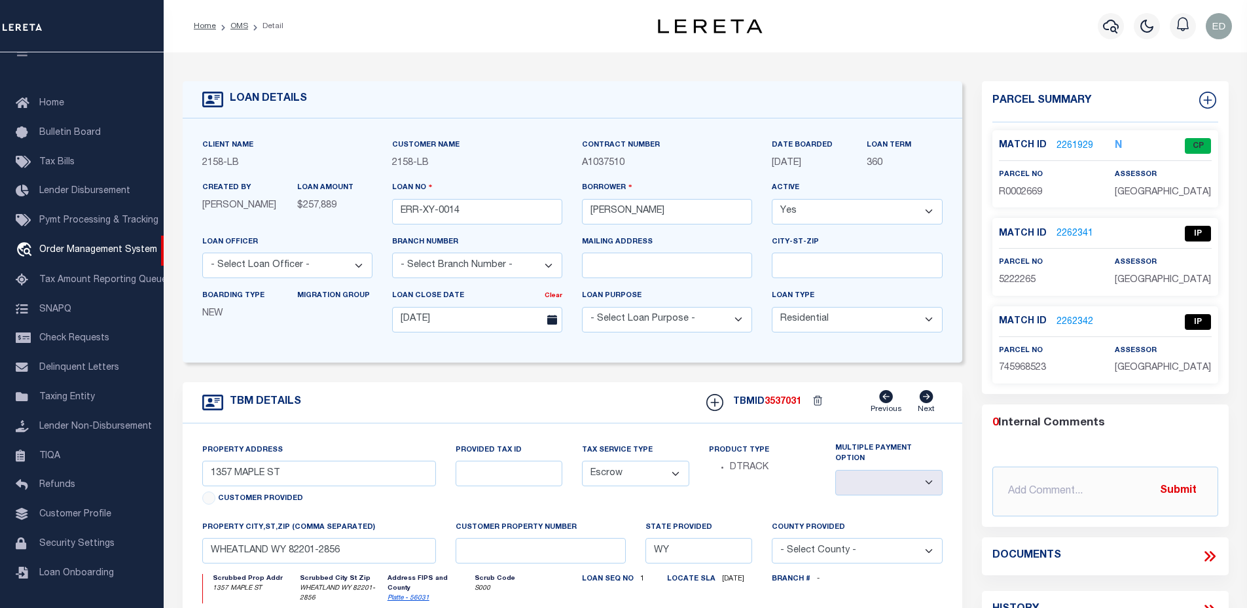
click at [1067, 321] on link "2262342" at bounding box center [1074, 322] width 37 height 14
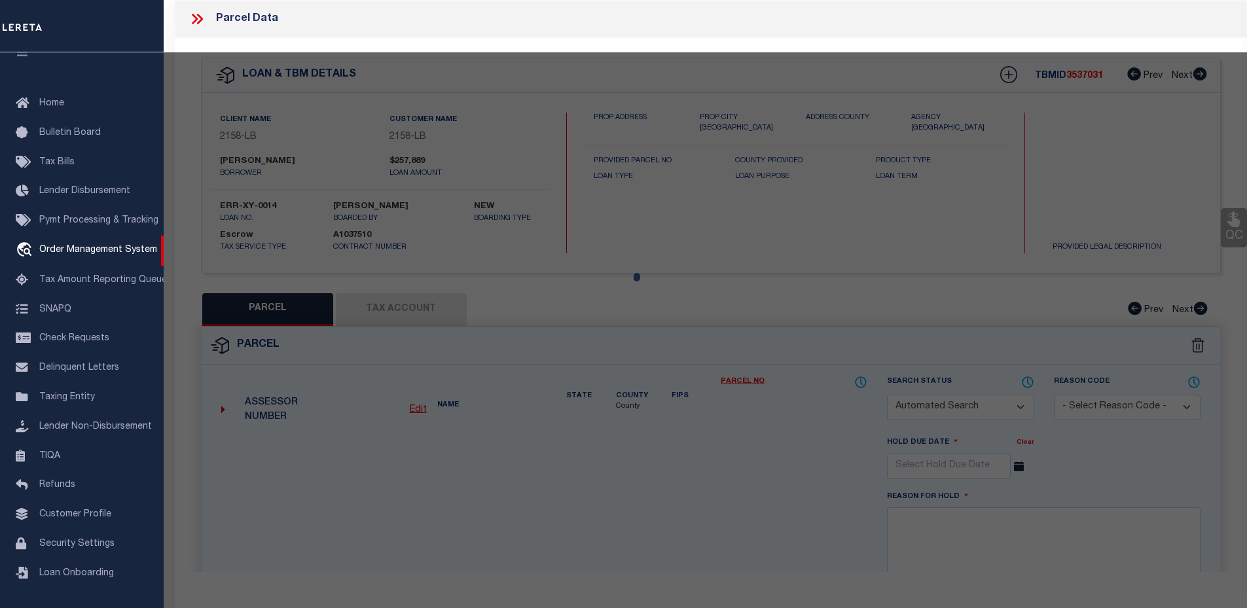
checkbox input "false"
select select "IP"
checkbox input "false"
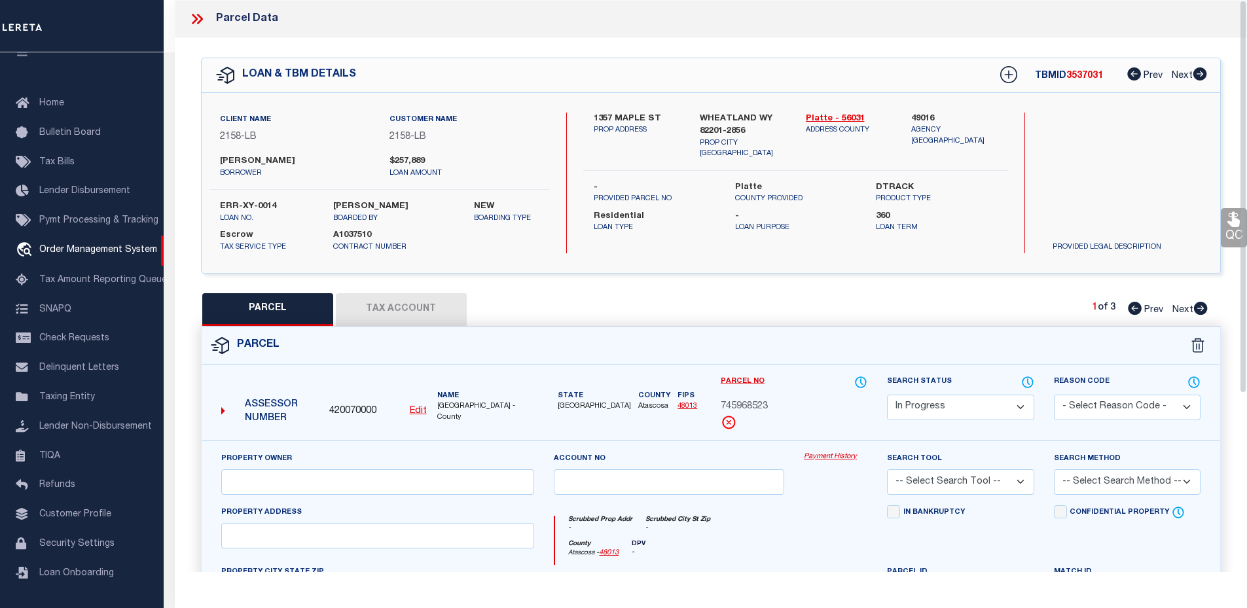
click at [352, 319] on button "Tax Account" at bounding box center [401, 309] width 131 height 33
select select "100"
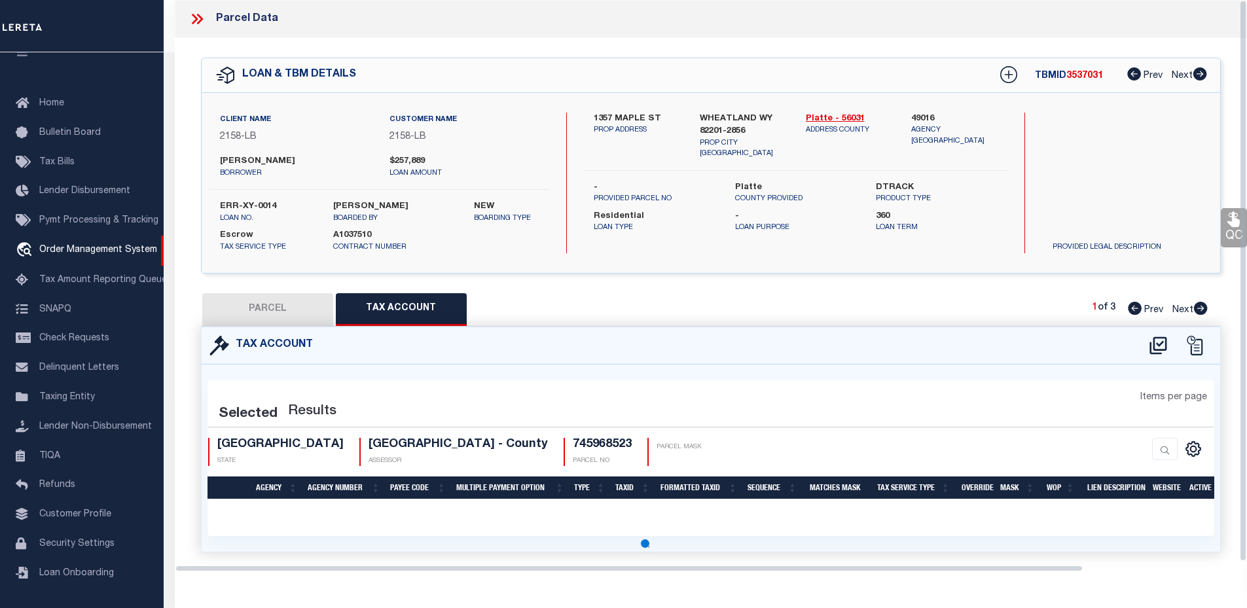
select select "100"
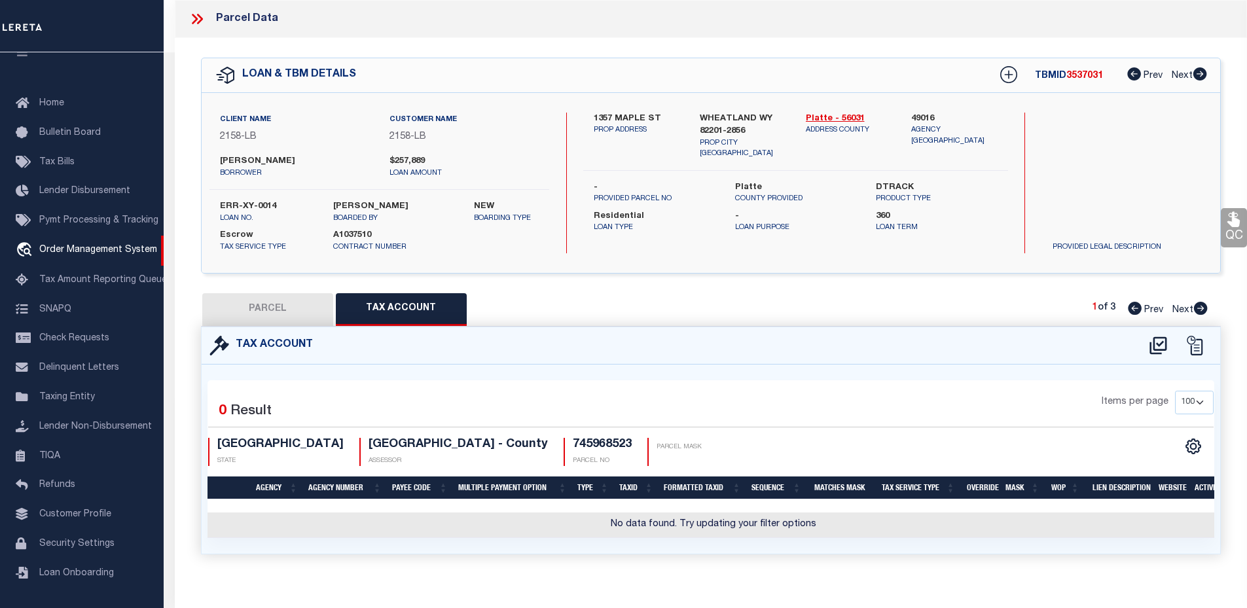
click at [1147, 345] on icon at bounding box center [1158, 345] width 22 height 21
select select "100"
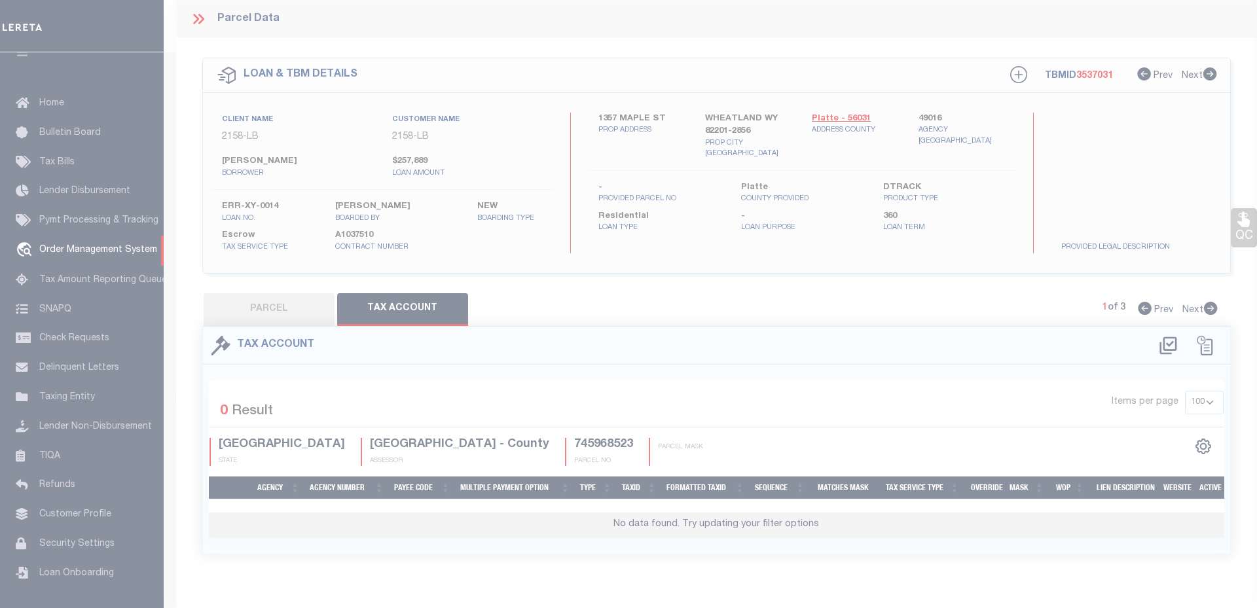
select select "100"
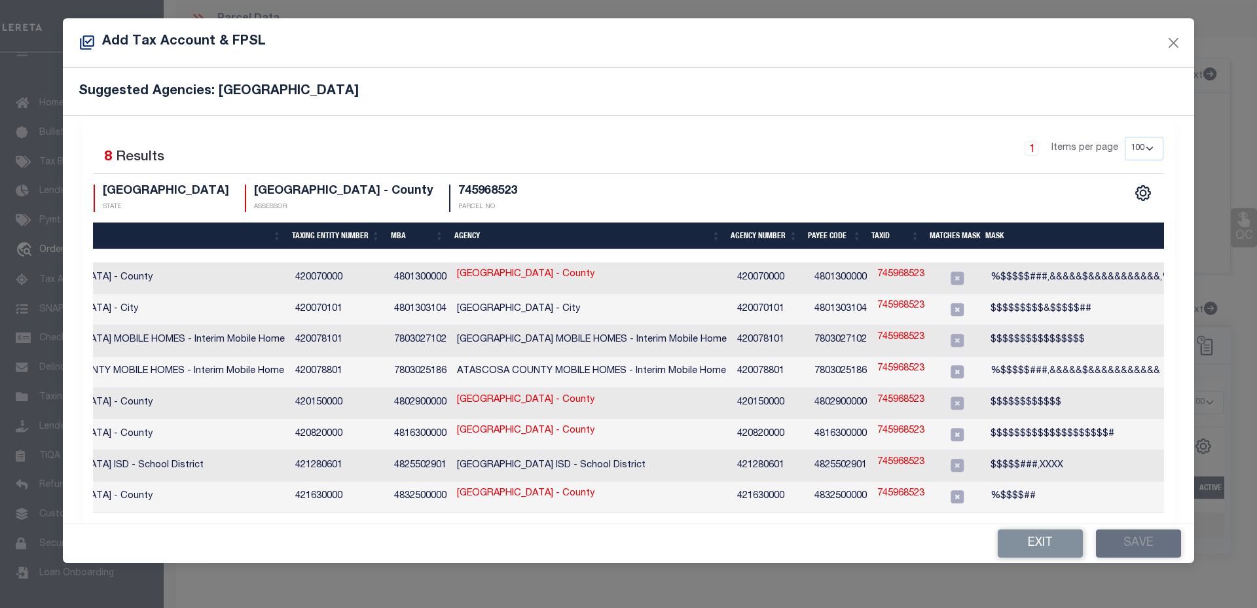
scroll to position [0, 196]
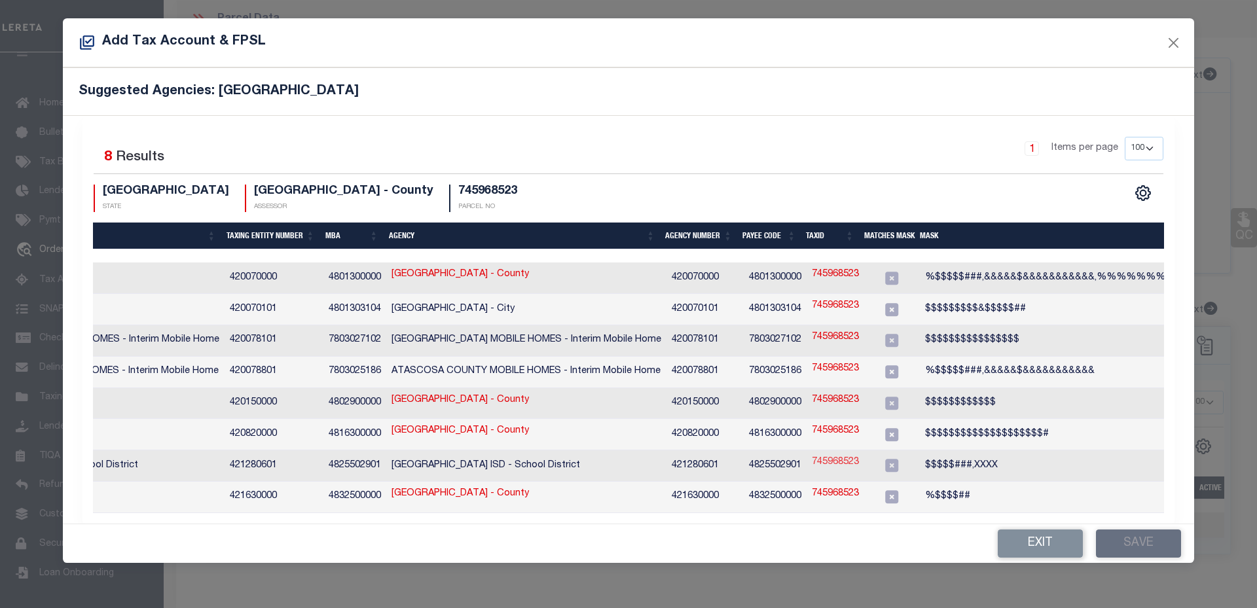
click at [818, 456] on link "745968523" at bounding box center [835, 463] width 47 height 14
type input "745968523"
type textarea "$$$$$###,XXXX"
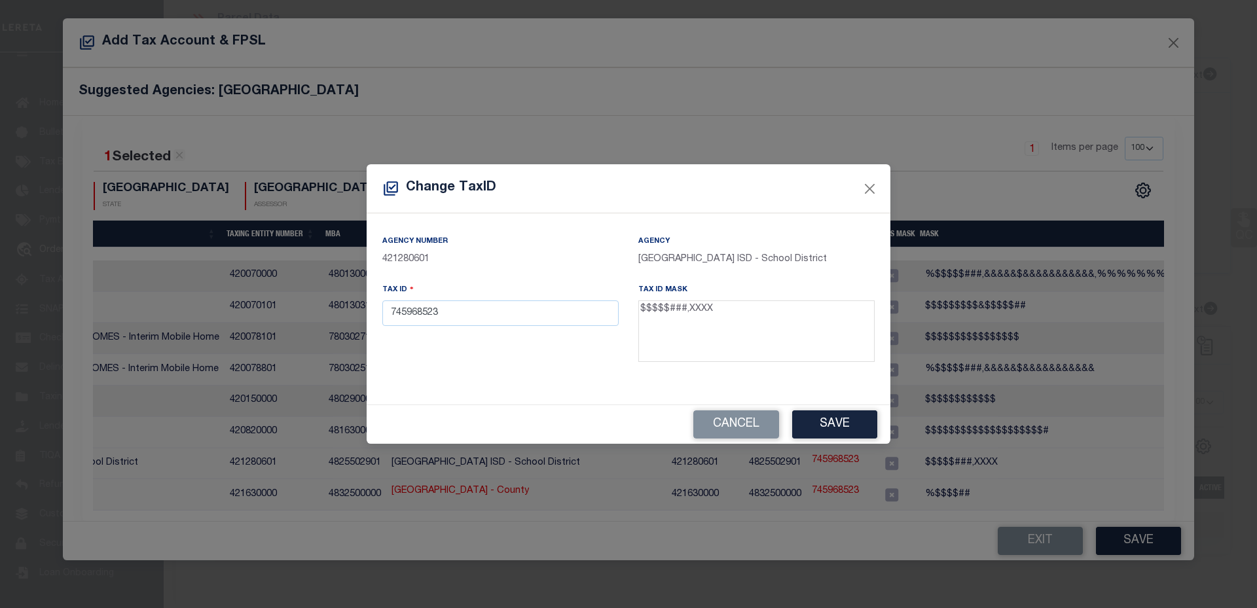
drag, startPoint x: 717, startPoint y: 312, endPoint x: 760, endPoint y: 311, distance: 42.6
click at [760, 311] on textarea "$$$$$###,XXXX" at bounding box center [756, 331] width 236 height 62
drag, startPoint x: 761, startPoint y: 312, endPoint x: 716, endPoint y: 313, distance: 45.2
click at [716, 313] on textarea "$$$$$###,XXXX" at bounding box center [756, 331] width 236 height 62
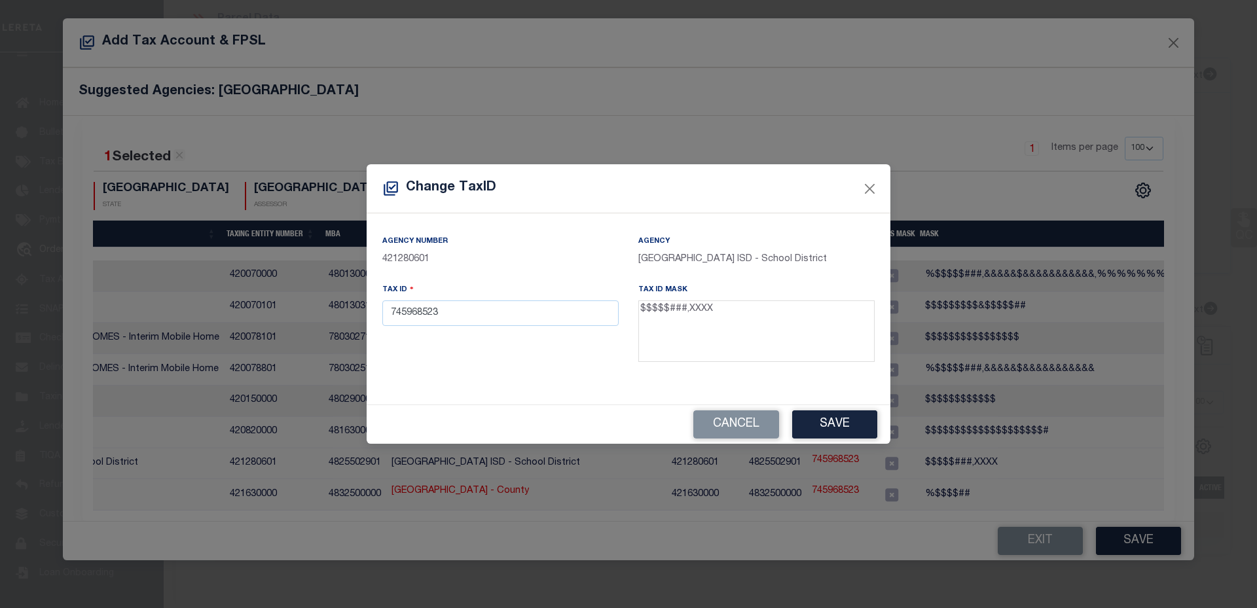
click at [716, 313] on textarea "$$$$$###,XXXX" at bounding box center [756, 331] width 236 height 62
click at [872, 191] on button "Close" at bounding box center [869, 188] width 17 height 17
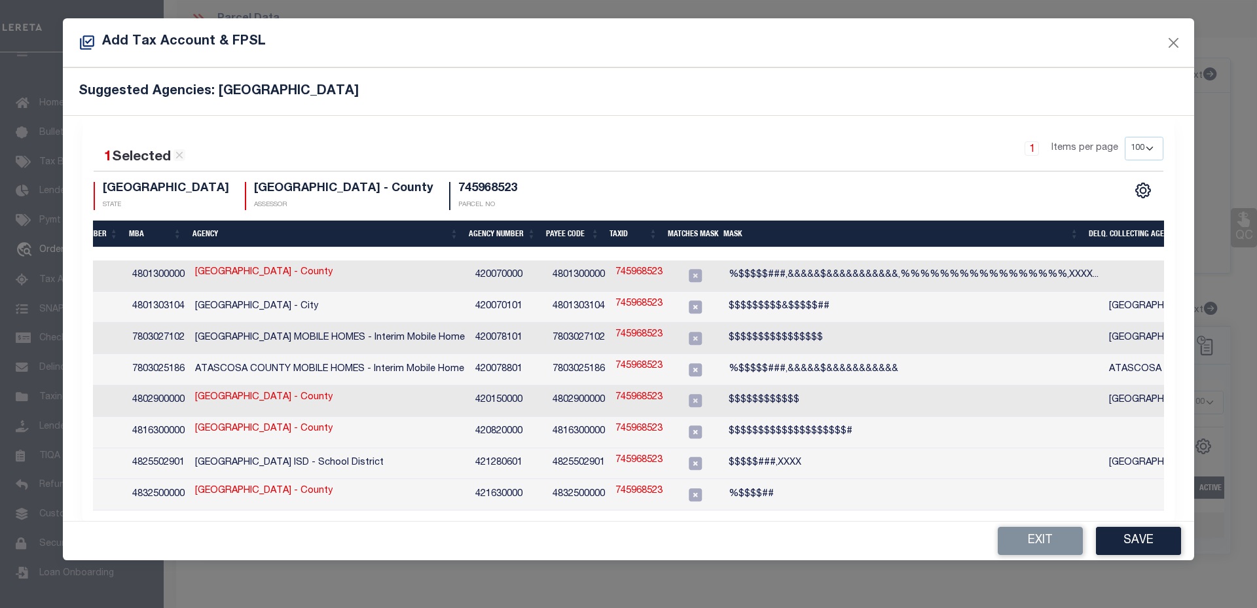
scroll to position [0, 589]
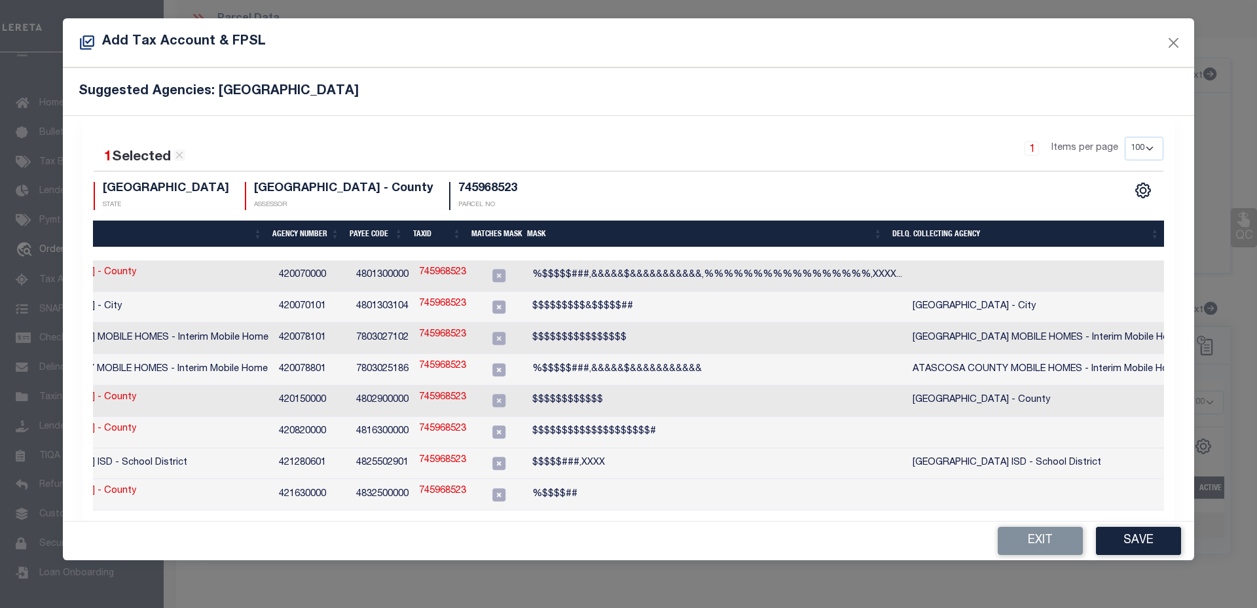
click at [424, 448] on td "745968523" at bounding box center [443, 463] width 58 height 31
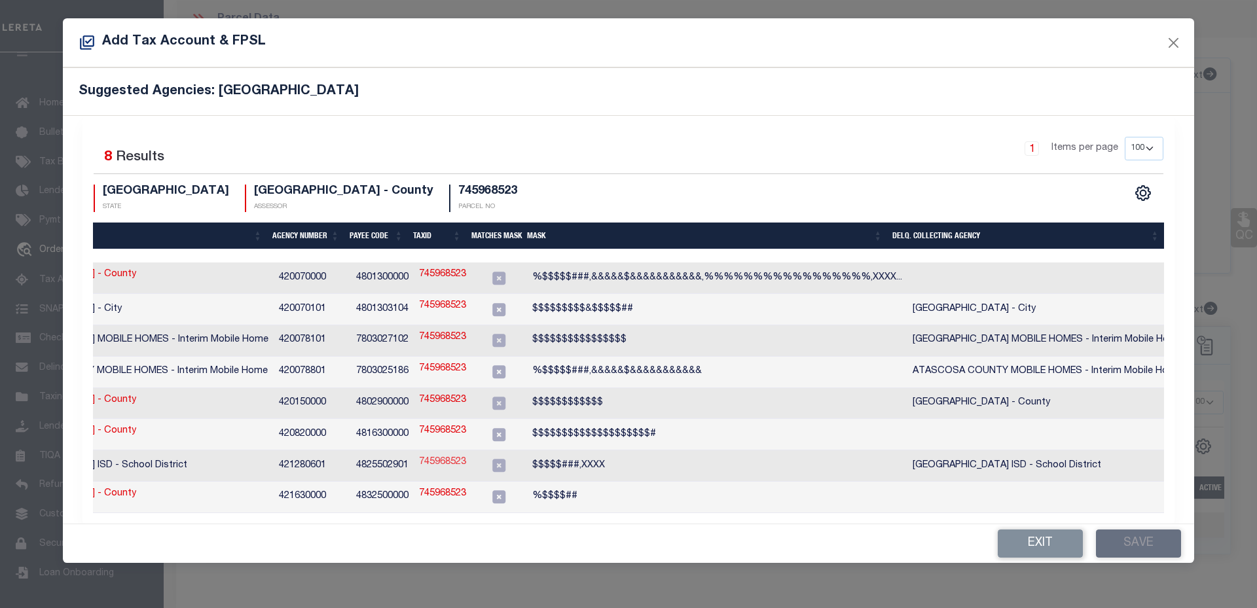
click at [427, 456] on link "745968523" at bounding box center [442, 463] width 47 height 14
checkbox input "true"
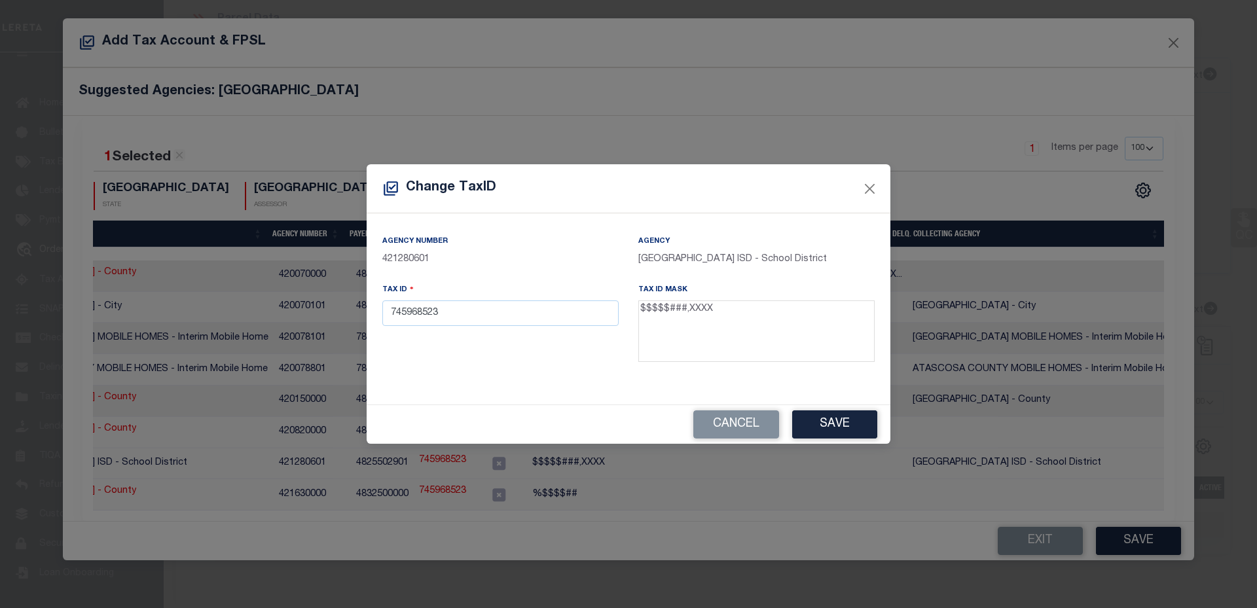
drag, startPoint x: 687, startPoint y: 314, endPoint x: 743, endPoint y: 315, distance: 55.7
click at [745, 314] on textarea "$$$$$###,XXXX" at bounding box center [756, 331] width 236 height 62
click at [501, 307] on input "745968523" at bounding box center [500, 313] width 236 height 26
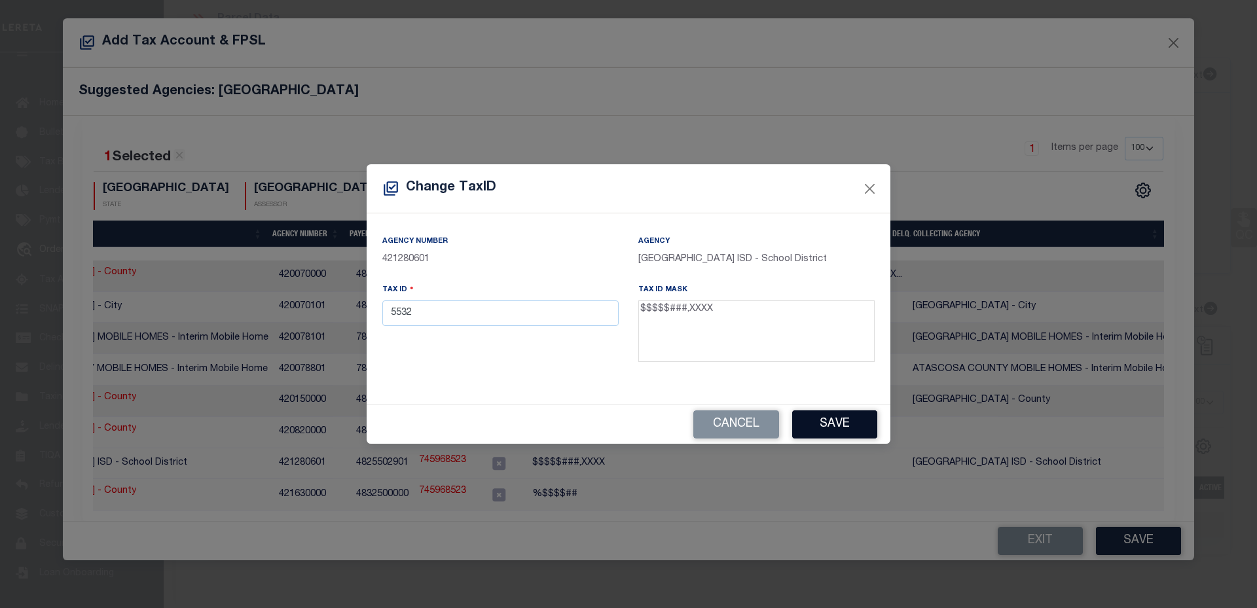
click at [801, 416] on button "Save" at bounding box center [834, 424] width 85 height 28
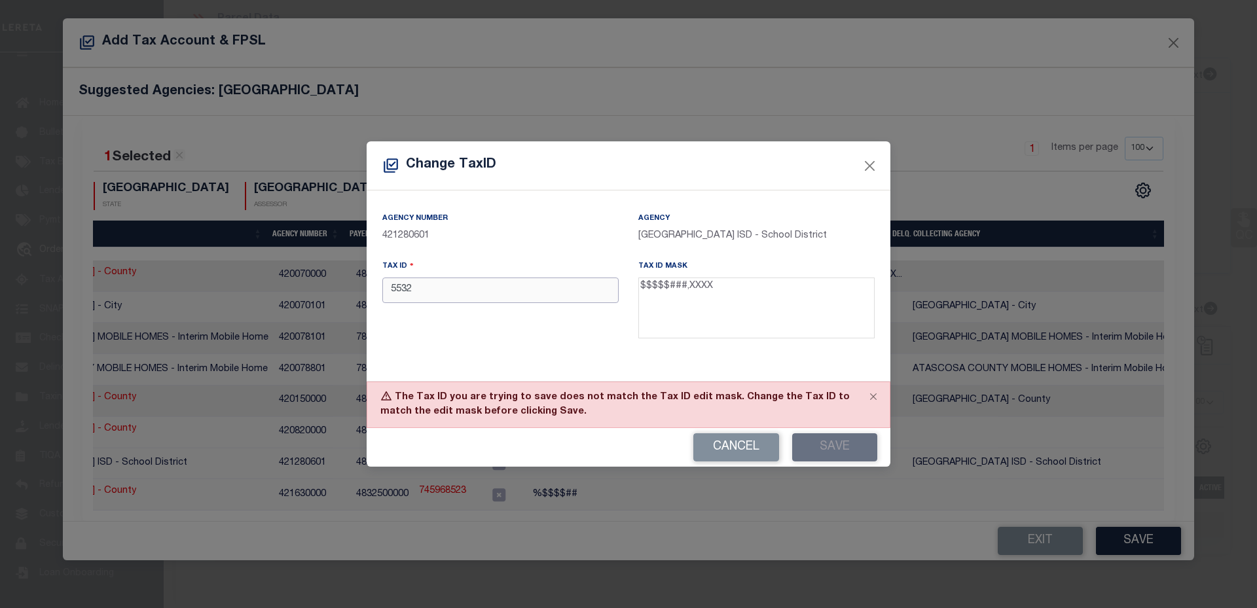
click at [494, 285] on input "5532" at bounding box center [500, 291] width 236 height 26
click at [830, 444] on button "Save" at bounding box center [834, 447] width 85 height 28
click at [875, 395] on button "Close" at bounding box center [873, 396] width 33 height 29
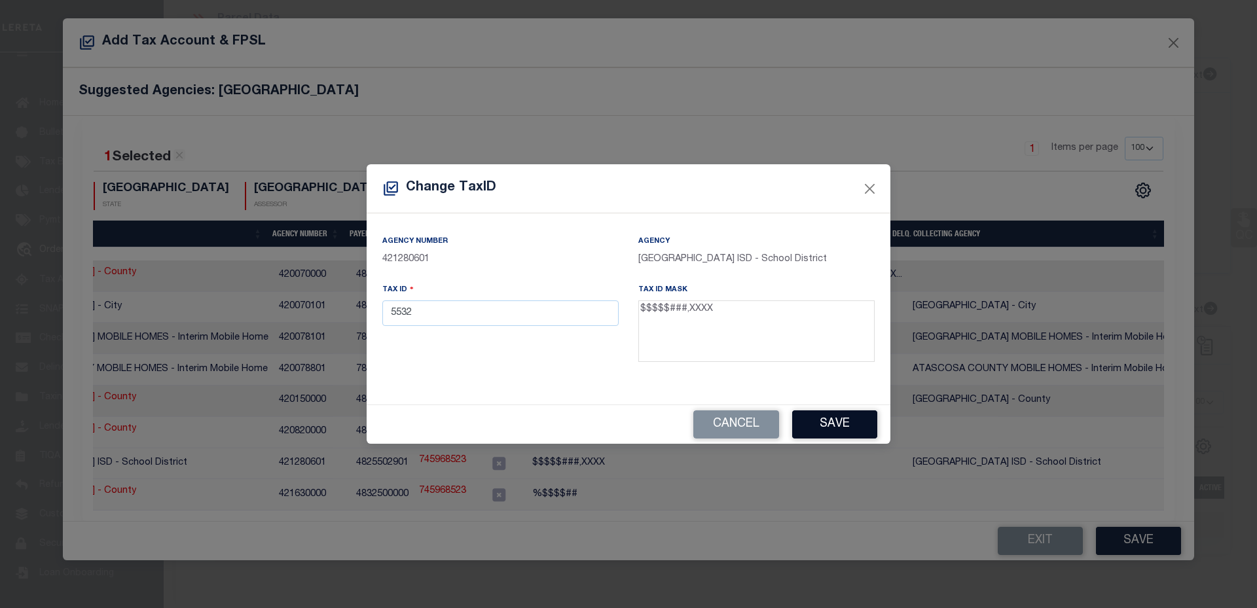
click at [855, 417] on button "Save" at bounding box center [834, 424] width 85 height 28
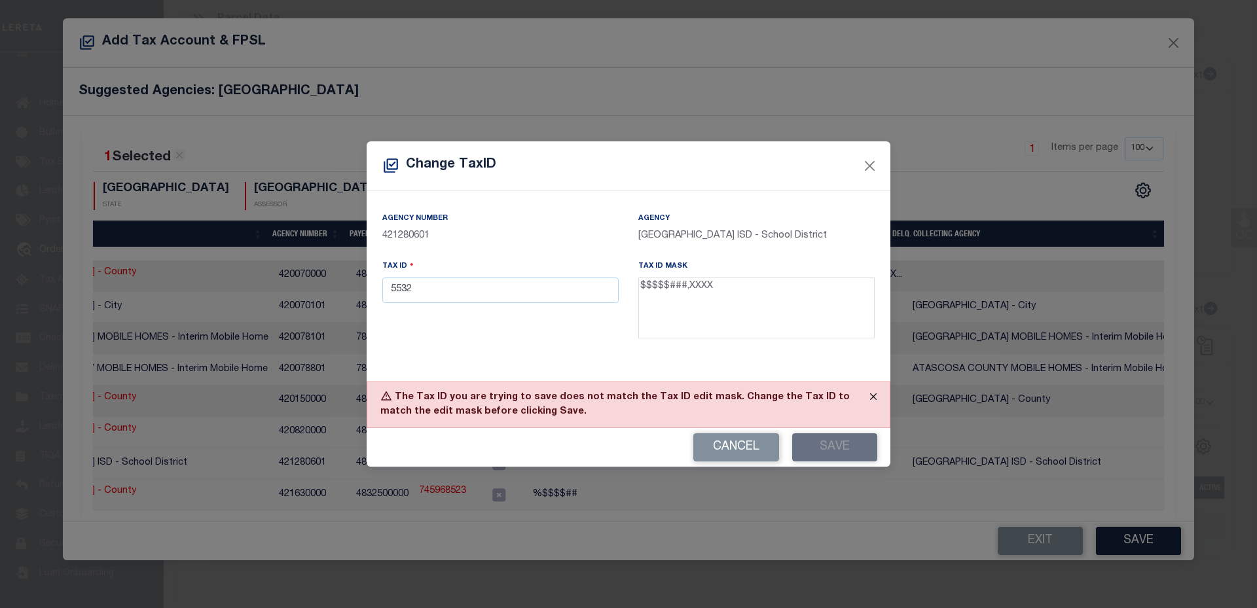
click at [869, 399] on button "Close" at bounding box center [873, 396] width 33 height 29
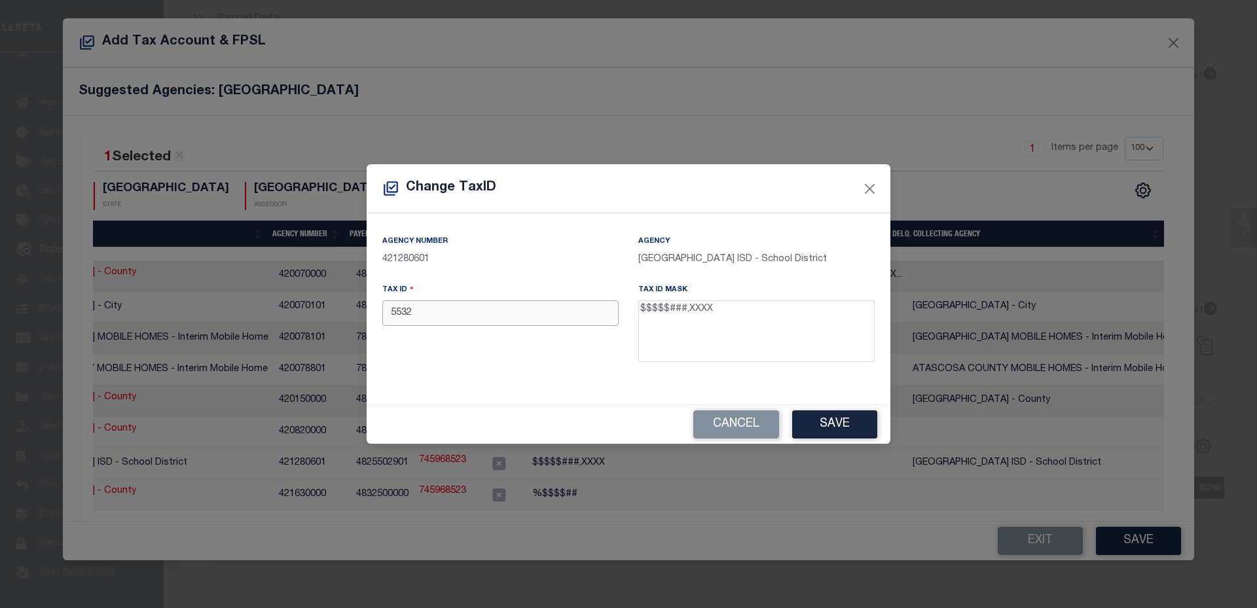
drag, startPoint x: 412, startPoint y: 317, endPoint x: 444, endPoint y: 319, distance: 32.8
click at [444, 319] on input "5532" at bounding box center [500, 313] width 236 height 26
click at [448, 312] on input "5532" at bounding box center [500, 313] width 236 height 26
click at [807, 422] on button "Save" at bounding box center [834, 424] width 85 height 28
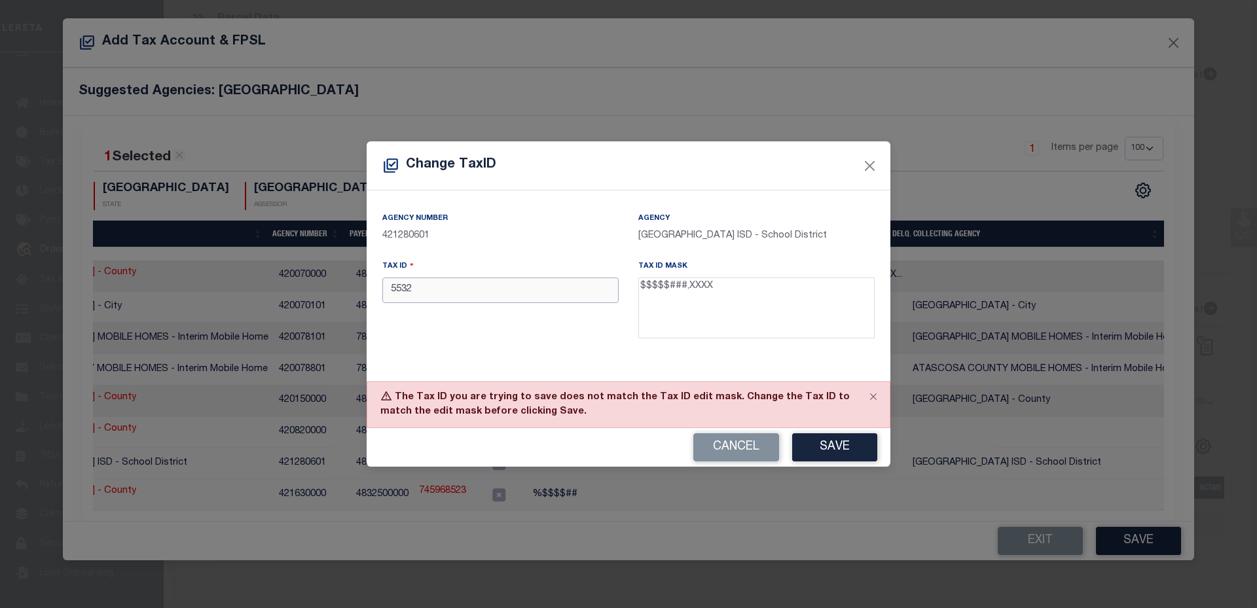
drag, startPoint x: 411, startPoint y: 289, endPoint x: 384, endPoint y: 290, distance: 26.8
click at [384, 290] on input "5532" at bounding box center [500, 291] width 236 height 26
type input "JJFG"
click at [811, 455] on button "Save" at bounding box center [834, 447] width 85 height 28
click at [516, 298] on input "JJFG" at bounding box center [500, 291] width 236 height 26
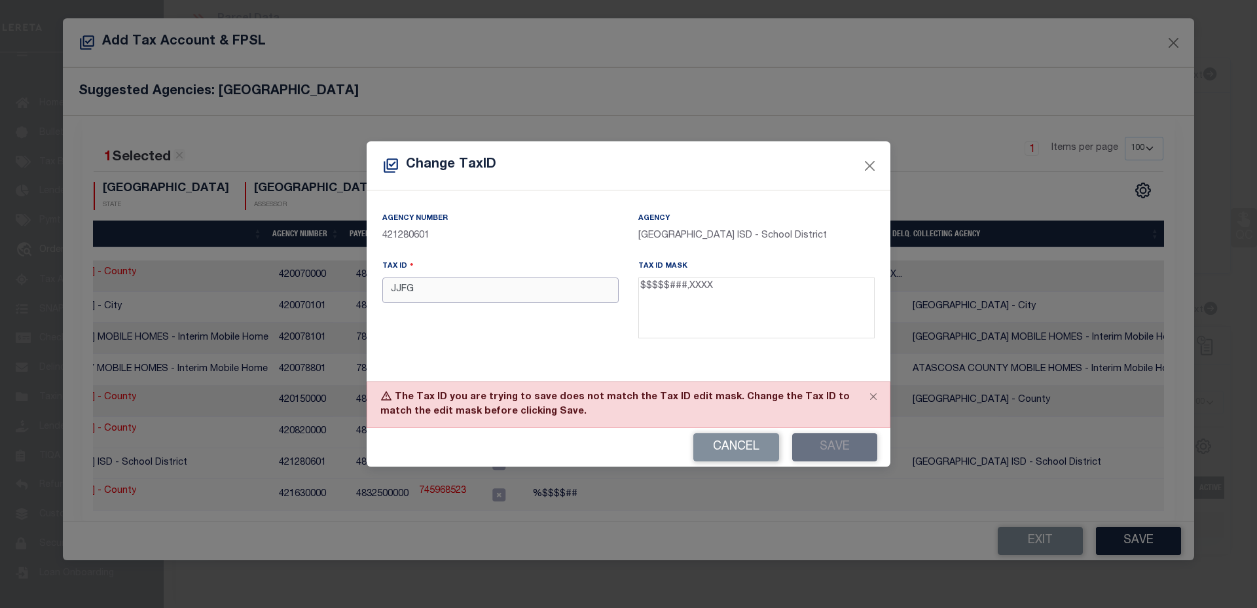
click at [516, 298] on input "JJFG" at bounding box center [500, 291] width 236 height 26
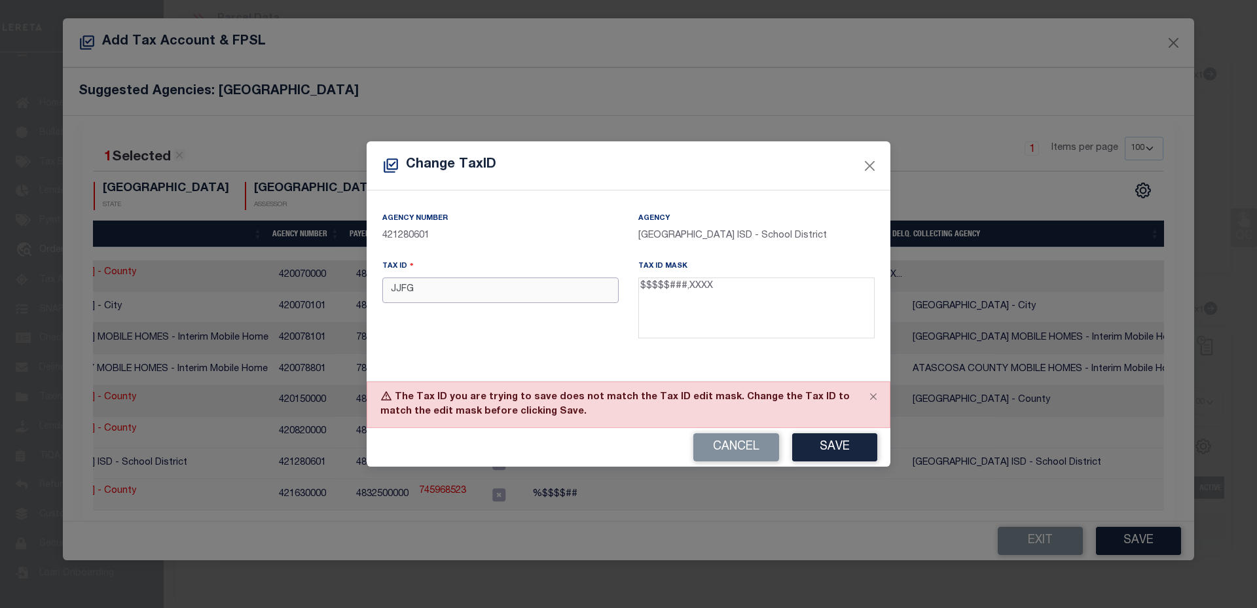
click at [516, 298] on input "JJFG" at bounding box center [500, 291] width 236 height 26
click at [455, 277] on div "Tax ID JJFG" at bounding box center [500, 280] width 236 height 43
click at [455, 295] on input "JJFG" at bounding box center [500, 291] width 236 height 26
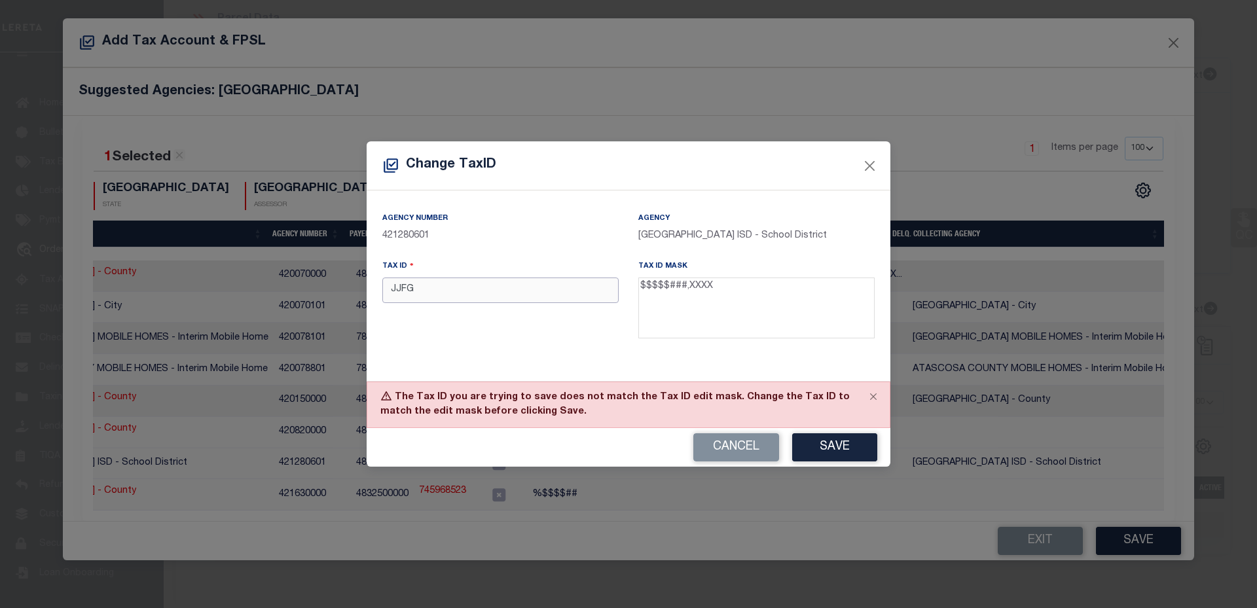
click at [455, 295] on input "JJFG" at bounding box center [500, 291] width 236 height 26
click at [480, 294] on input "JJFG" at bounding box center [500, 291] width 236 height 26
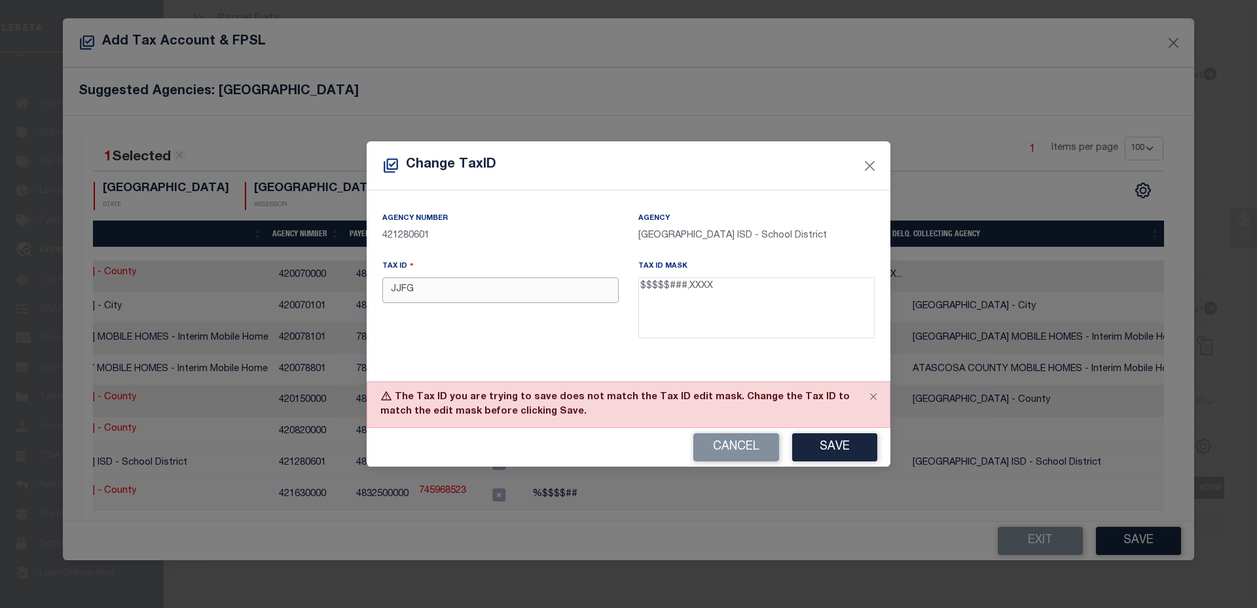
click at [480, 294] on input "JJFG" at bounding box center [500, 291] width 236 height 26
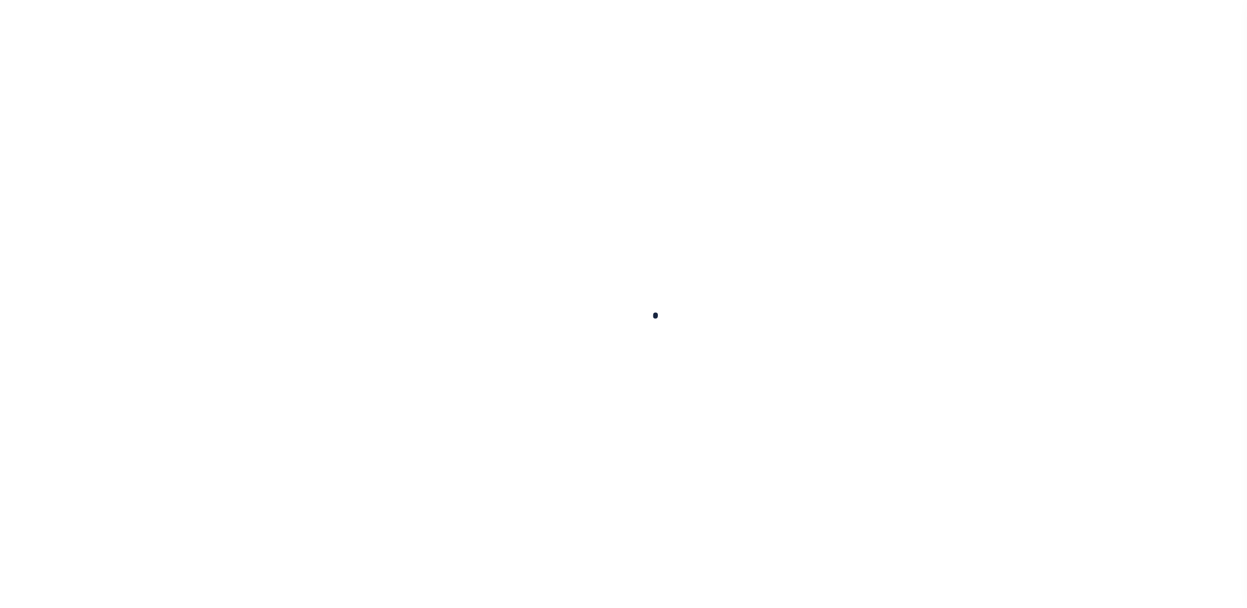
select select "10"
select select "Escrow"
type input "1357 MAPLE ST"
select select
type input "WHEATLAND WY 82201-2856"
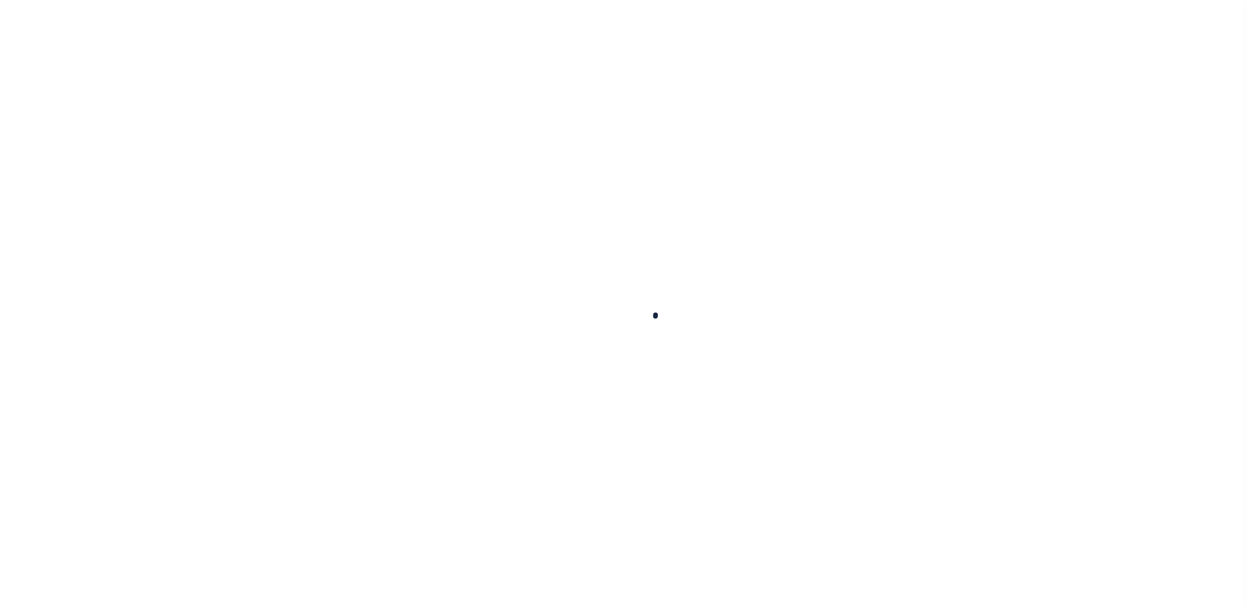
type input "WY"
select select
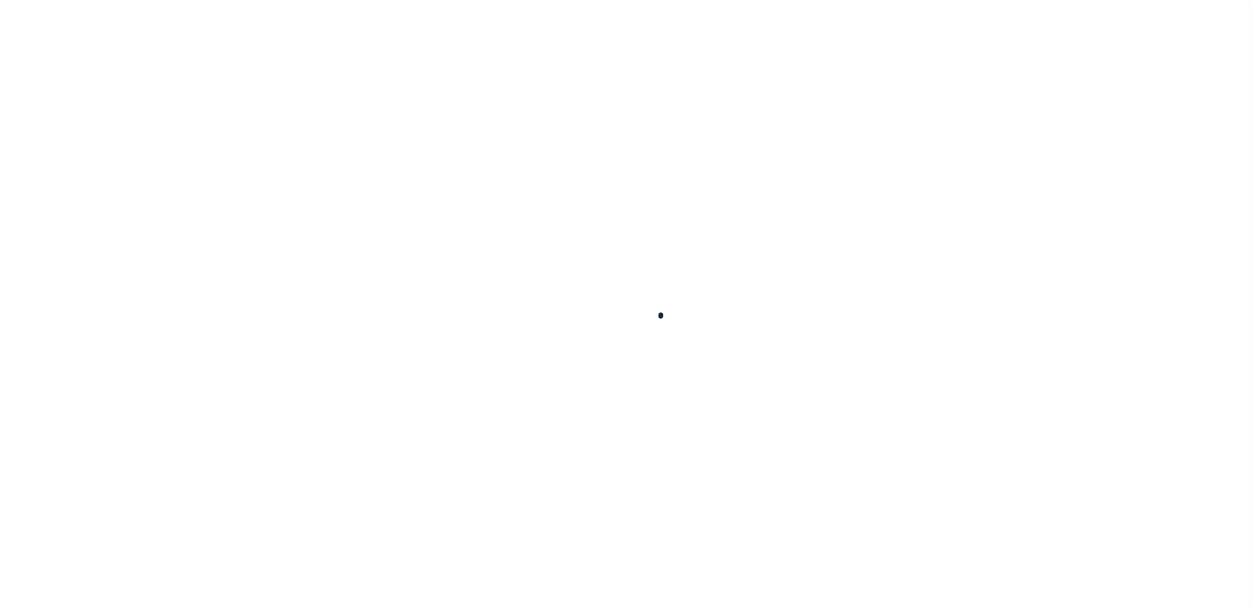
scroll to position [29, 0]
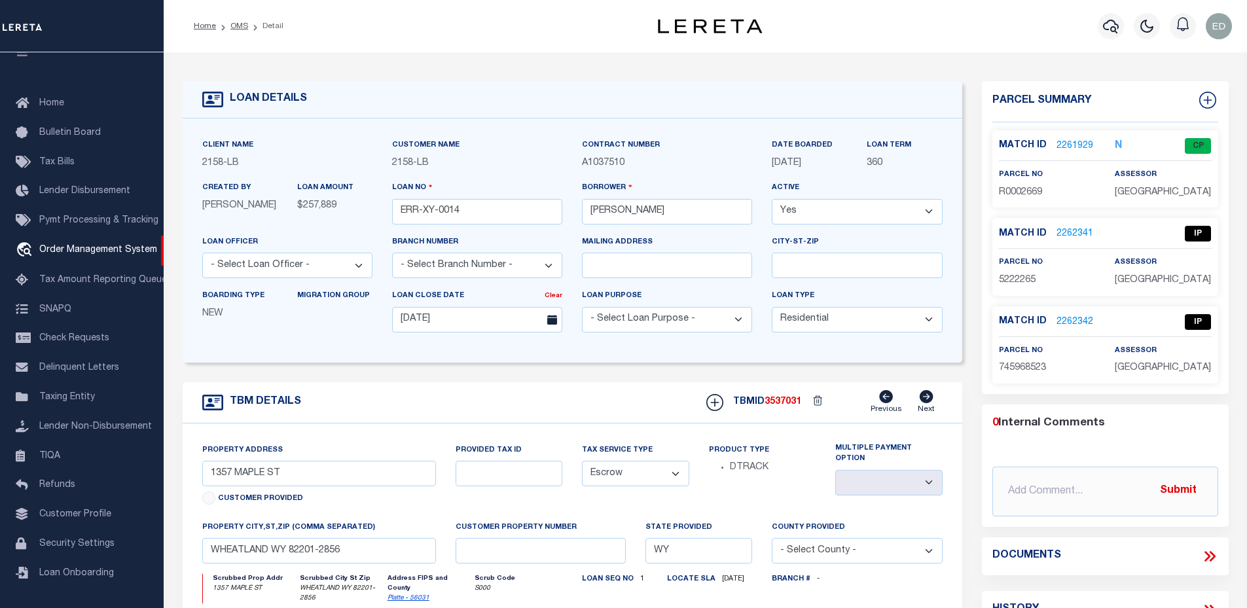
click at [1058, 321] on link "2262342" at bounding box center [1074, 322] width 37 height 14
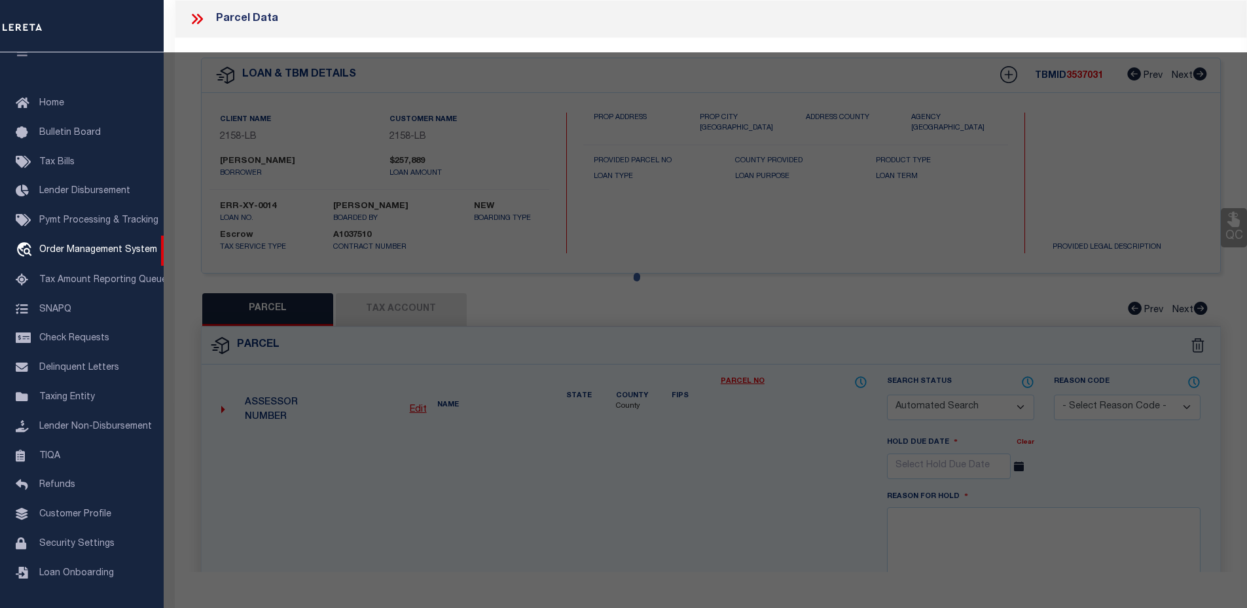
checkbox input "false"
select select "IP"
checkbox input "false"
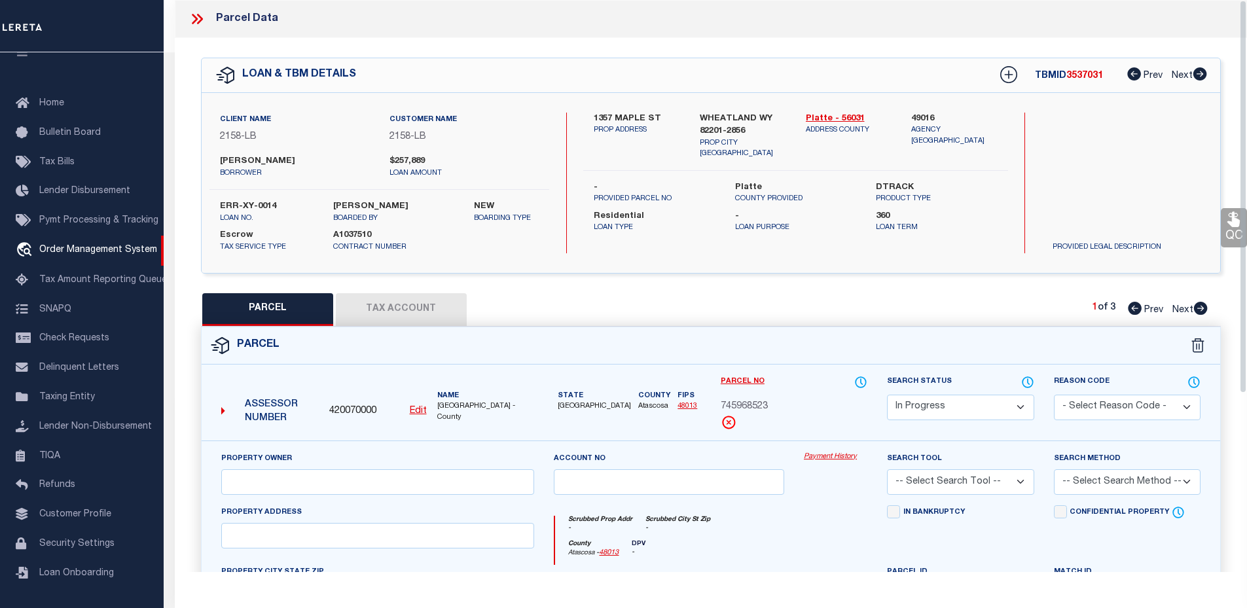
click at [323, 314] on button "PARCEL" at bounding box center [267, 309] width 131 height 33
select select "AS"
checkbox input "false"
select select "IP"
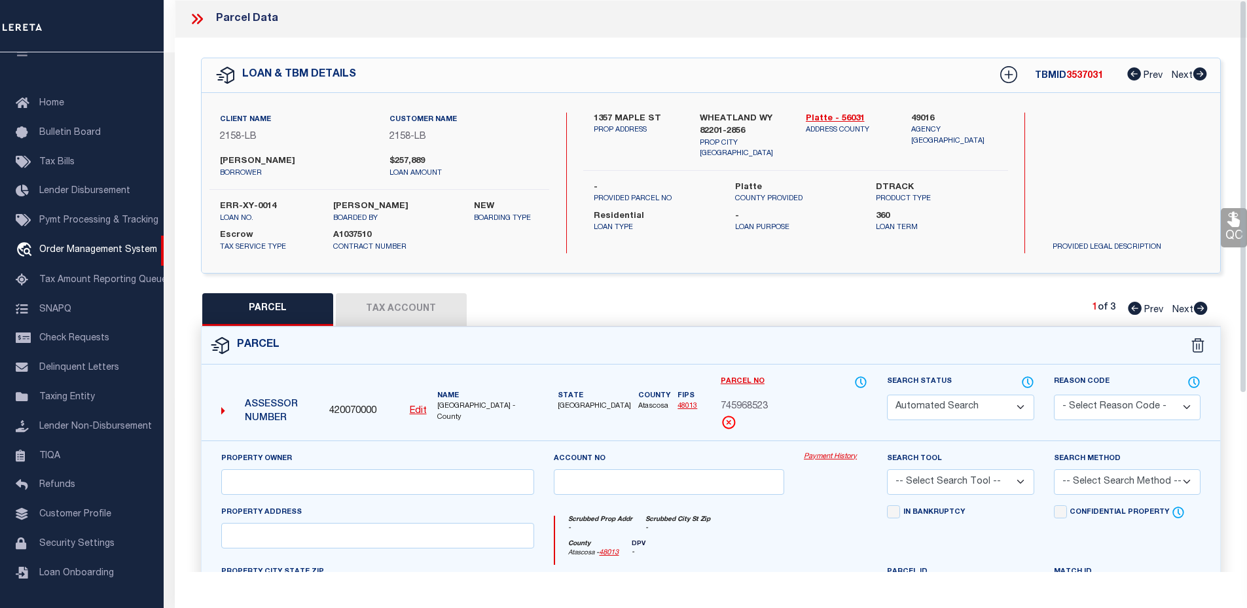
checkbox input "false"
click at [369, 312] on button "Tax Account" at bounding box center [401, 309] width 131 height 33
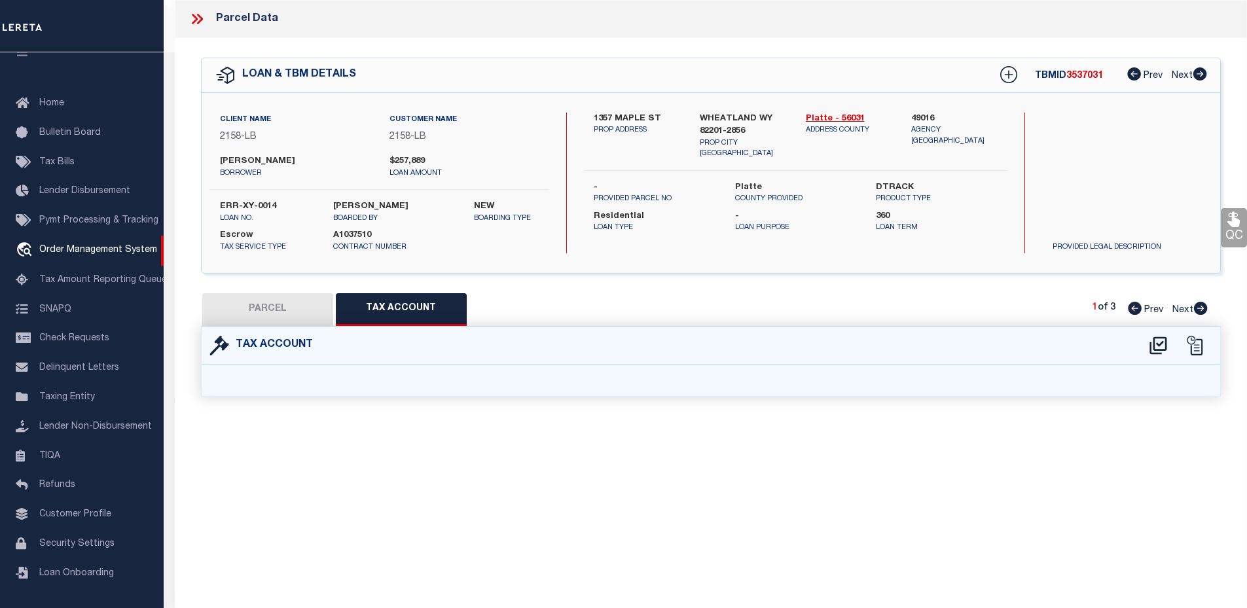
select select "100"
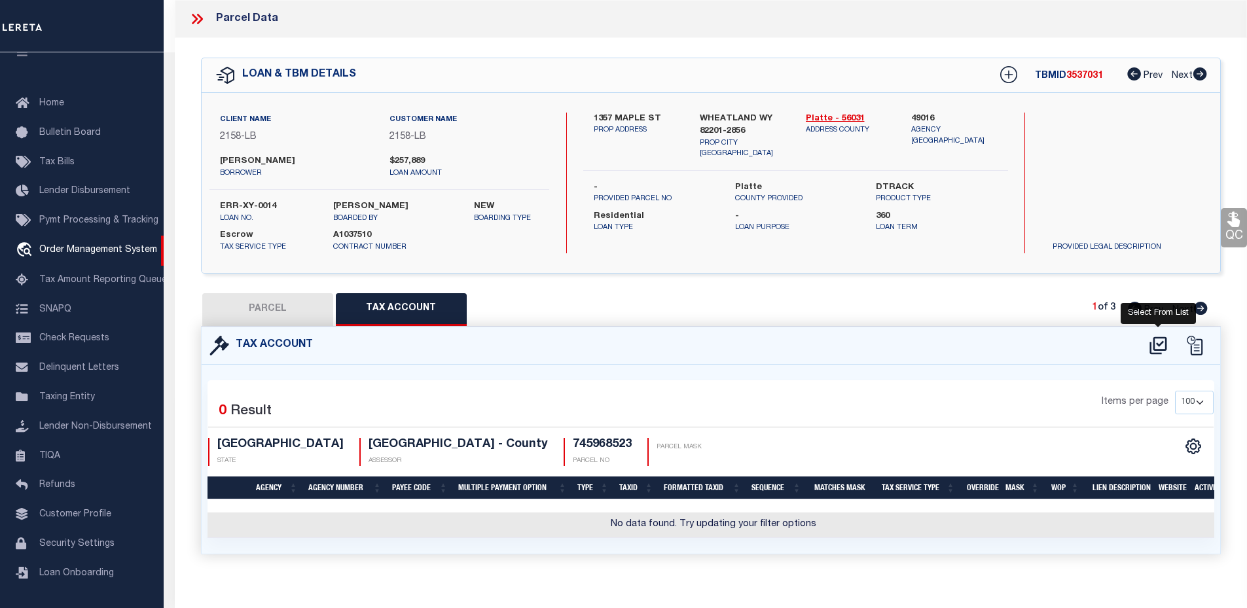
click at [1164, 345] on icon at bounding box center [1158, 345] width 22 height 21
select select "100"
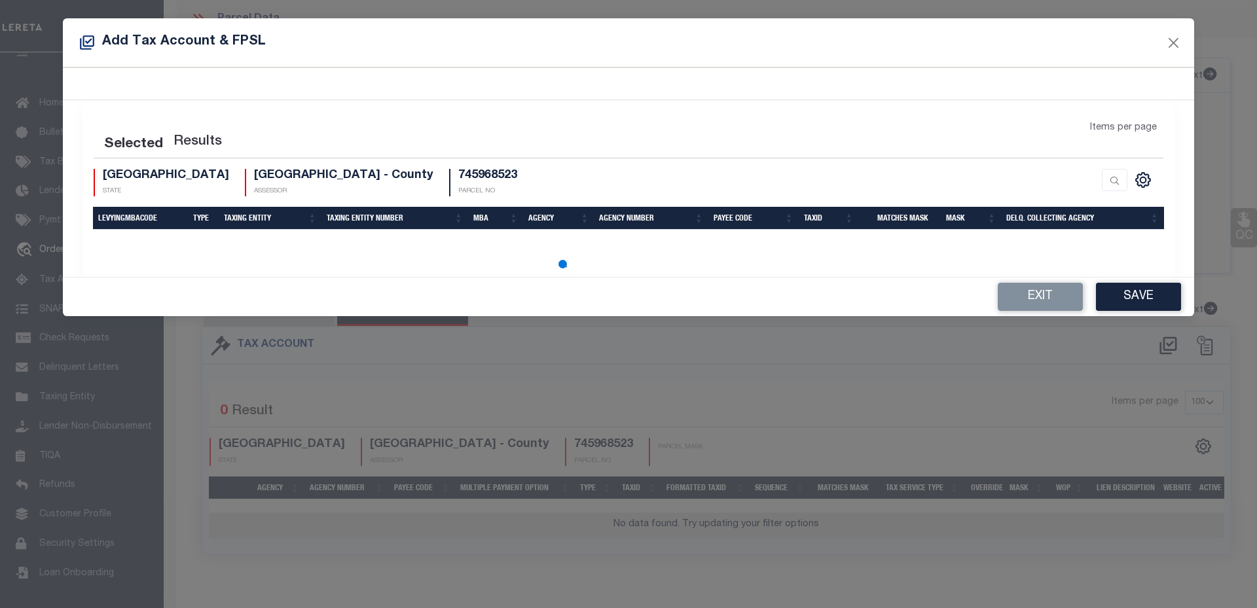
select select "100"
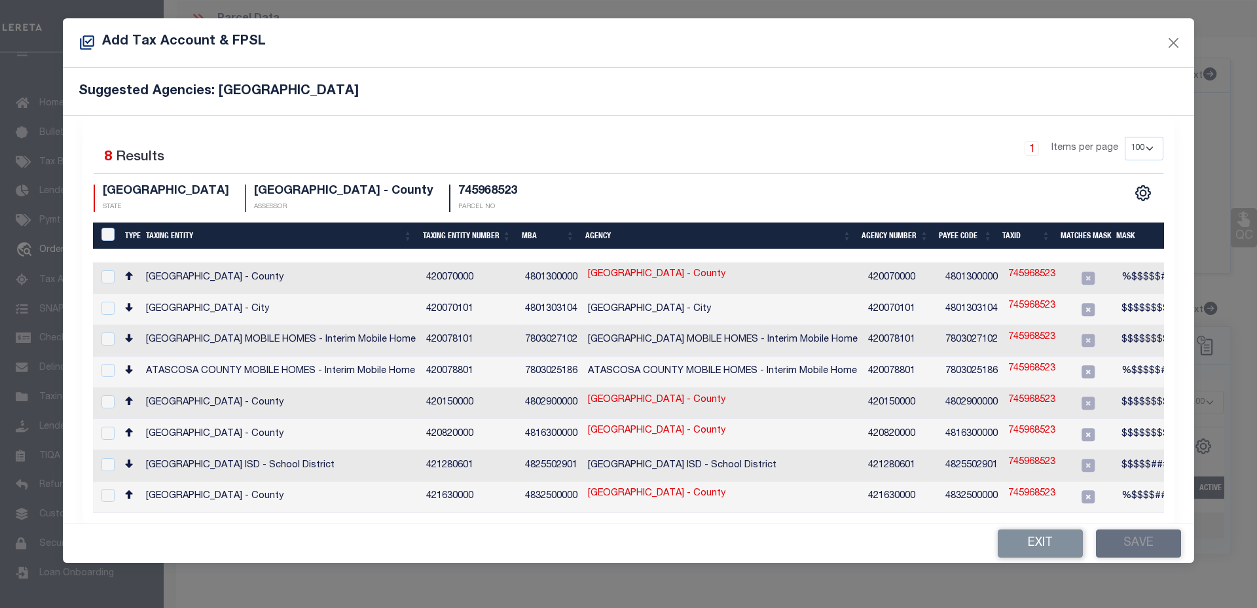
scroll to position [0, 196]
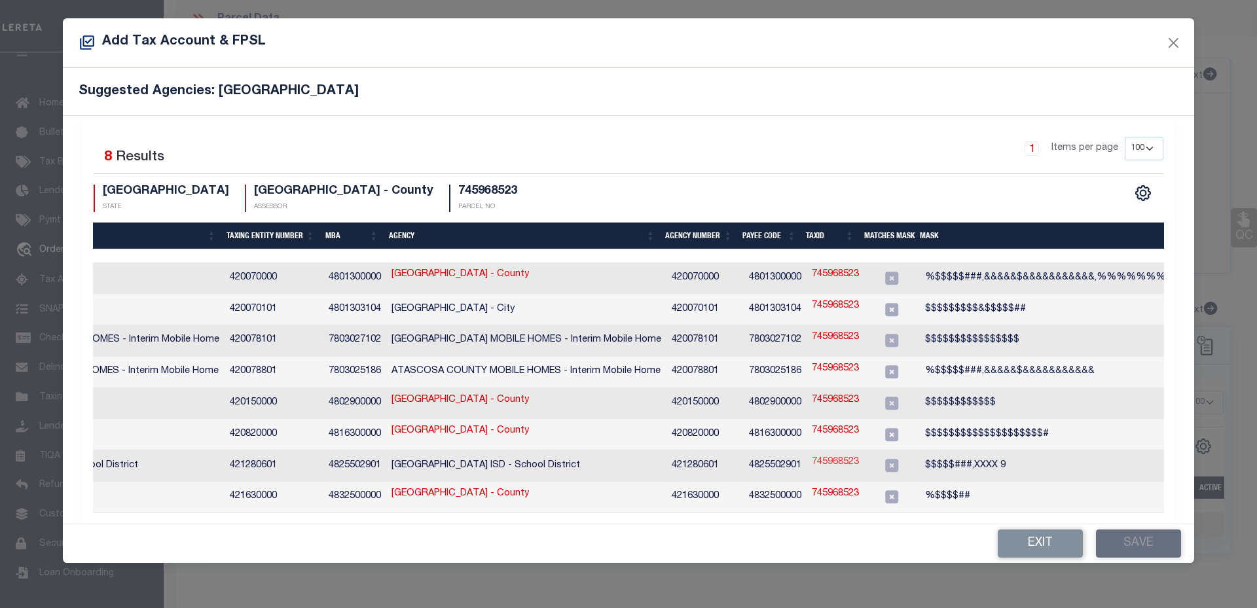
click at [827, 456] on link "745968523" at bounding box center [835, 463] width 47 height 14
type input "745968523"
type textarea "$$$$$###,XXXX 9"
checkbox input "true"
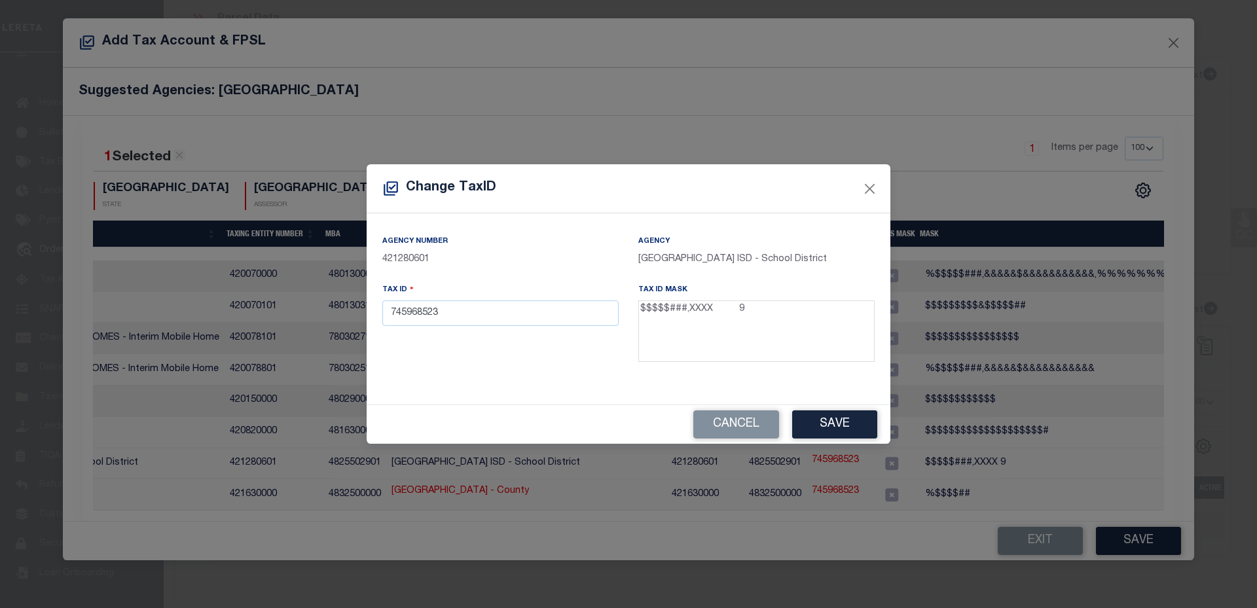
click at [708, 312] on textarea "$$$$$###,XXXX 9" at bounding box center [756, 331] width 236 height 62
click at [480, 312] on input "745968523" at bounding box center [500, 313] width 236 height 26
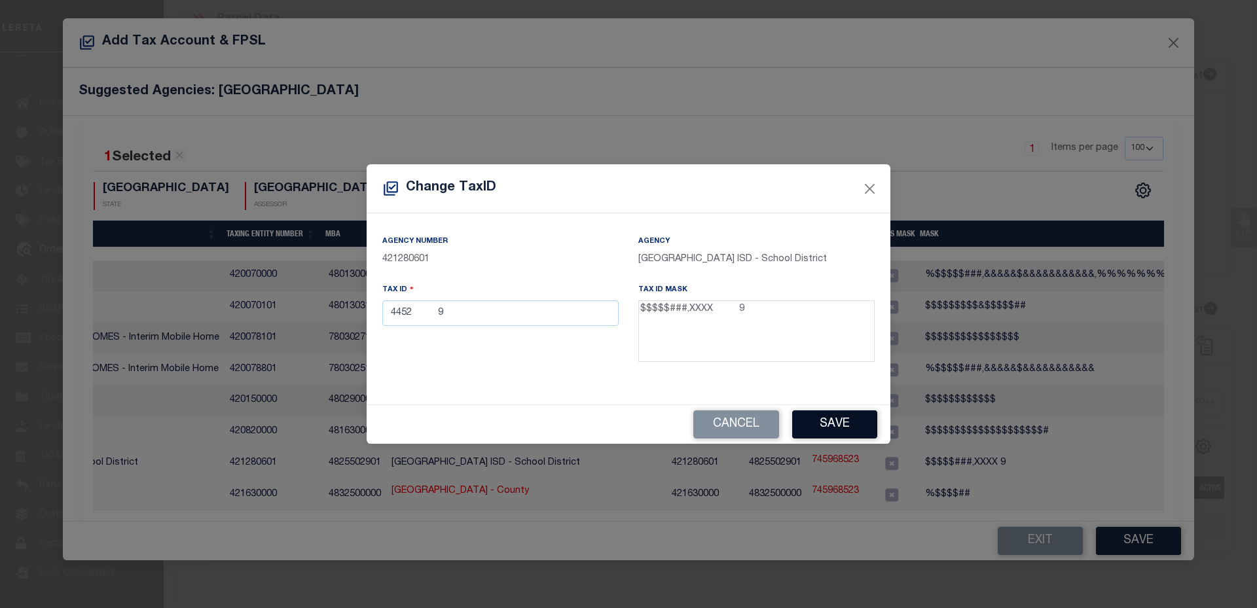
click at [826, 420] on button "Save" at bounding box center [834, 424] width 85 height 28
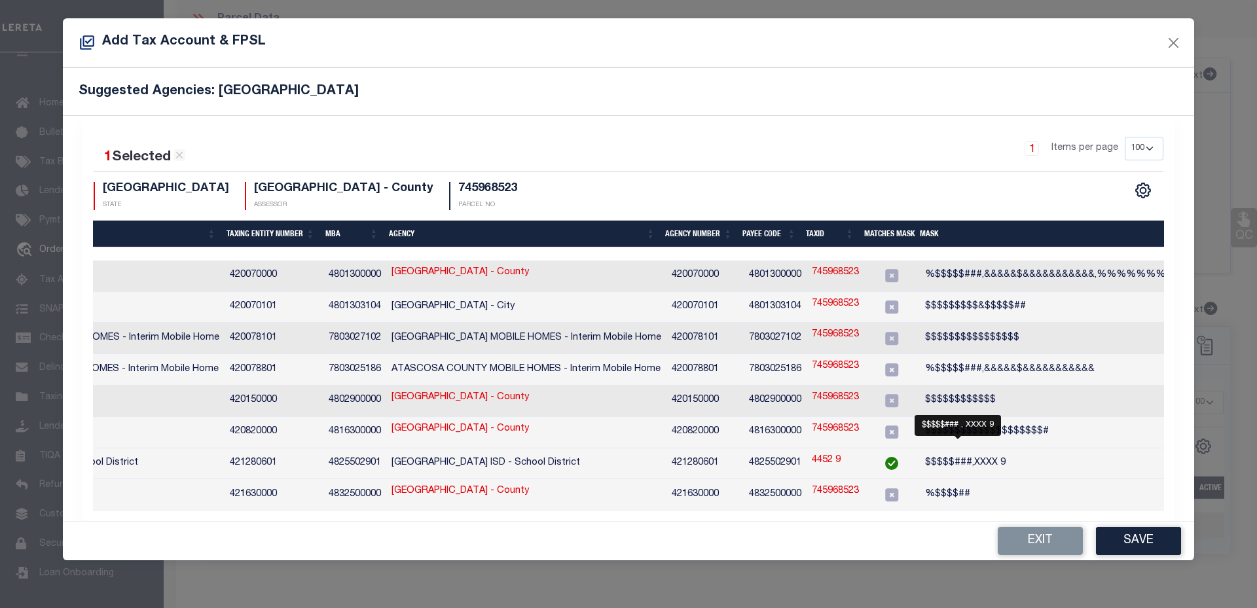
scroll to position [0, 262]
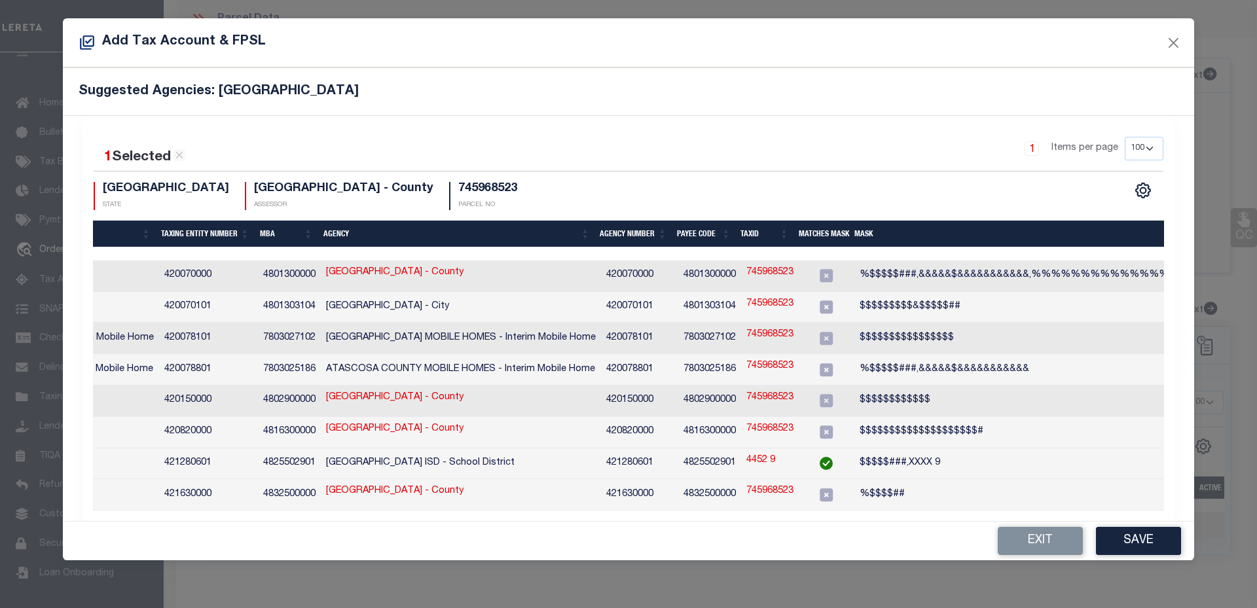
click at [746, 454] on link "4452 9" at bounding box center [760, 461] width 29 height 14
type input "4452 9"
checkbox input "false"
